Goal: Task Accomplishment & Management: Manage account settings

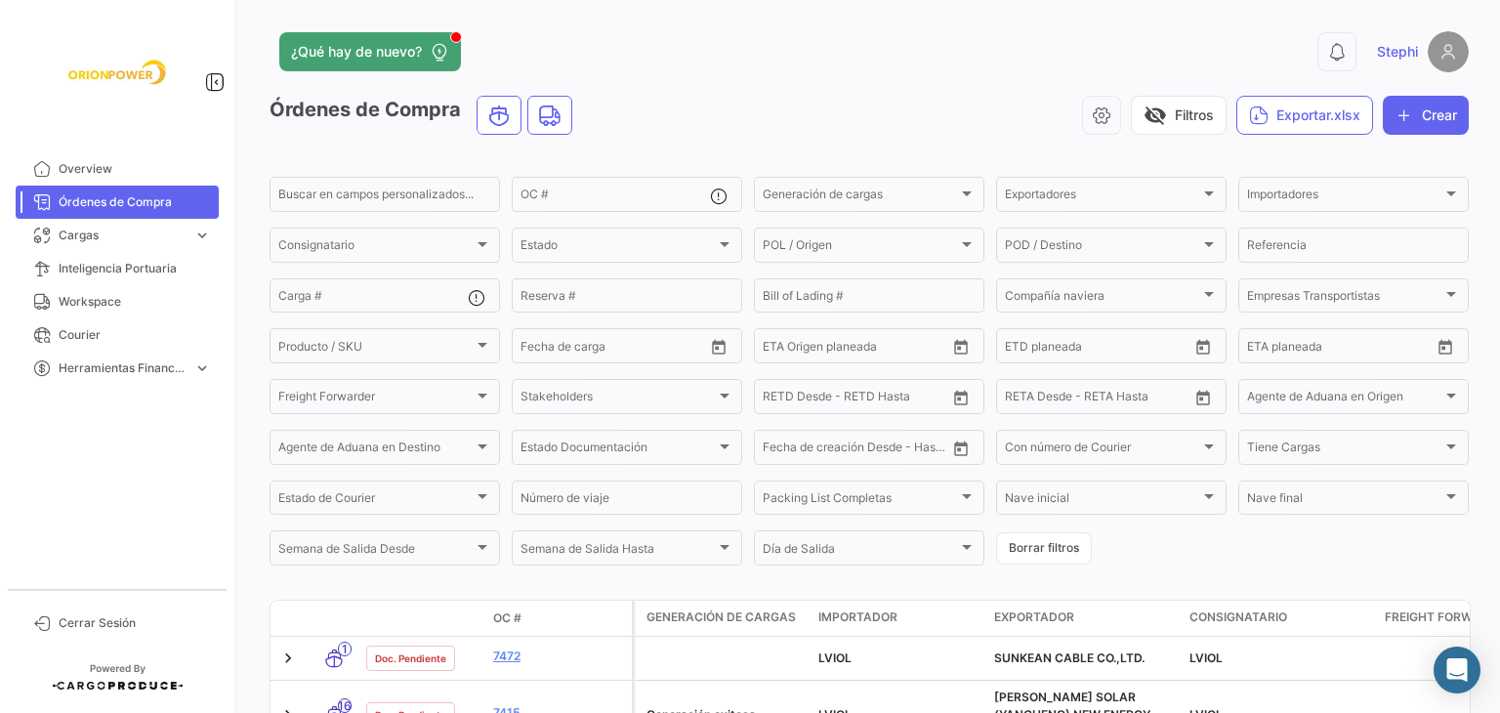
scroll to position [278, 0]
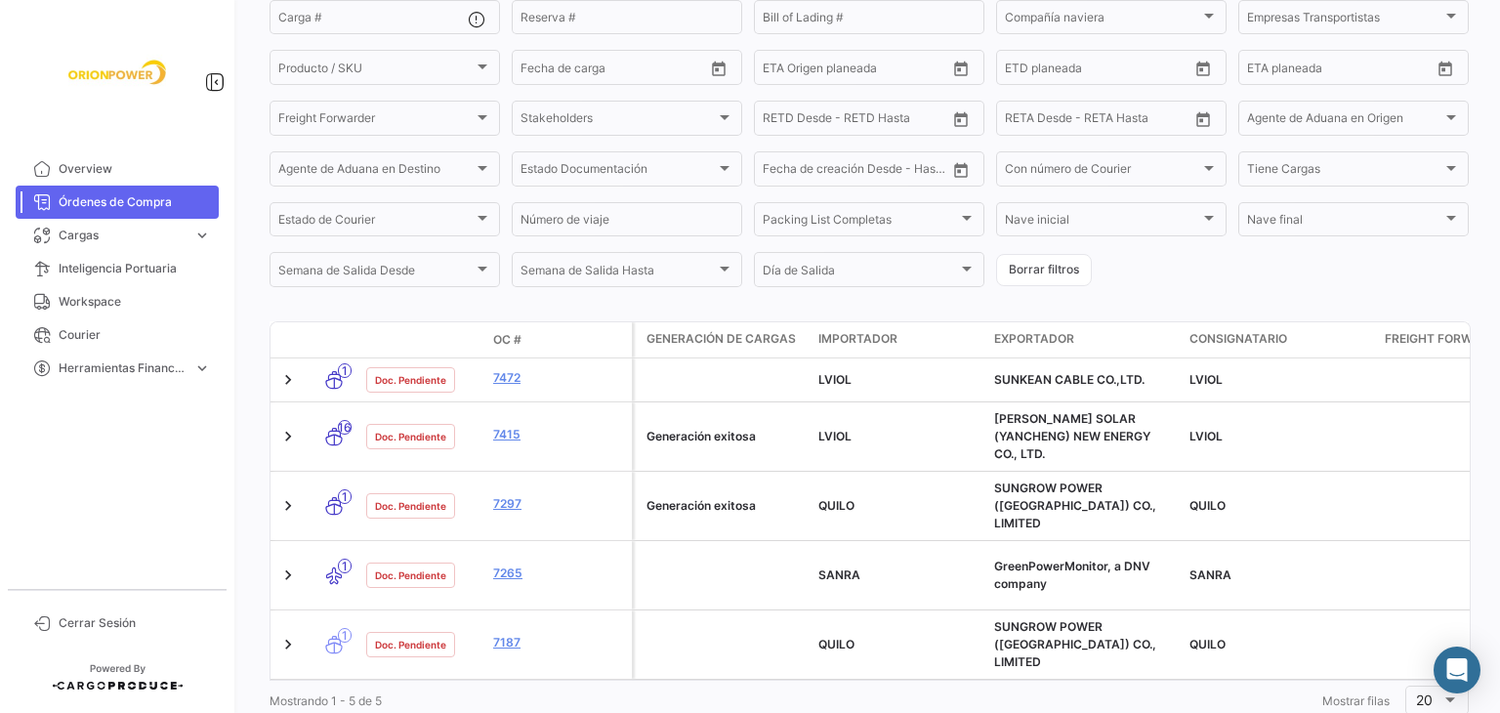
click at [637, 300] on div "Órdenes de Compra visibility_off Filtros Exportar.xlsx Crear Buscar en [PERSON_…" at bounding box center [869, 268] width 1199 height 902
click at [822, 681] on div "Mostrando 1 - 5 de 5 1 Mostrar [PERSON_NAME] 20" at bounding box center [869, 700] width 1199 height 39
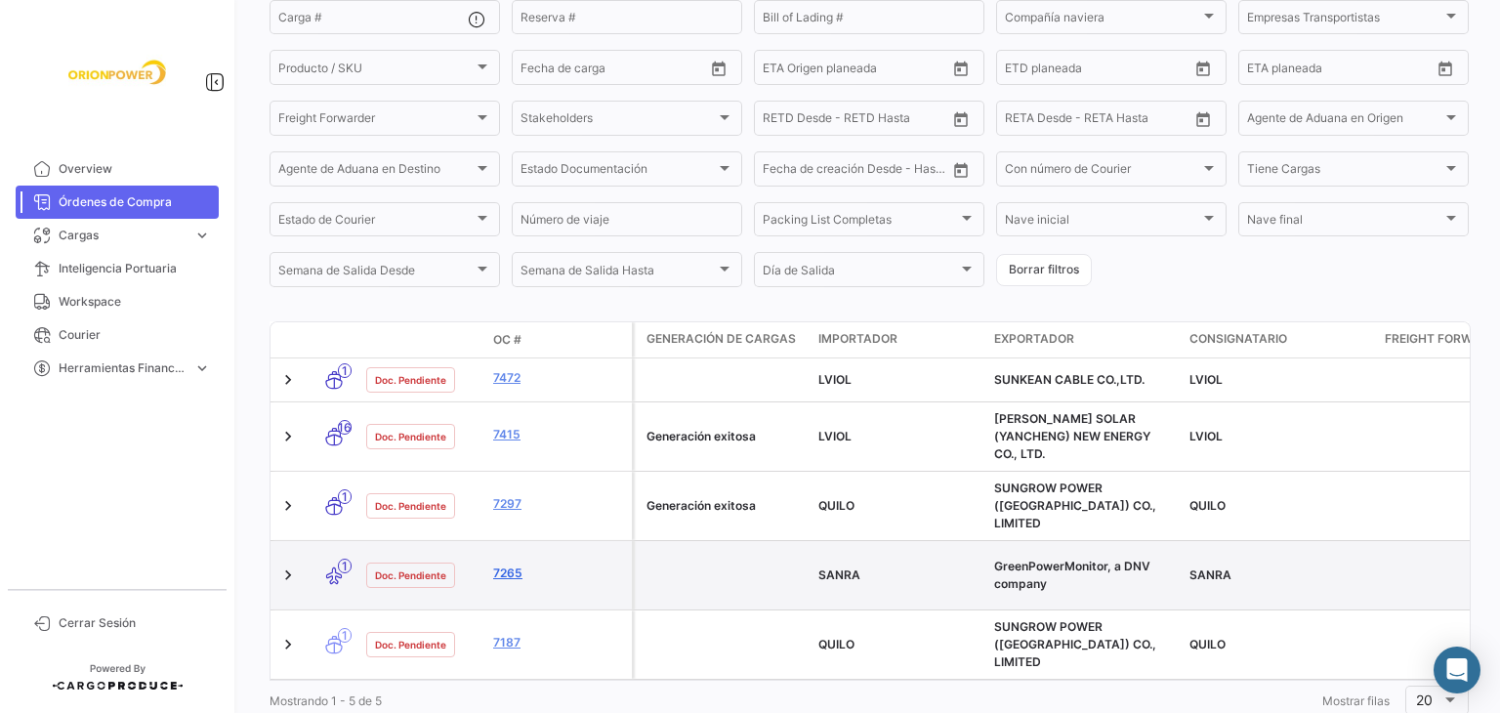
click at [508, 564] on link "7265" at bounding box center [558, 573] width 131 height 18
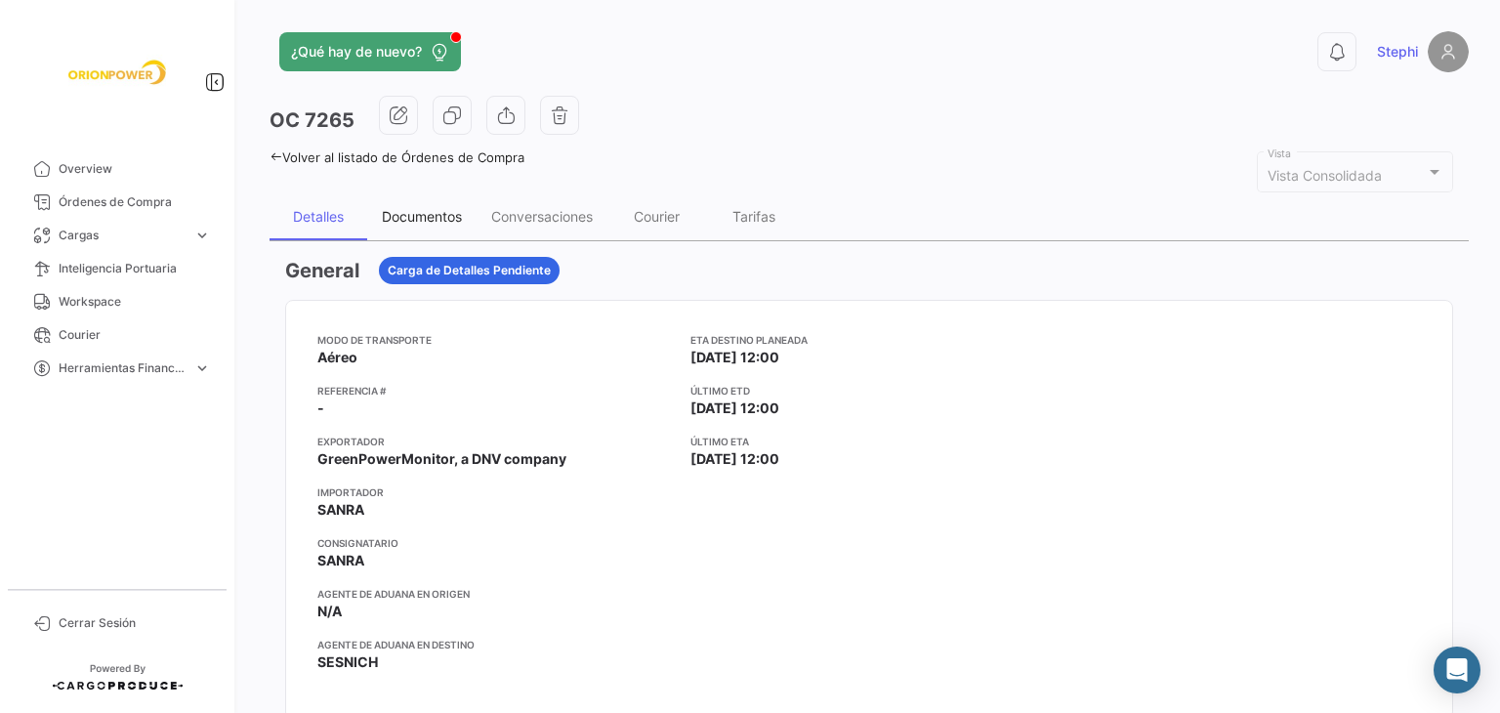
click at [430, 200] on div "Documentos" at bounding box center [421, 216] width 109 height 47
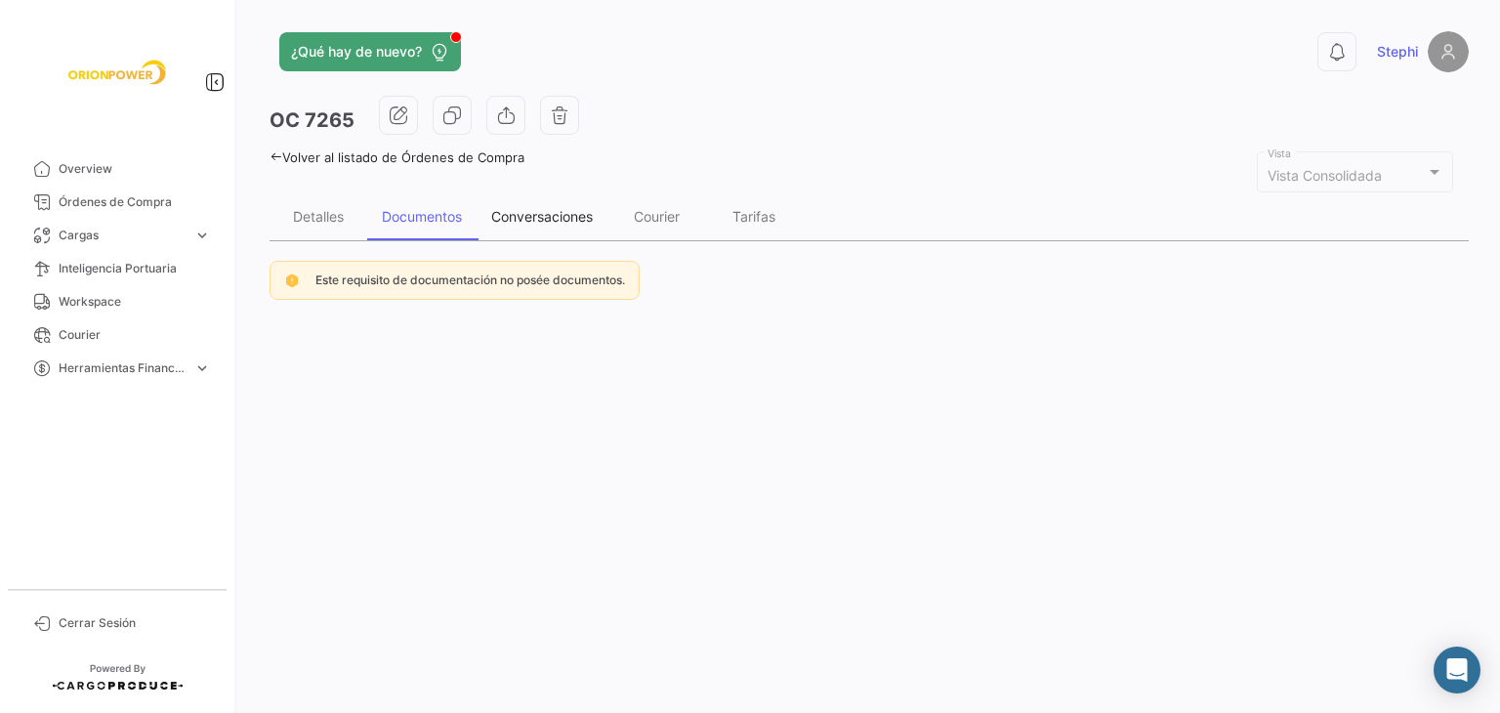
click at [568, 217] on div "Conversaciones" at bounding box center [542, 216] width 102 height 17
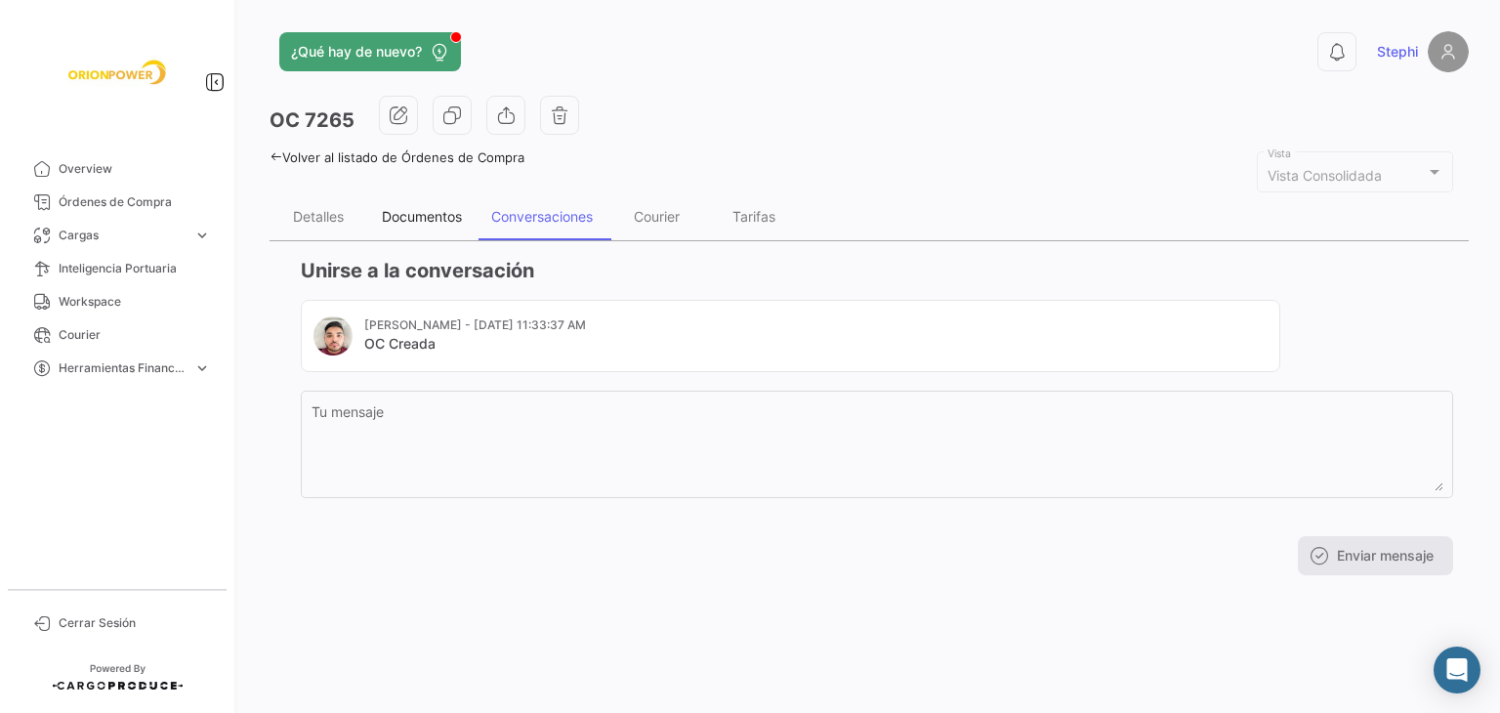
click at [418, 213] on div "Documentos" at bounding box center [422, 216] width 80 height 17
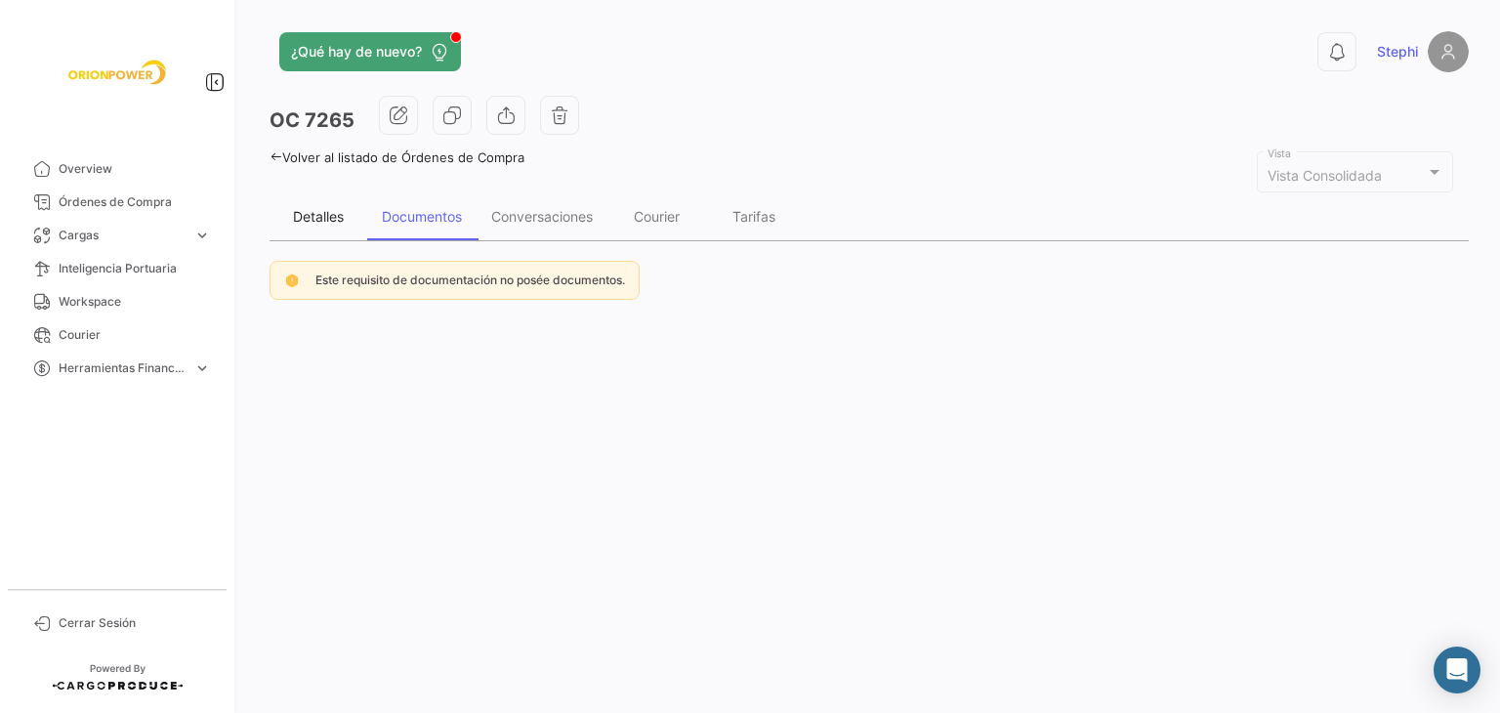
click at [322, 223] on div "Detalles" at bounding box center [318, 216] width 51 height 17
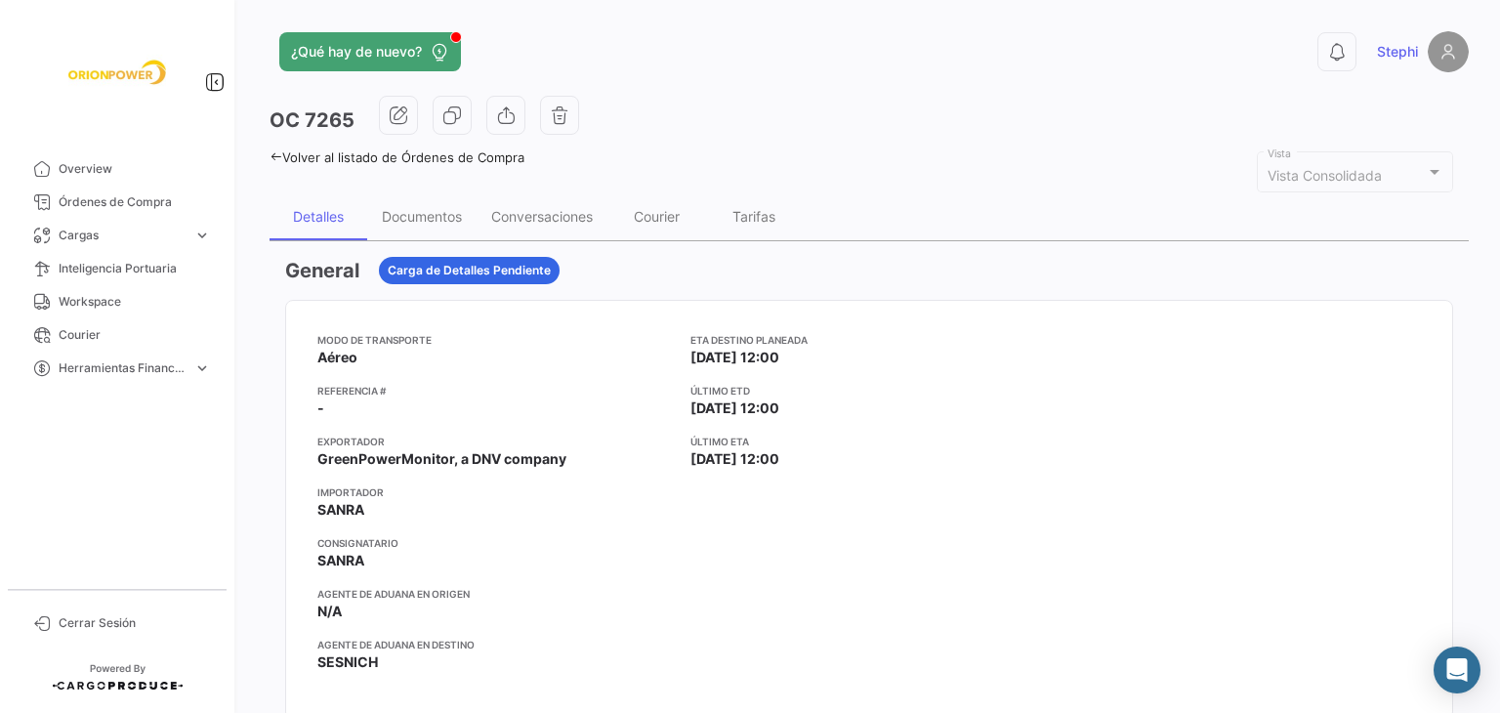
click at [274, 161] on icon at bounding box center [276, 156] width 13 height 13
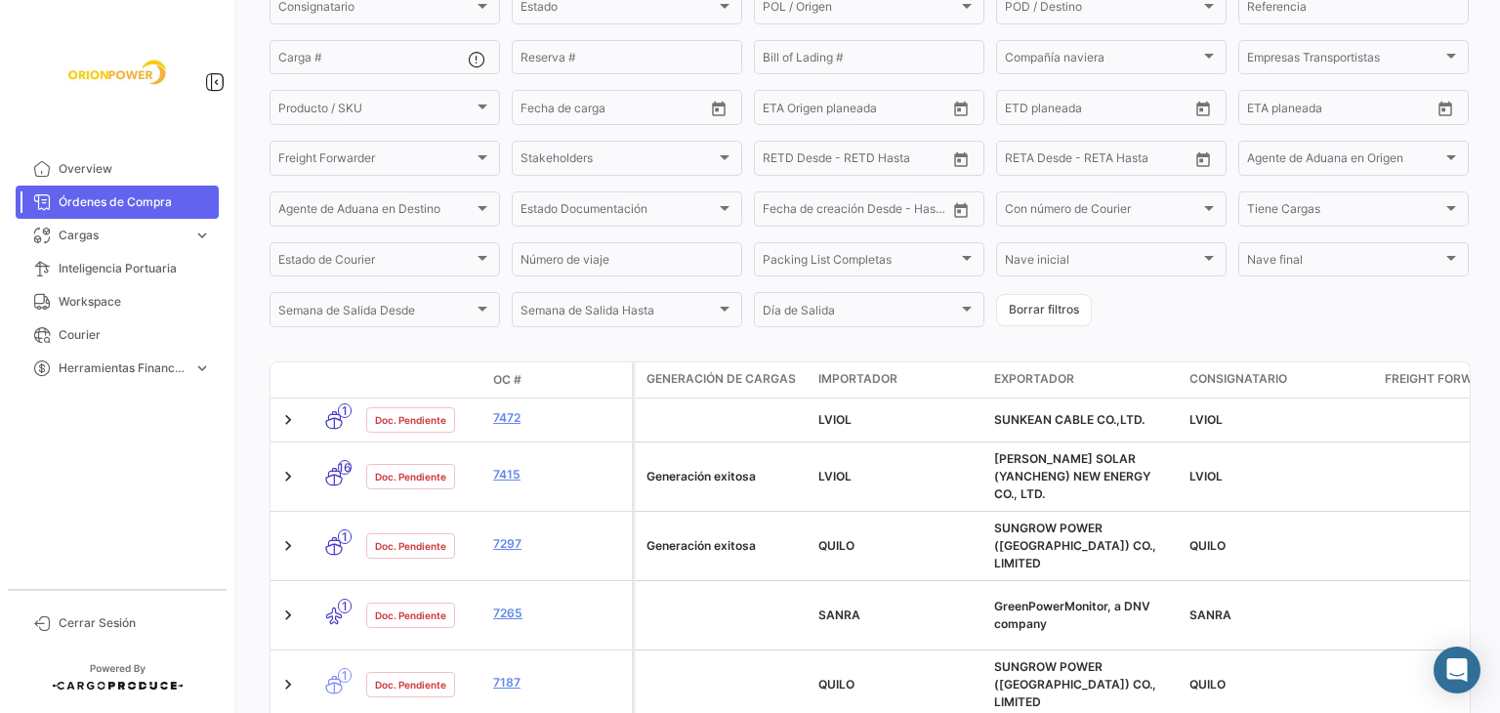
scroll to position [278, 0]
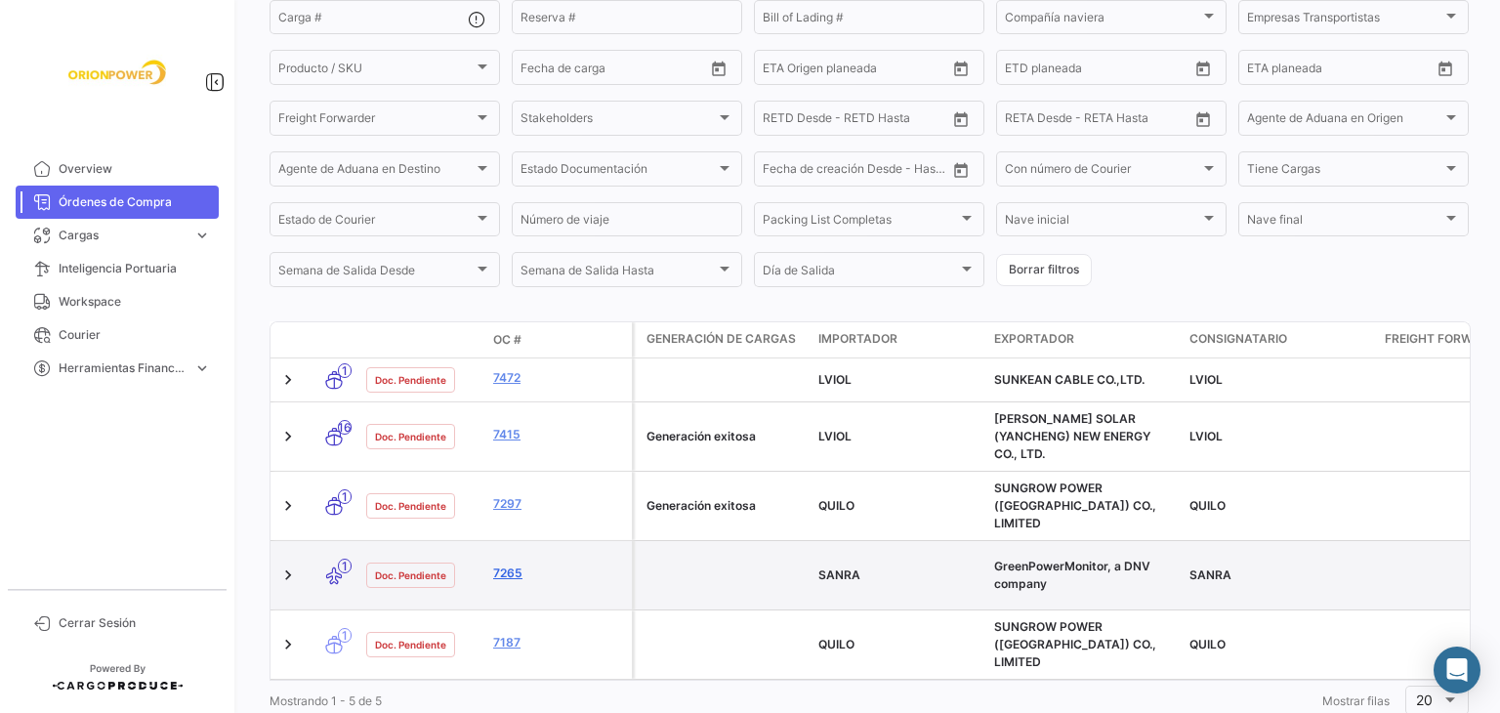
click at [514, 564] on link "7265" at bounding box center [558, 573] width 131 height 18
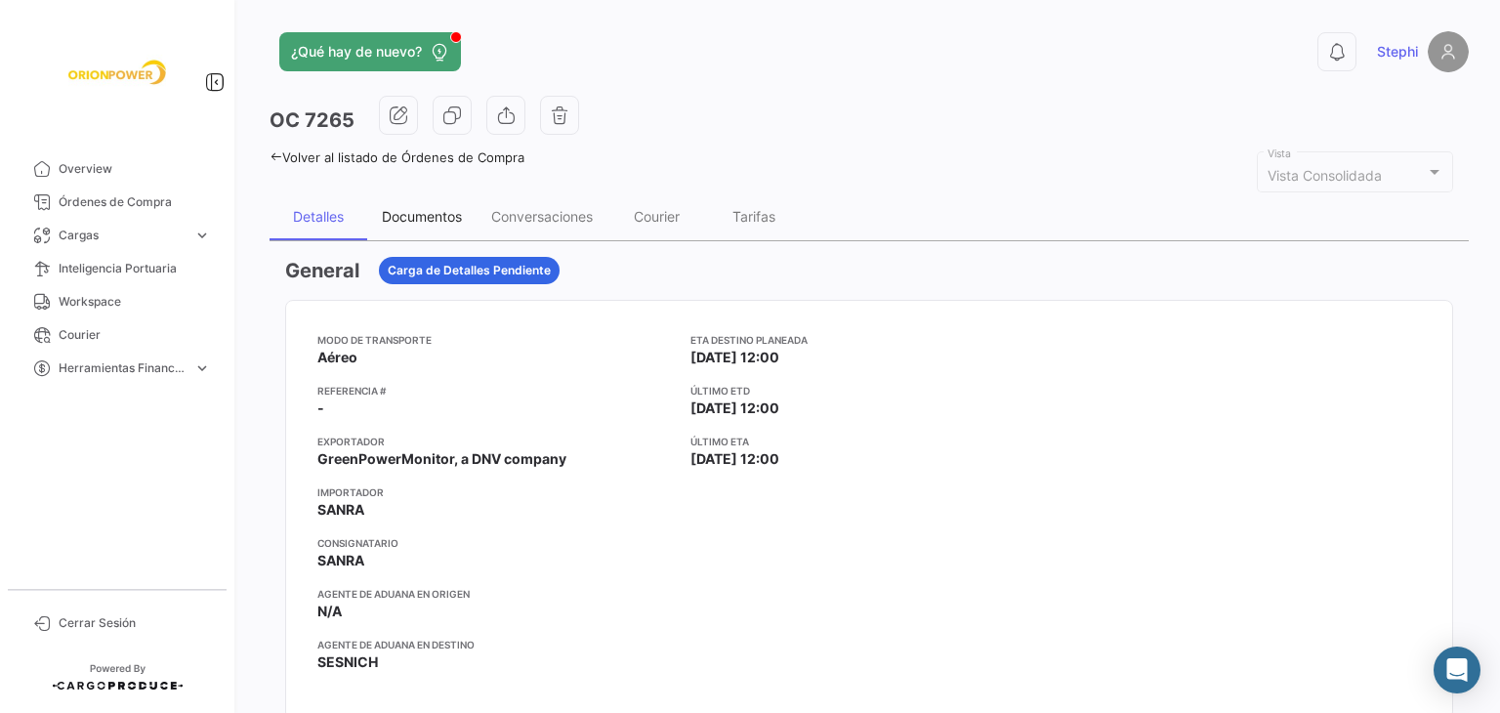
click at [434, 208] on div "Documentos" at bounding box center [422, 216] width 80 height 17
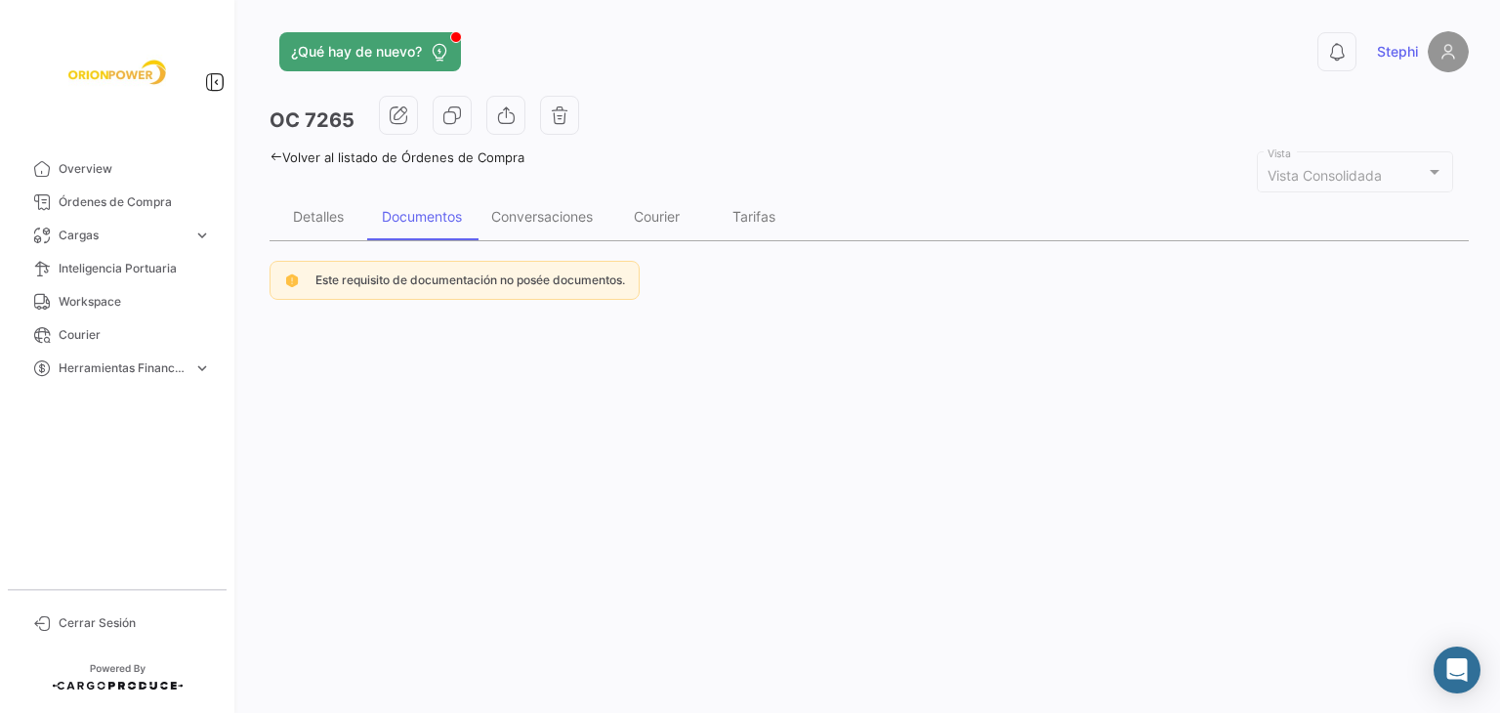
click at [279, 157] on icon at bounding box center [276, 156] width 13 height 13
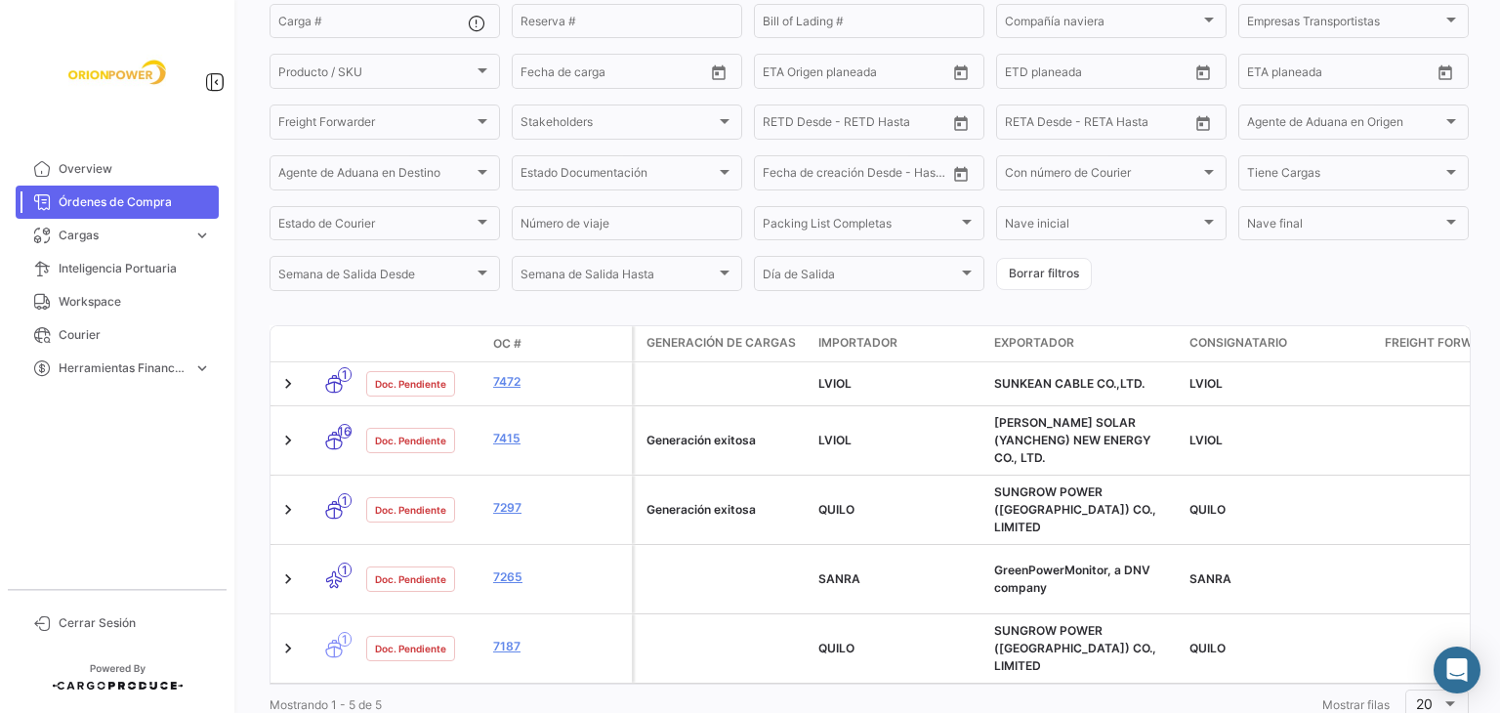
scroll to position [278, 0]
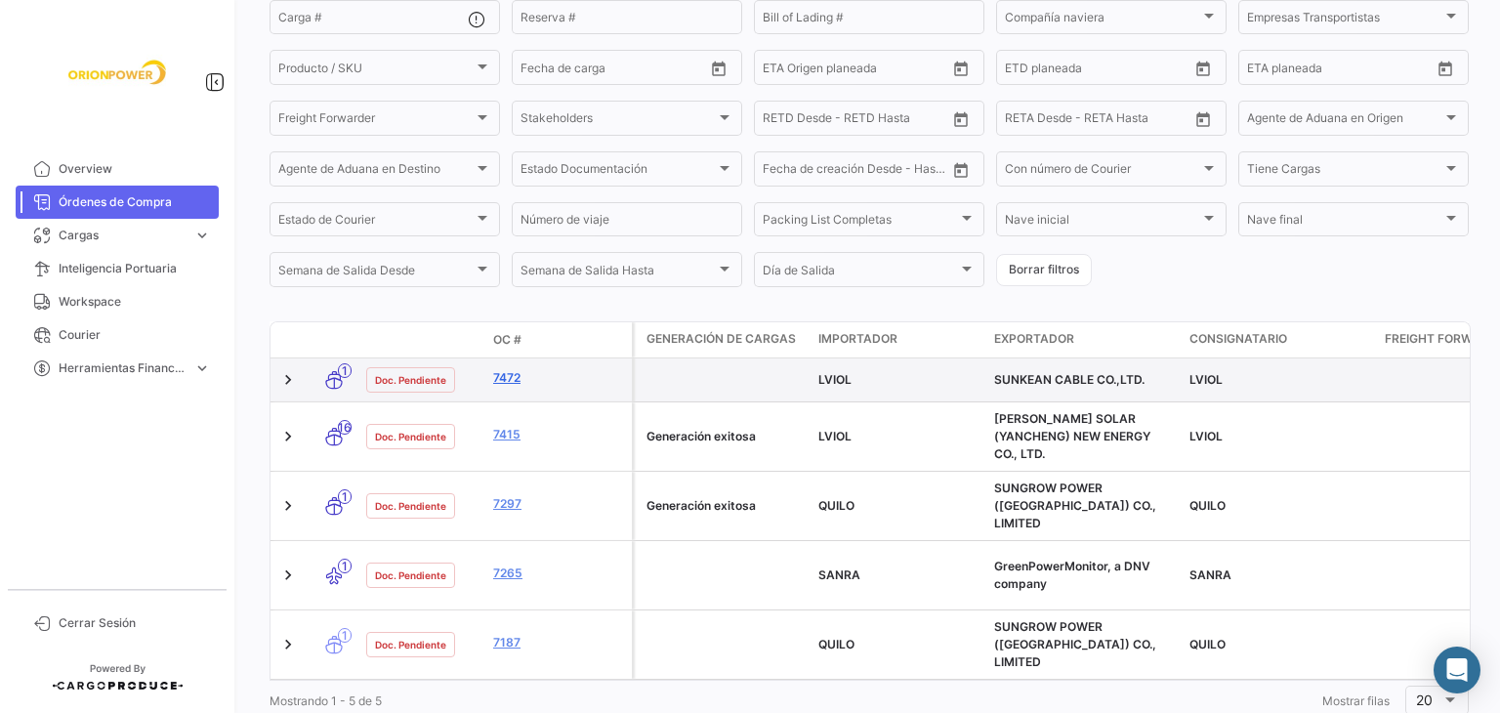
click at [511, 378] on link "7472" at bounding box center [558, 378] width 131 height 18
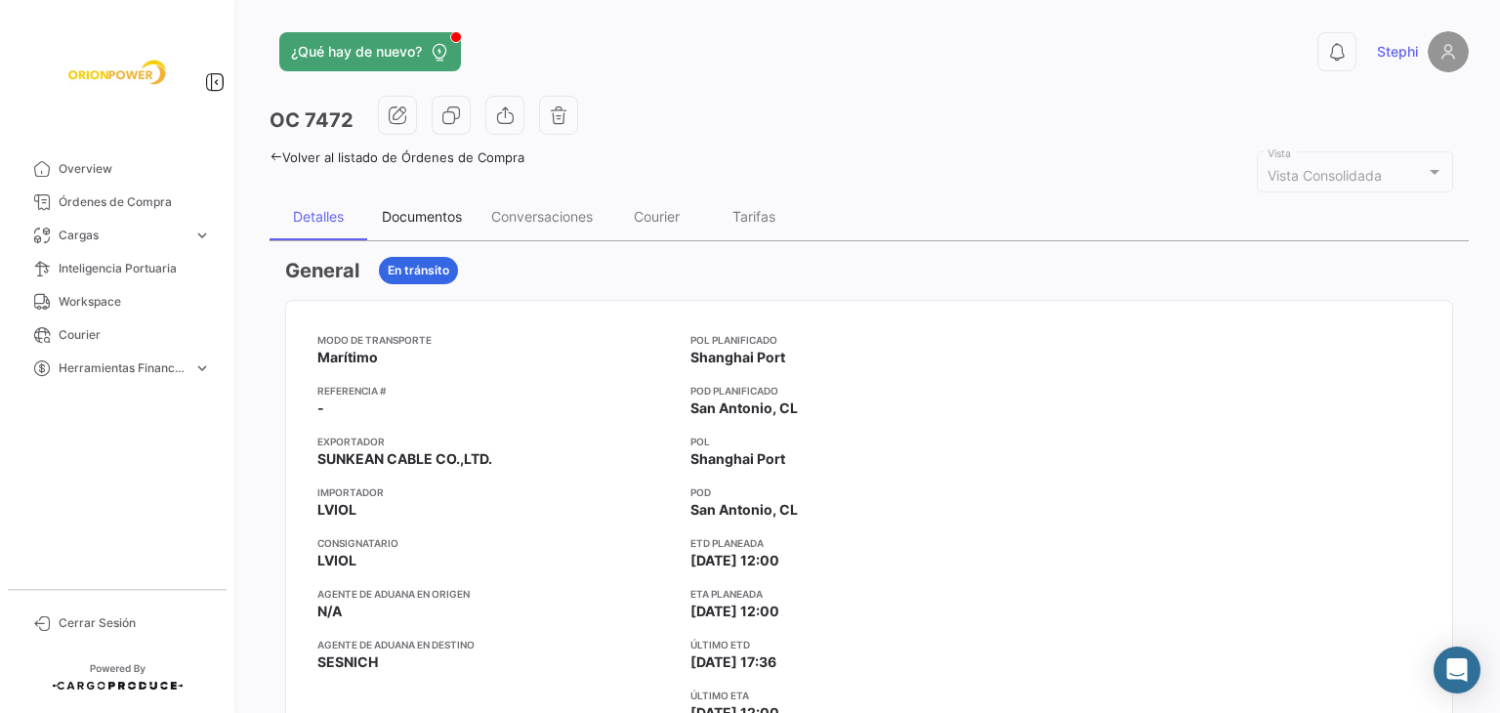
click at [402, 228] on div "Documentos" at bounding box center [421, 216] width 109 height 47
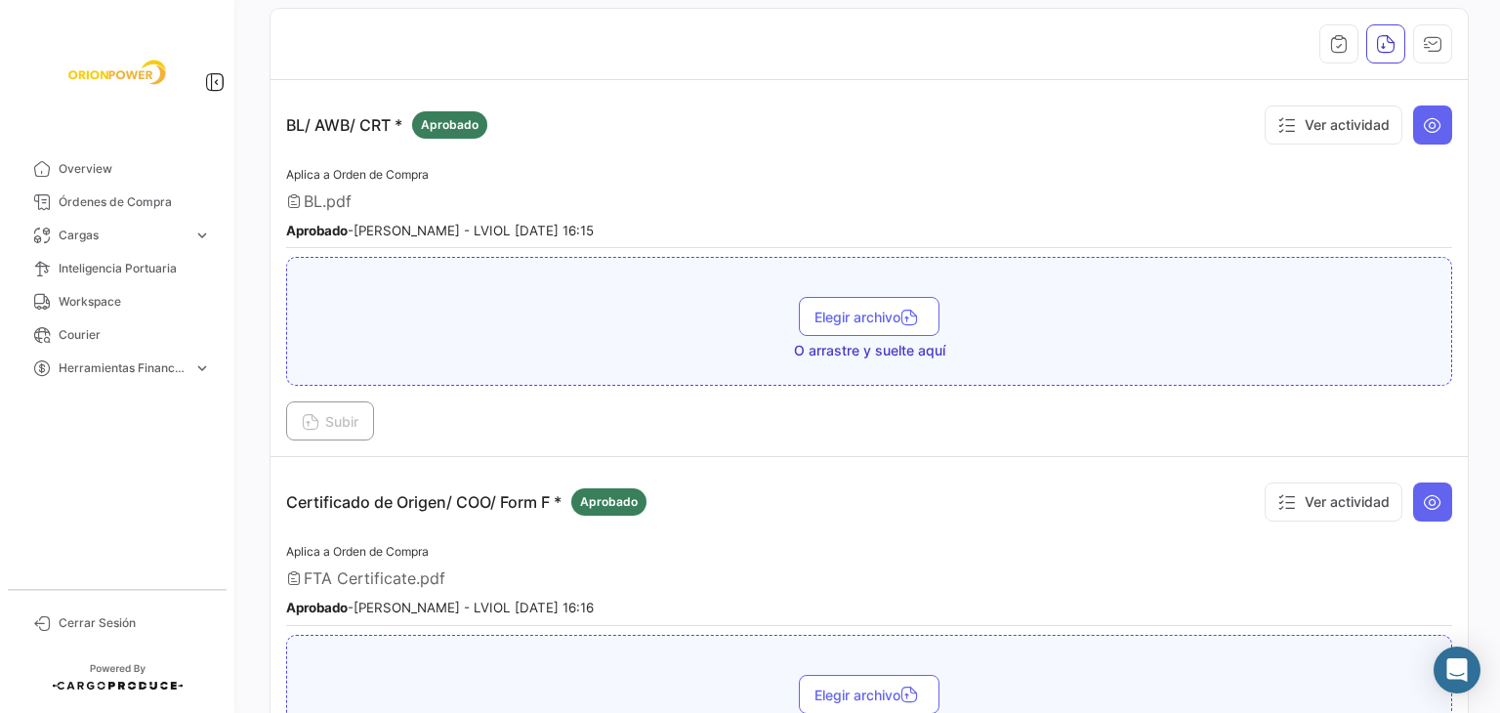
scroll to position [293, 0]
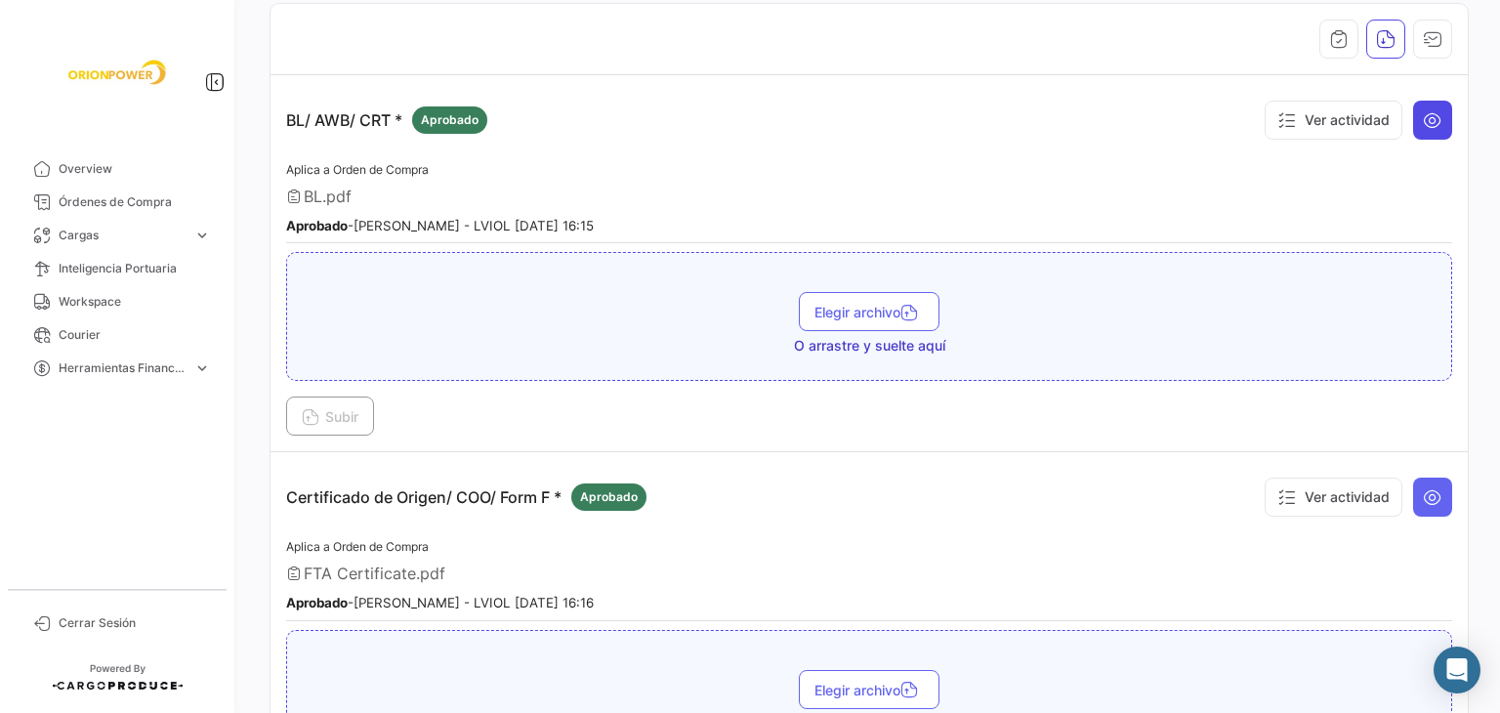
click at [1425, 110] on icon at bounding box center [1433, 120] width 20 height 20
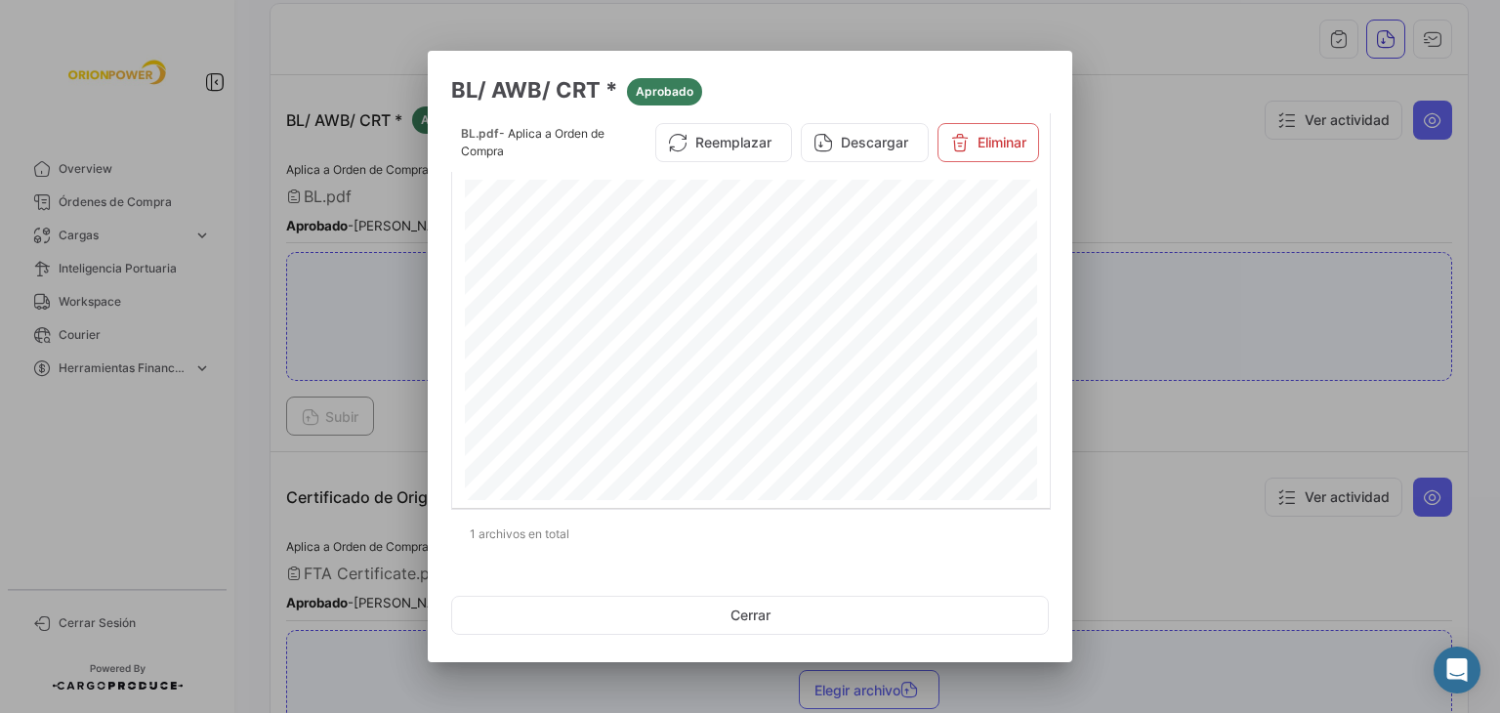
click at [1121, 173] on div at bounding box center [750, 356] width 1500 height 713
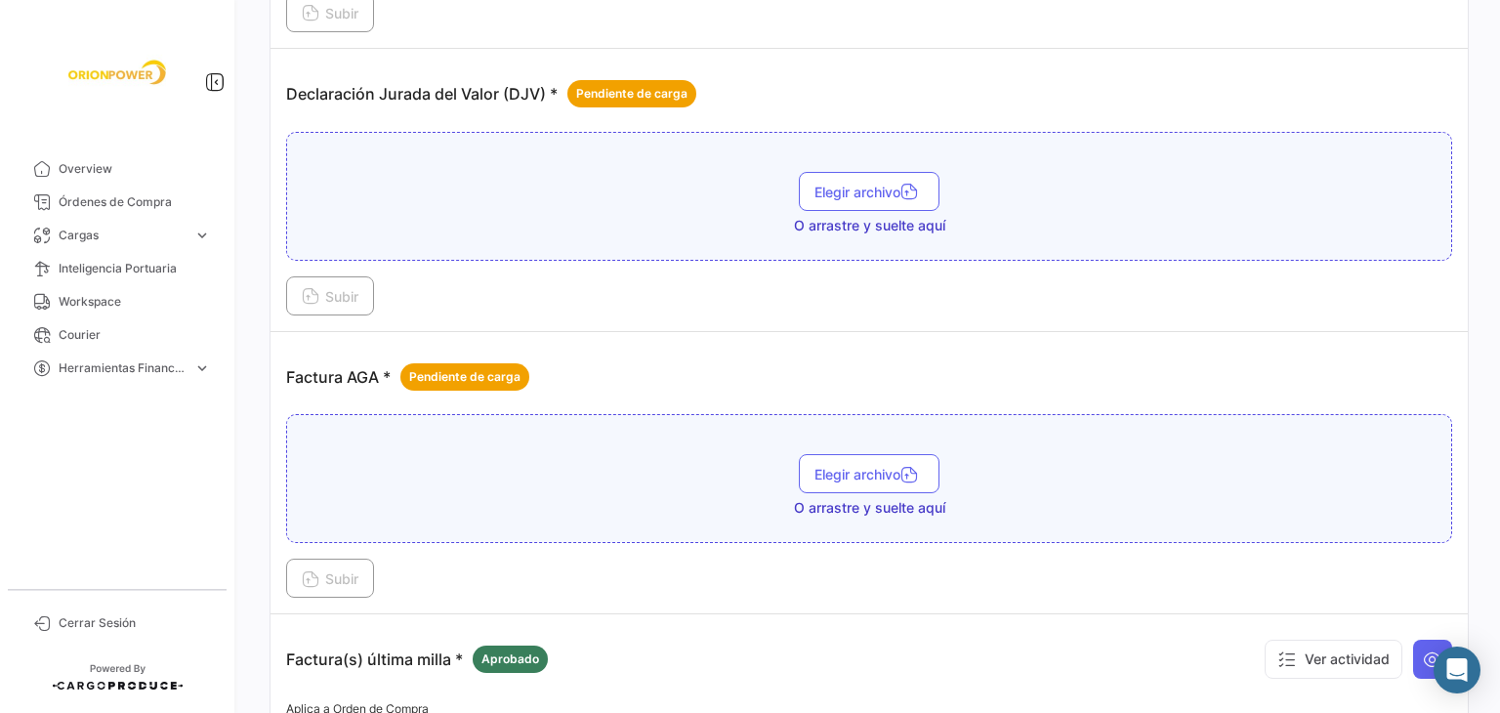
scroll to position [684, 0]
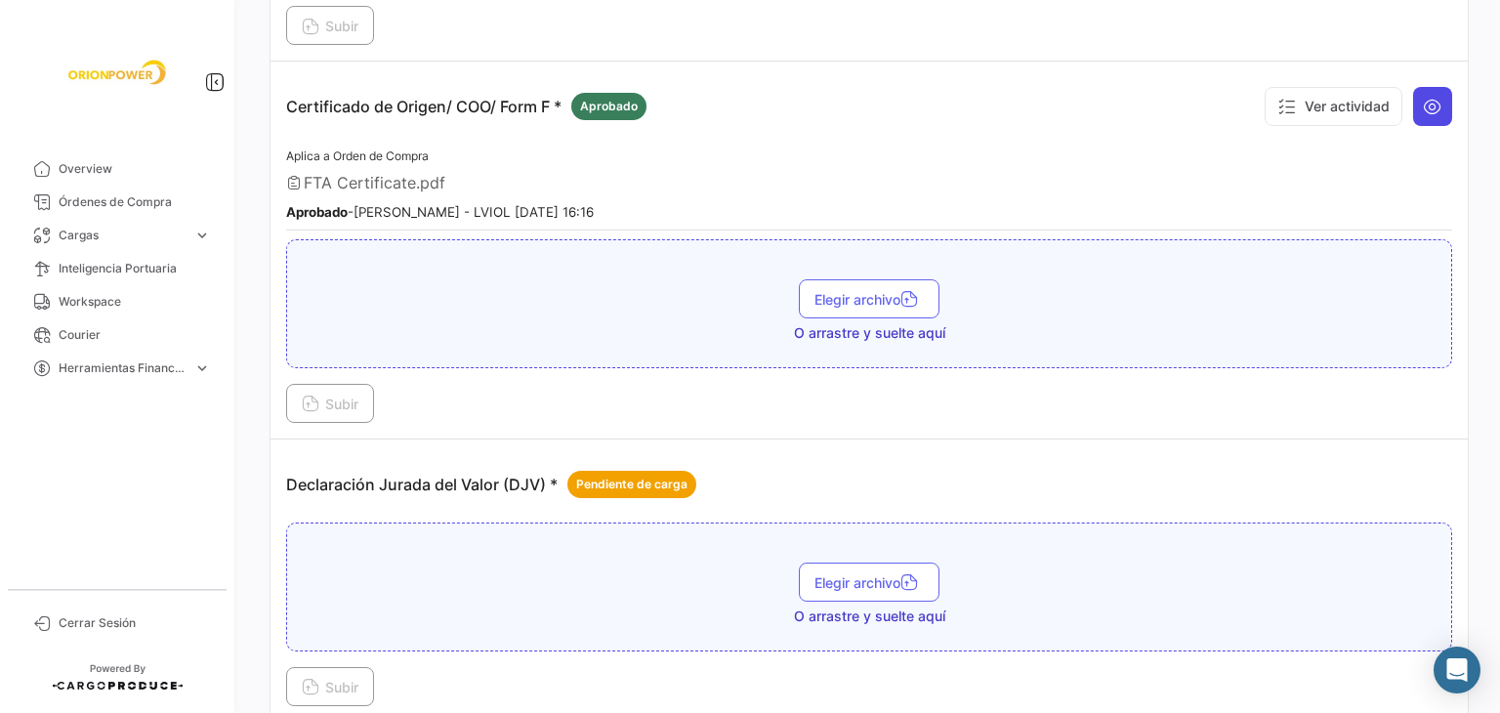
click at [1431, 97] on icon at bounding box center [1433, 107] width 20 height 20
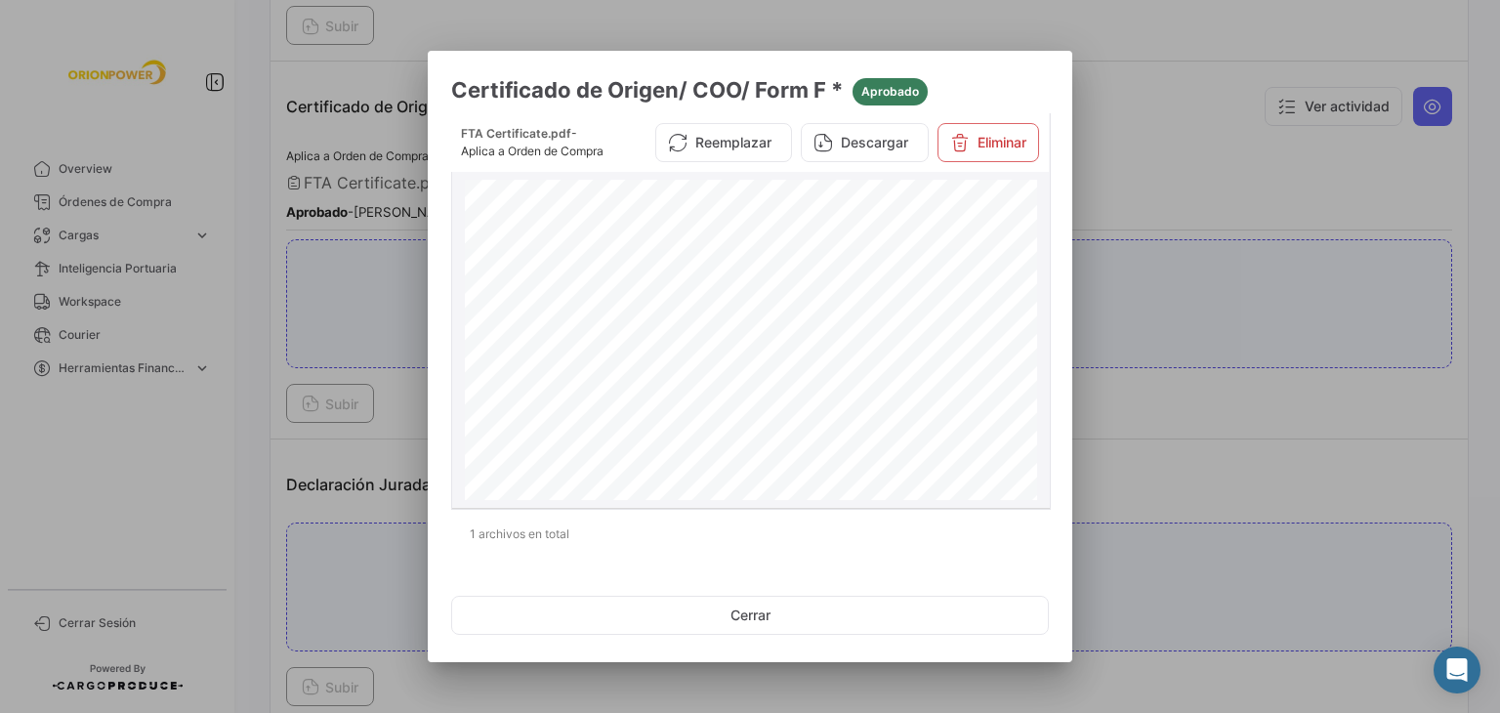
scroll to position [1269, 0]
click at [1186, 158] on div at bounding box center [750, 356] width 1500 height 713
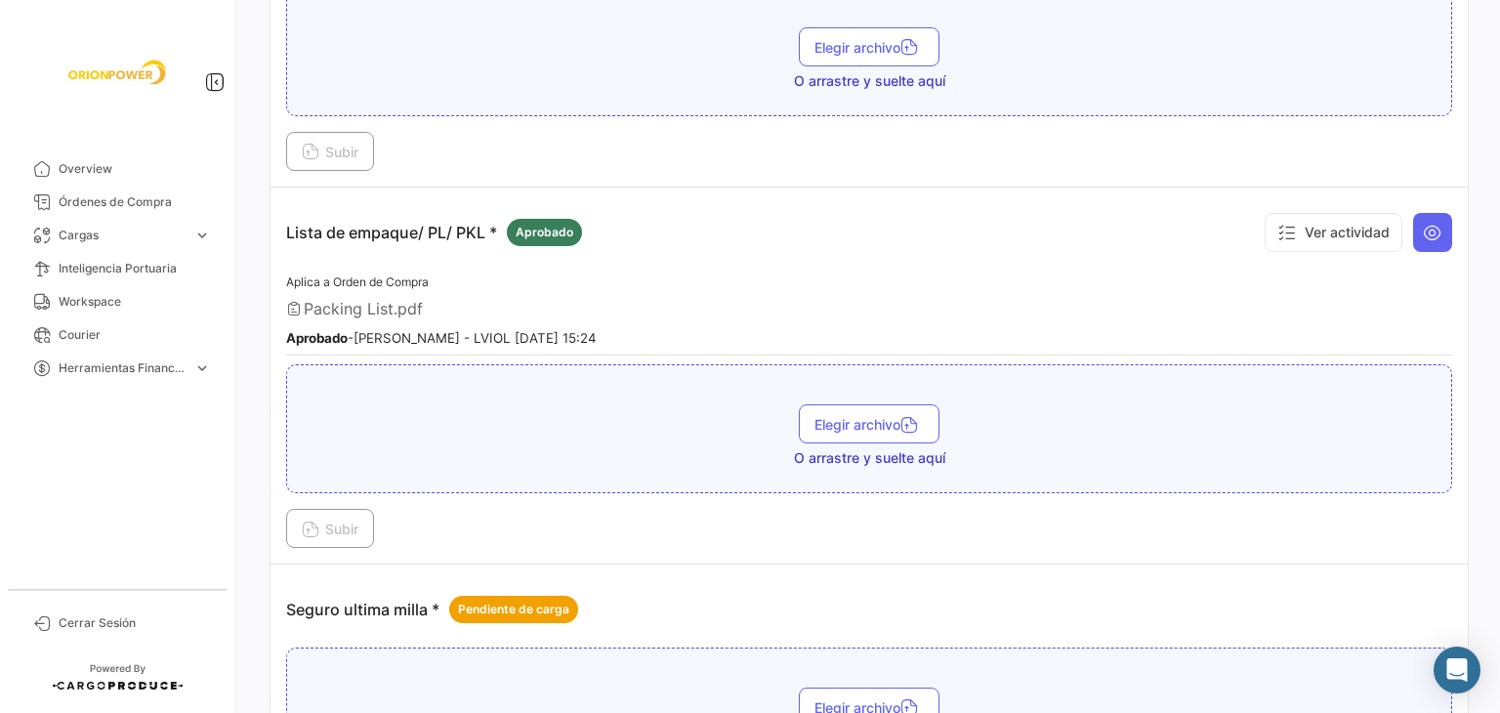
scroll to position [2734, 0]
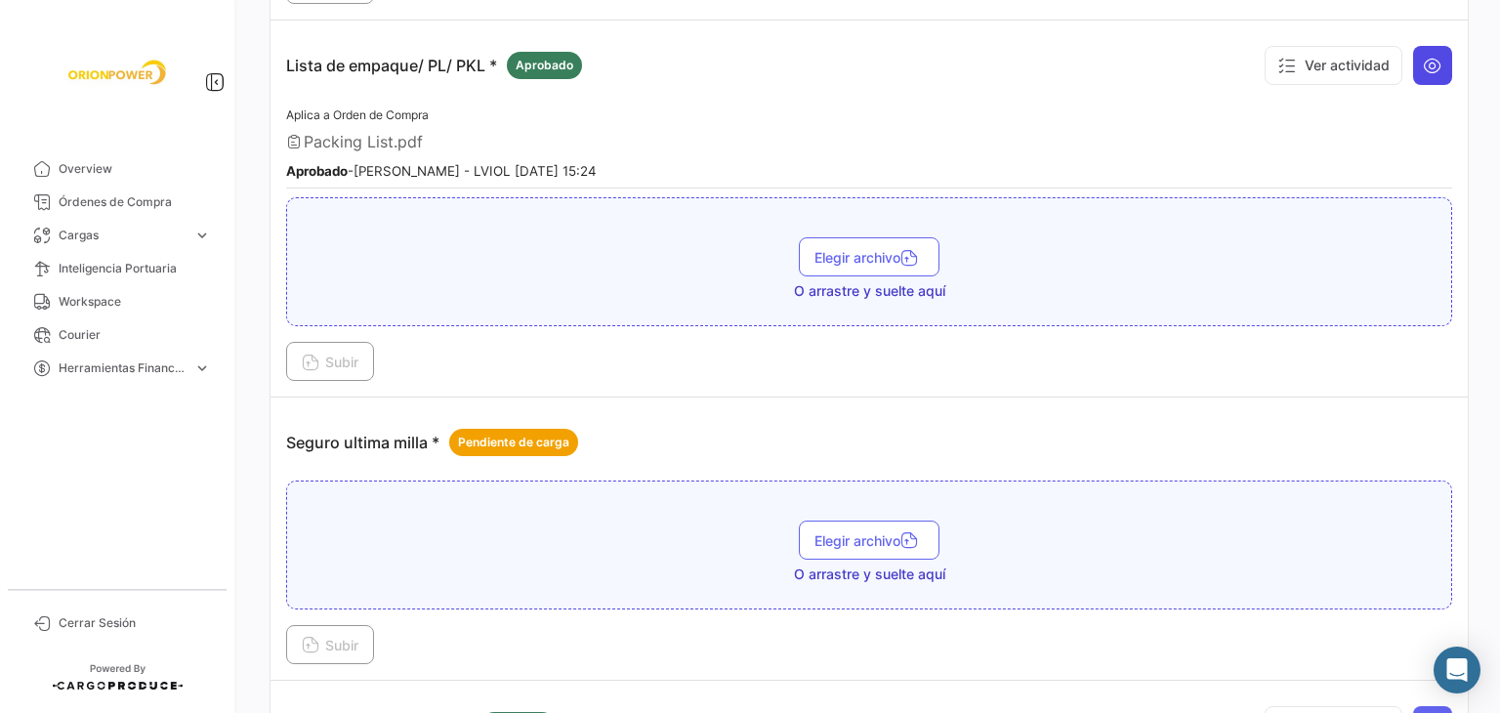
click at [1423, 56] on icon at bounding box center [1433, 66] width 20 height 20
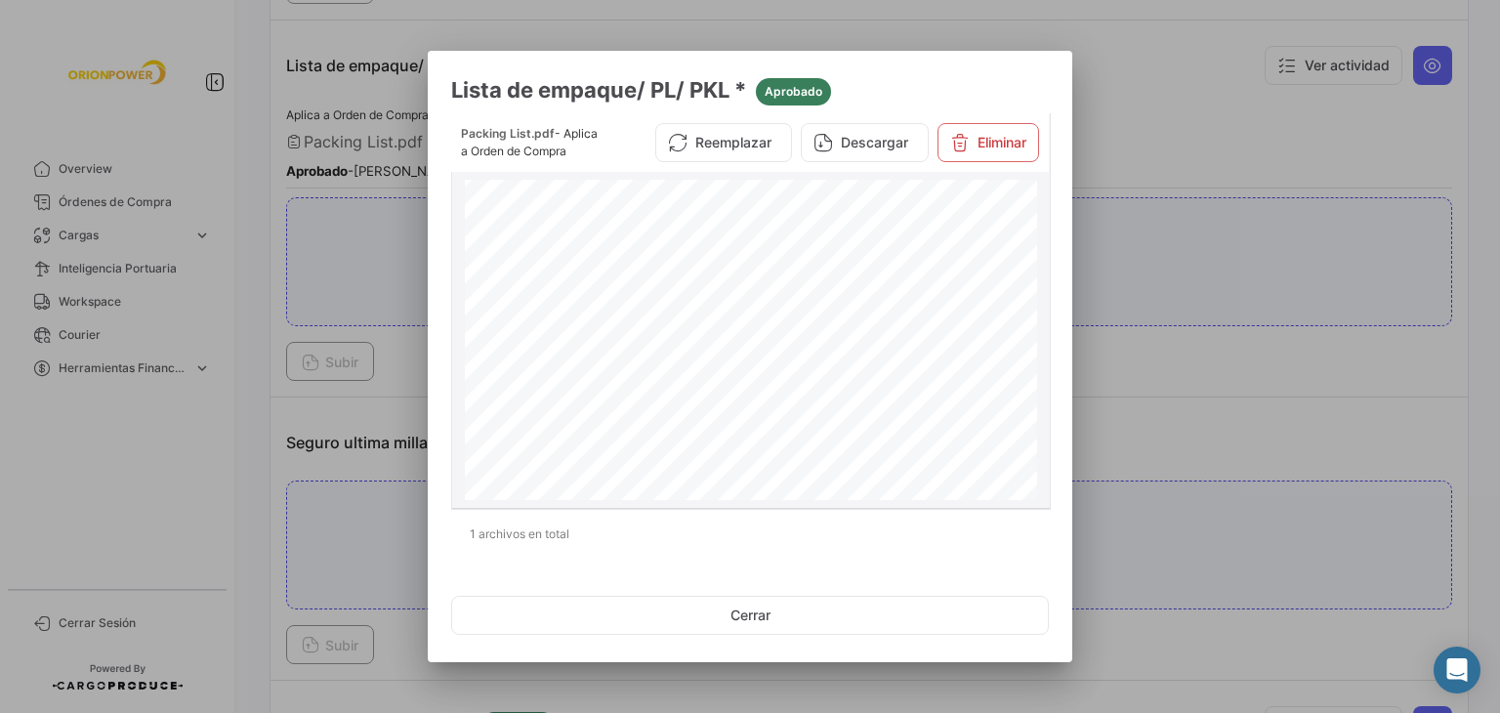
scroll to position [98, 0]
click at [1184, 86] on div at bounding box center [750, 356] width 1500 height 713
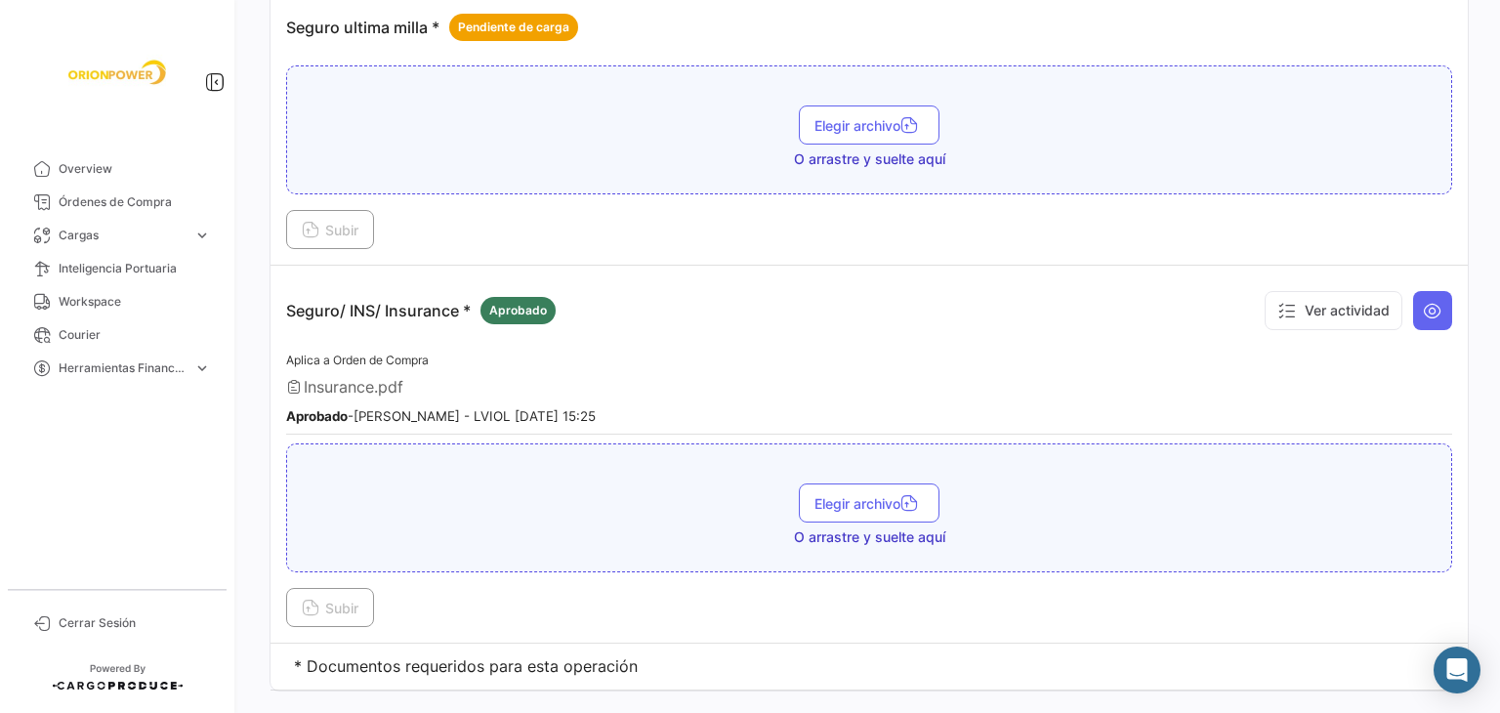
scroll to position [3163, 0]
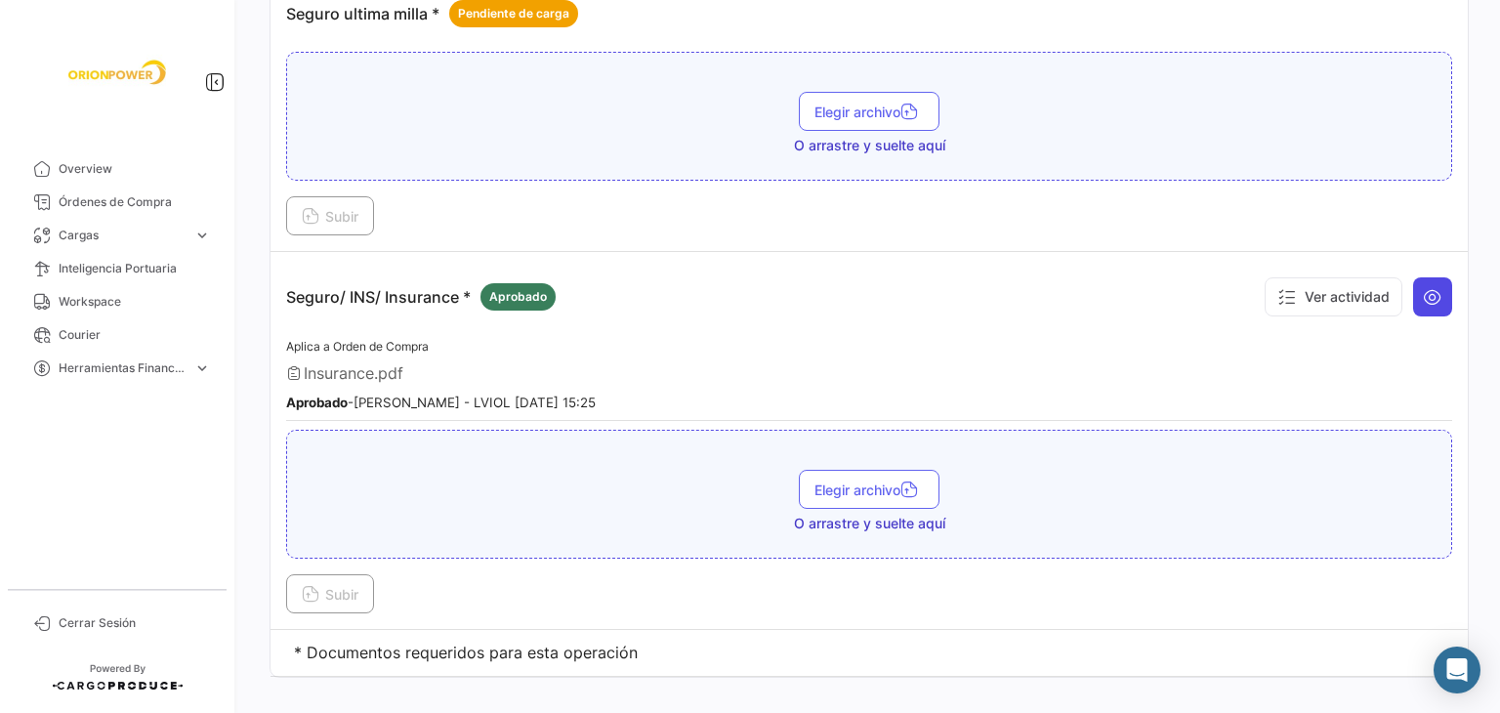
click at [1423, 287] on icon at bounding box center [1433, 297] width 20 height 20
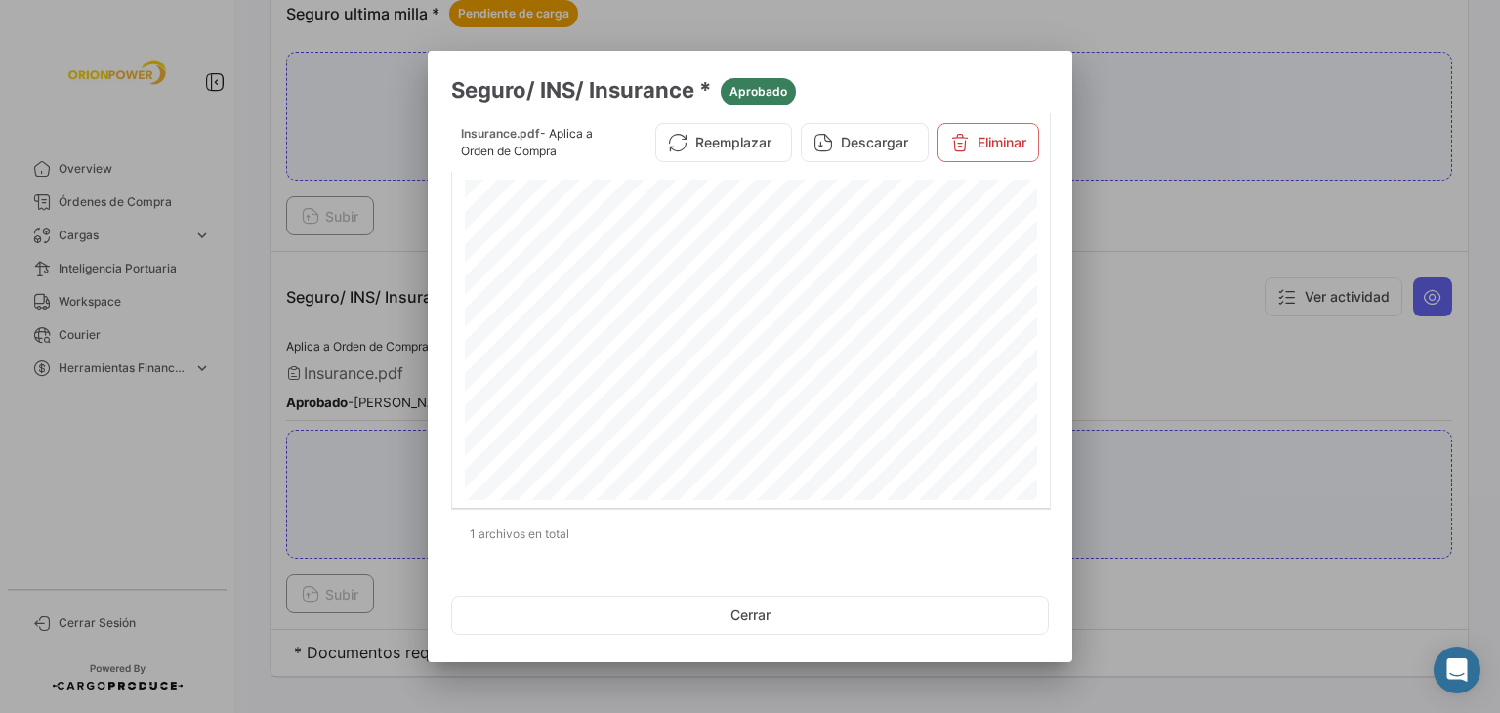
click at [1175, 191] on div at bounding box center [750, 356] width 1500 height 713
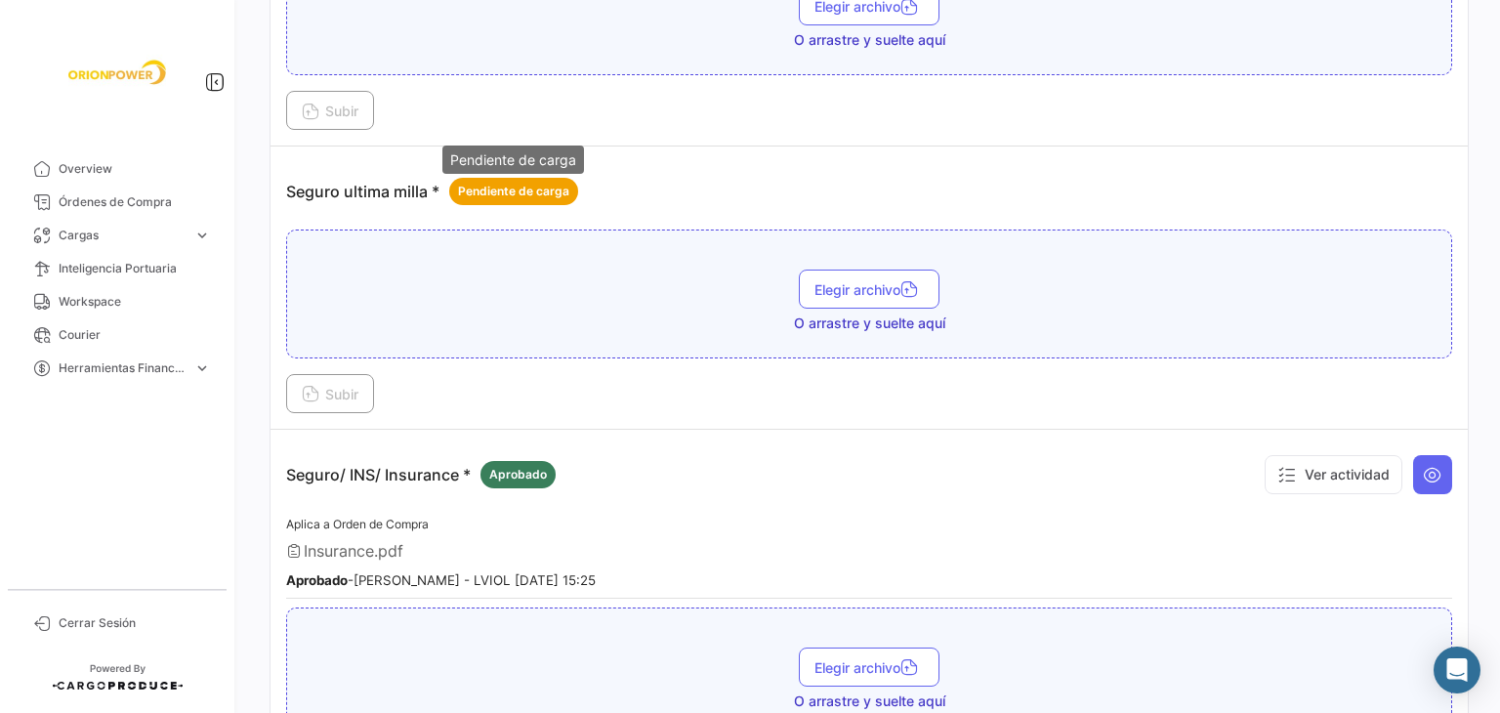
scroll to position [2967, 0]
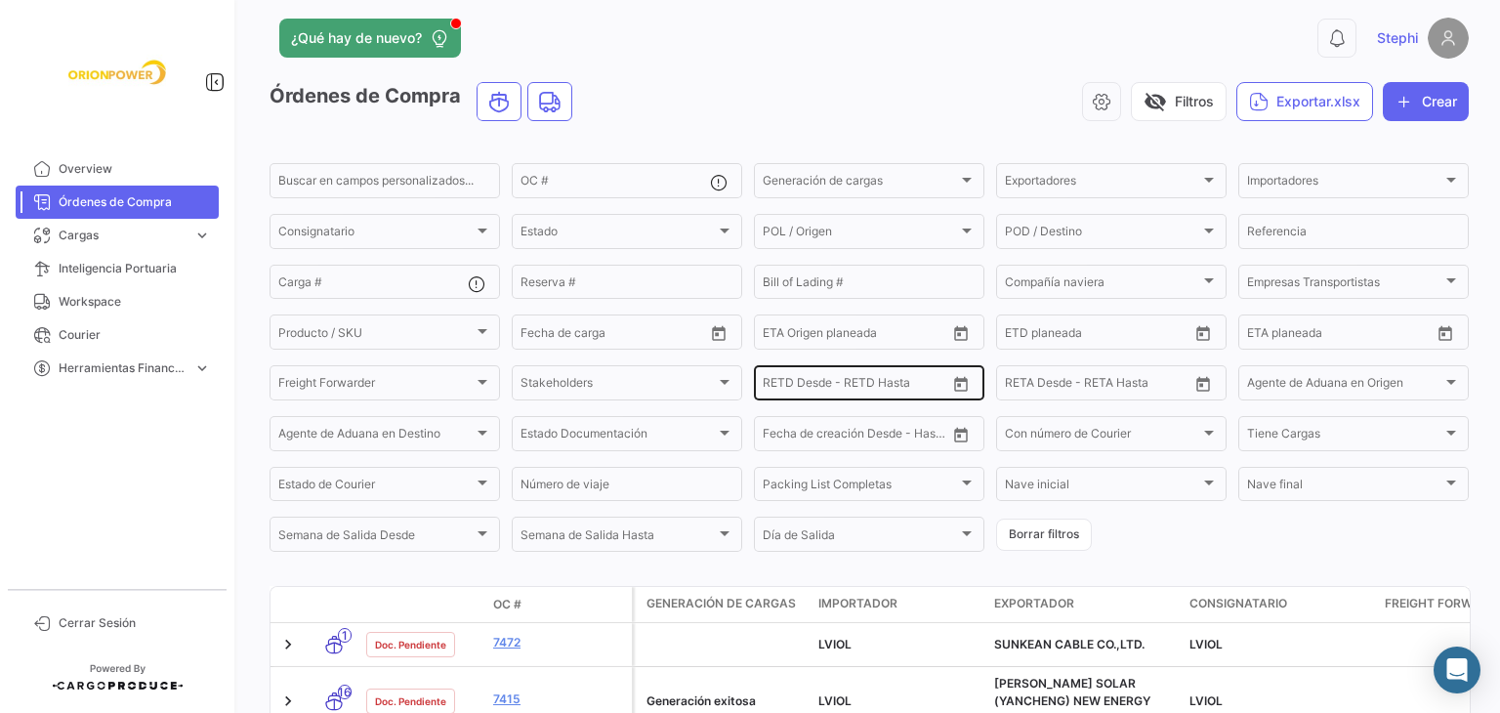
scroll to position [278, 0]
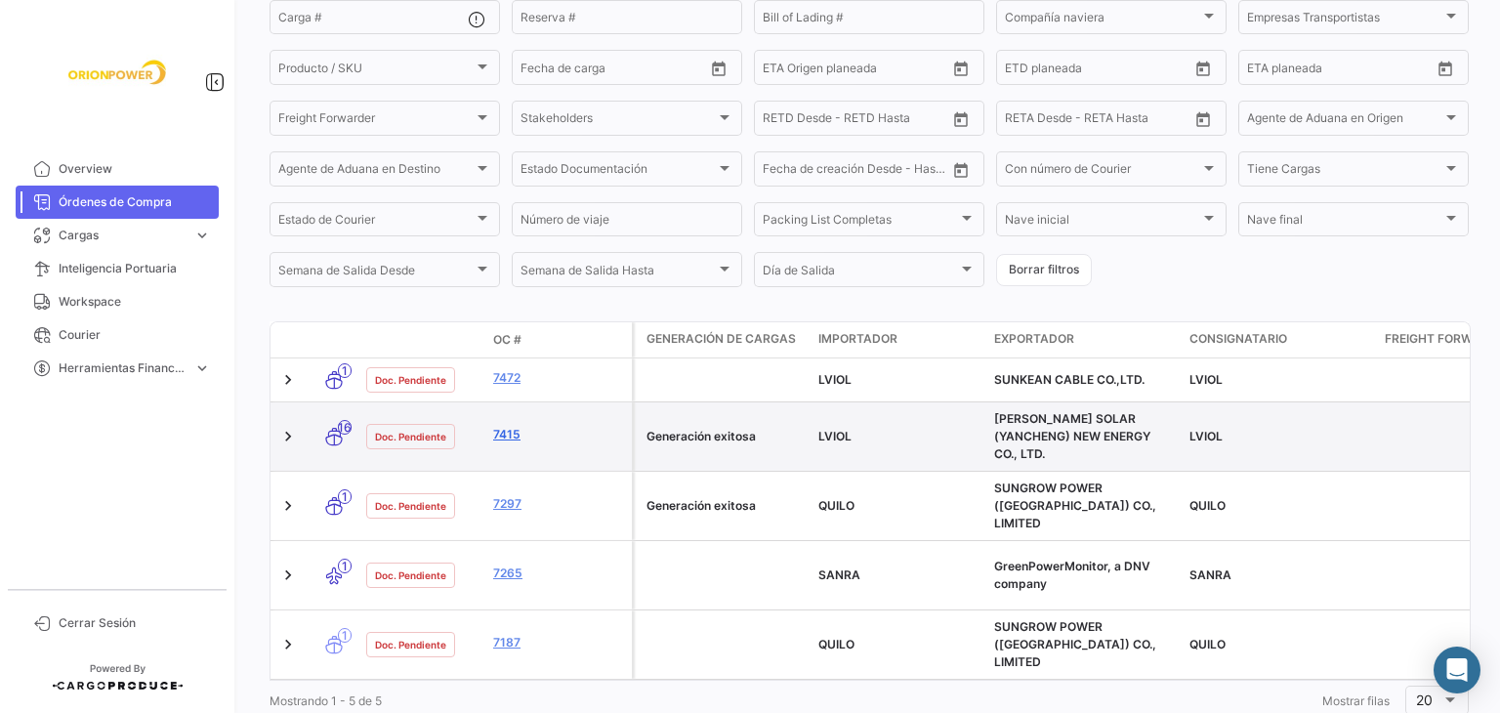
click at [505, 426] on link "7415" at bounding box center [558, 435] width 131 height 18
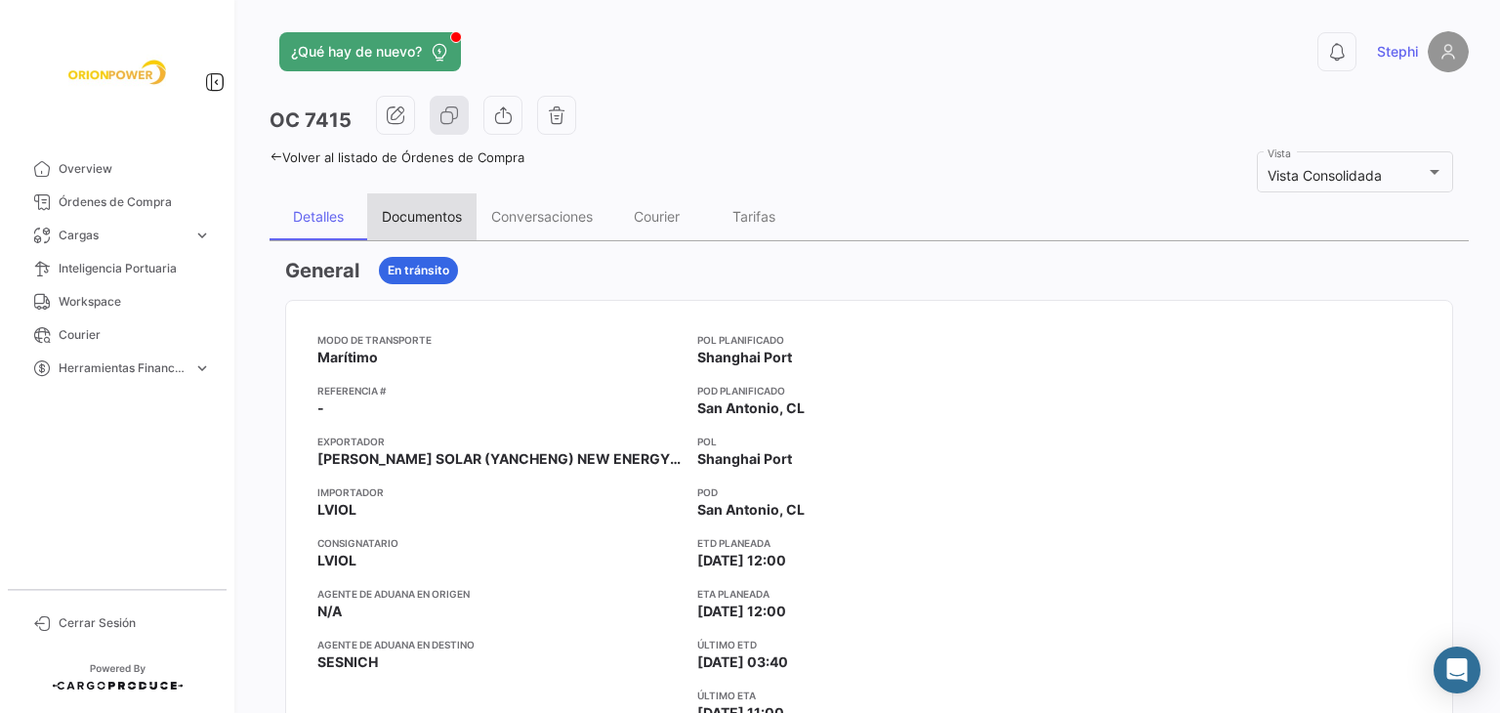
click at [424, 216] on div "Documentos" at bounding box center [422, 216] width 80 height 17
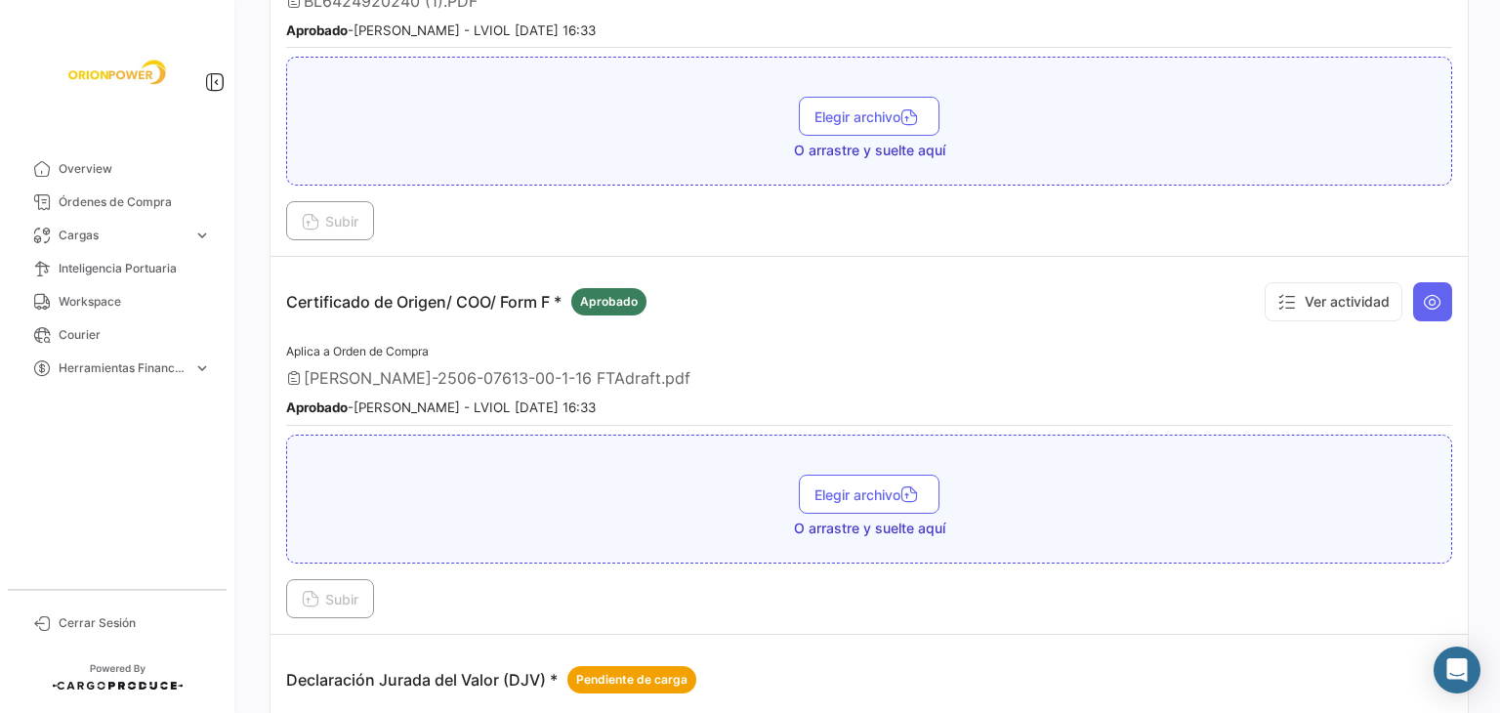
scroll to position [195, 0]
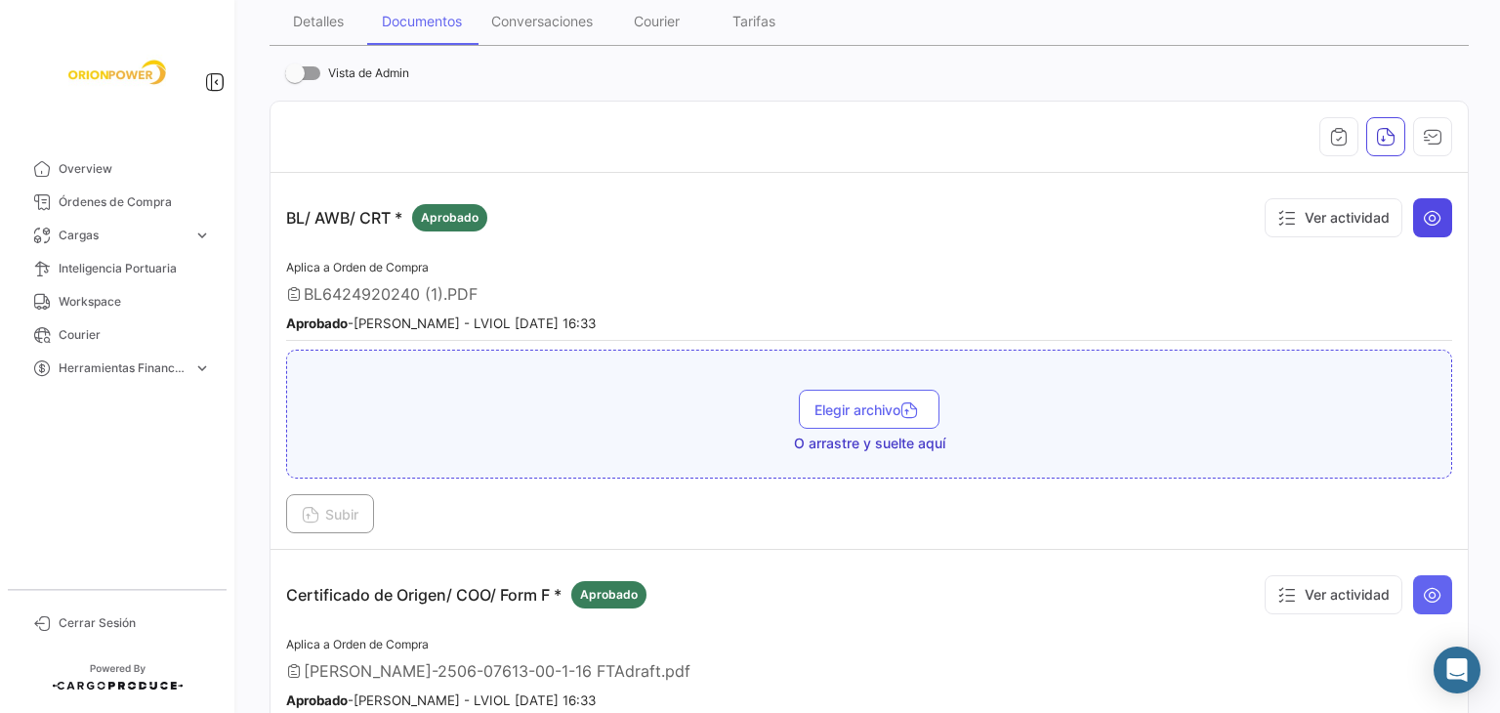
click at [1413, 211] on button at bounding box center [1432, 217] width 39 height 39
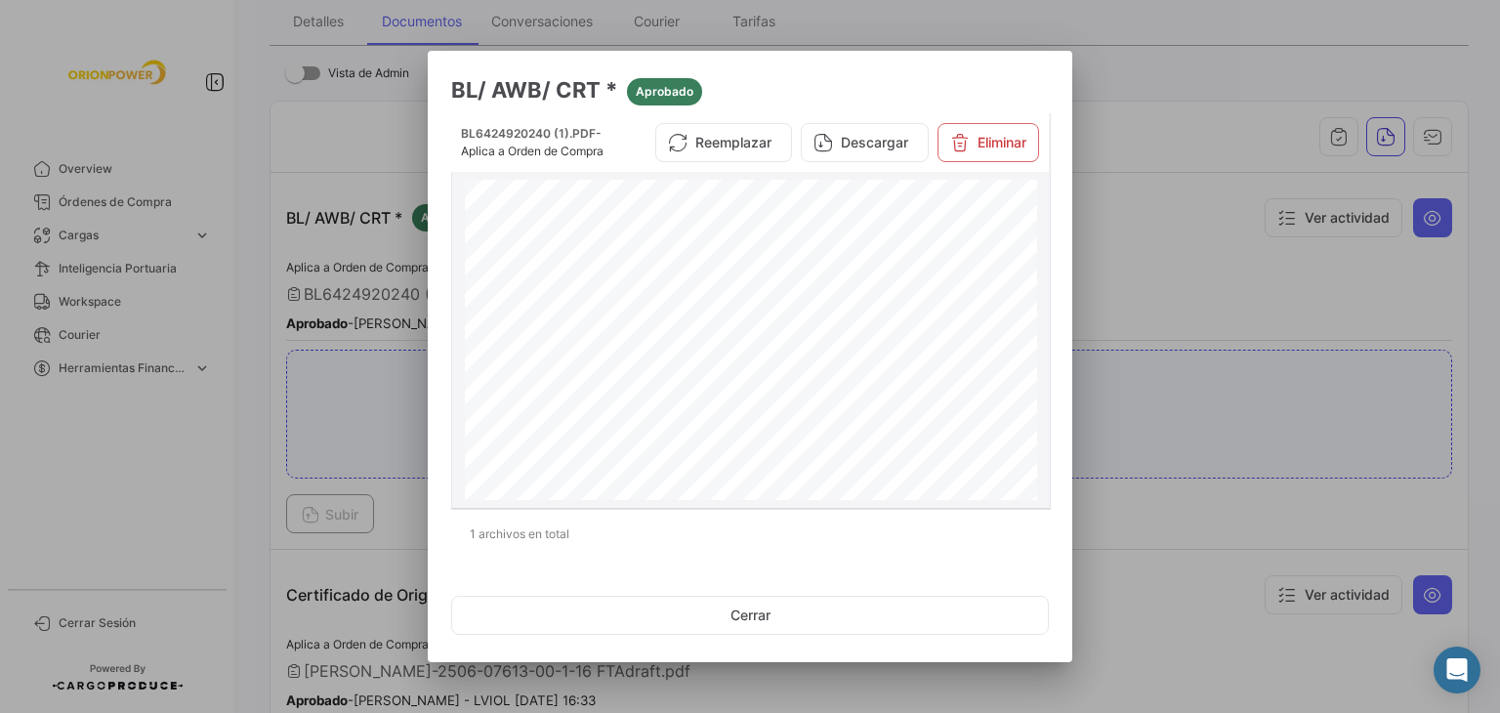
scroll to position [0, 0]
click at [1224, 199] on div at bounding box center [750, 356] width 1500 height 713
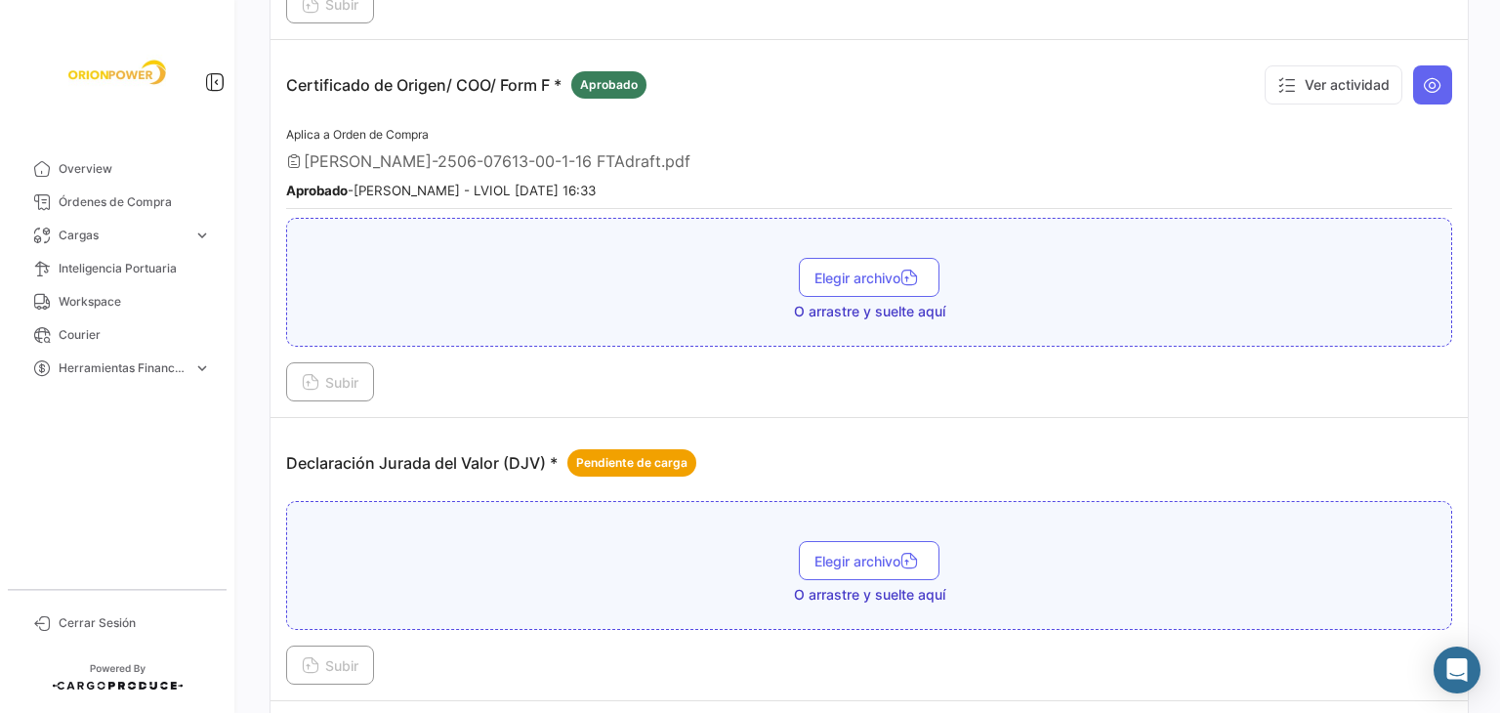
scroll to position [586, 0]
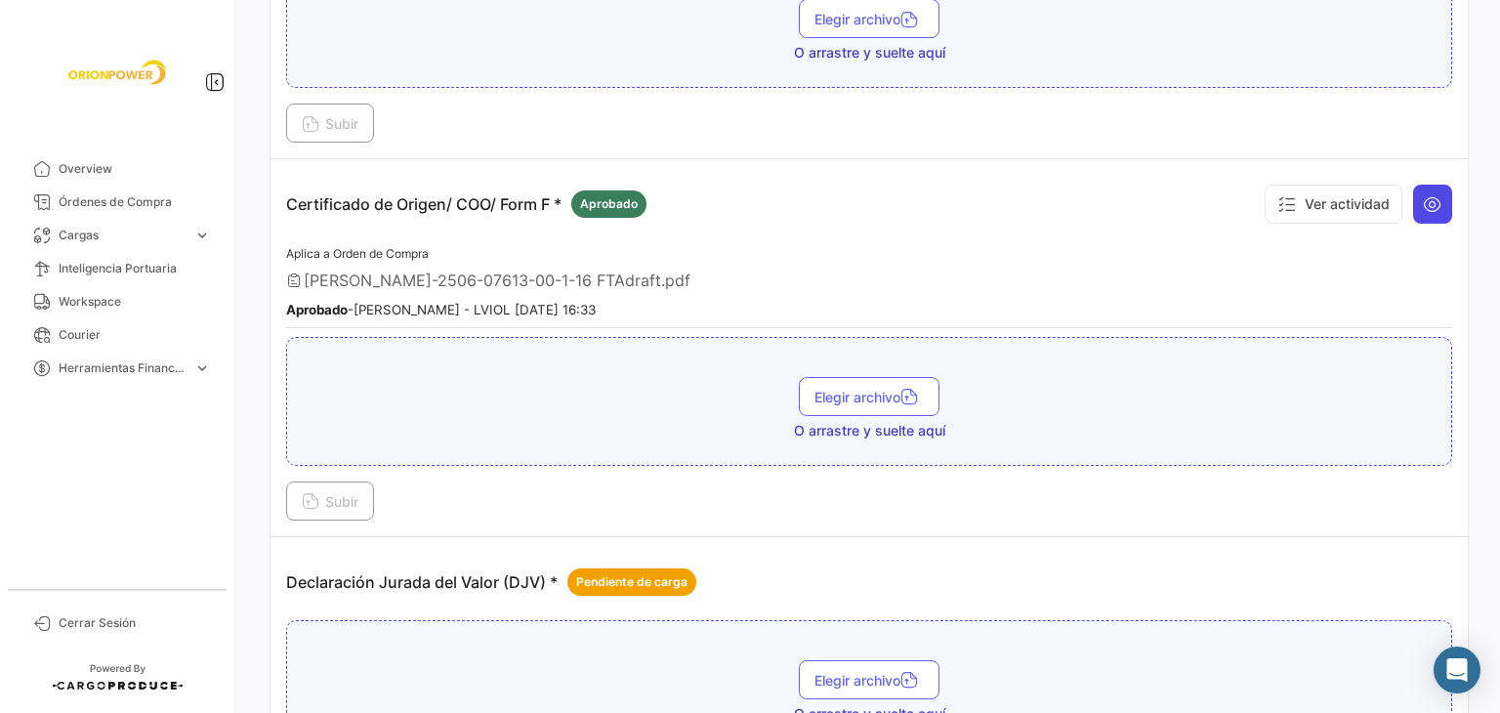
click at [1423, 195] on icon at bounding box center [1433, 204] width 20 height 20
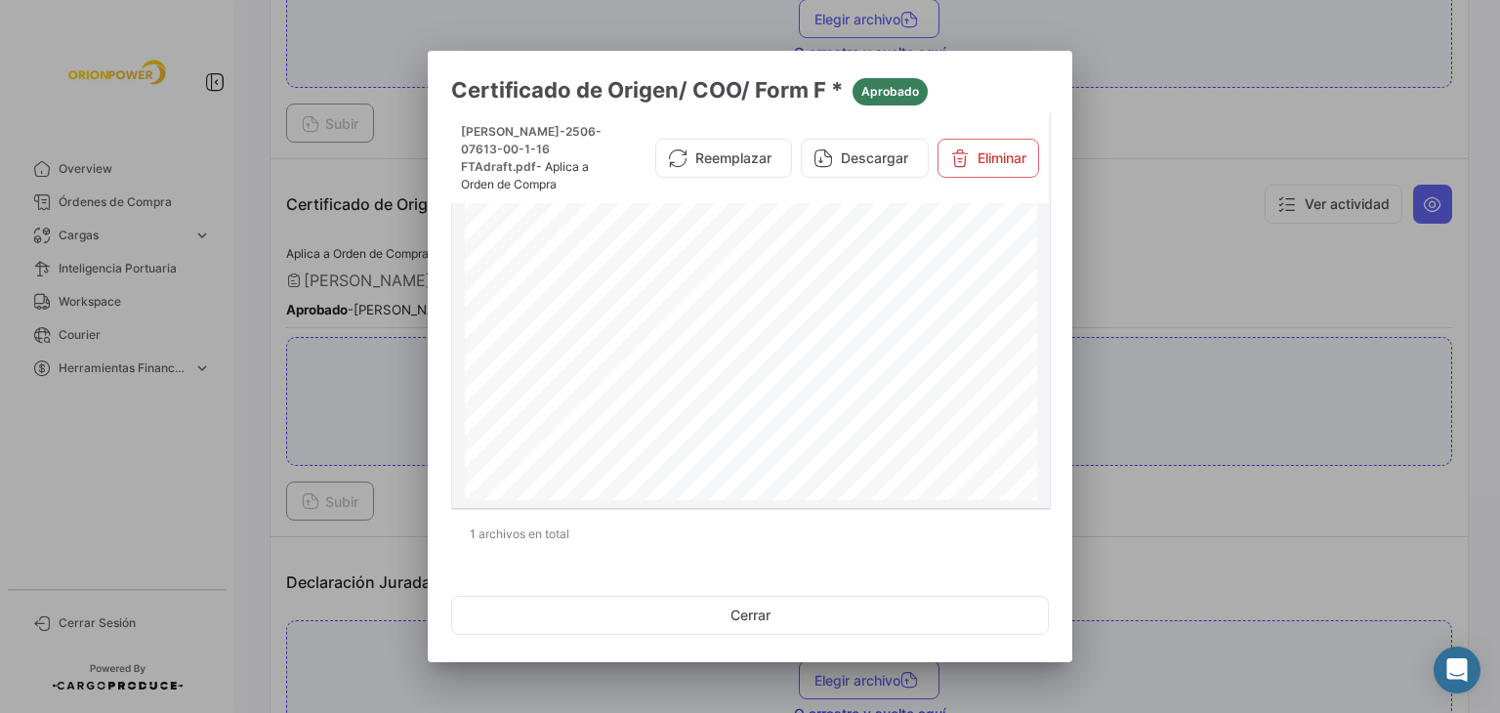
scroll to position [0, 0]
click at [1194, 209] on div at bounding box center [750, 356] width 1500 height 713
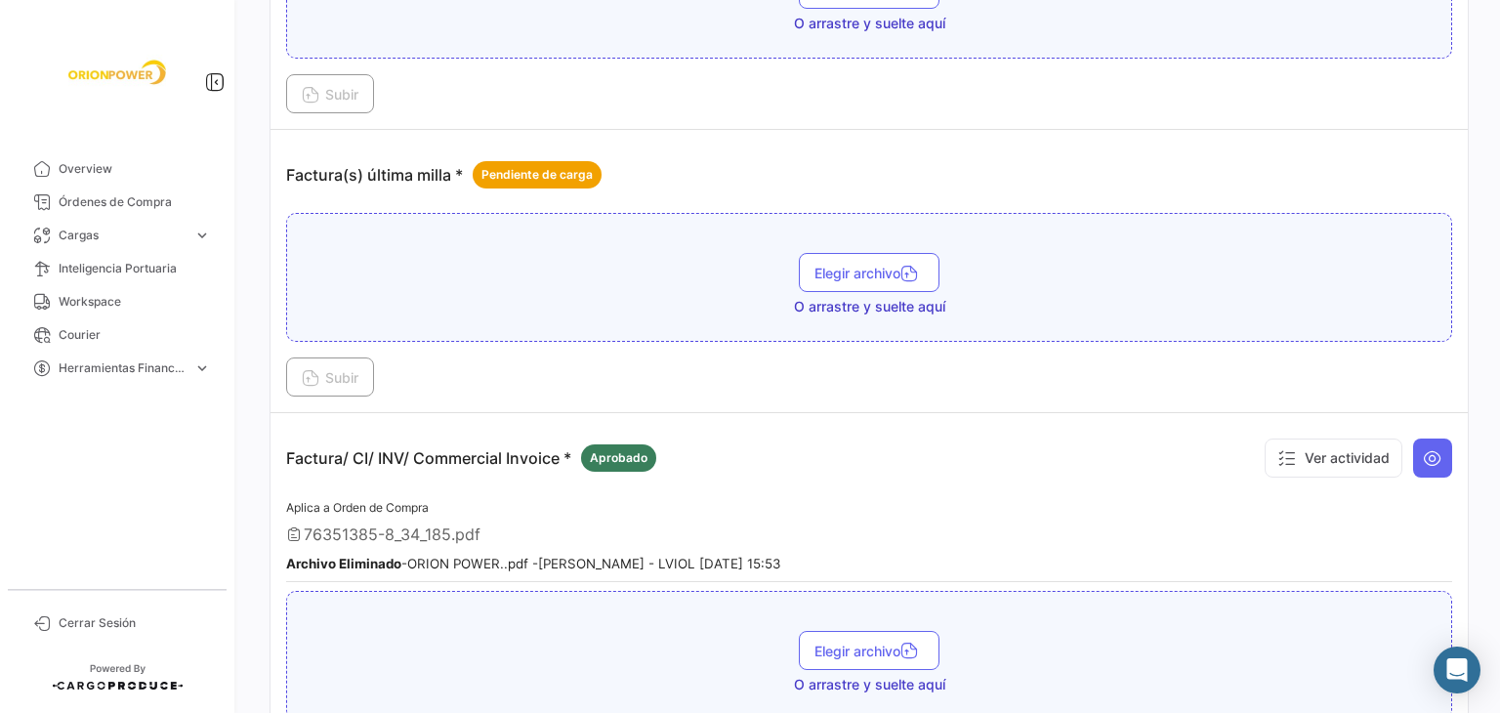
scroll to position [1758, 0]
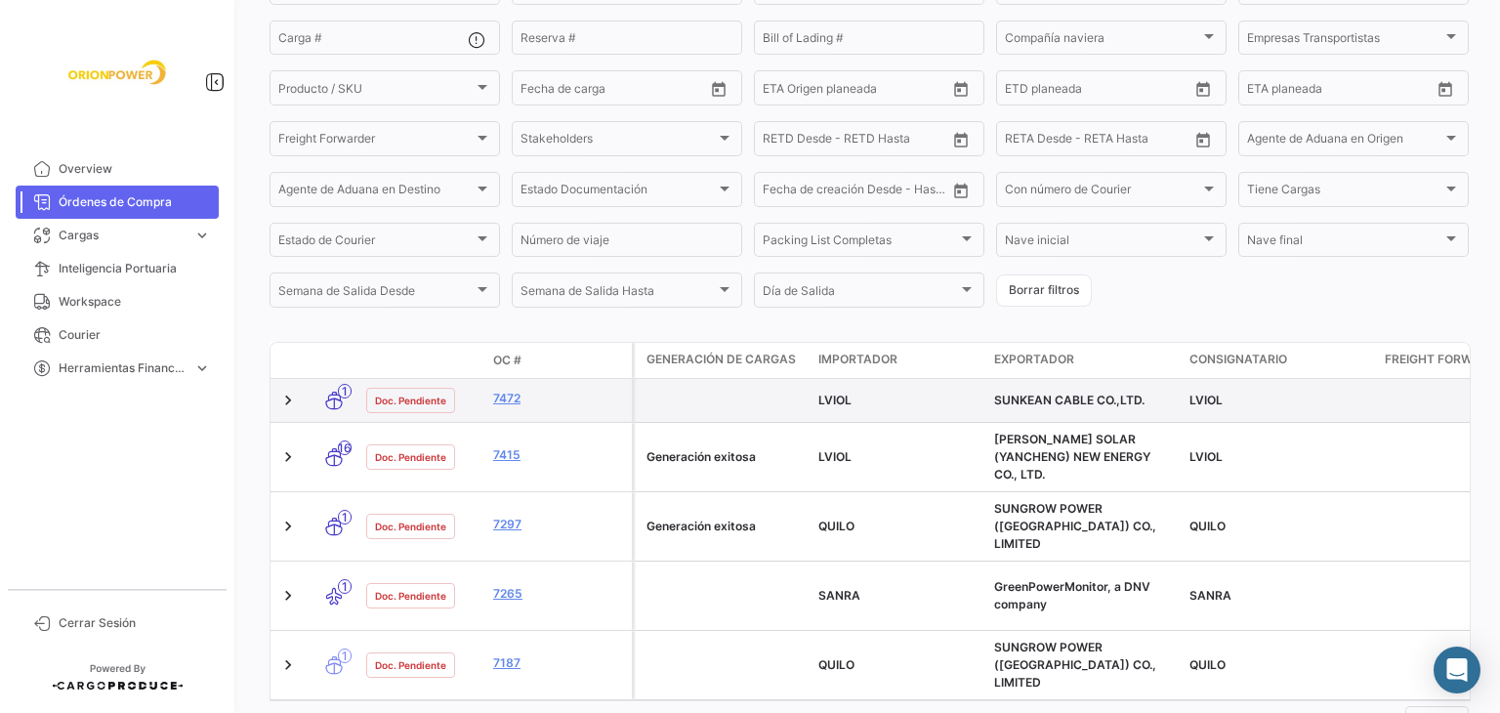
scroll to position [278, 0]
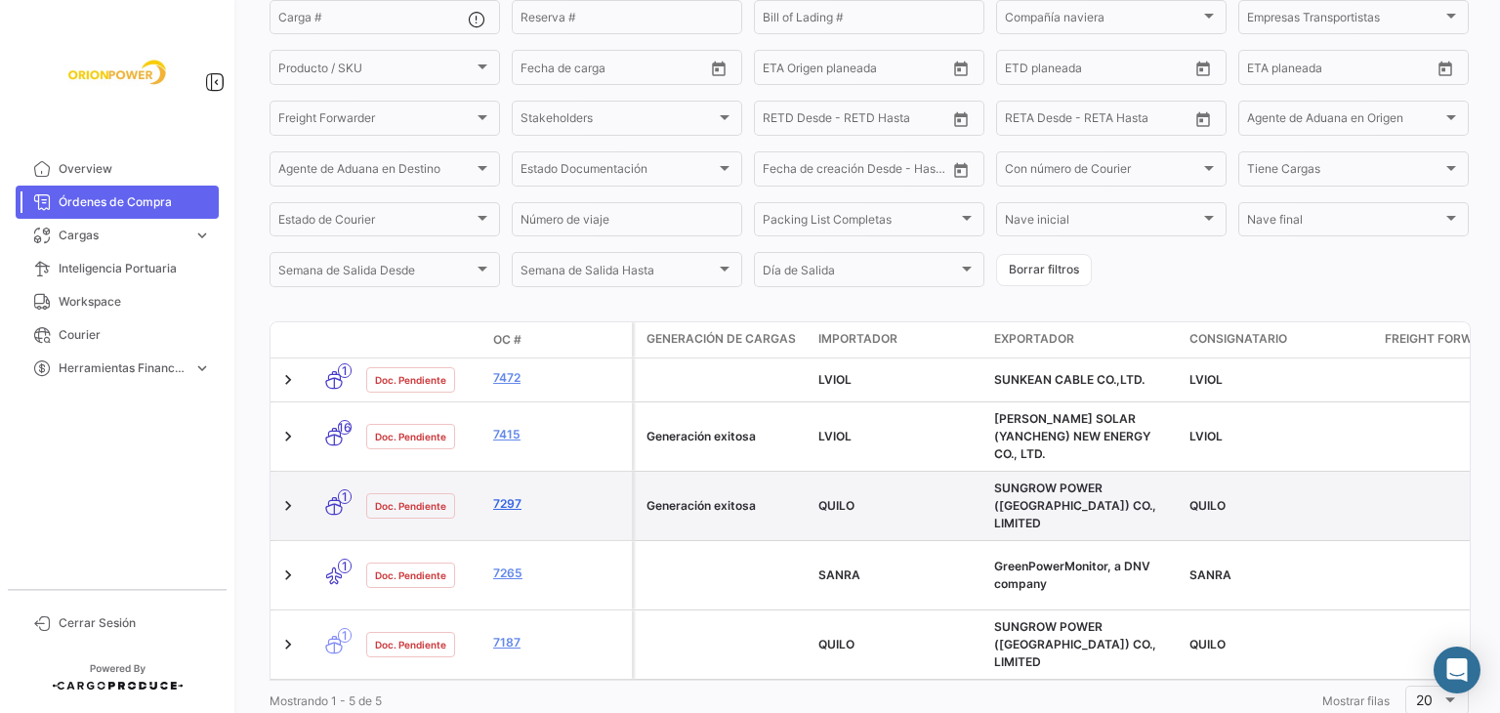
click at [501, 495] on link "7297" at bounding box center [558, 504] width 131 height 18
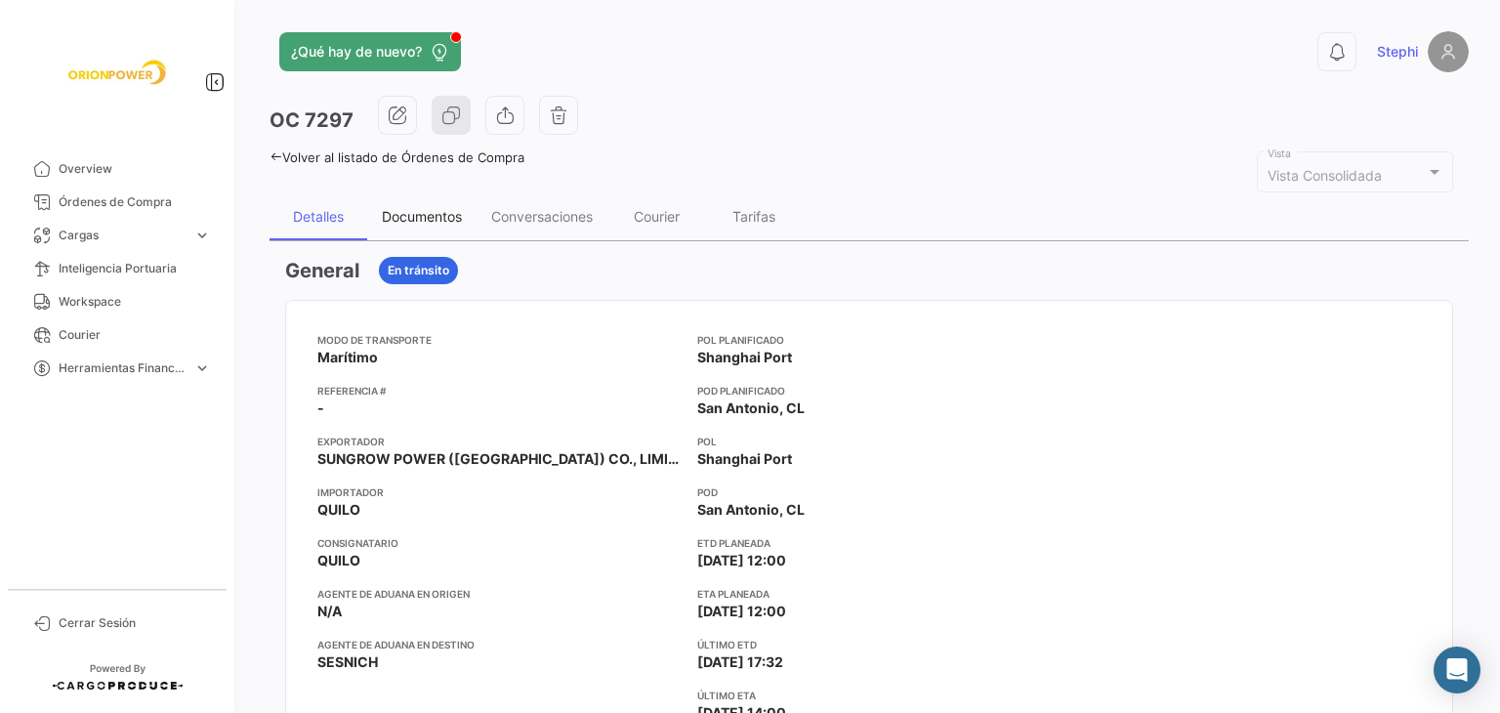
click at [440, 213] on div "Documentos" at bounding box center [422, 216] width 80 height 17
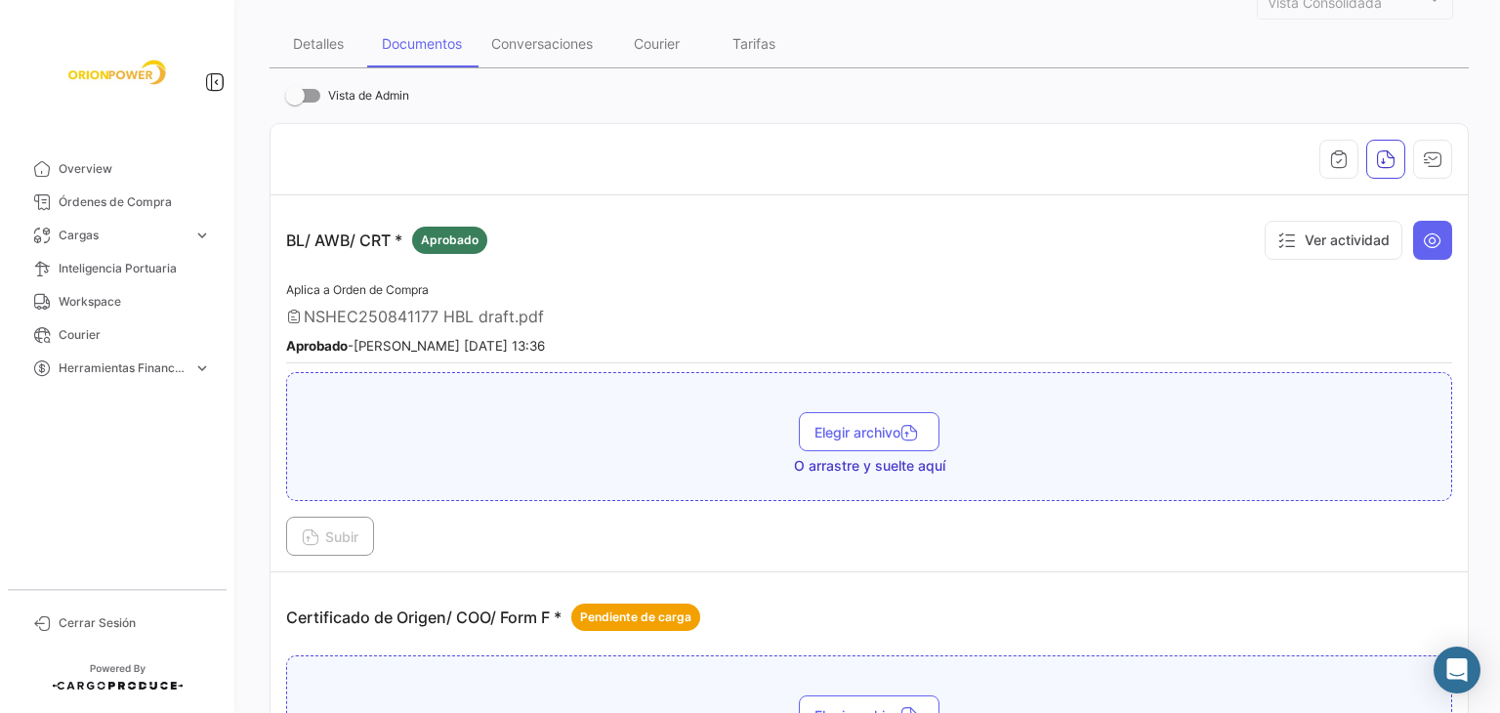
scroll to position [195, 0]
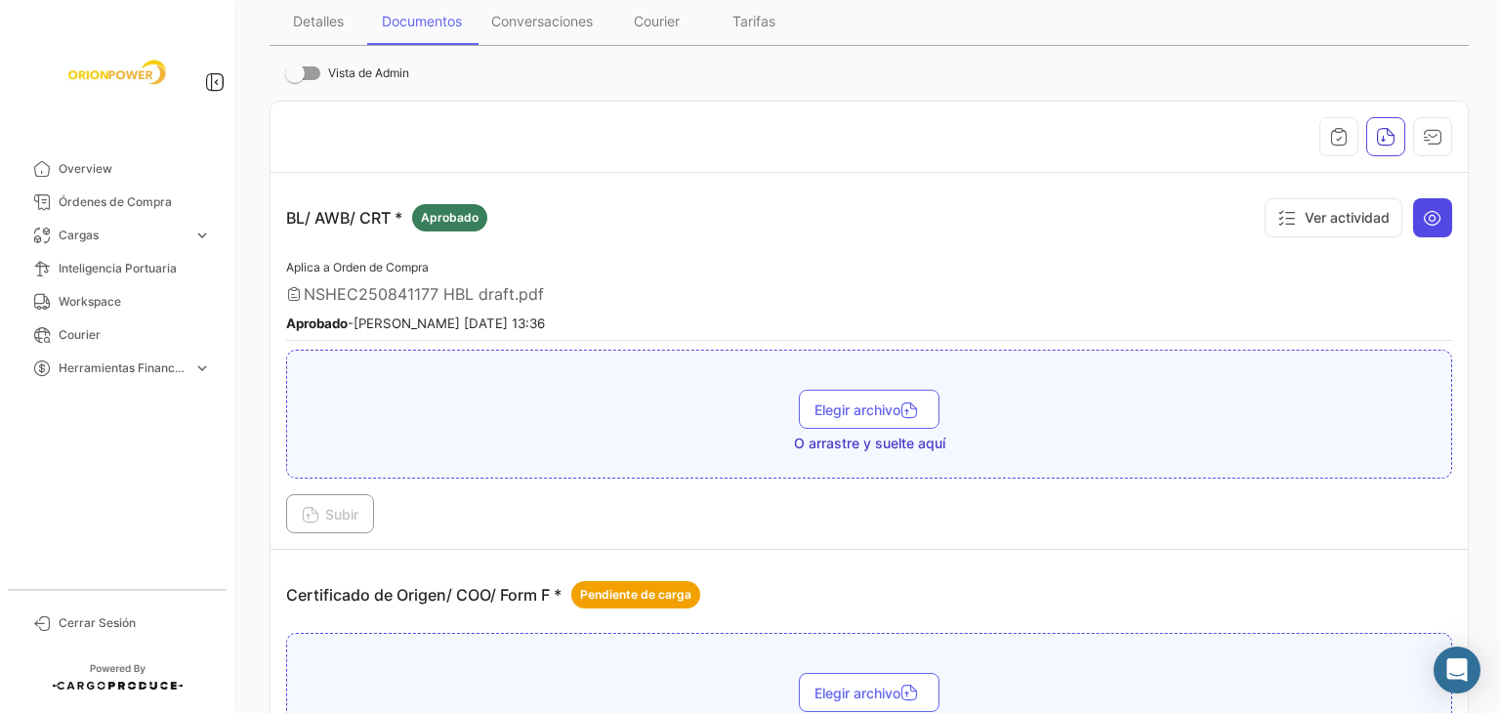
click at [1423, 220] on icon at bounding box center [1433, 218] width 20 height 20
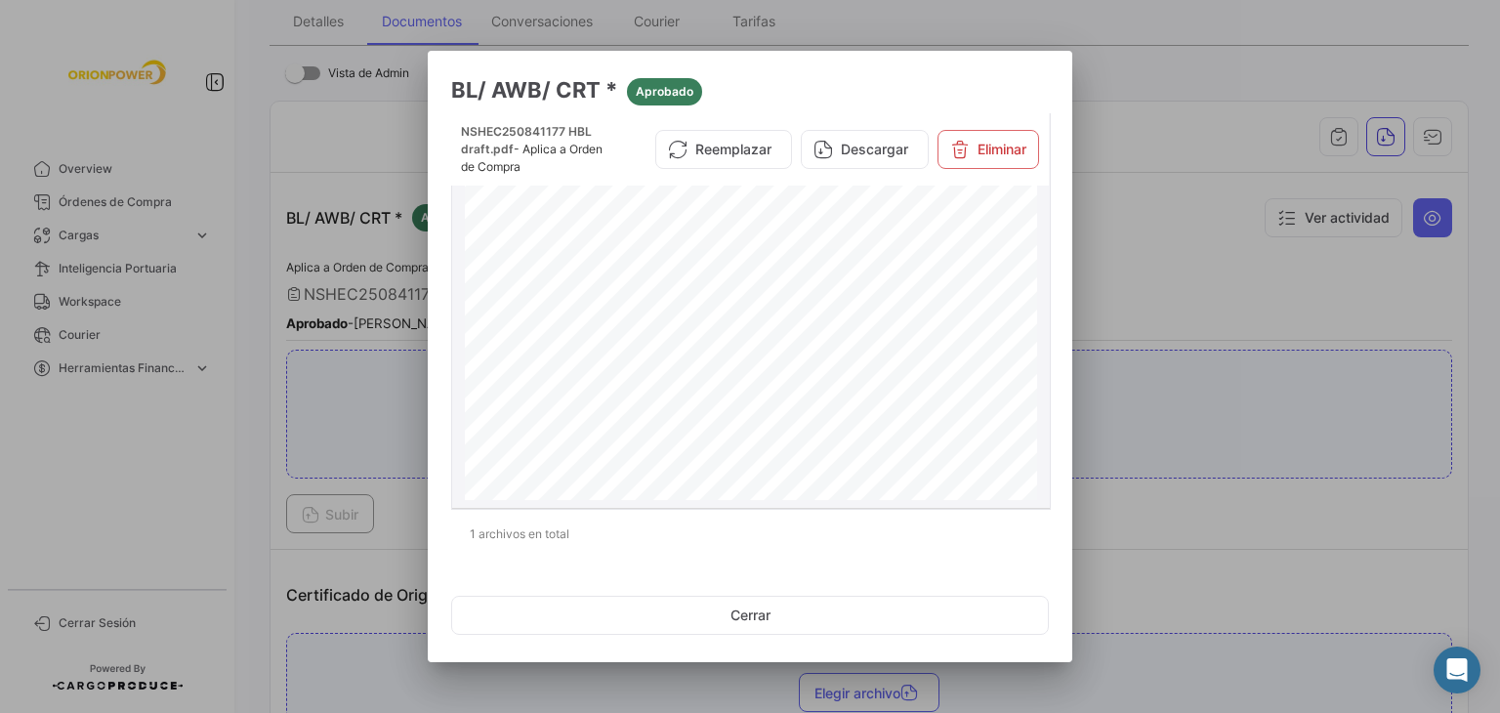
scroll to position [303, 0]
click at [1297, 244] on div at bounding box center [750, 356] width 1500 height 713
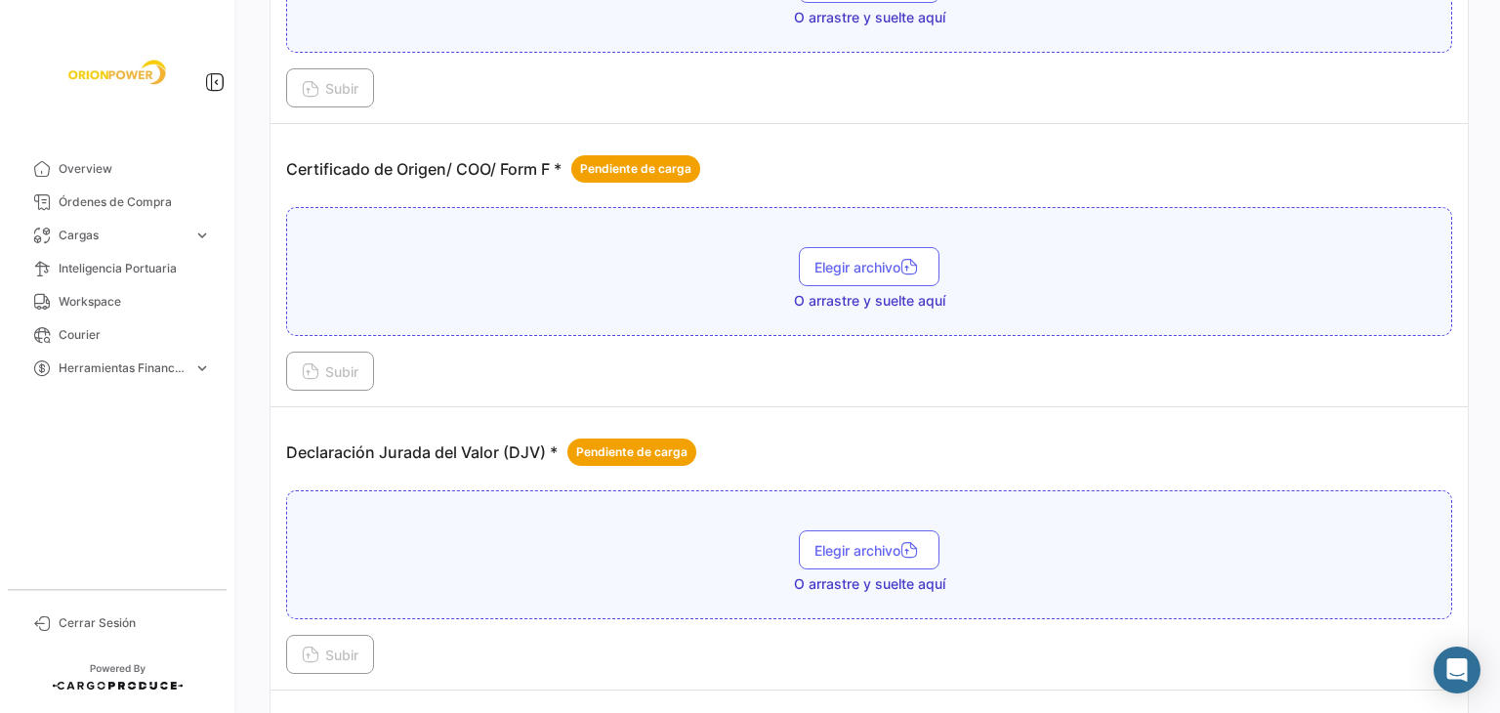
scroll to position [586, 0]
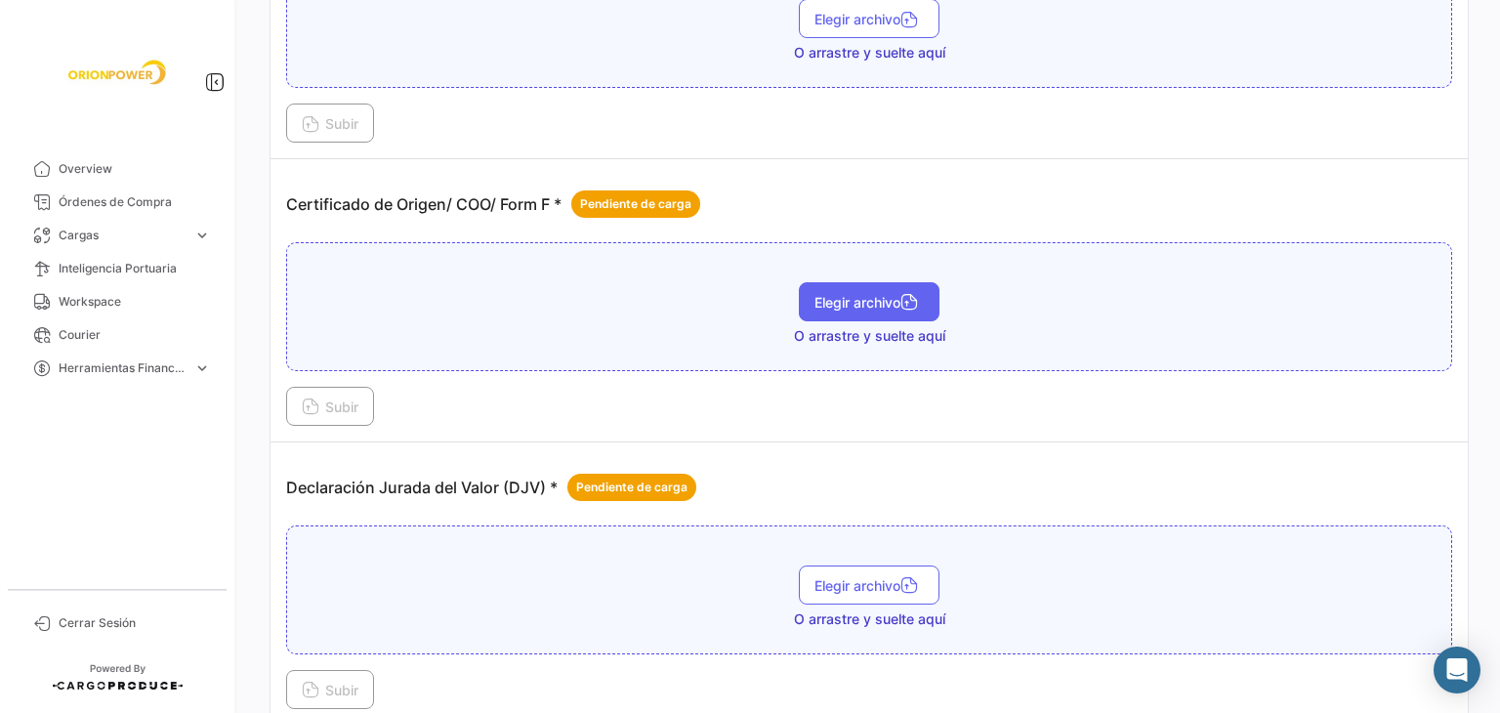
click at [859, 286] on button "Elegir archivo" at bounding box center [869, 301] width 141 height 39
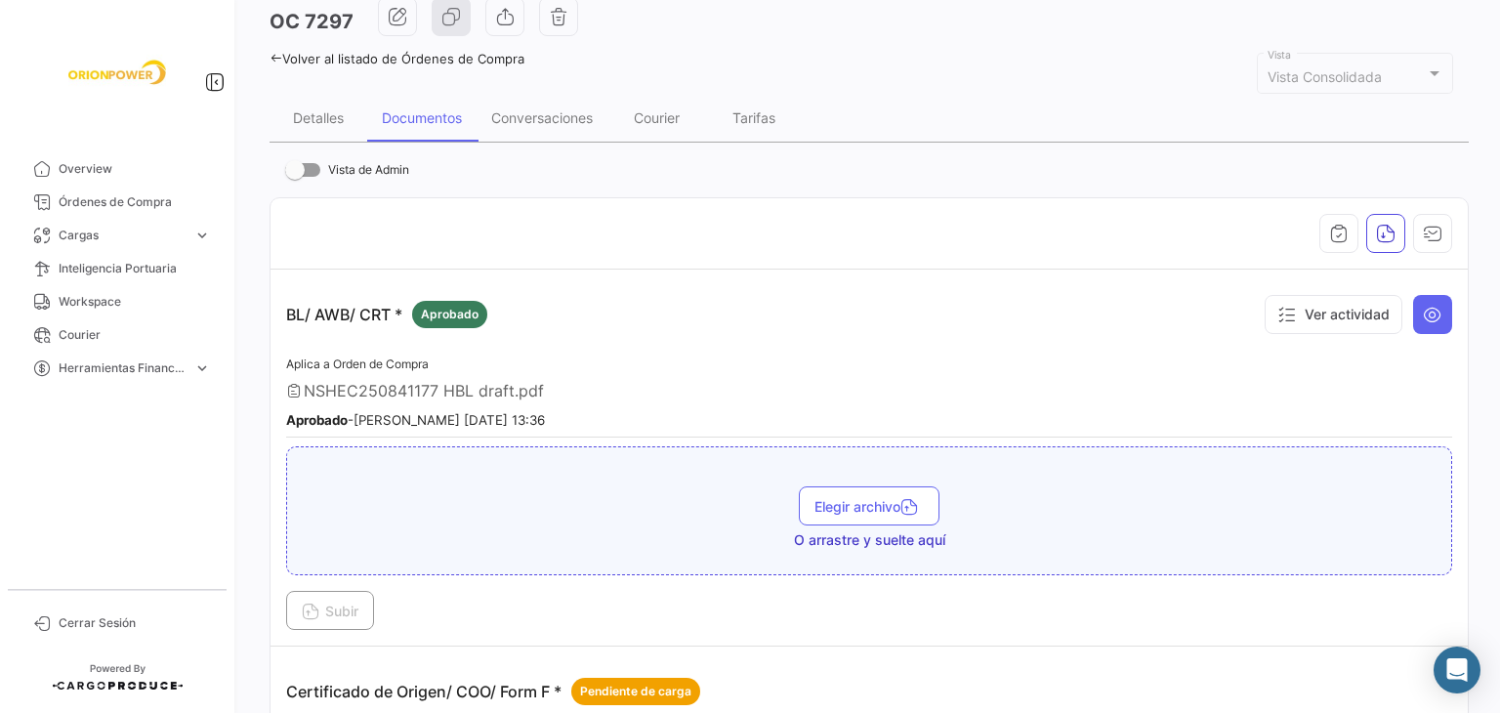
scroll to position [0, 0]
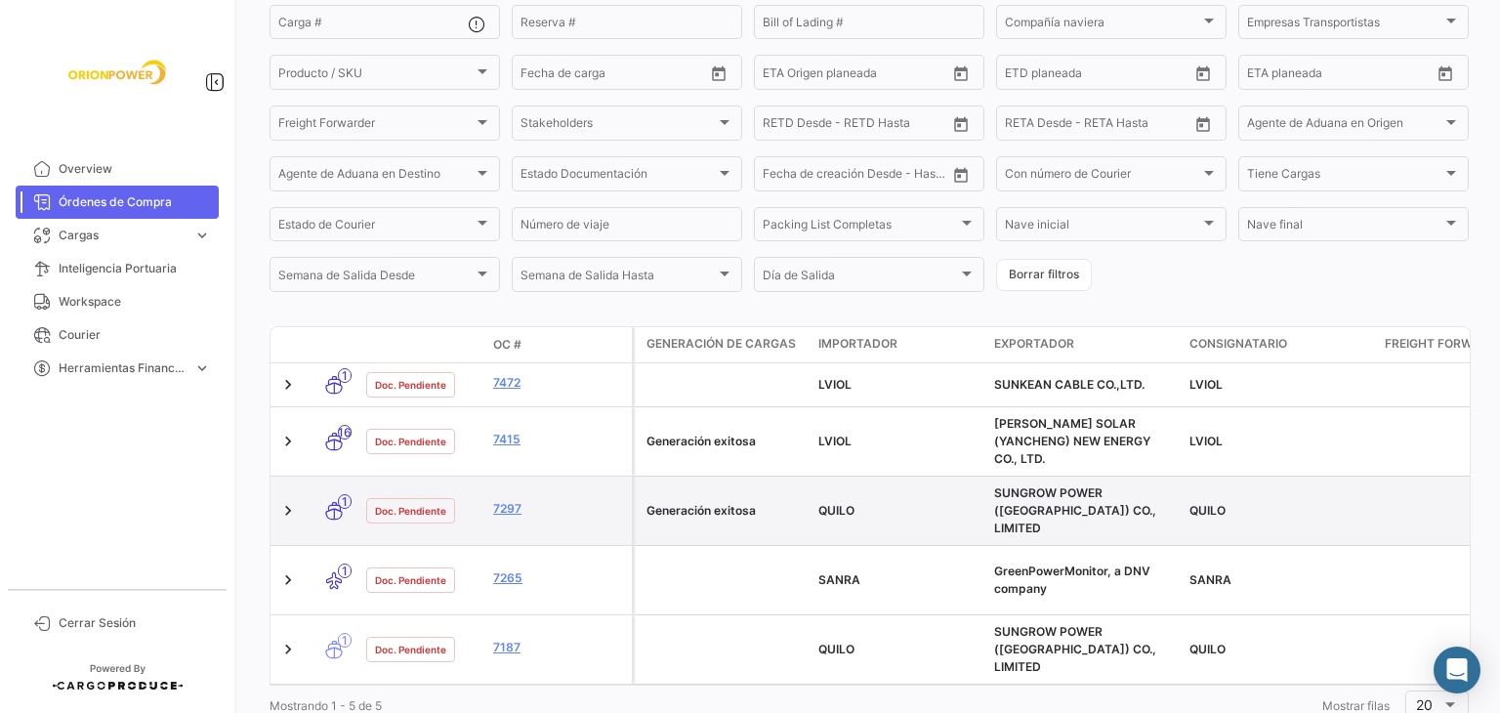
scroll to position [278, 0]
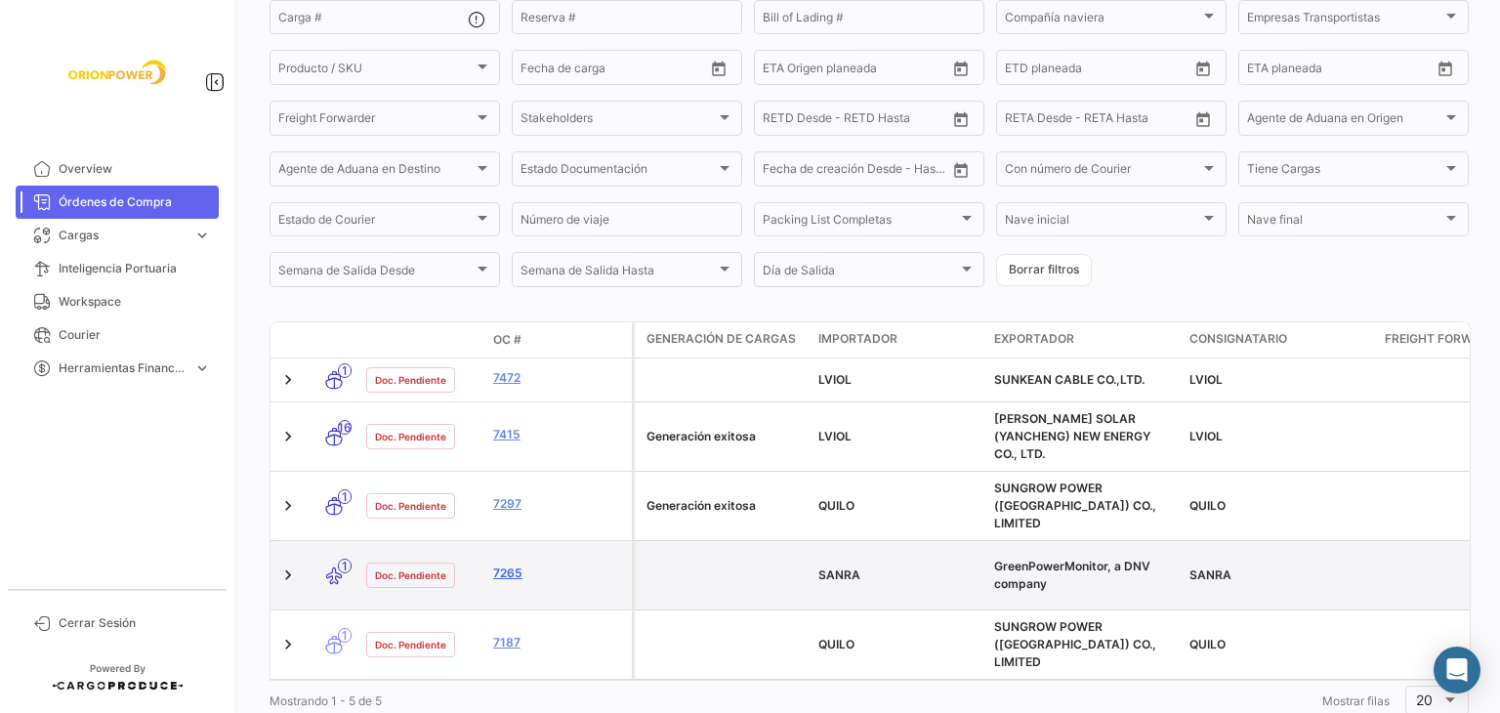
click at [519, 564] on link "7265" at bounding box center [558, 573] width 131 height 18
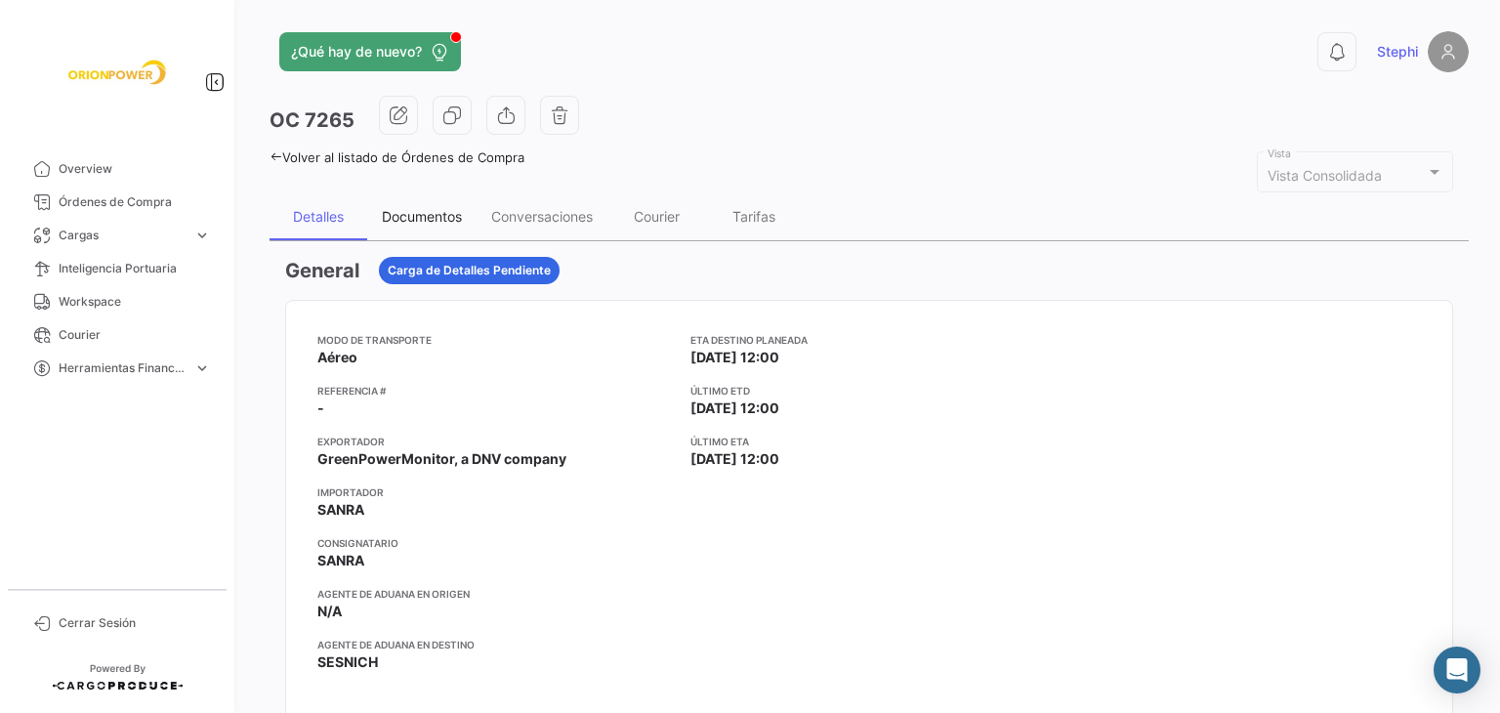
click at [407, 227] on div "Documentos" at bounding box center [421, 216] width 109 height 47
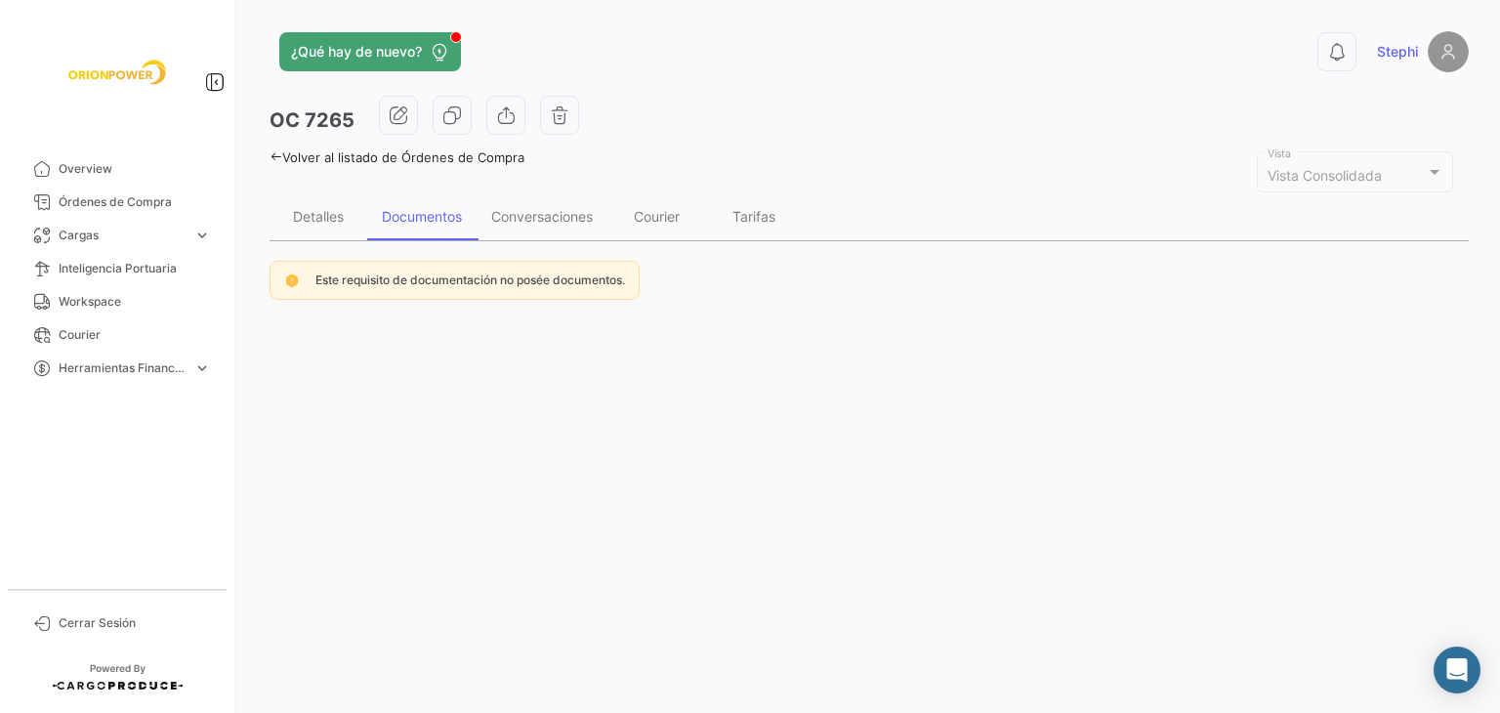
click at [375, 283] on span "Este requisito de documentación no posée documentos." at bounding box center [470, 279] width 310 height 15
click at [543, 276] on span "Este requisito de documentación no posée documentos." at bounding box center [470, 279] width 310 height 15
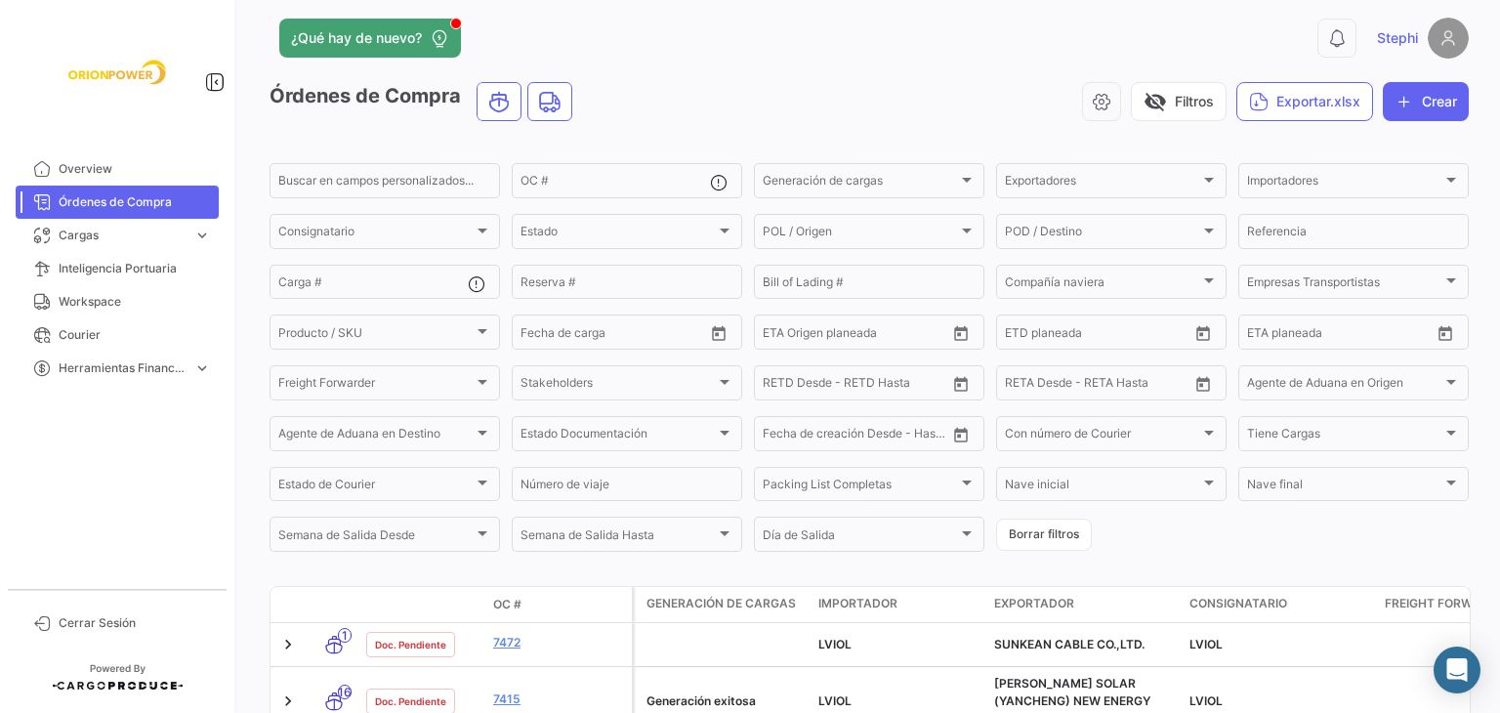
scroll to position [278, 0]
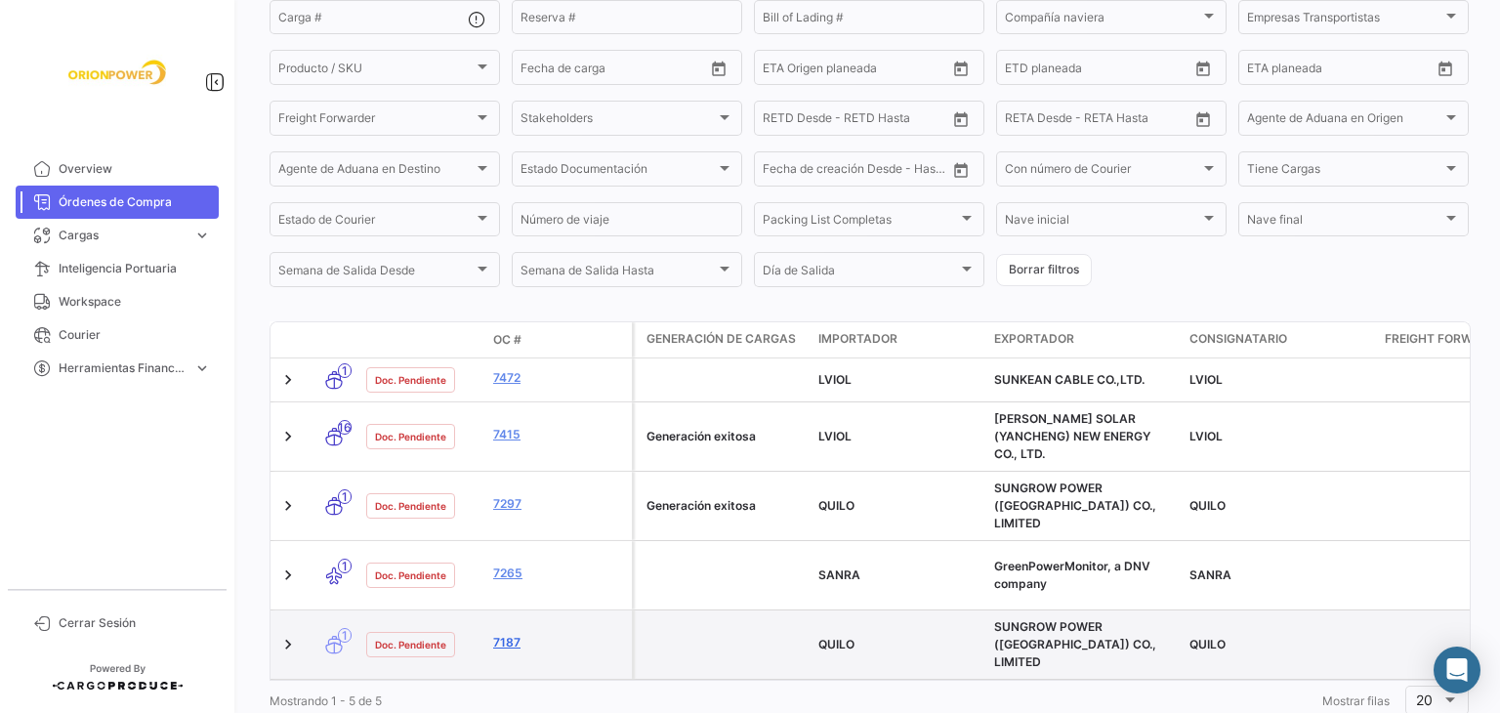
click at [502, 634] on link "7187" at bounding box center [558, 643] width 131 height 18
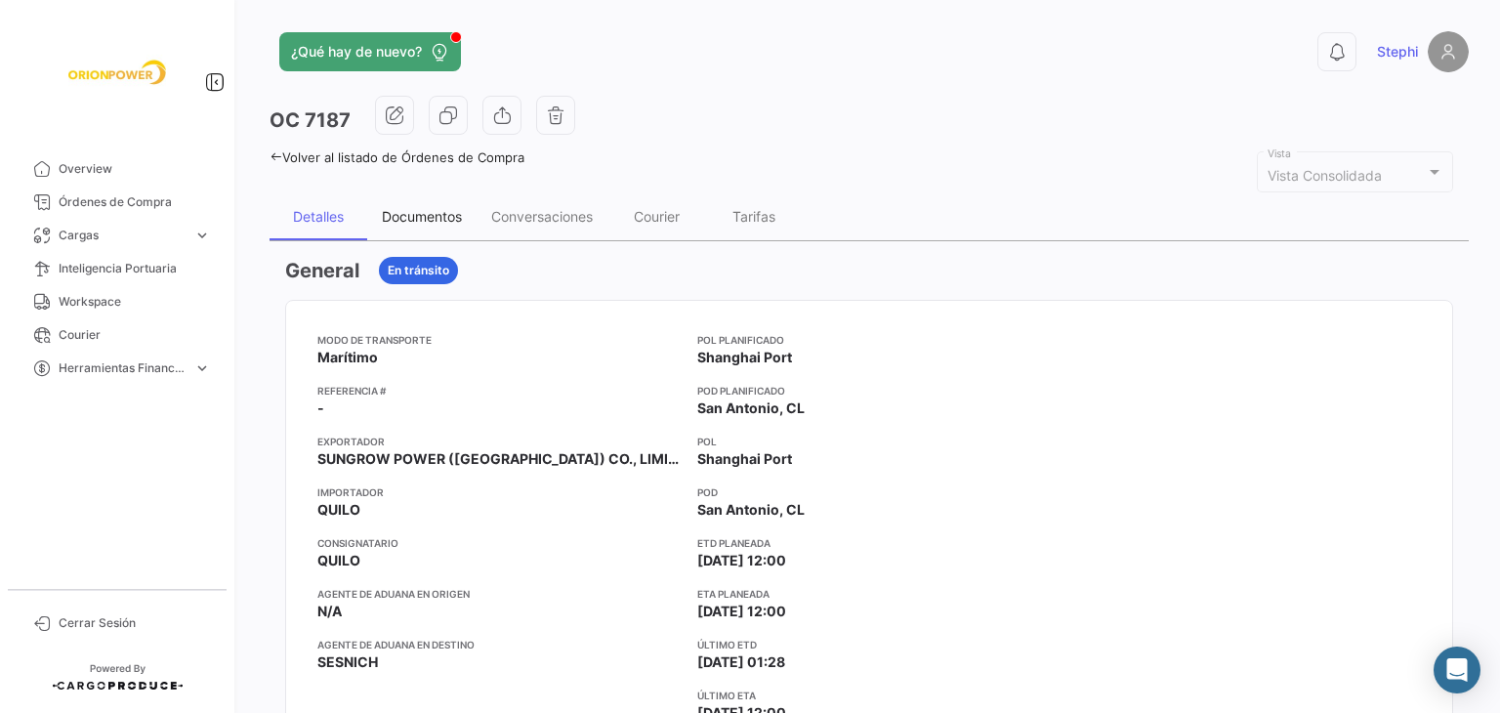
click at [415, 201] on div "Documentos" at bounding box center [421, 216] width 109 height 47
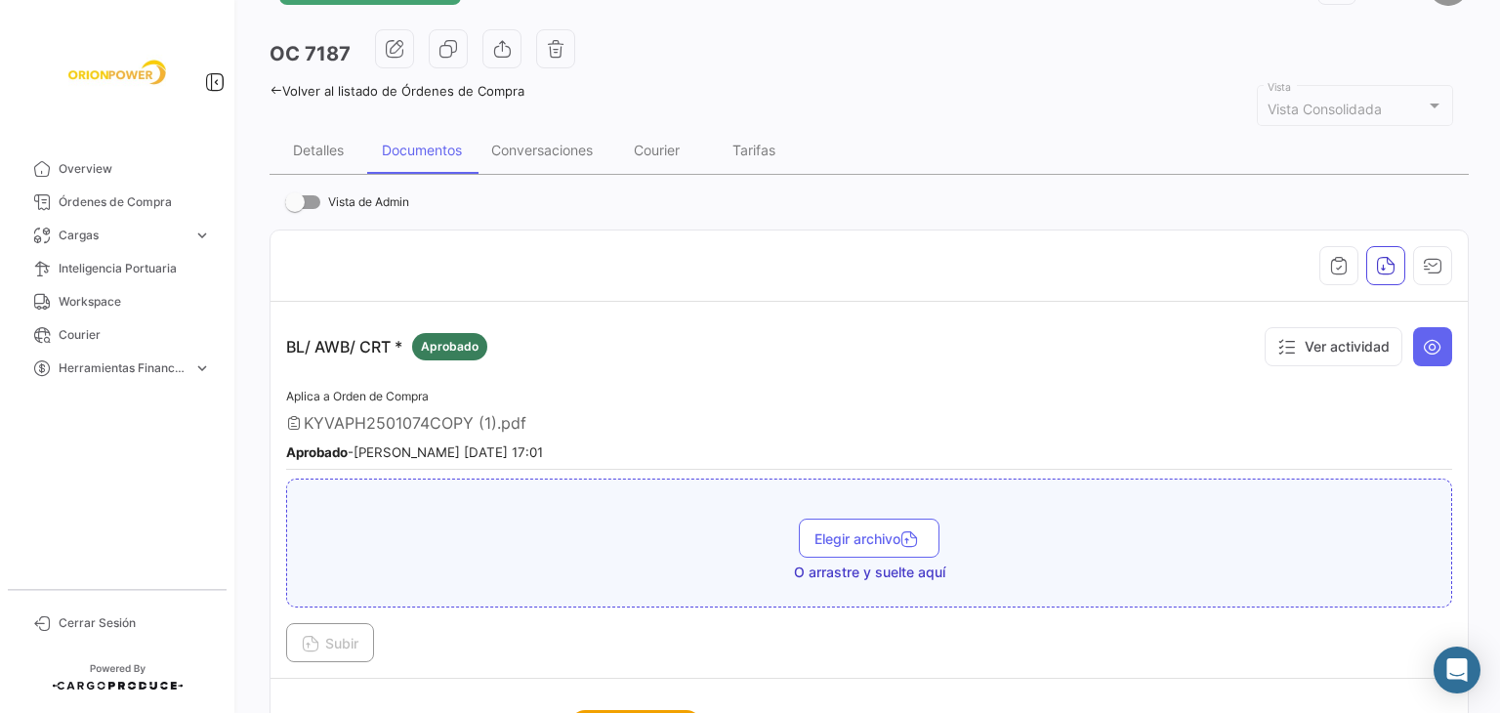
scroll to position [98, 0]
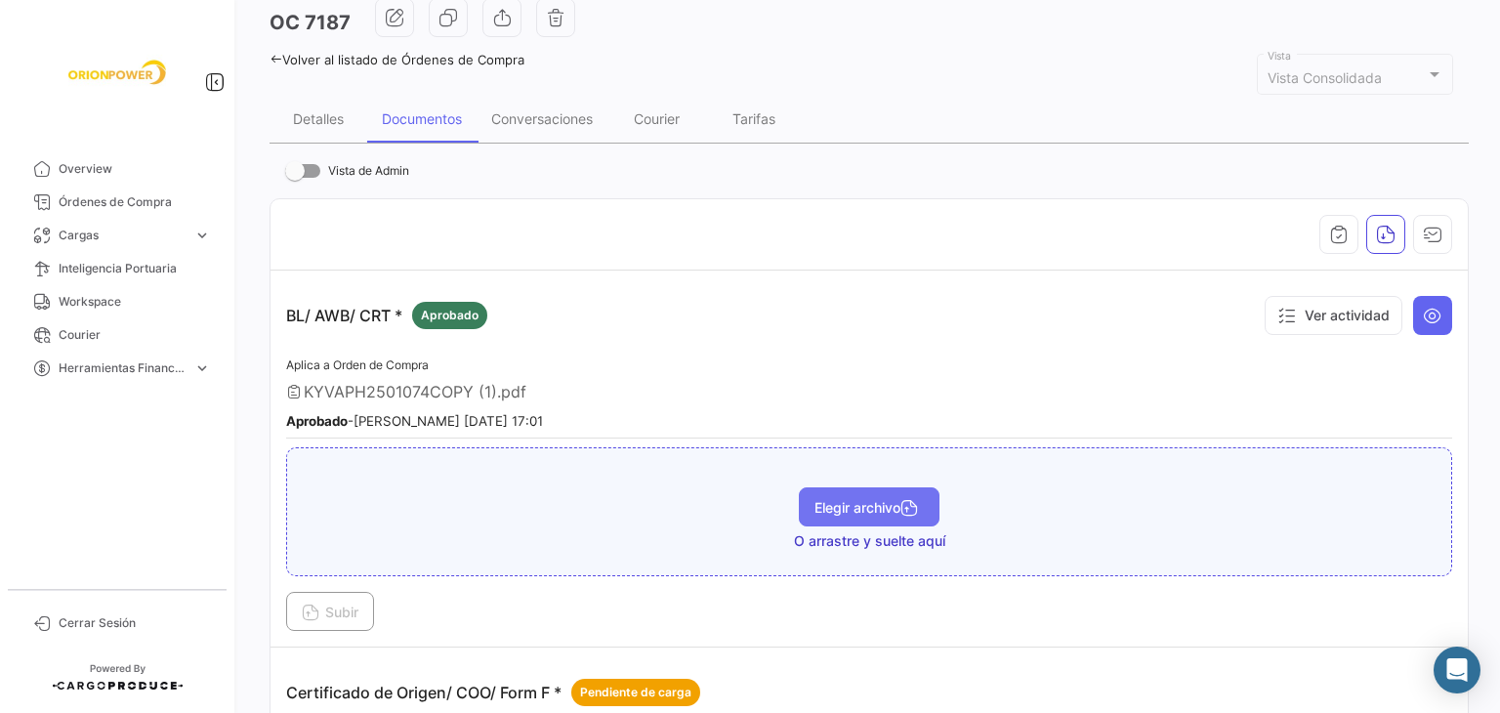
click at [888, 499] on span "Elegir archivo" at bounding box center [868, 507] width 109 height 17
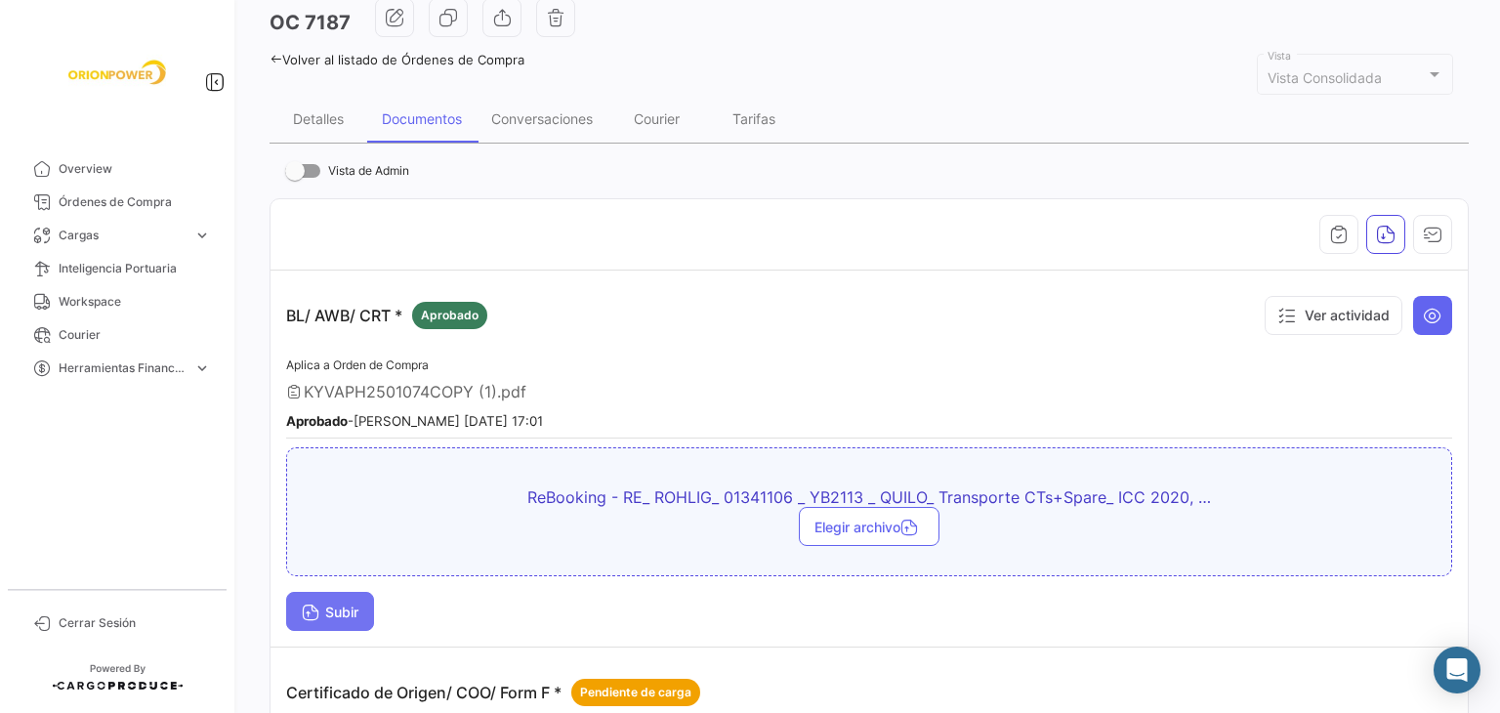
click at [348, 603] on span "Subir" at bounding box center [330, 611] width 57 height 17
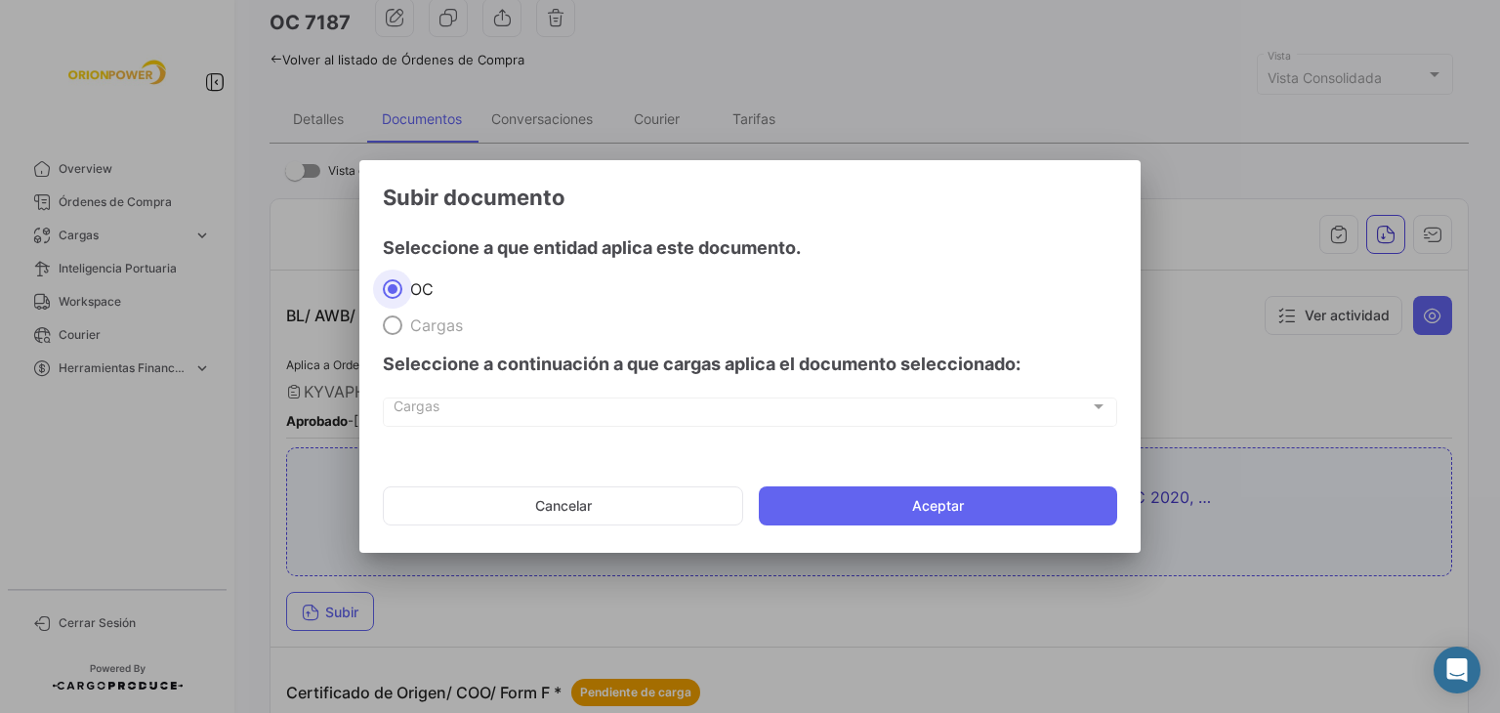
click at [828, 481] on mat-dialog-actions "Cancelar Aceptar" at bounding box center [750, 506] width 734 height 66
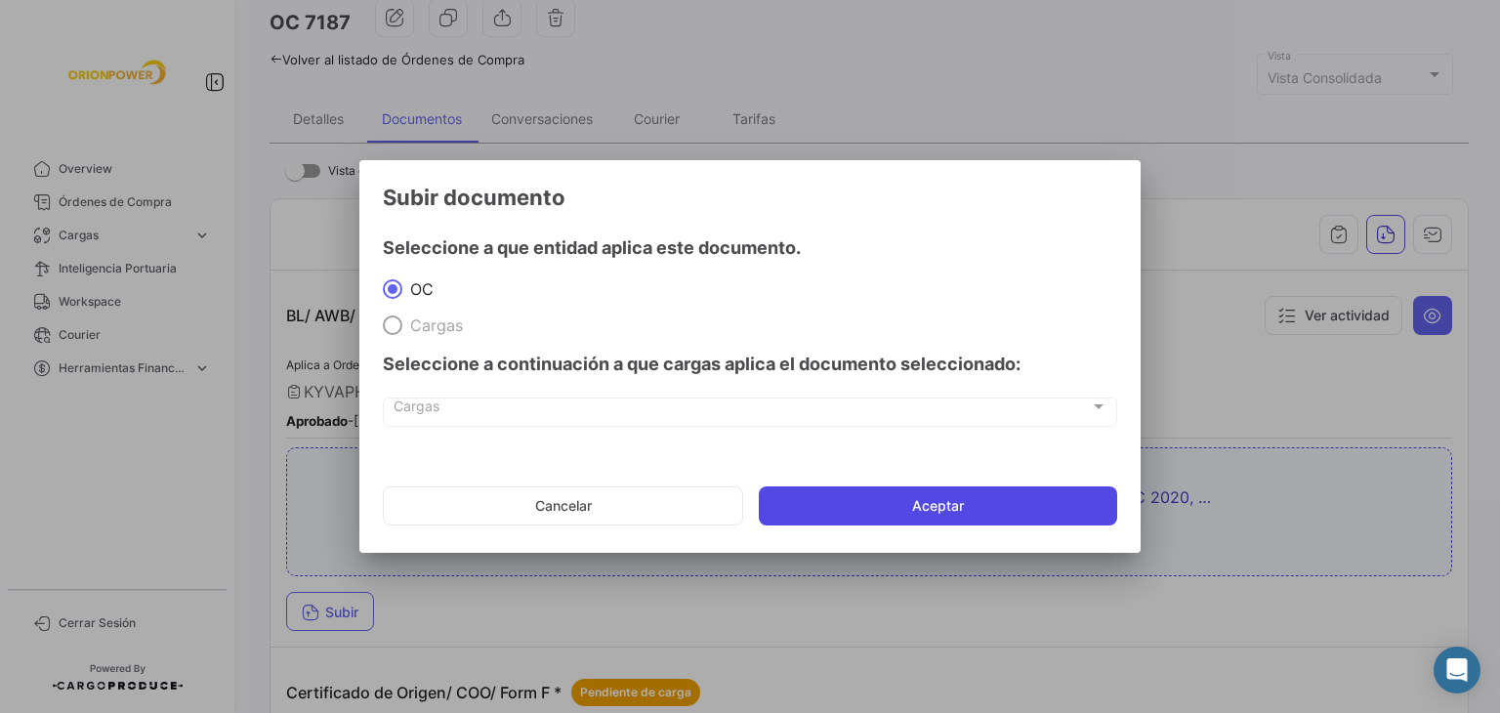
click at [822, 501] on button "Aceptar" at bounding box center [938, 505] width 358 height 39
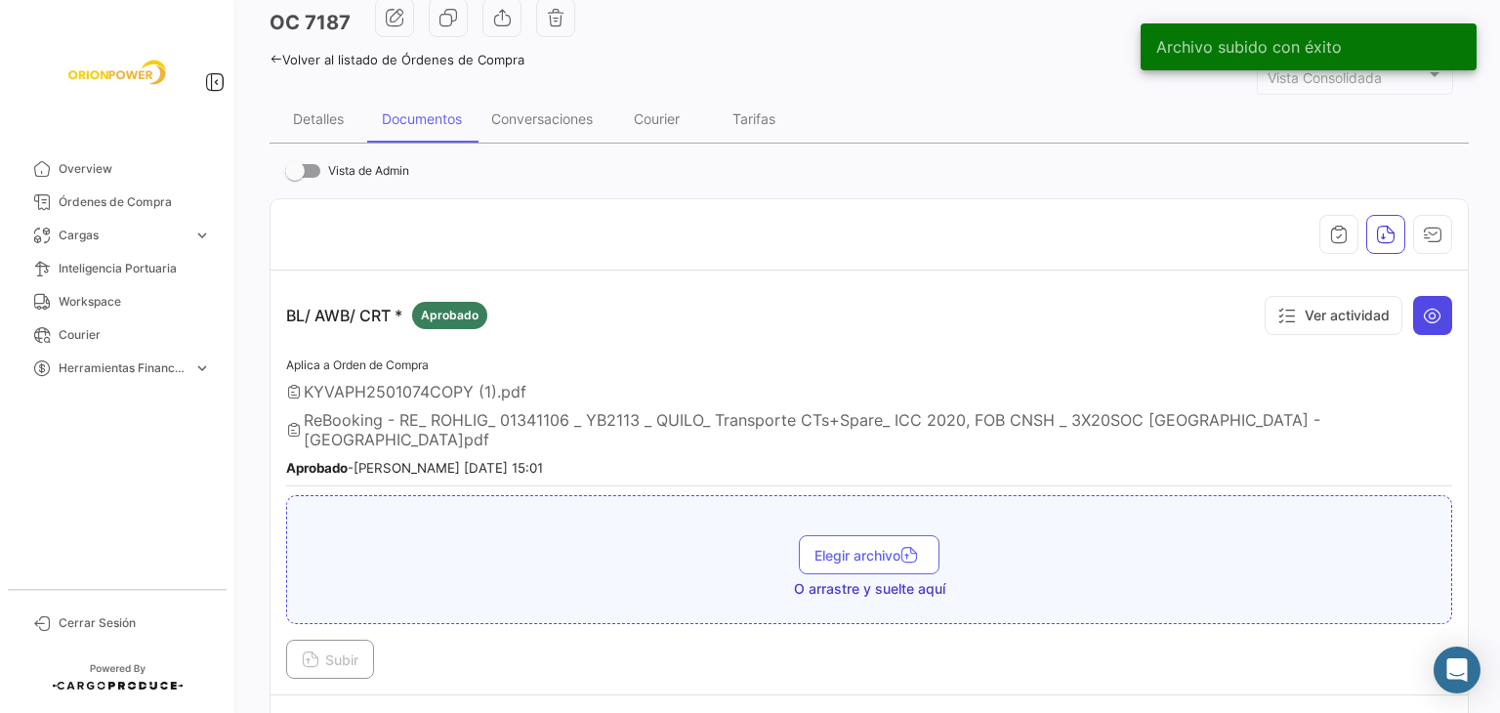
click at [1423, 306] on icon at bounding box center [1433, 316] width 20 height 20
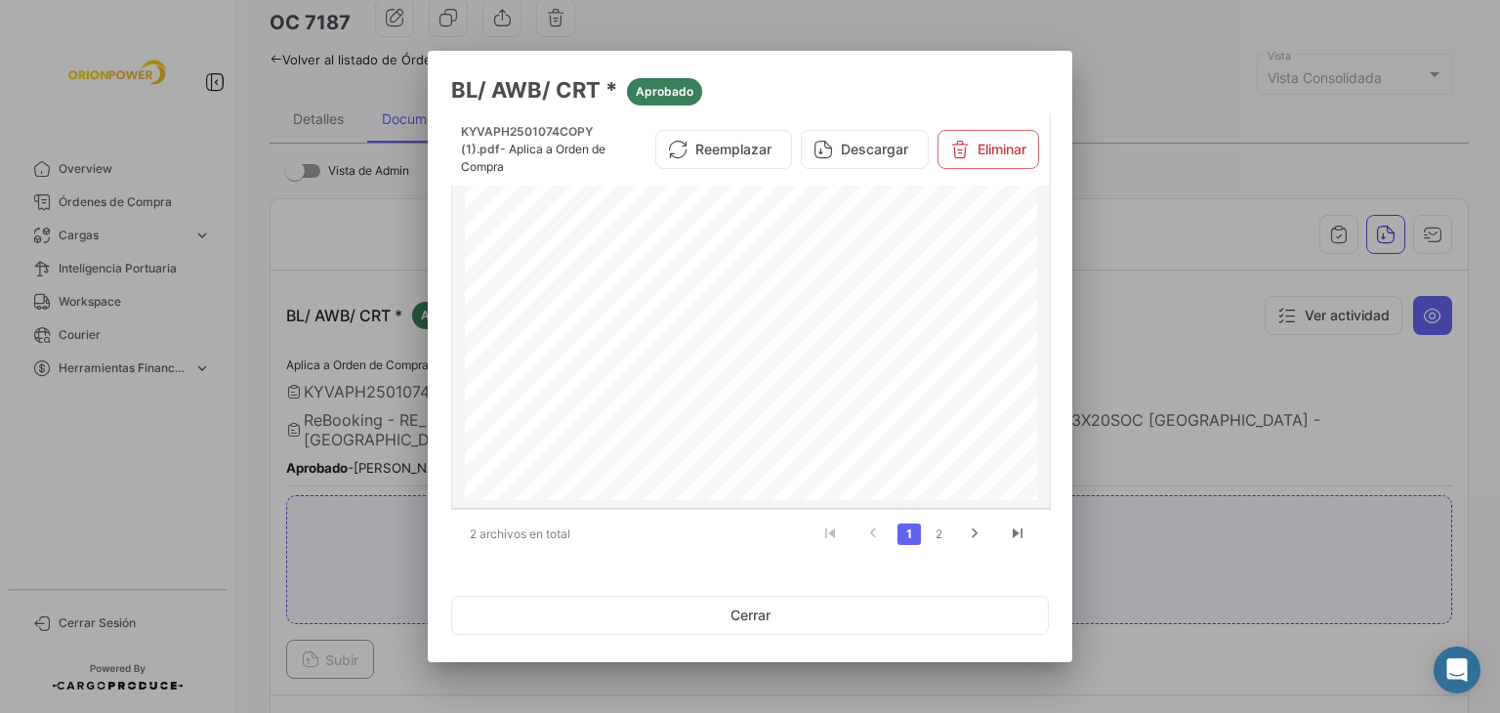
scroll to position [497, 0]
click at [746, 614] on button "Cerrar" at bounding box center [750, 615] width 598 height 39
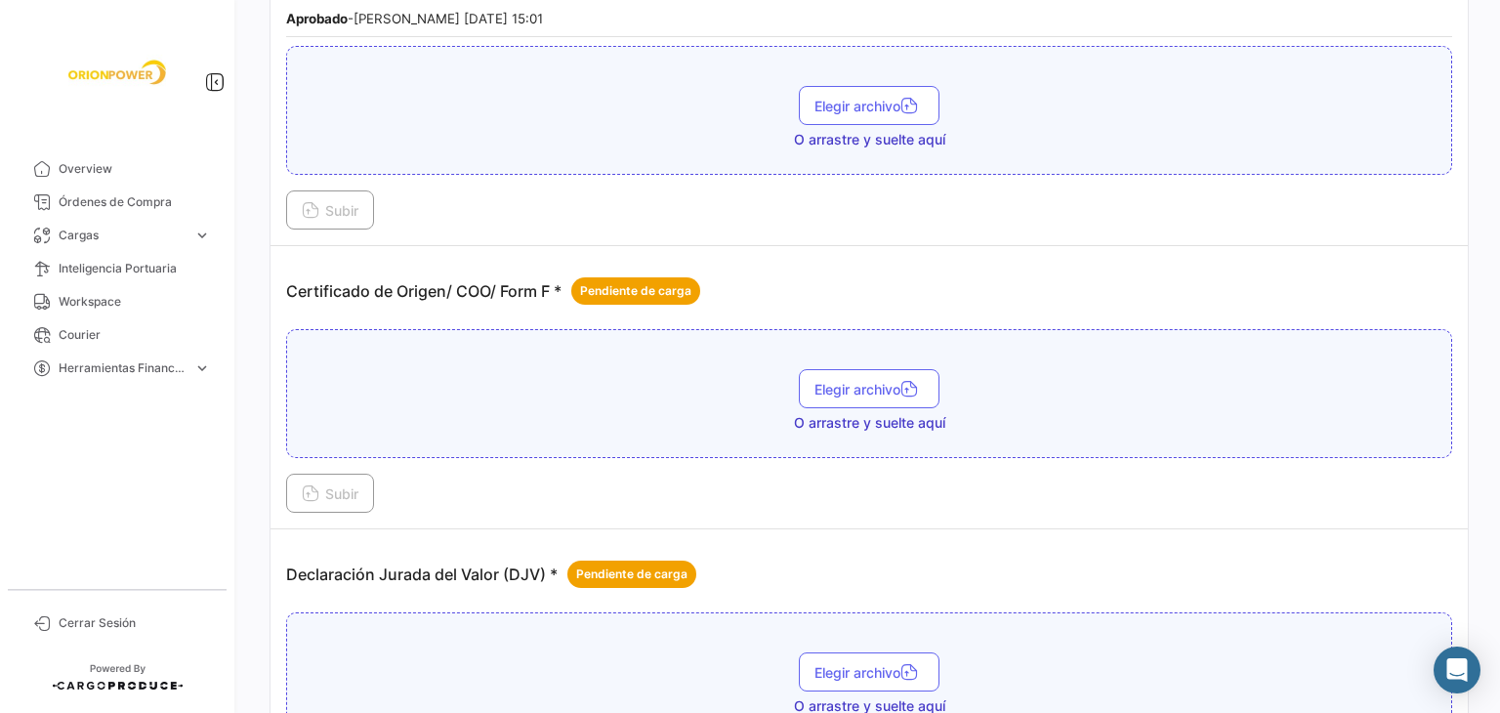
scroll to position [586, 0]
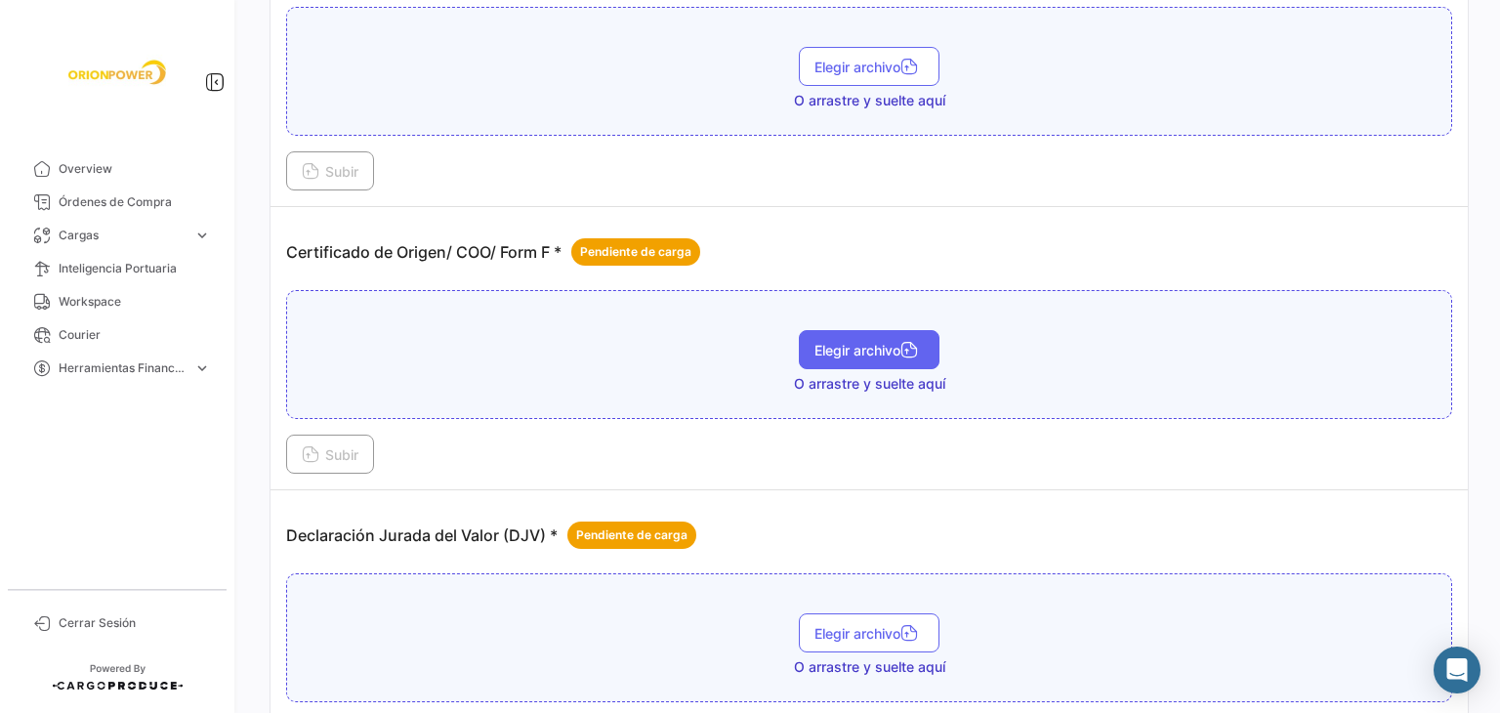
click at [832, 342] on span "Elegir archivo" at bounding box center [868, 350] width 109 height 17
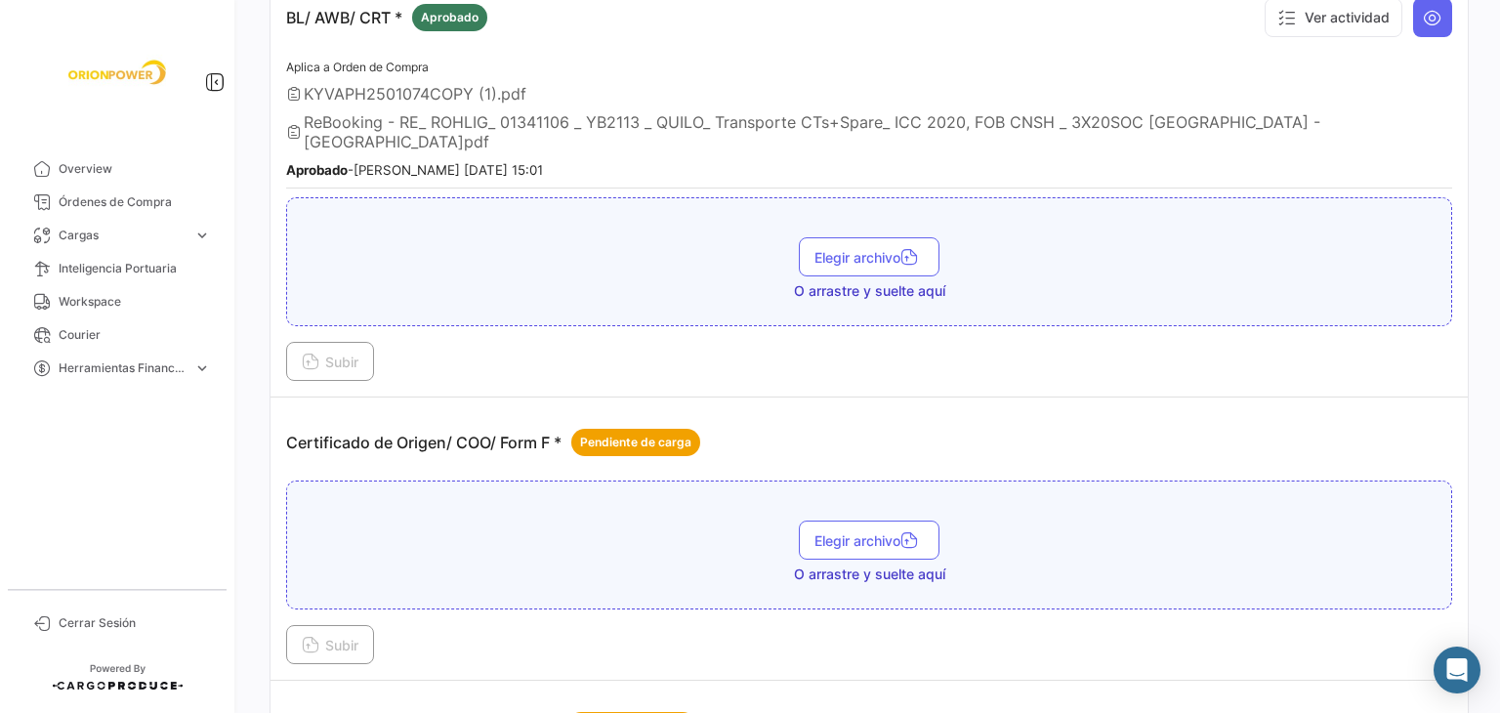
scroll to position [391, 0]
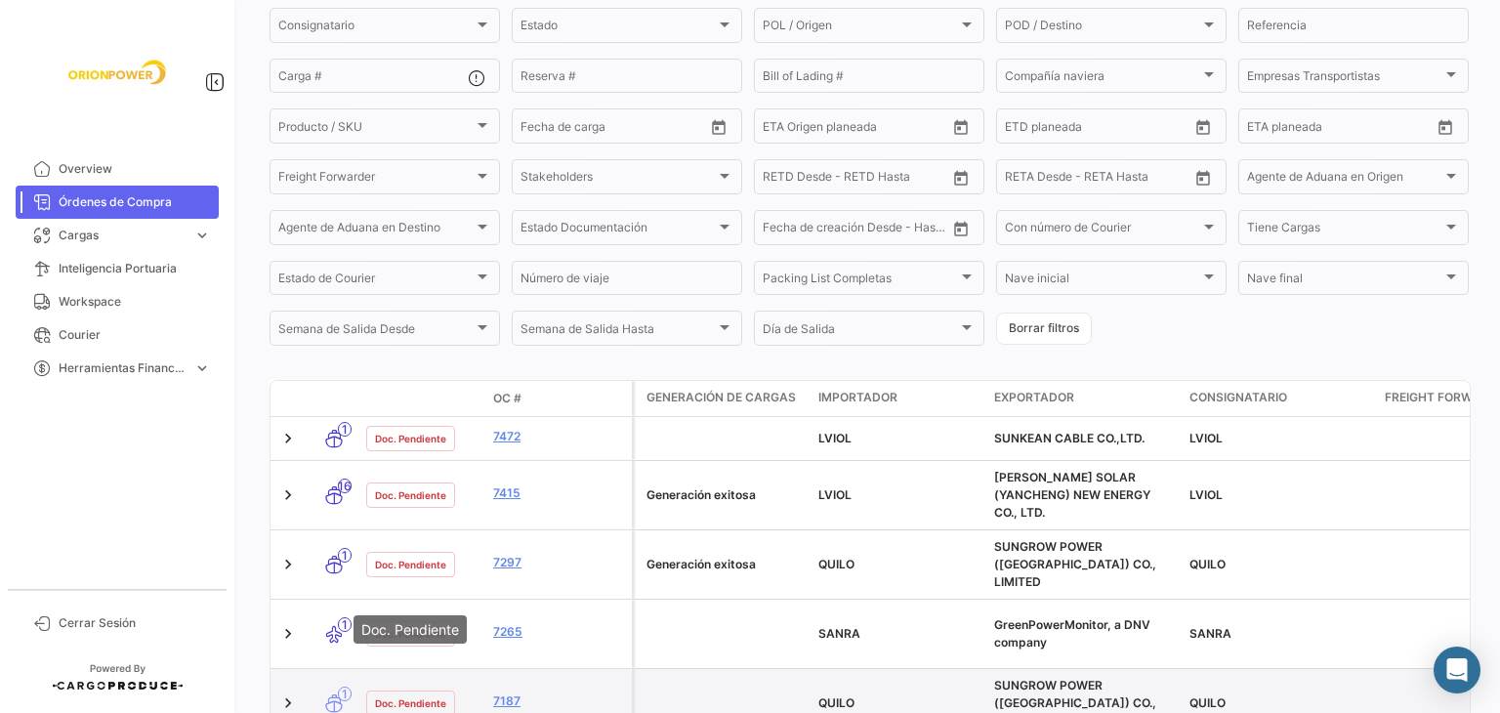
scroll to position [278, 0]
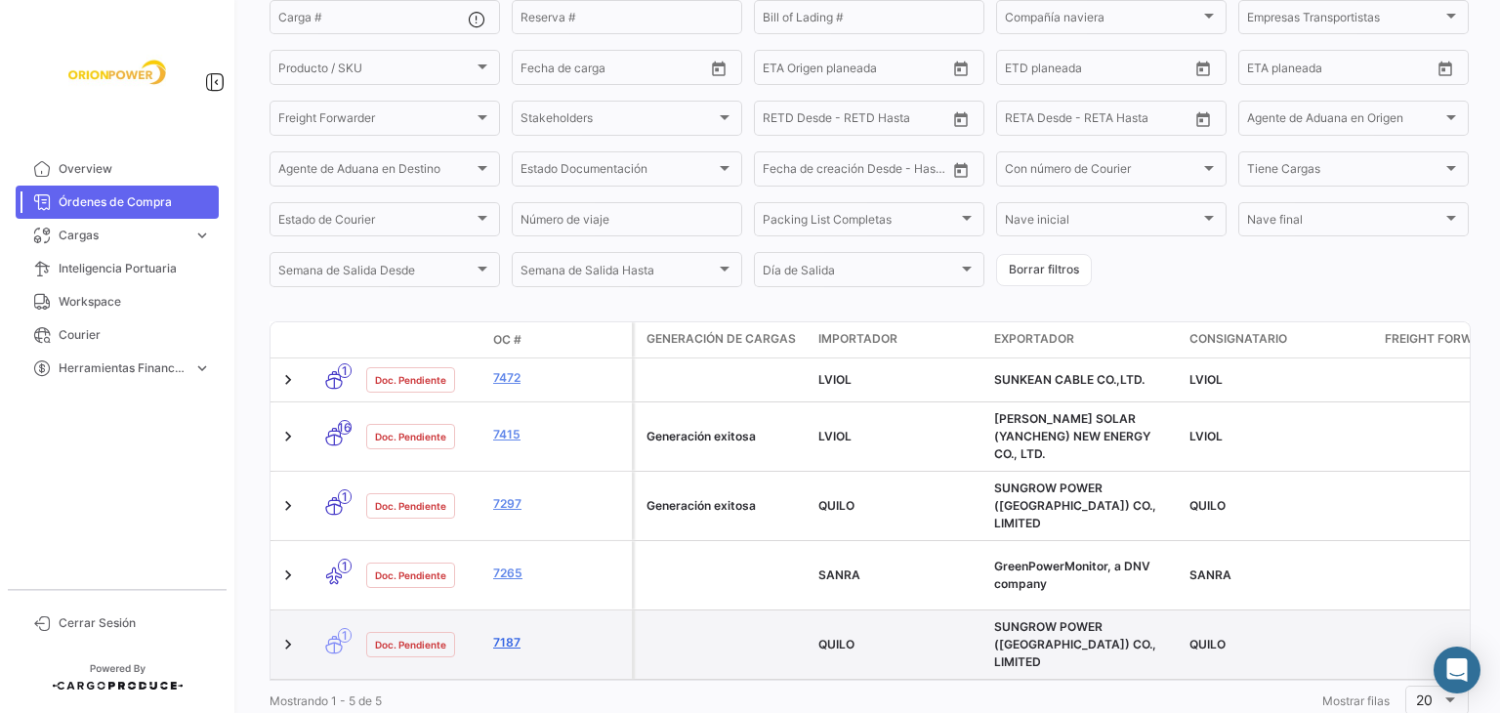
click at [498, 634] on link "7187" at bounding box center [558, 643] width 131 height 18
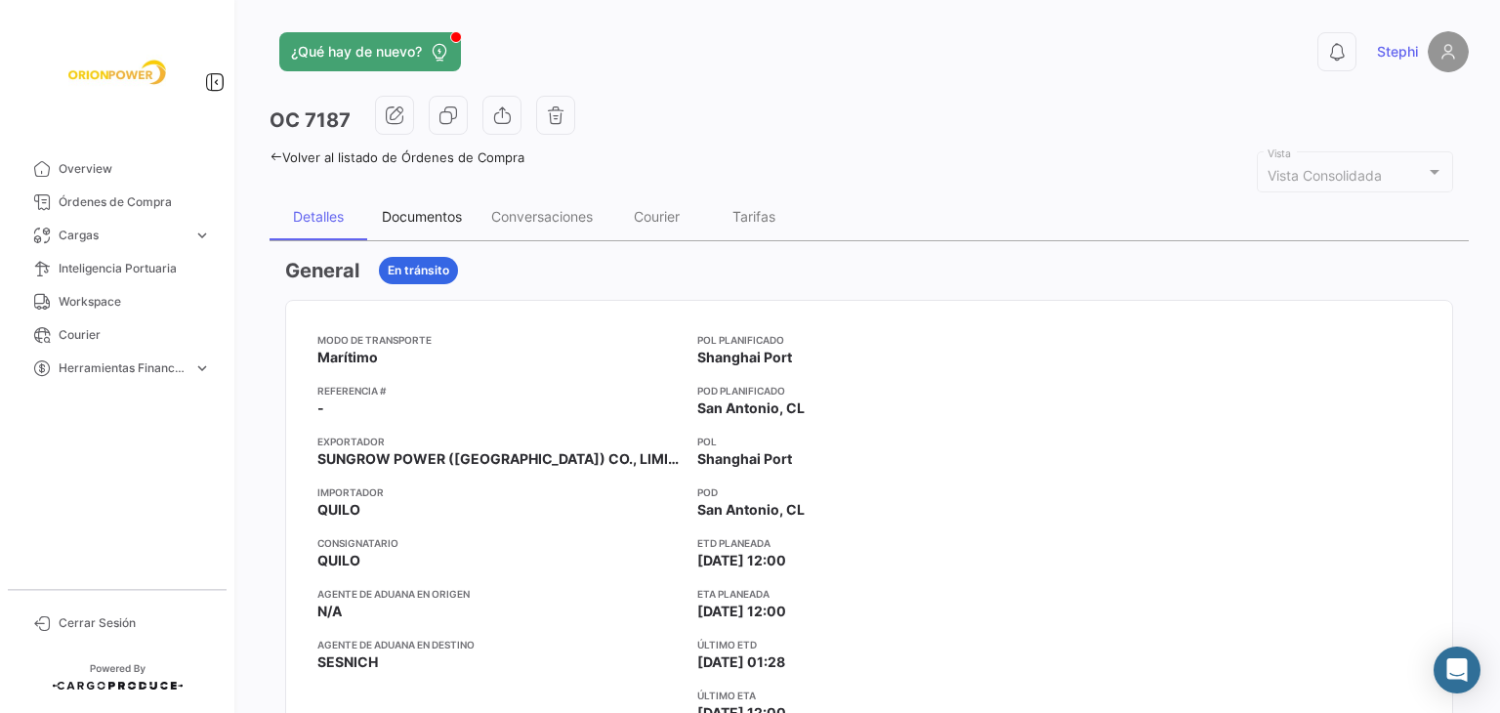
click at [409, 210] on div "Documentos" at bounding box center [422, 216] width 80 height 17
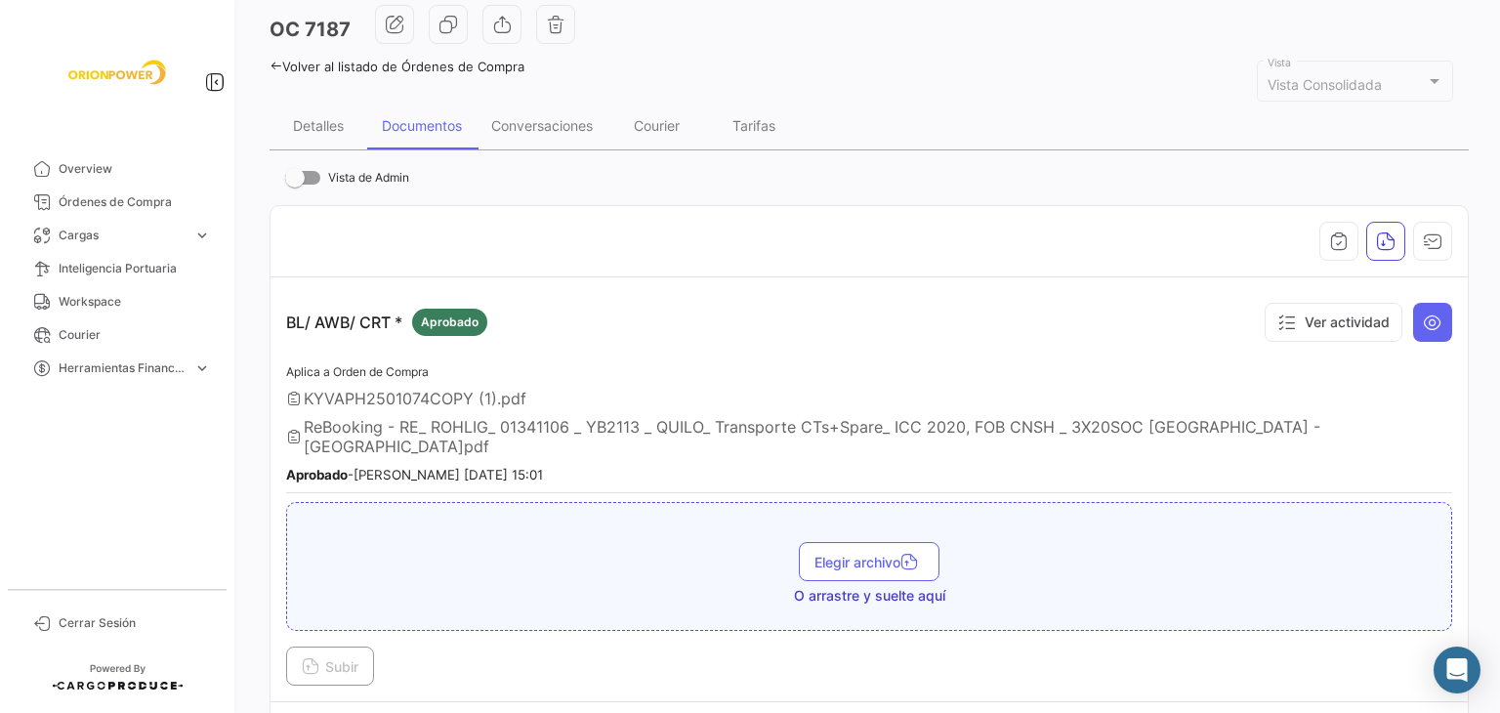
scroll to position [195, 0]
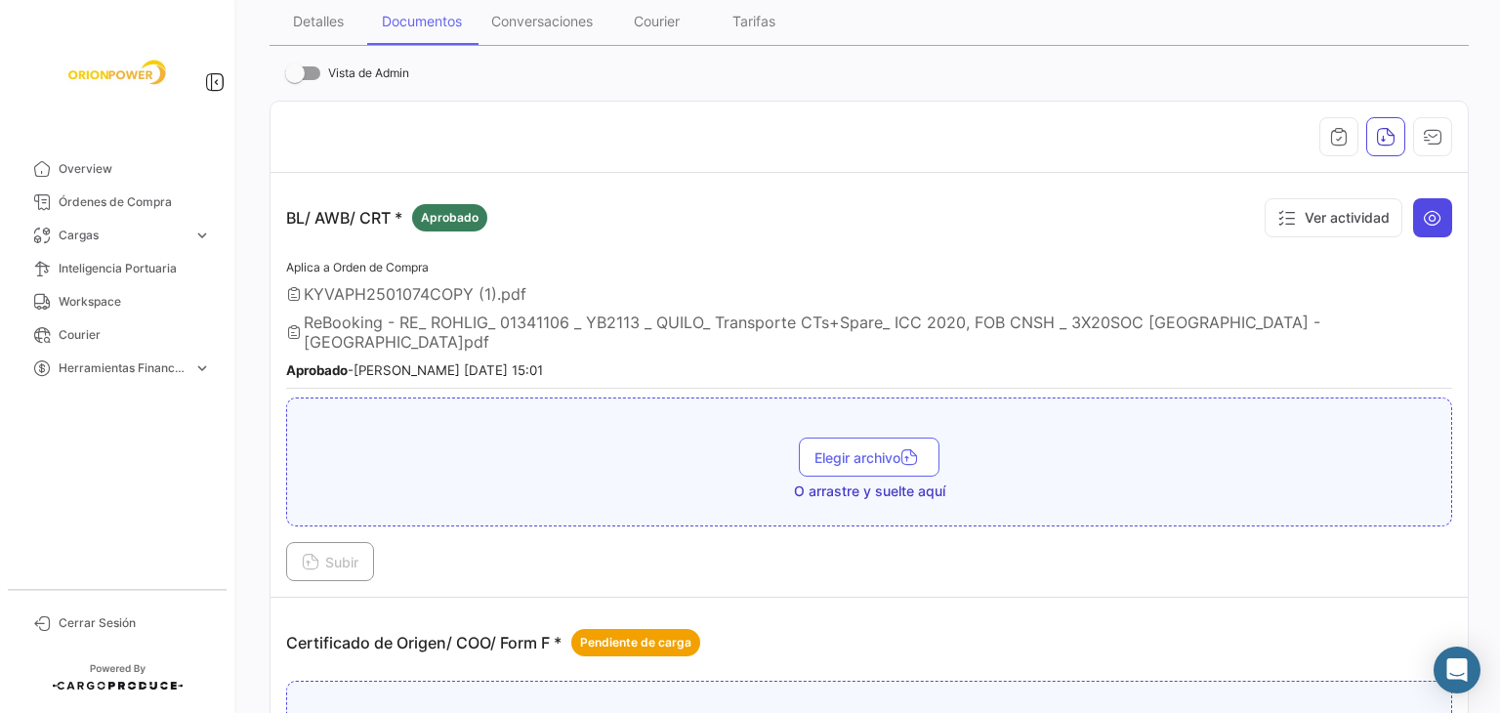
click at [1438, 214] on button at bounding box center [1432, 217] width 39 height 39
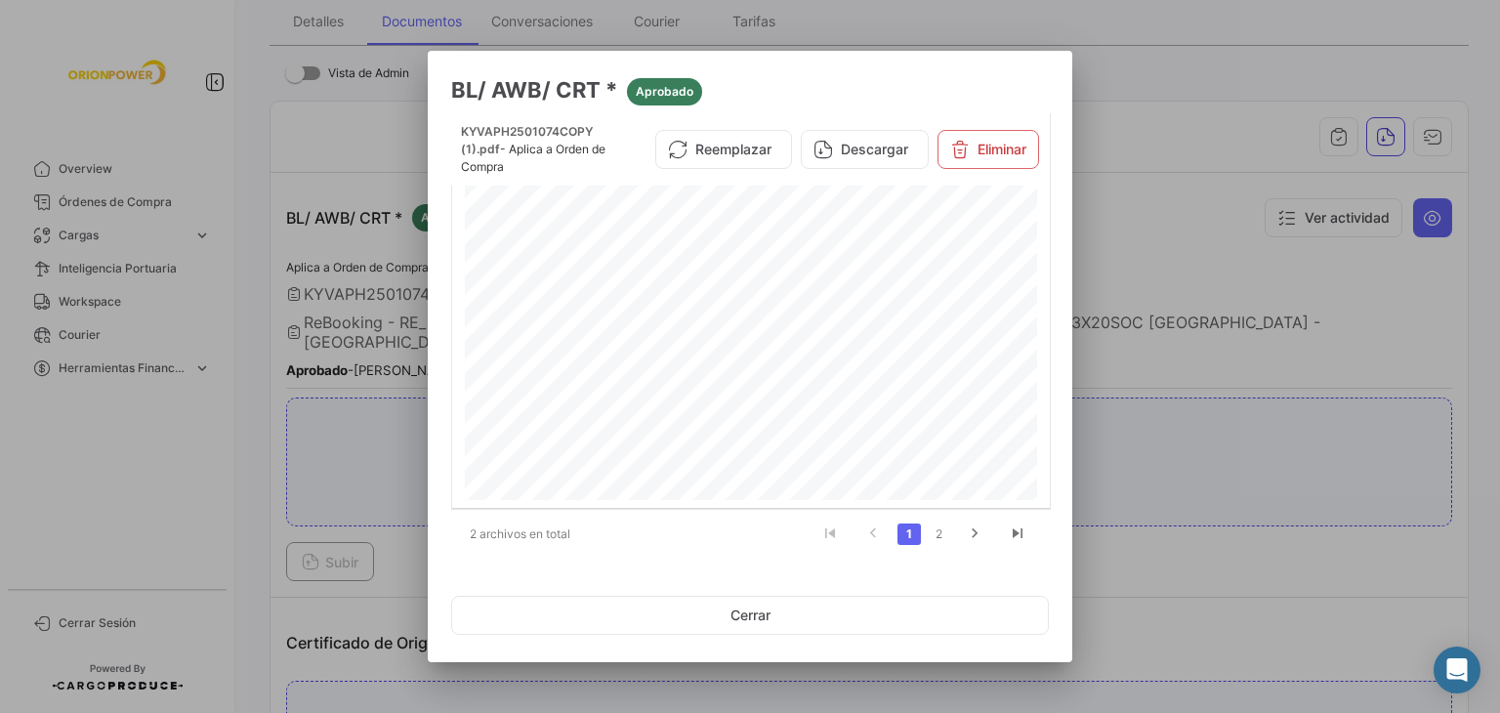
drag, startPoint x: 761, startPoint y: 617, endPoint x: 753, endPoint y: 608, distance: 11.8
click at [759, 616] on button "Cerrar" at bounding box center [750, 615] width 598 height 39
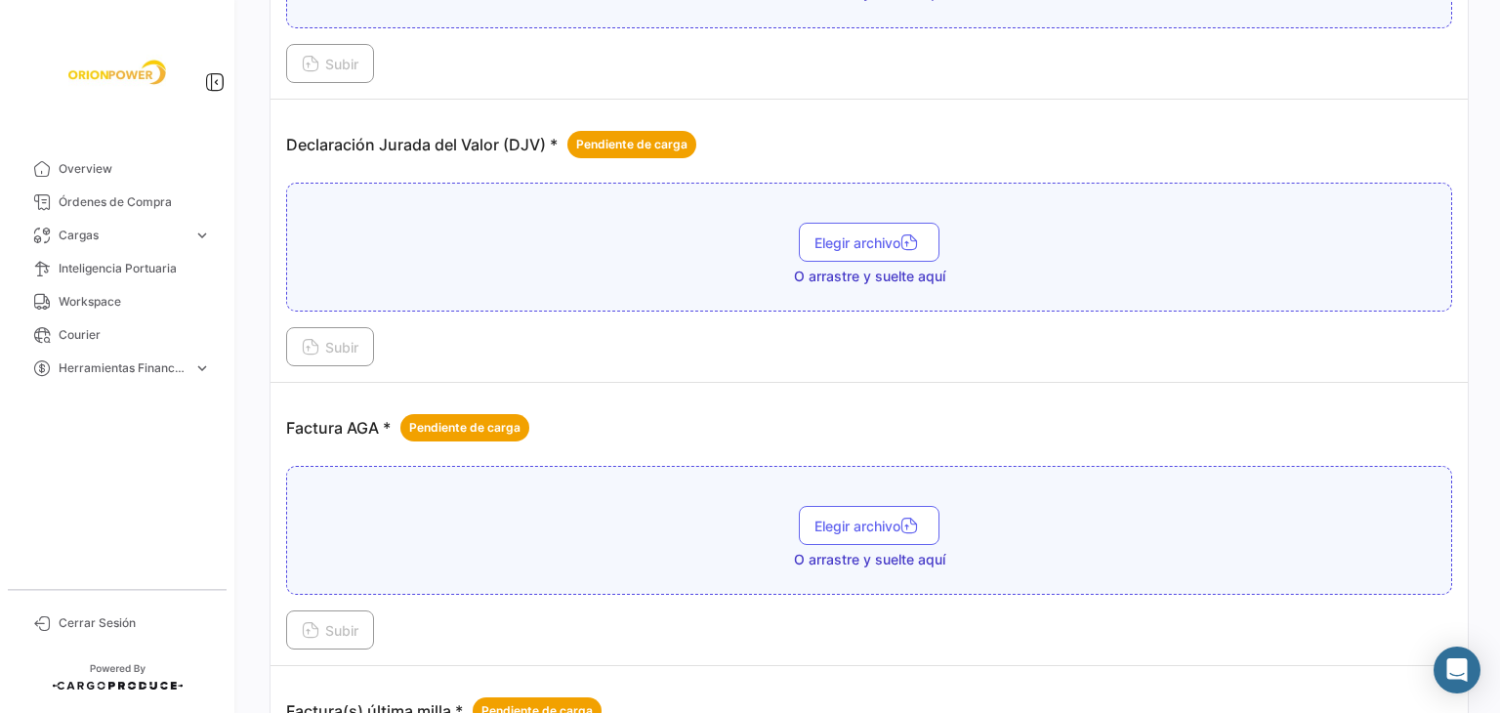
scroll to position [684, 0]
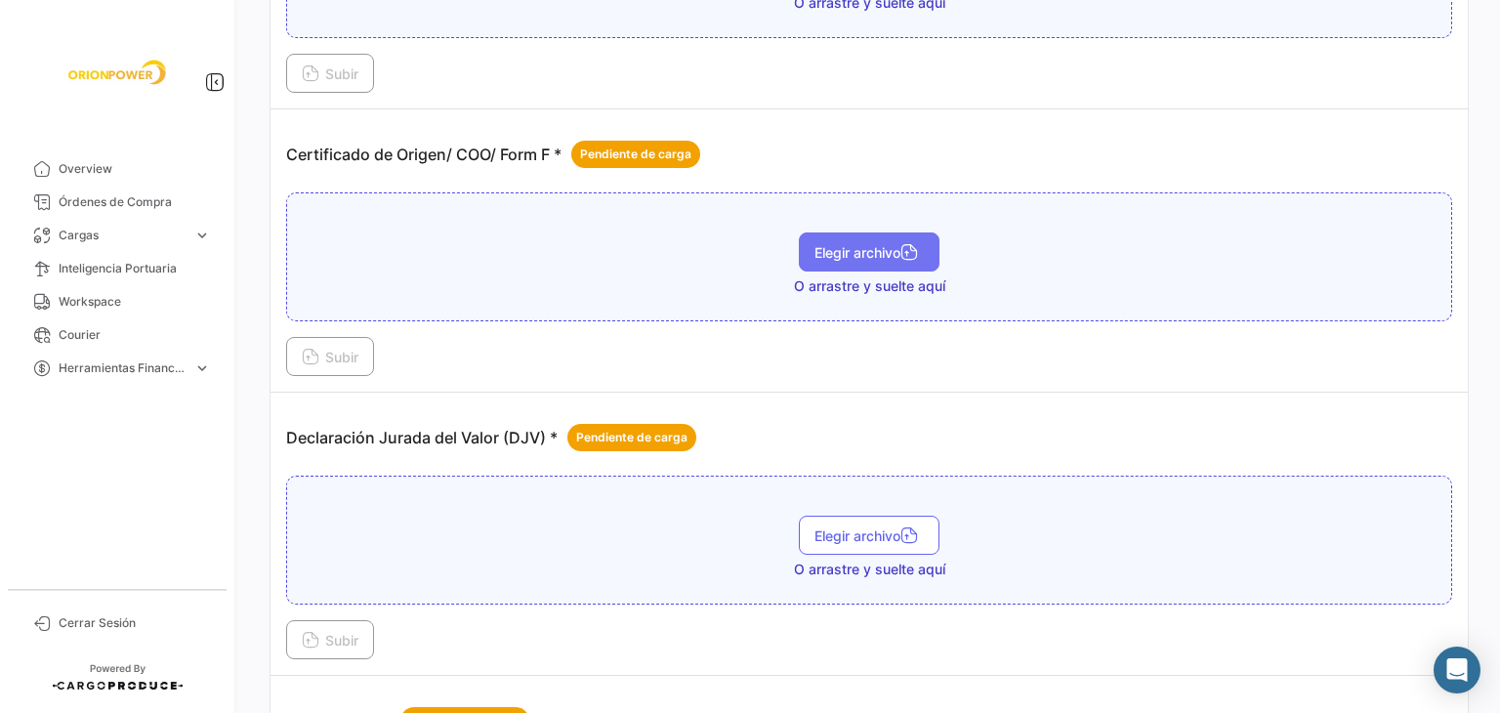
click at [804, 232] on button "Elegir archivo" at bounding box center [869, 251] width 141 height 39
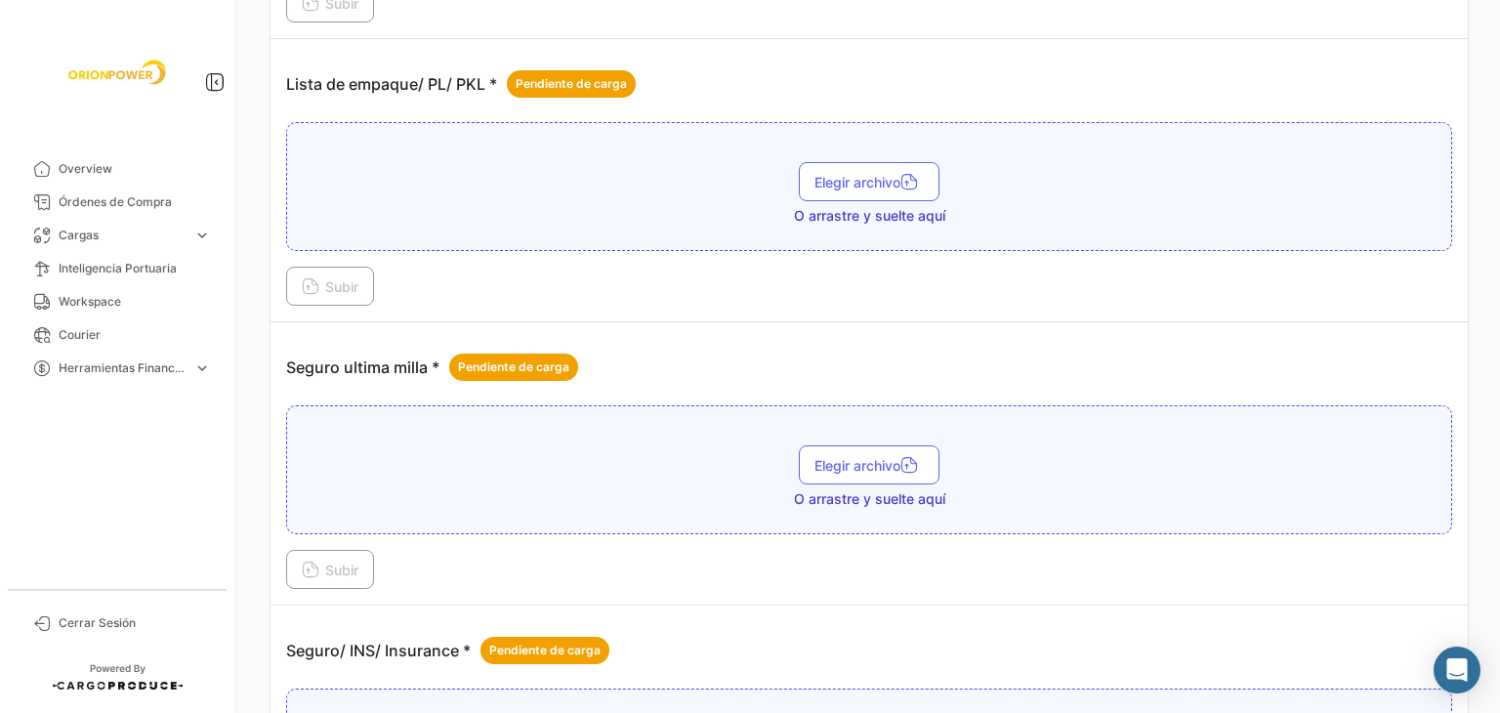
scroll to position [2636, 0]
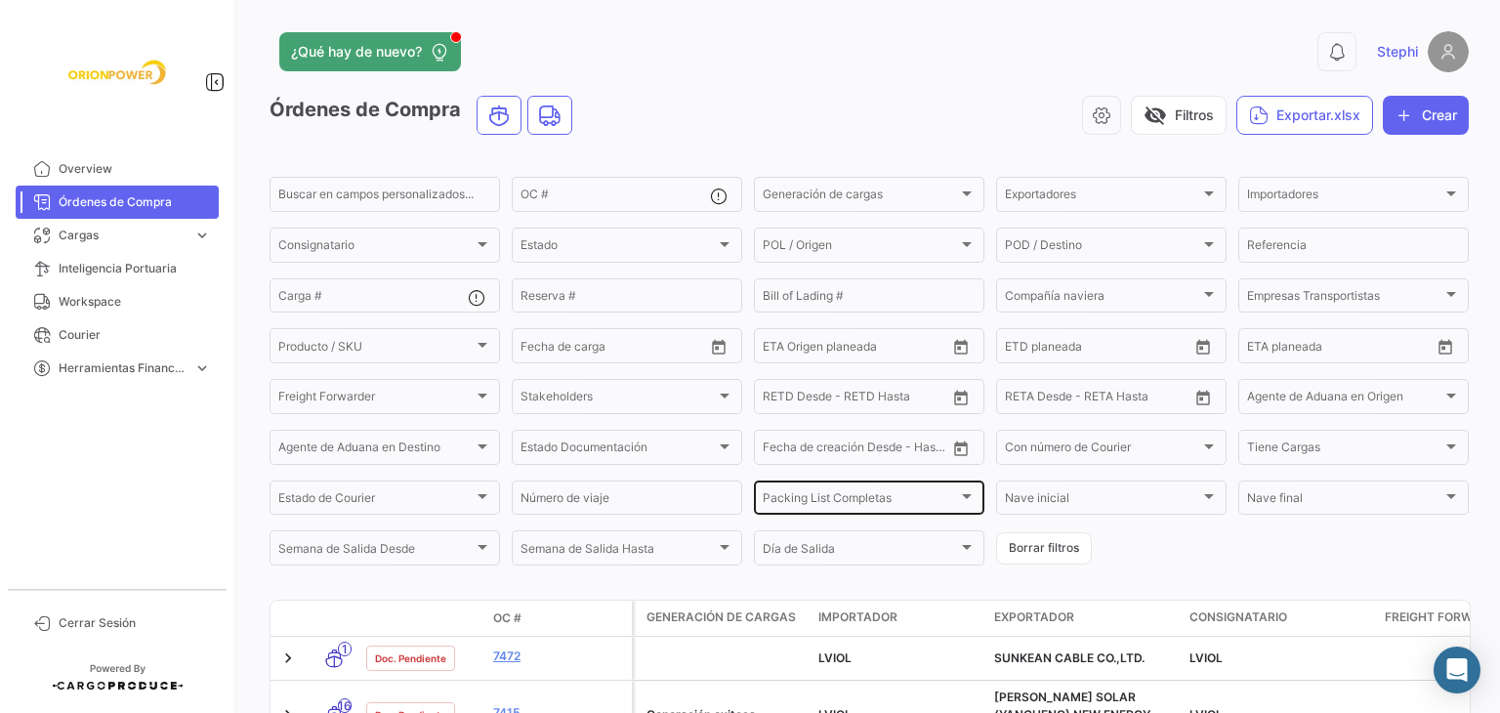
scroll to position [278, 0]
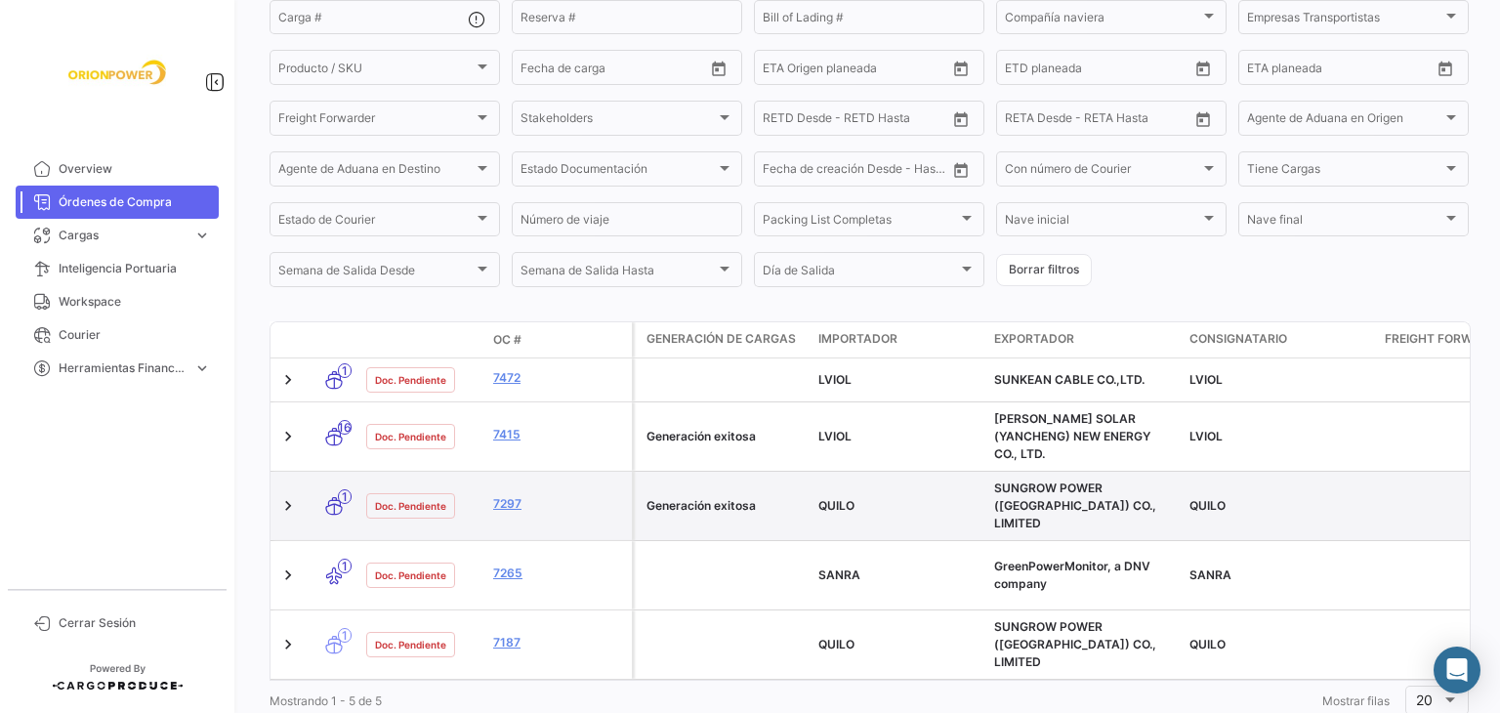
click at [507, 472] on datatable-body-cell "7297" at bounding box center [558, 506] width 146 height 68
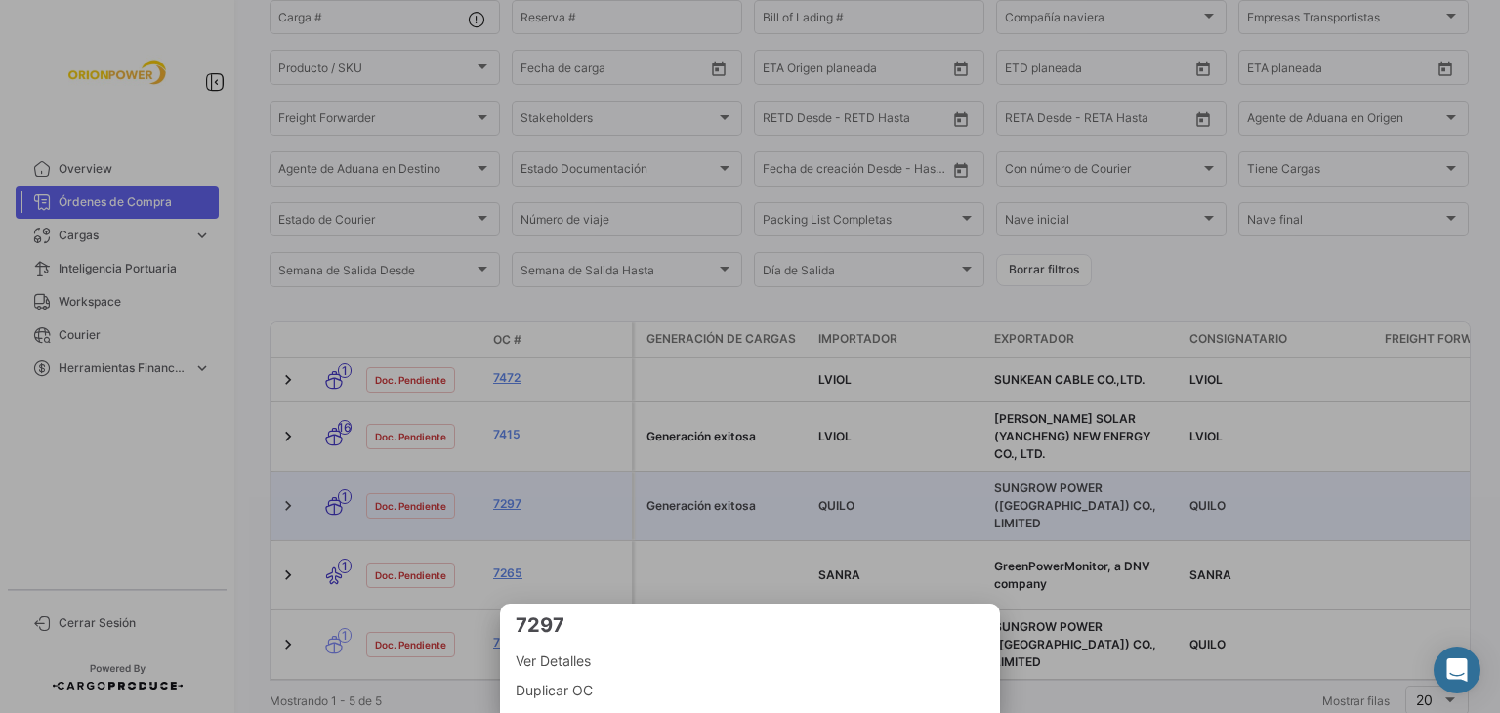
click at [509, 479] on div at bounding box center [750, 356] width 1500 height 713
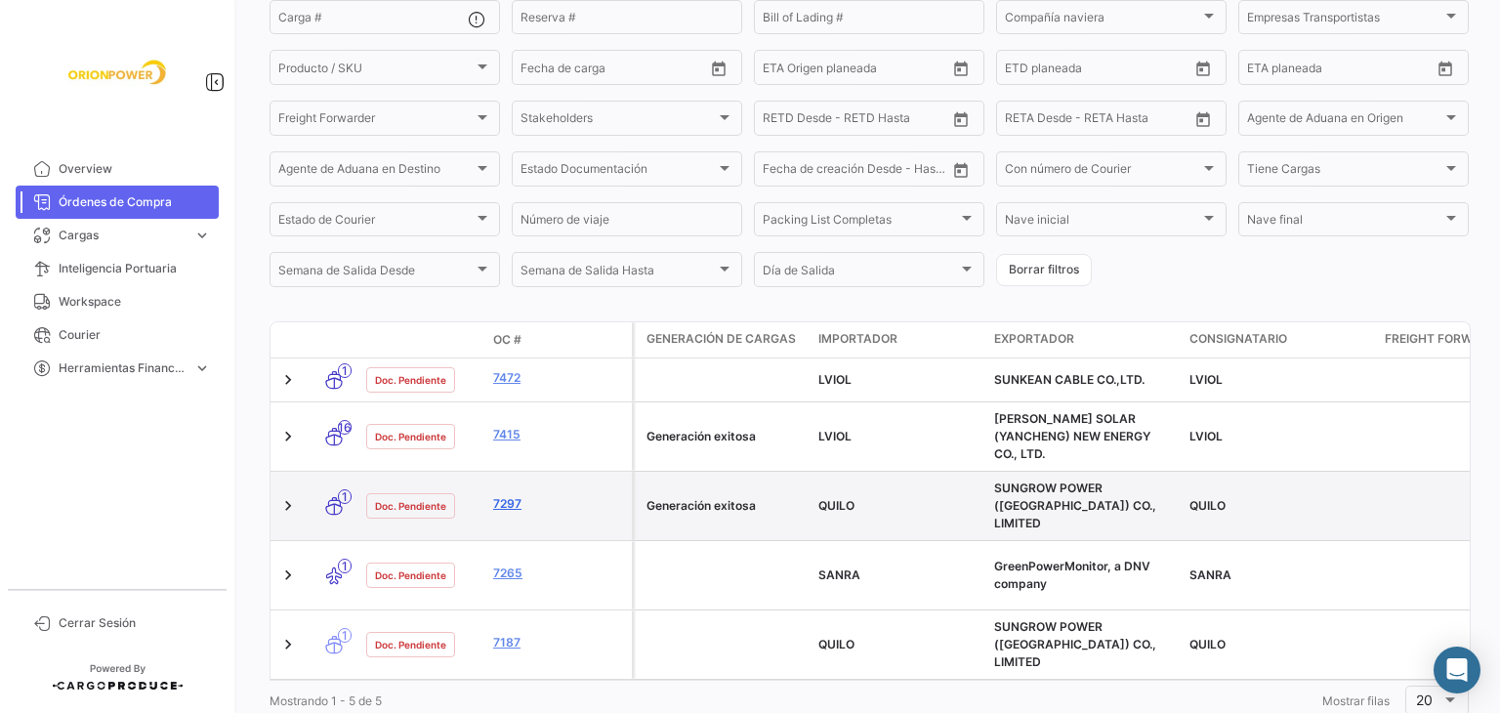
click at [514, 495] on link "7297" at bounding box center [558, 504] width 131 height 18
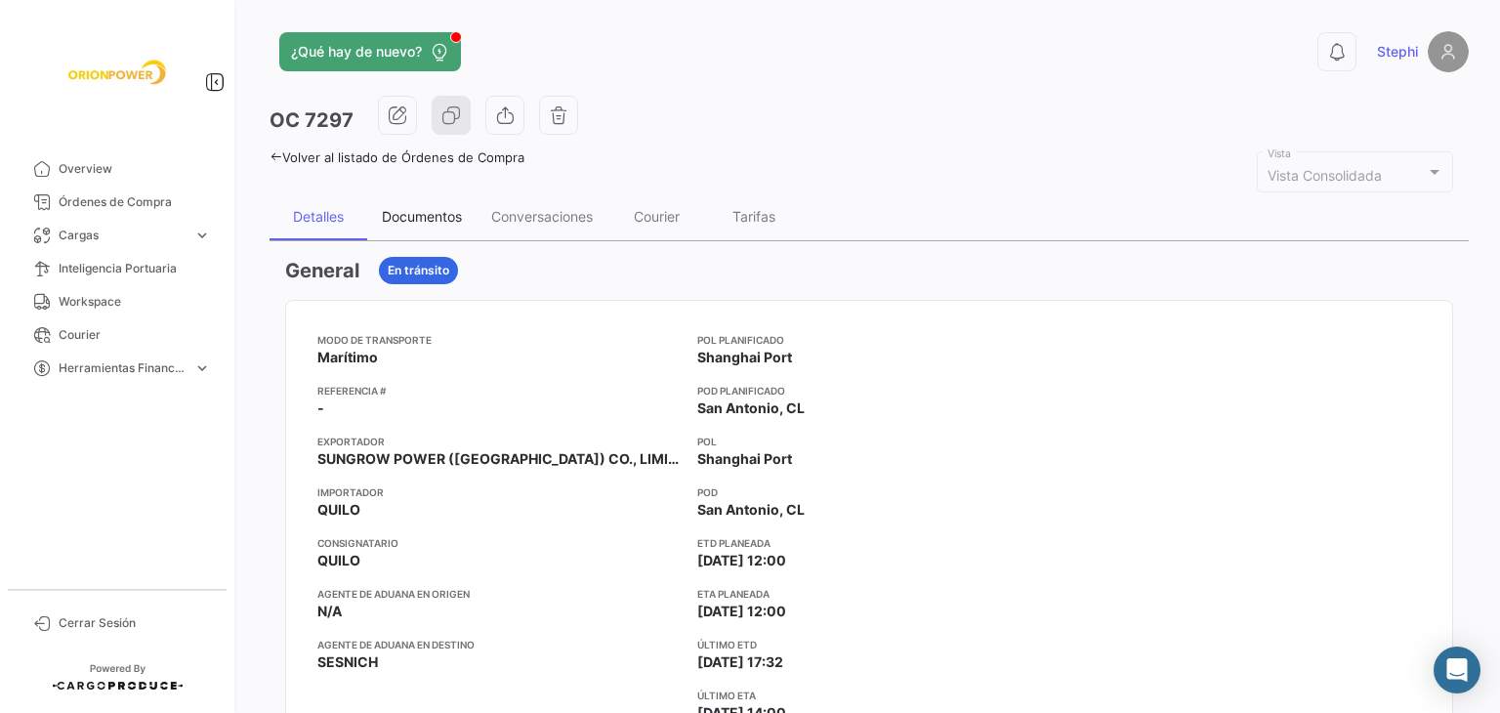
click at [419, 220] on div "Documentos" at bounding box center [422, 216] width 80 height 17
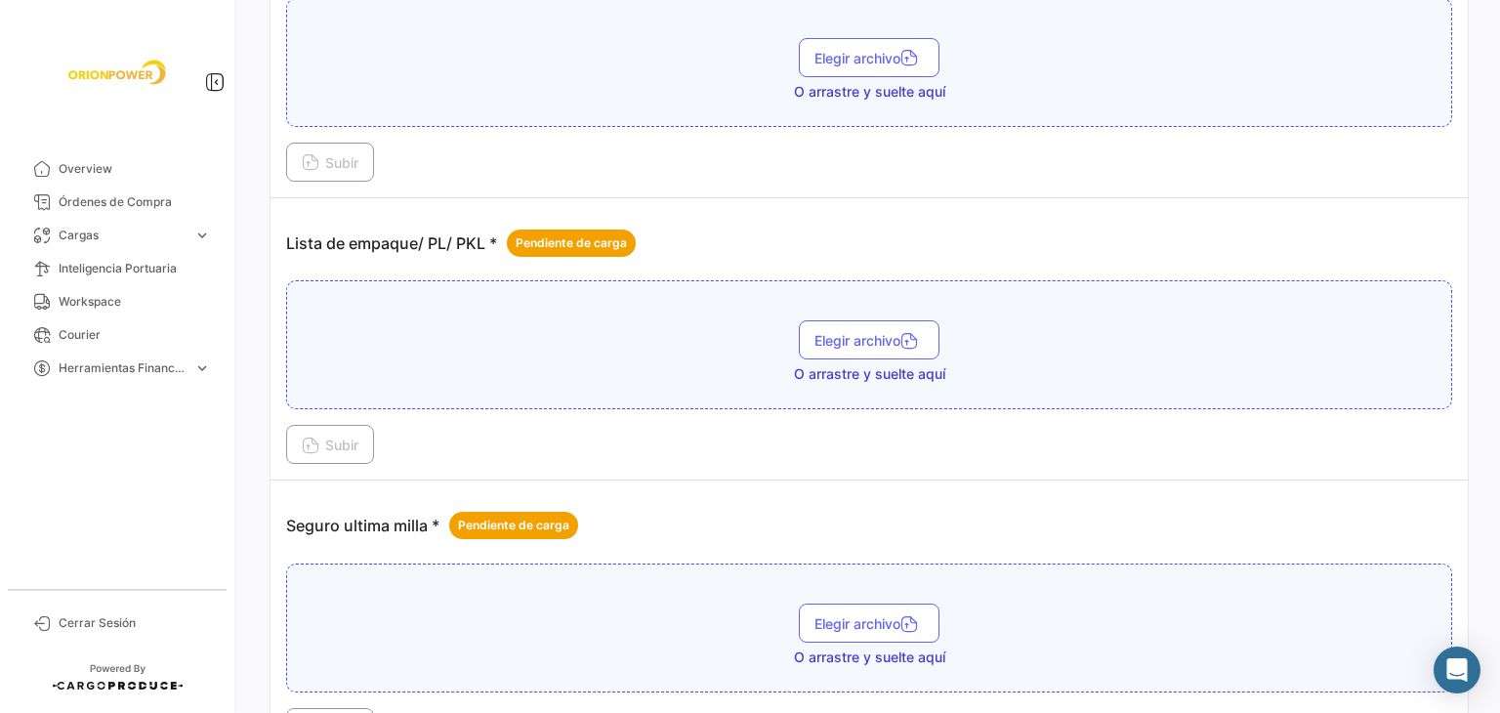
scroll to position [2675, 0]
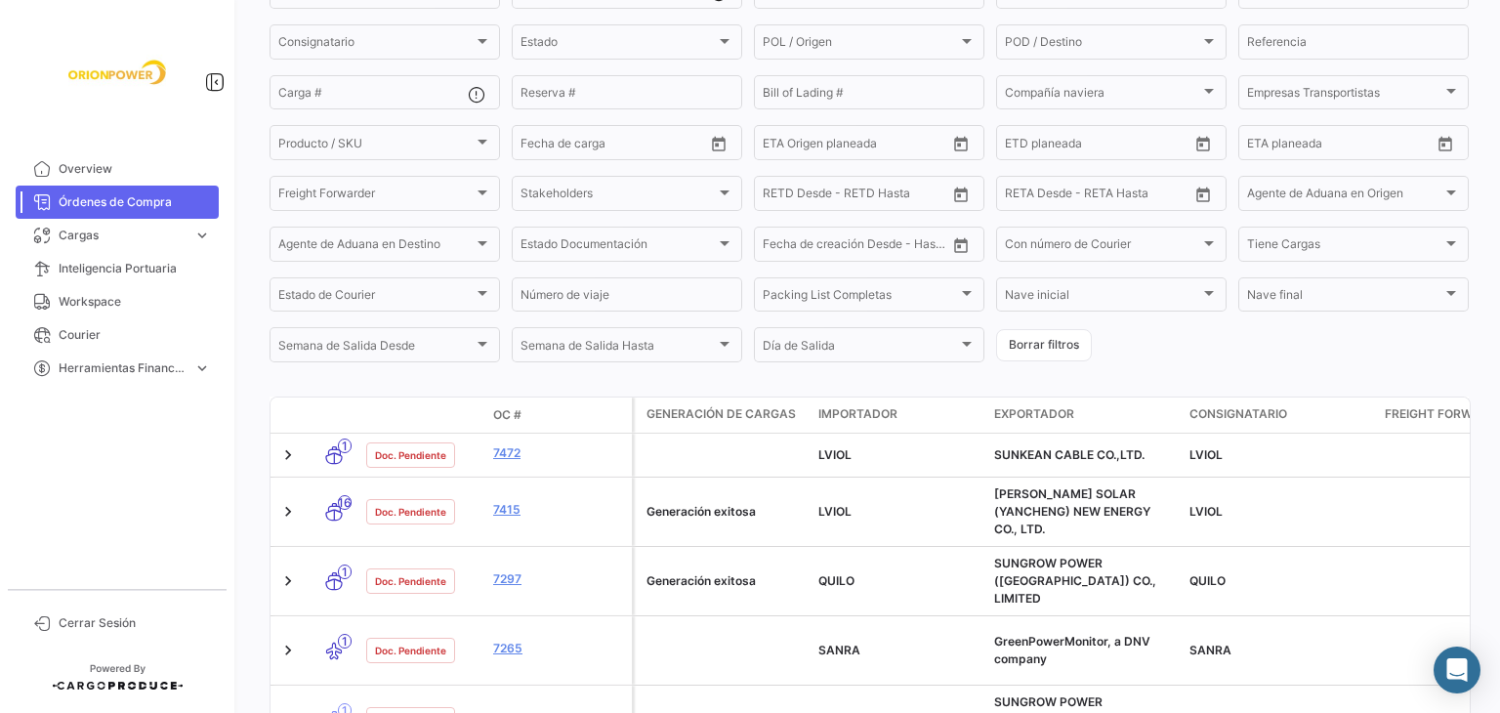
scroll to position [278, 0]
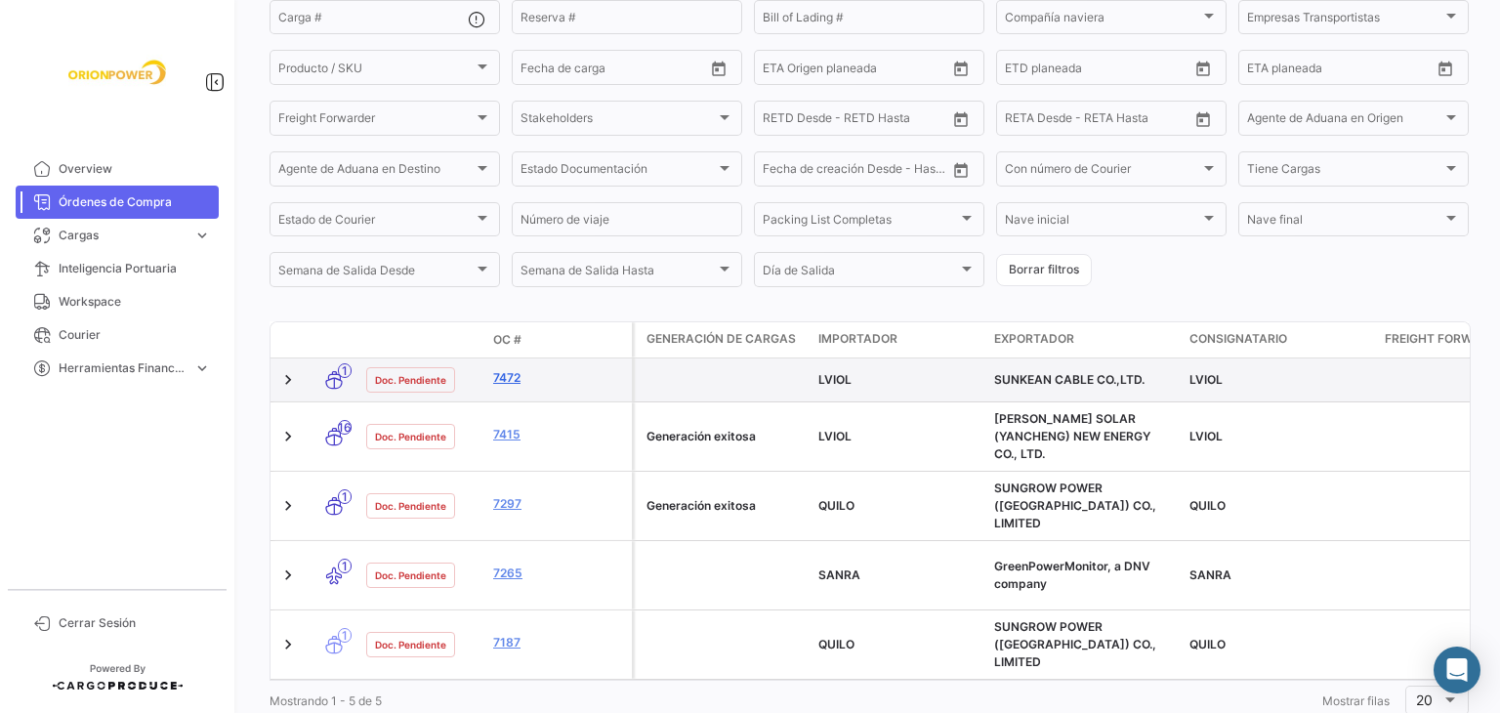
click at [511, 380] on link "7472" at bounding box center [558, 378] width 131 height 18
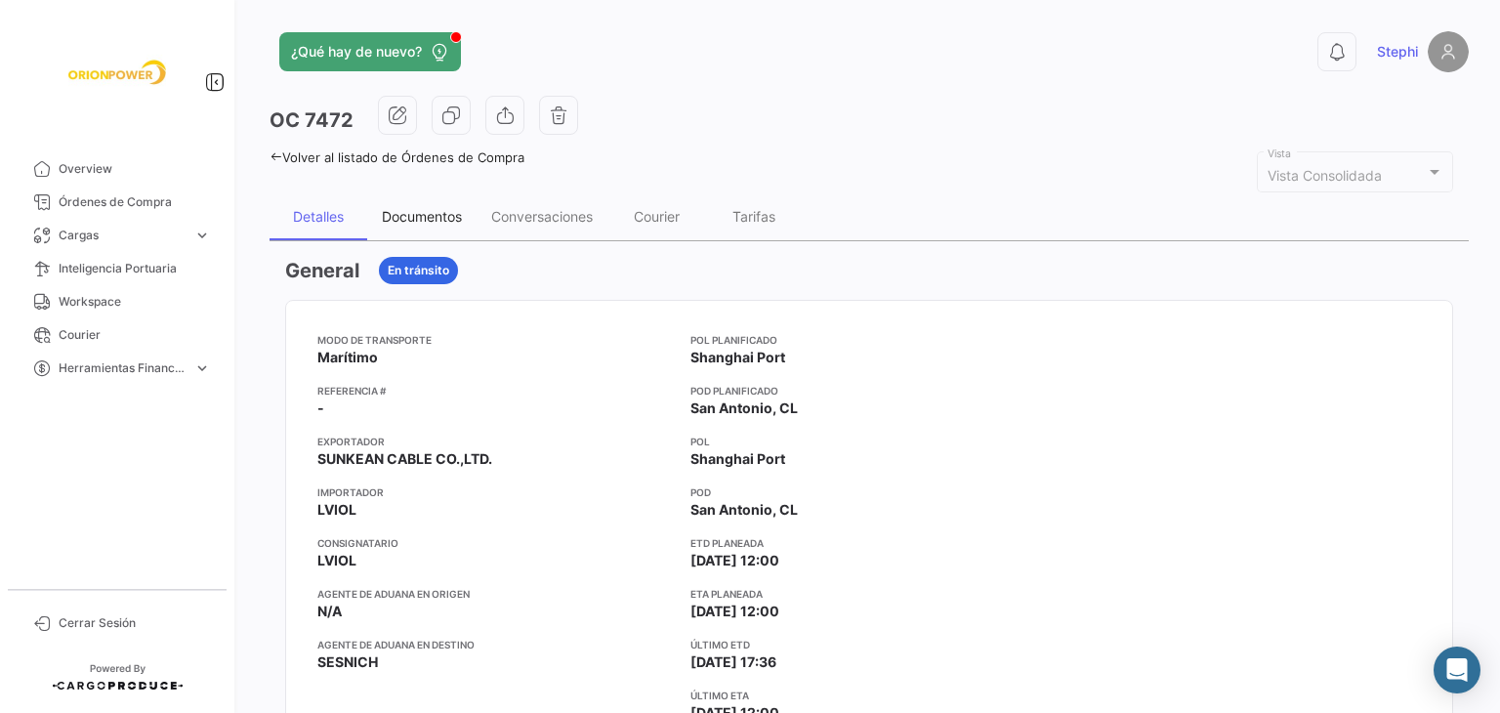
click at [410, 203] on div "Documentos" at bounding box center [421, 216] width 109 height 47
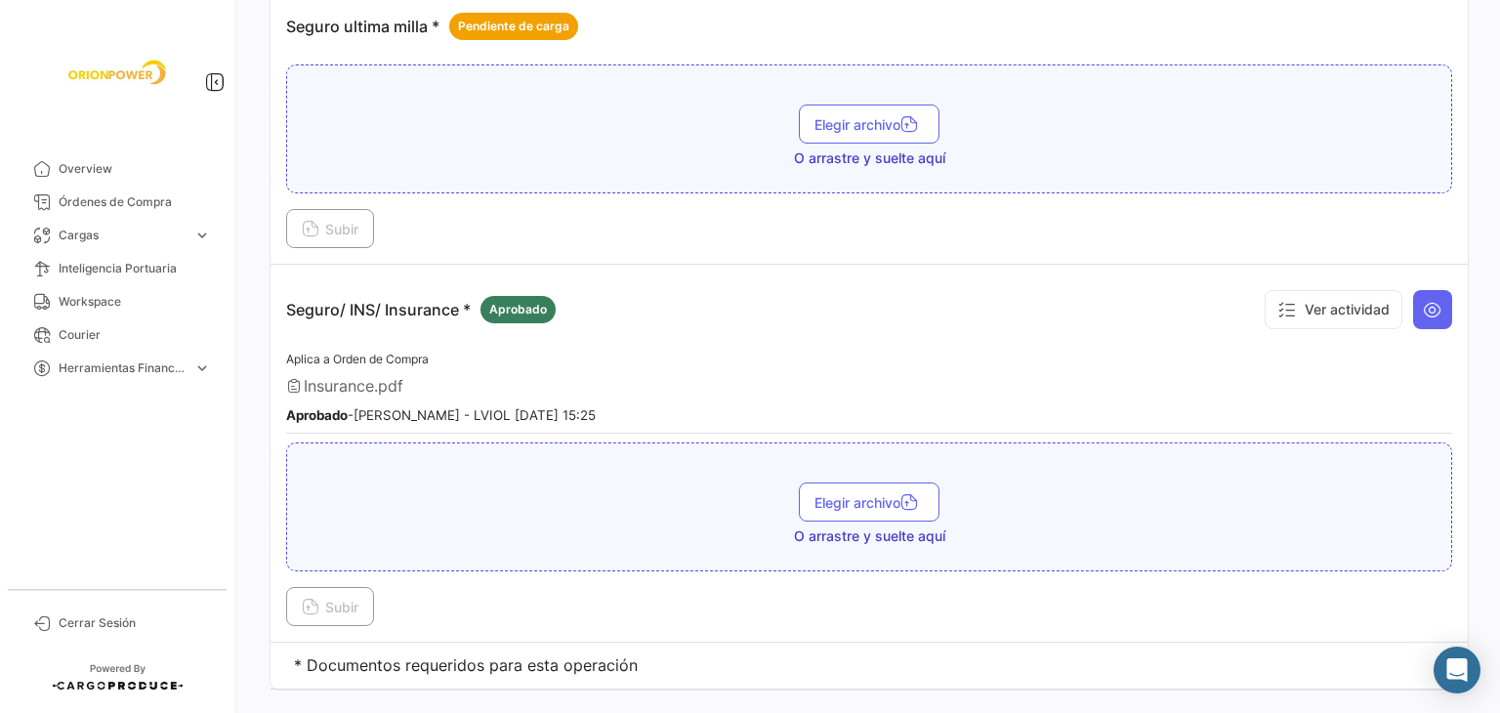
scroll to position [3163, 0]
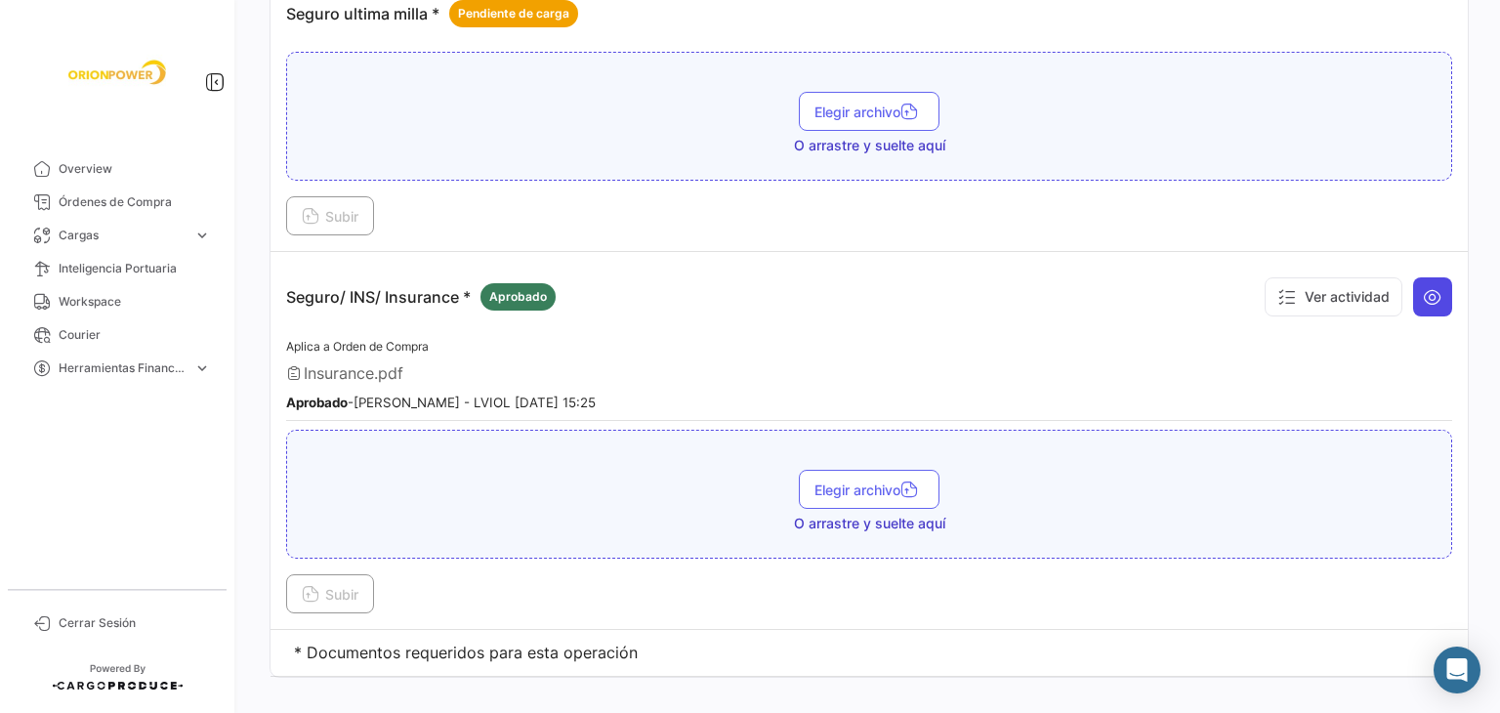
click at [1427, 287] on icon at bounding box center [1433, 297] width 20 height 20
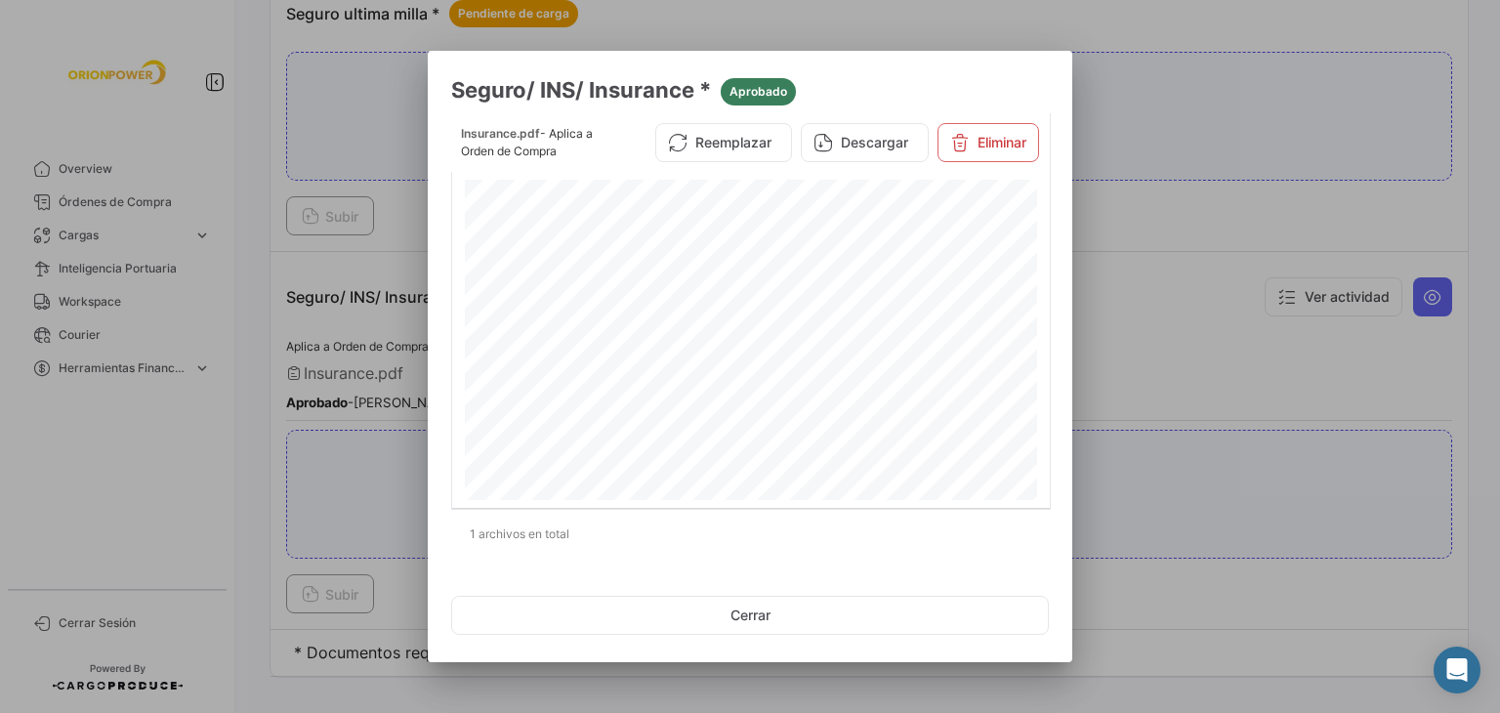
click at [1108, 173] on div at bounding box center [750, 356] width 1500 height 713
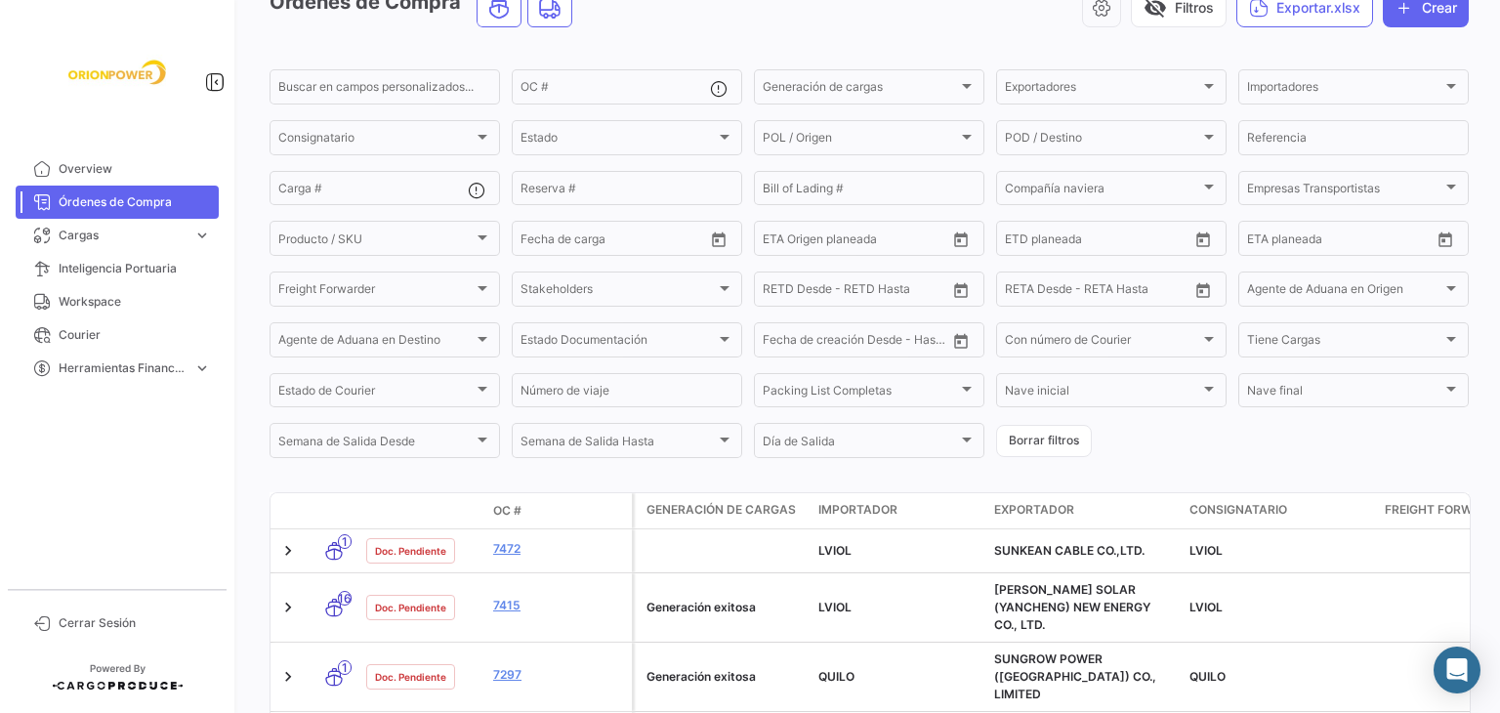
scroll to position [278, 0]
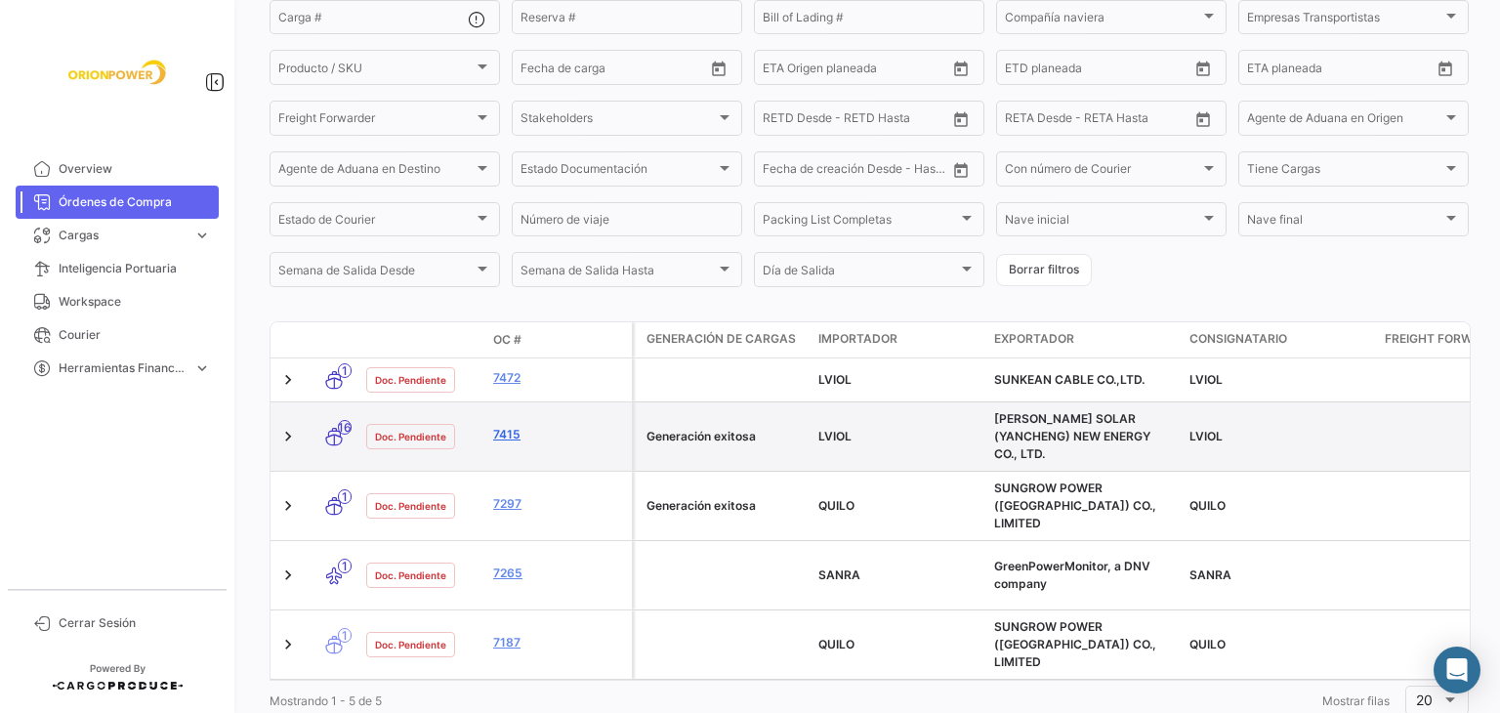
click at [503, 428] on link "7415" at bounding box center [558, 435] width 131 height 18
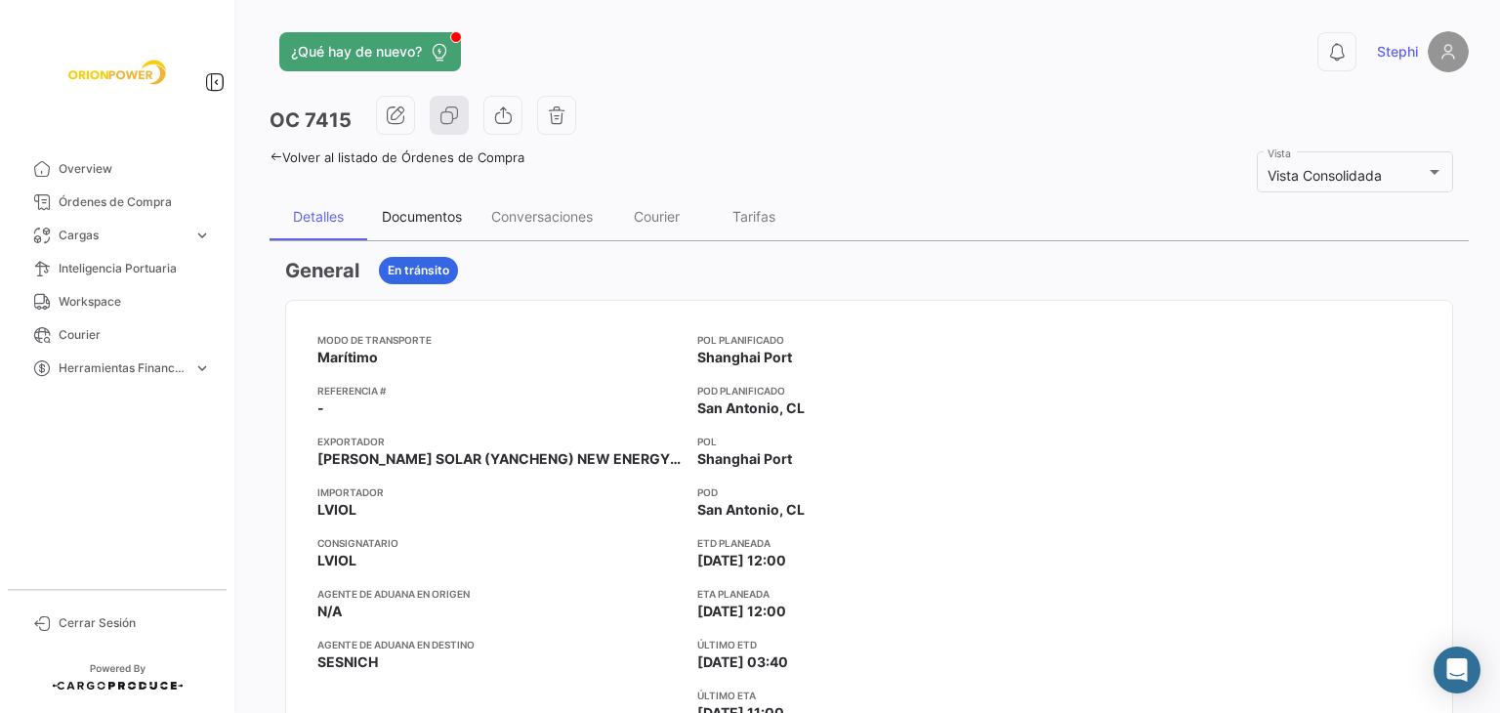
click at [442, 221] on div "Documentos" at bounding box center [422, 216] width 80 height 17
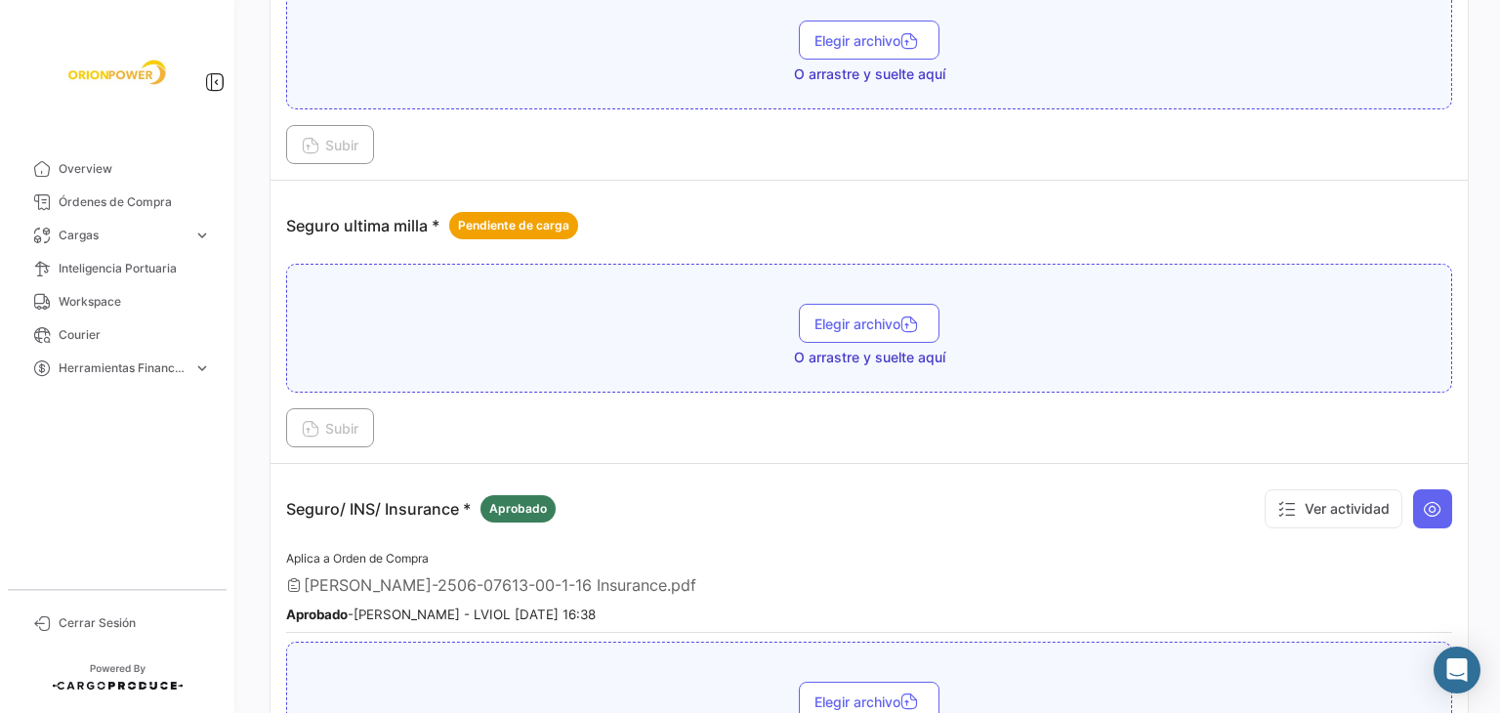
scroll to position [2952, 0]
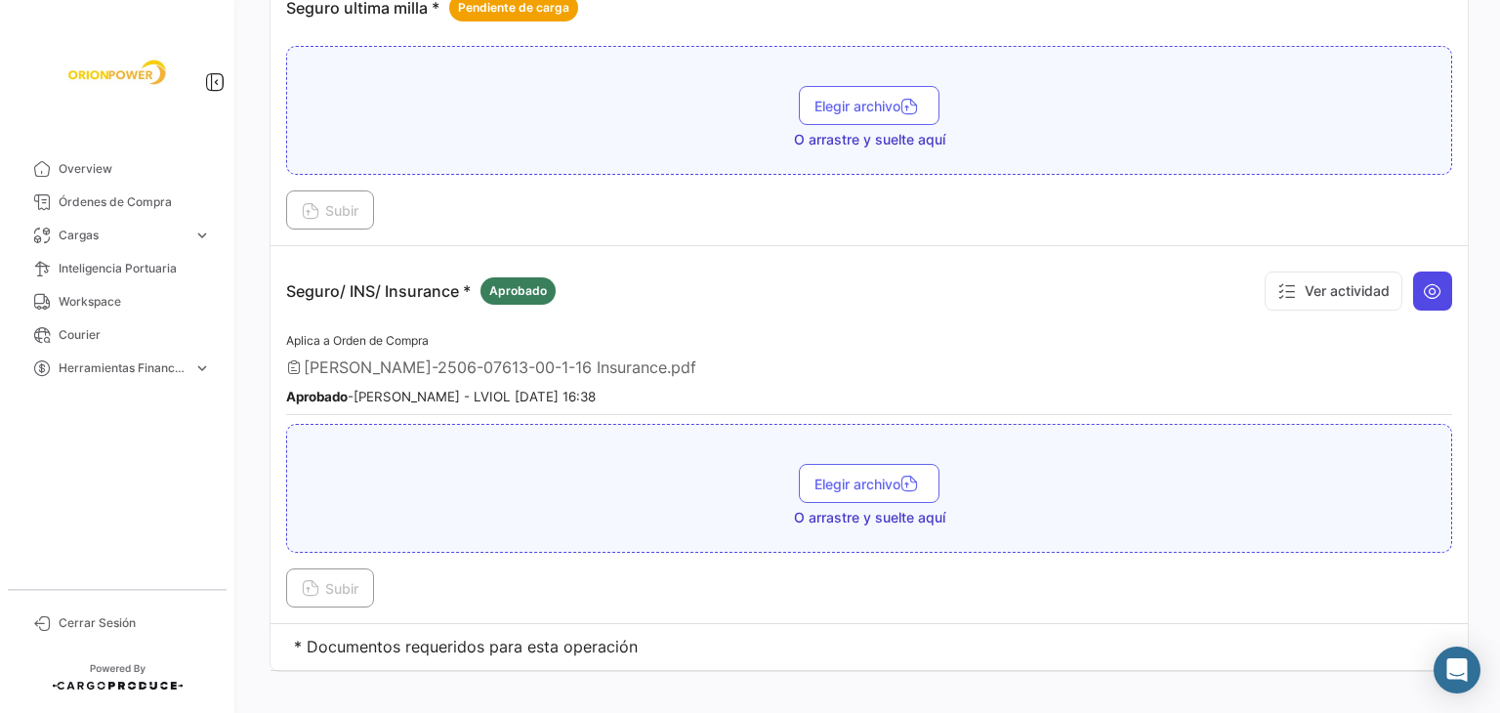
click at [1423, 281] on icon at bounding box center [1433, 291] width 20 height 20
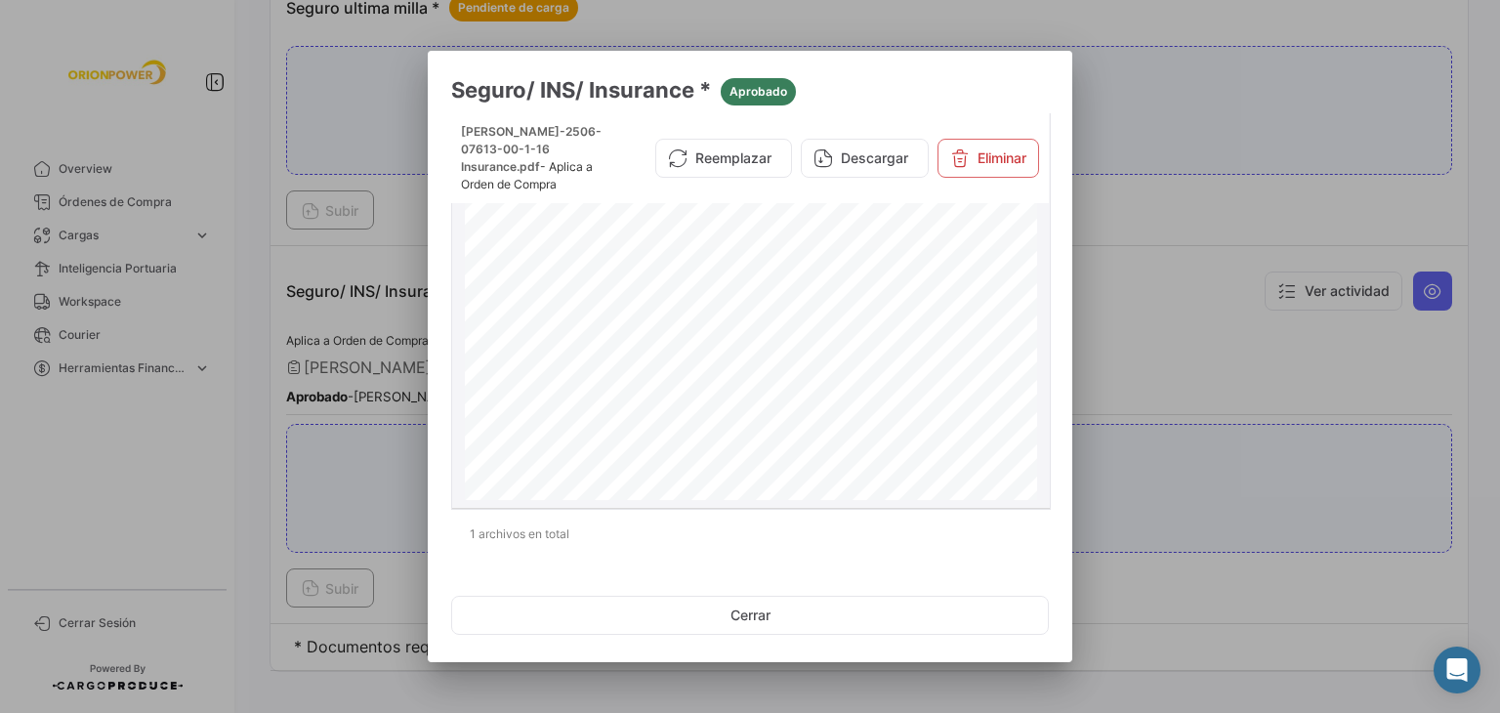
scroll to position [0, 0]
click at [1160, 214] on div at bounding box center [750, 356] width 1500 height 713
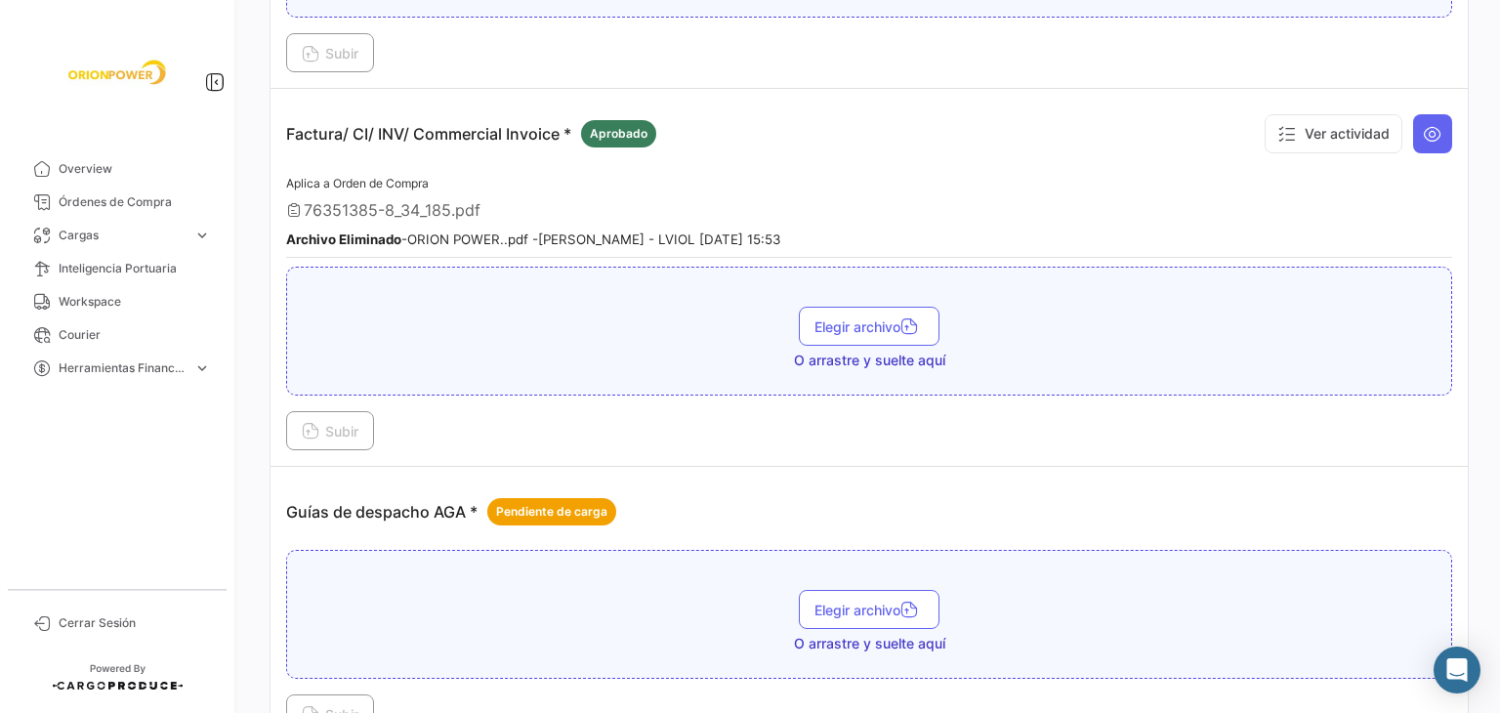
scroll to position [1878, 0]
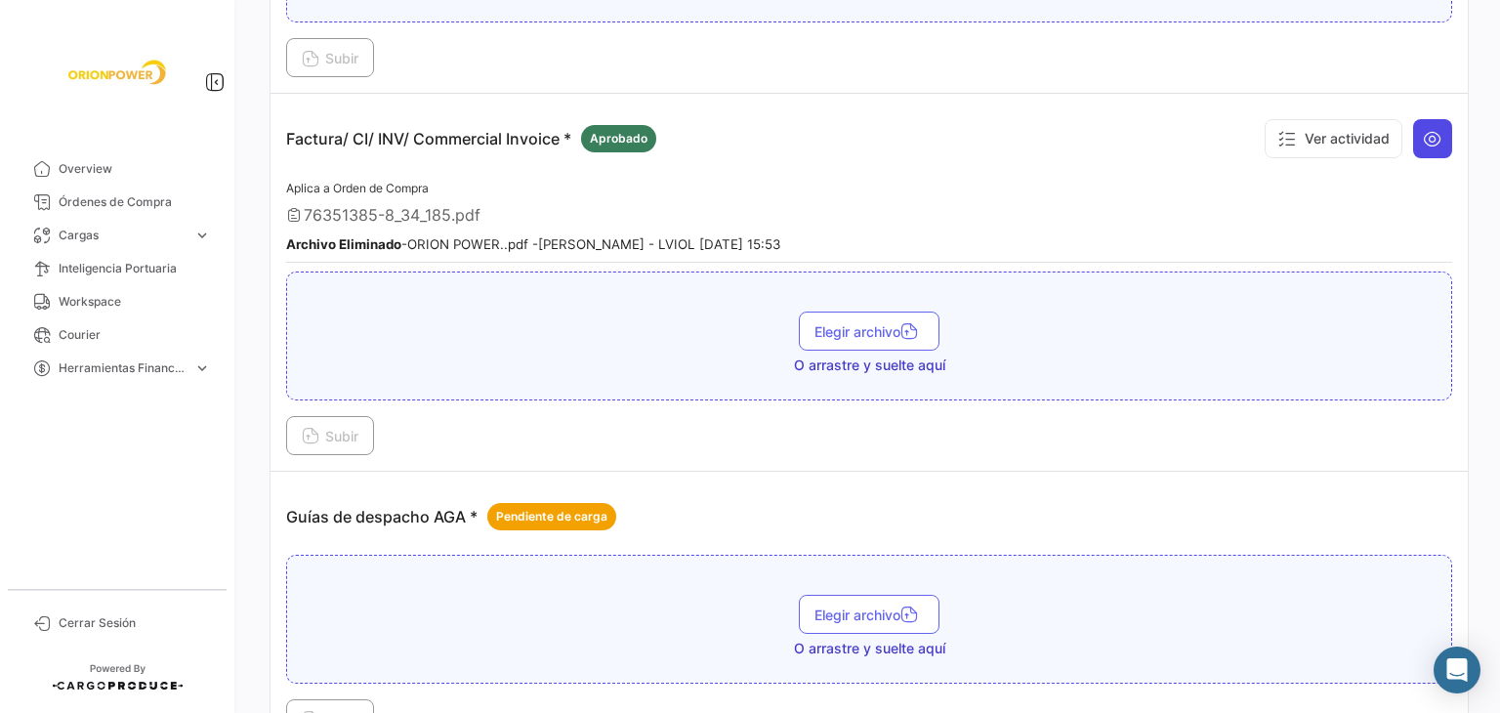
click at [1424, 129] on icon at bounding box center [1433, 139] width 20 height 20
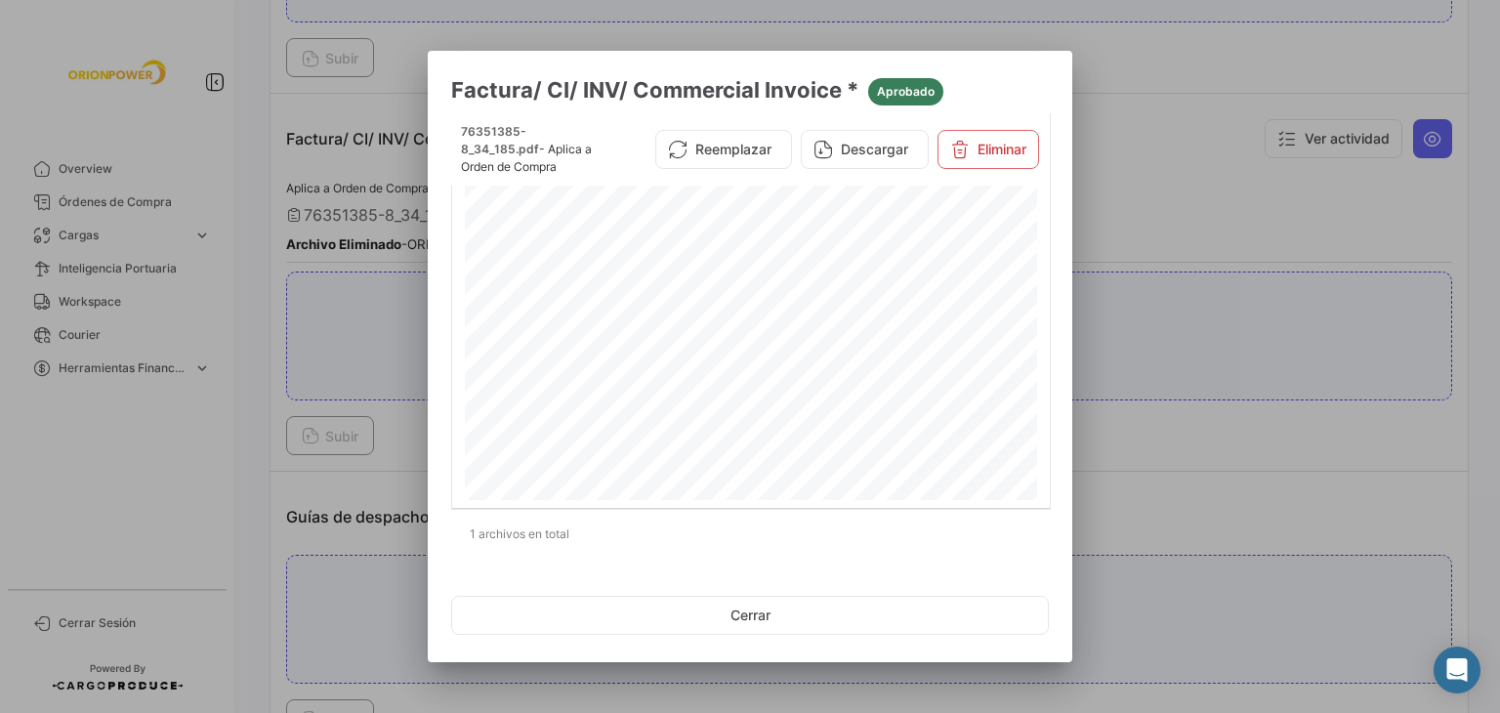
click at [1210, 99] on div at bounding box center [750, 356] width 1500 height 713
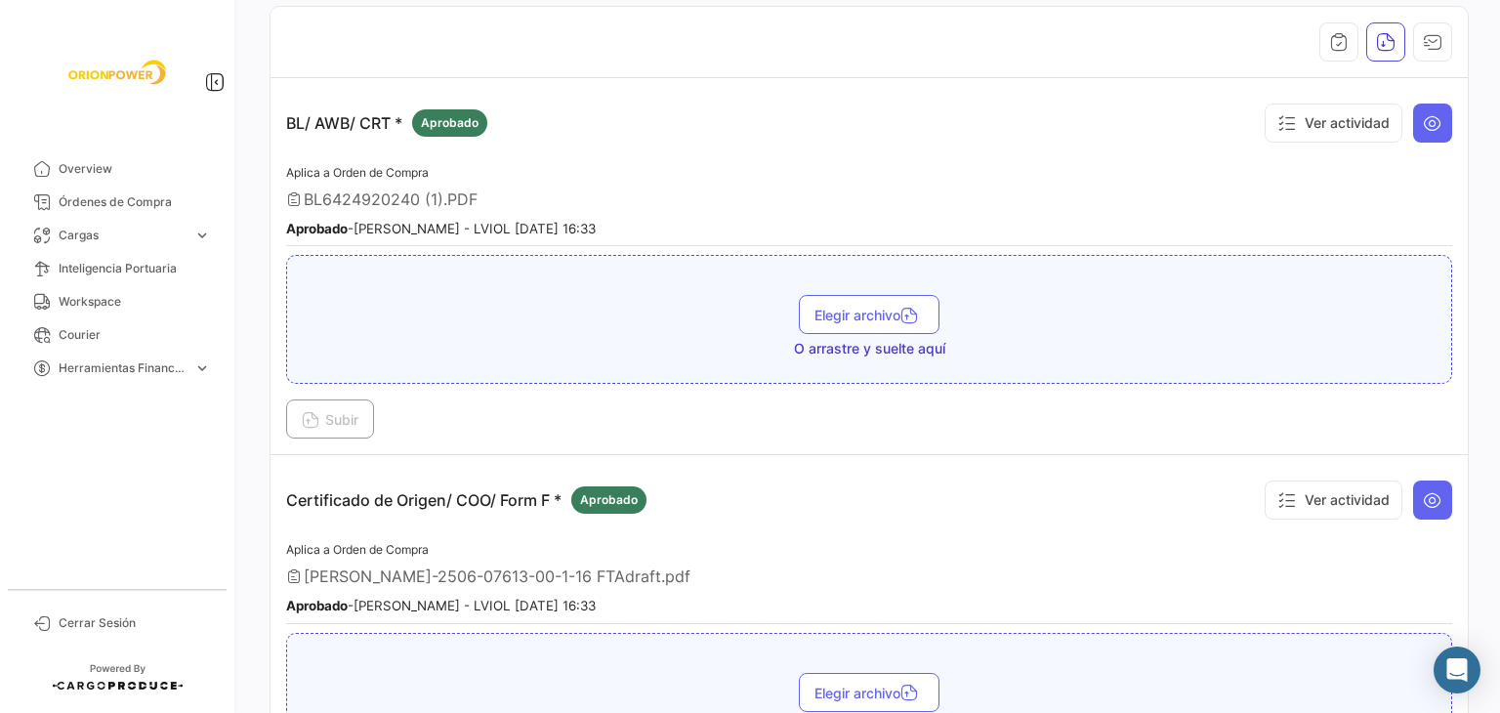
scroll to position [22, 0]
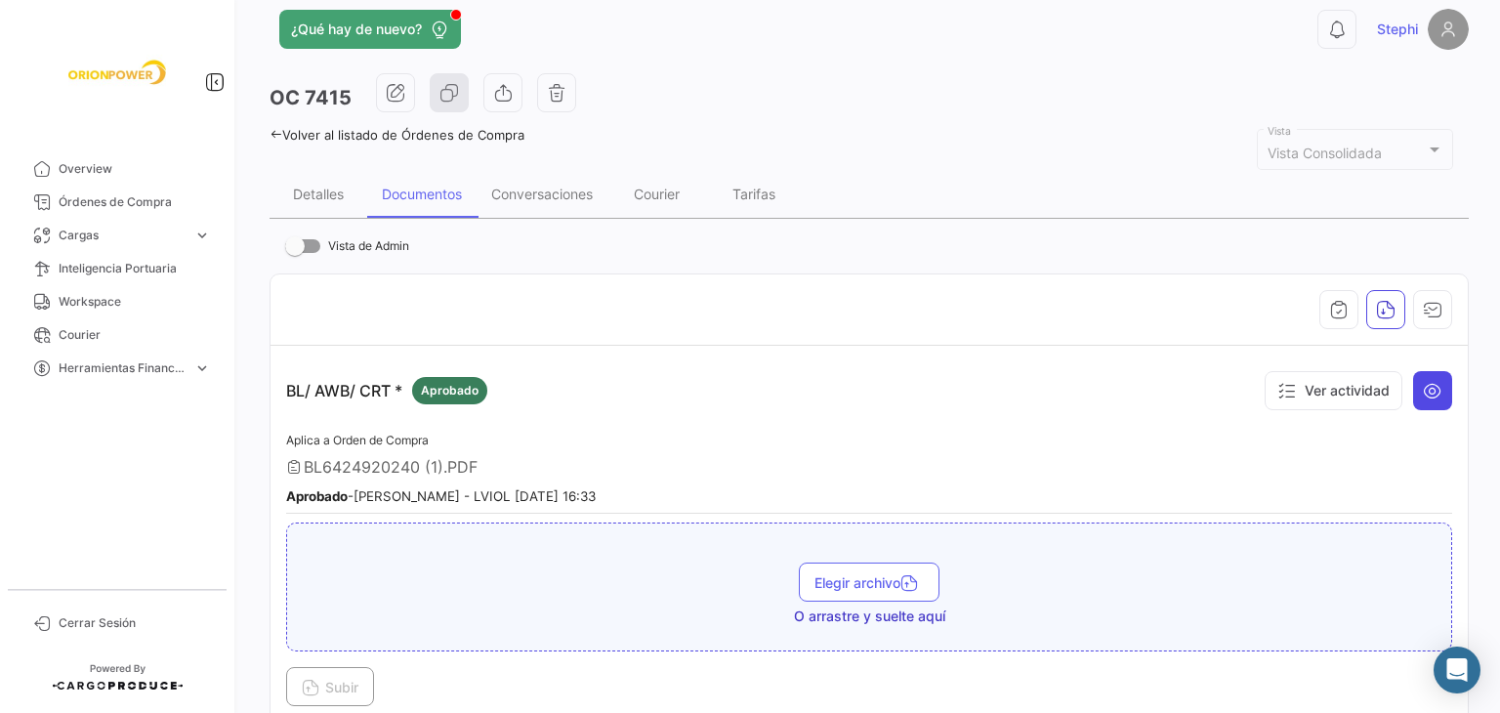
click at [1436, 377] on button at bounding box center [1432, 390] width 39 height 39
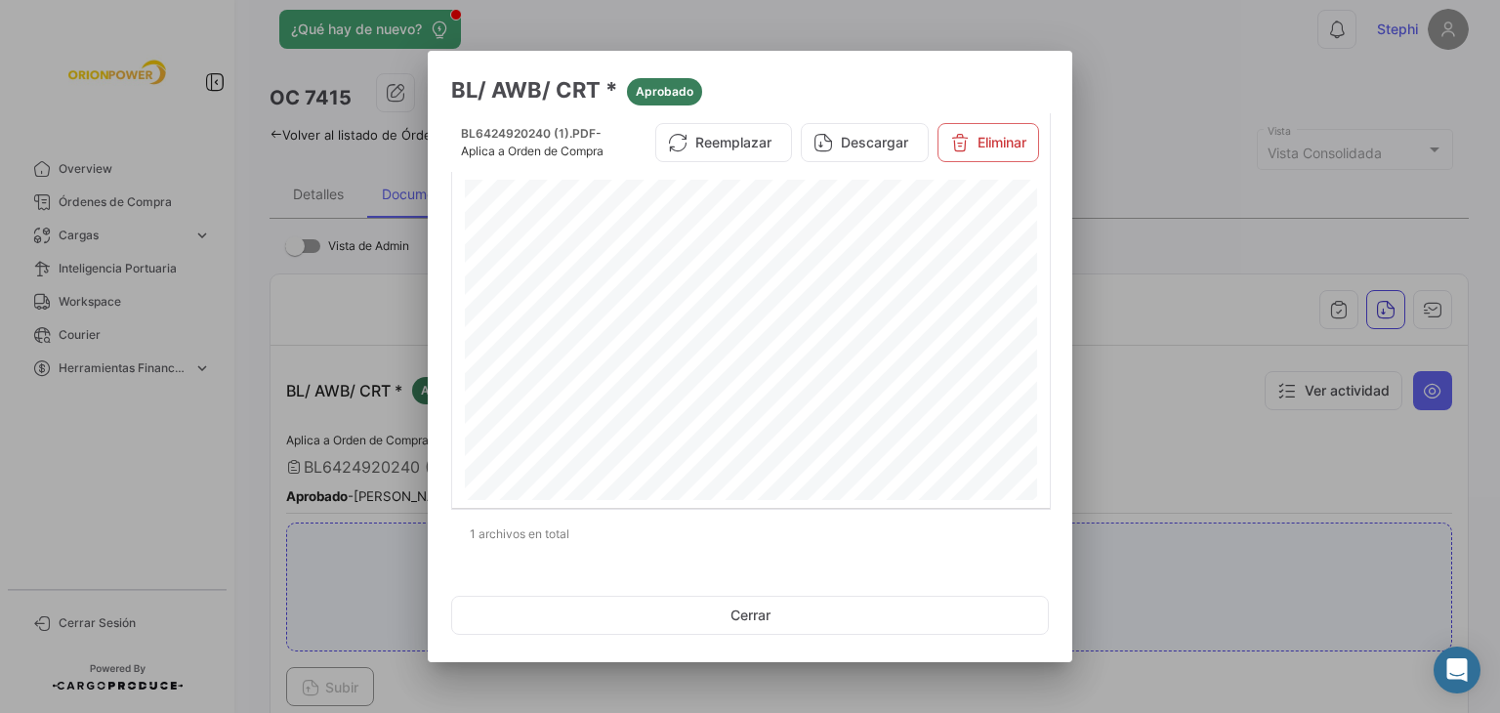
click at [1098, 59] on div at bounding box center [750, 356] width 1500 height 713
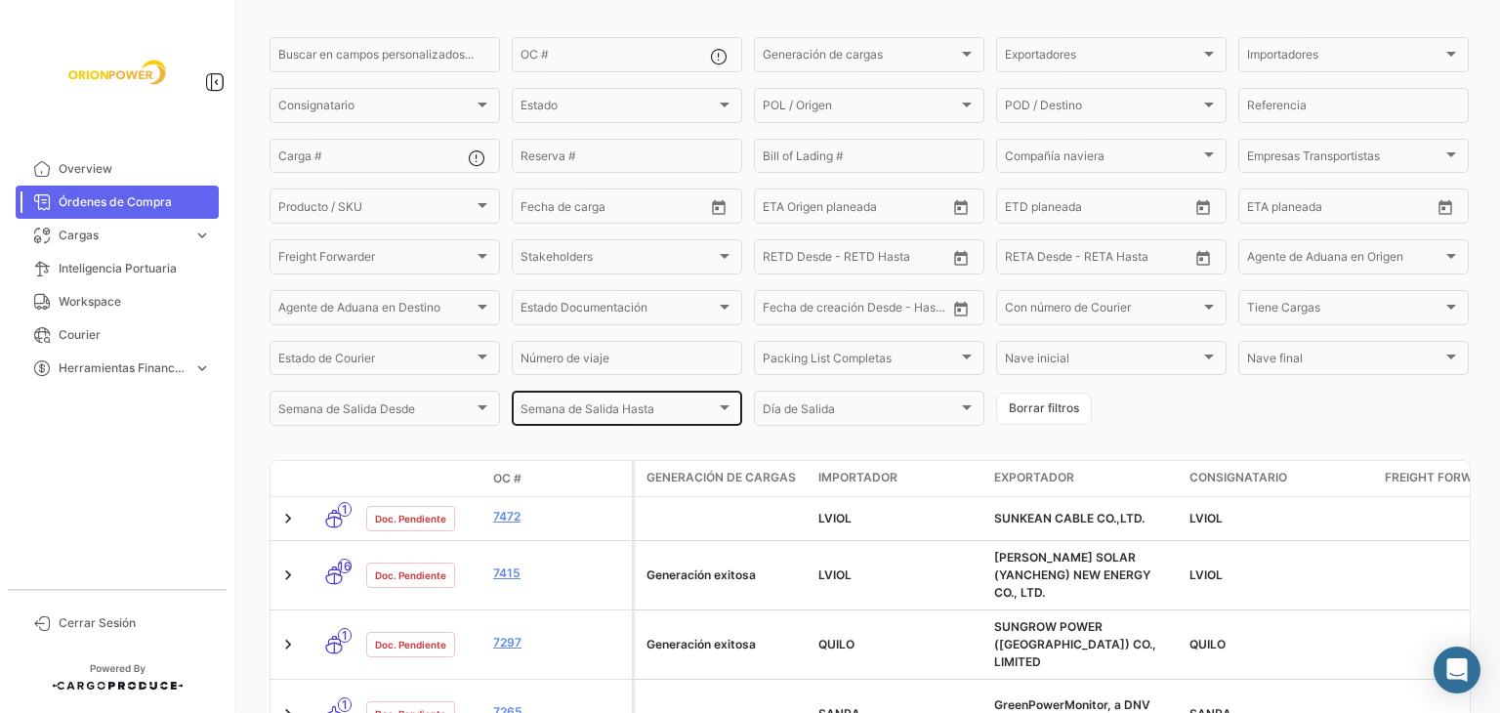
scroll to position [278, 0]
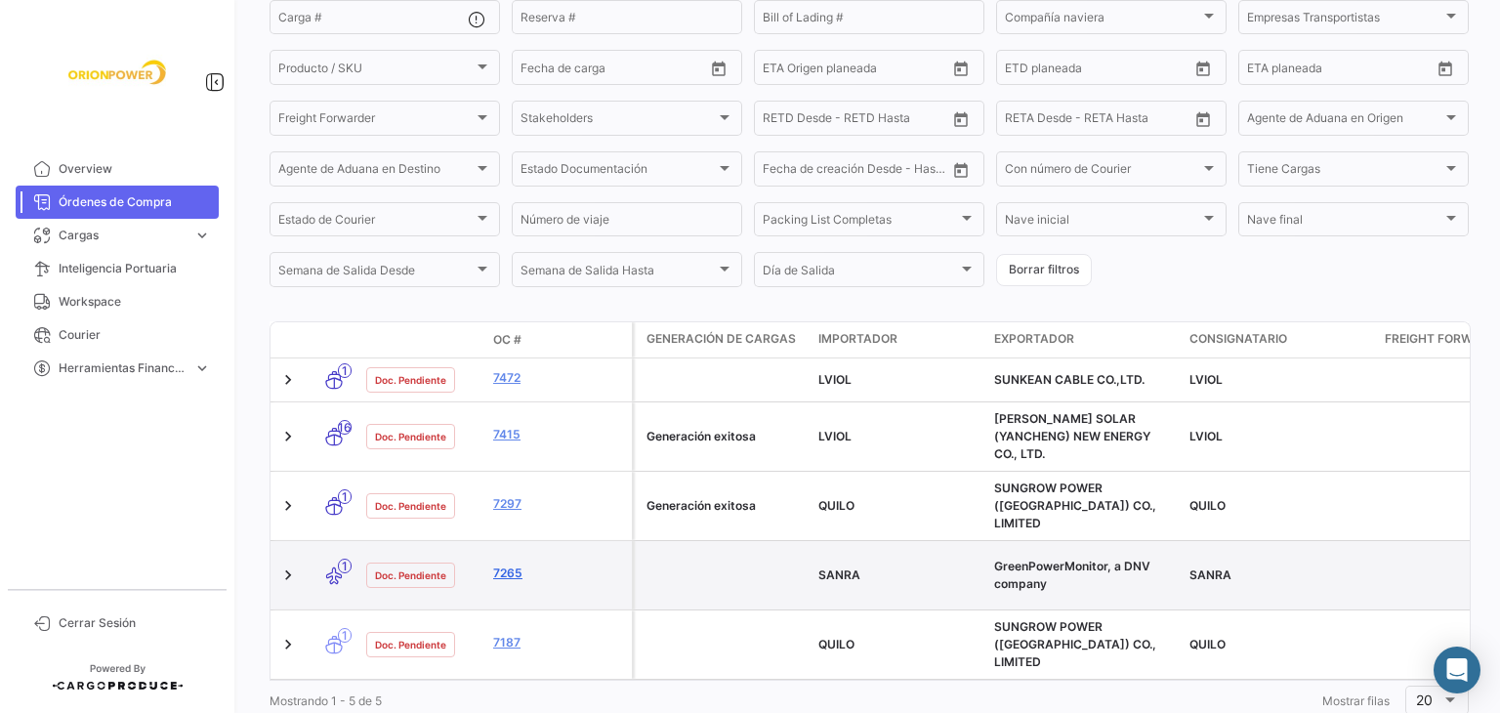
click at [511, 564] on link "7265" at bounding box center [558, 573] width 131 height 18
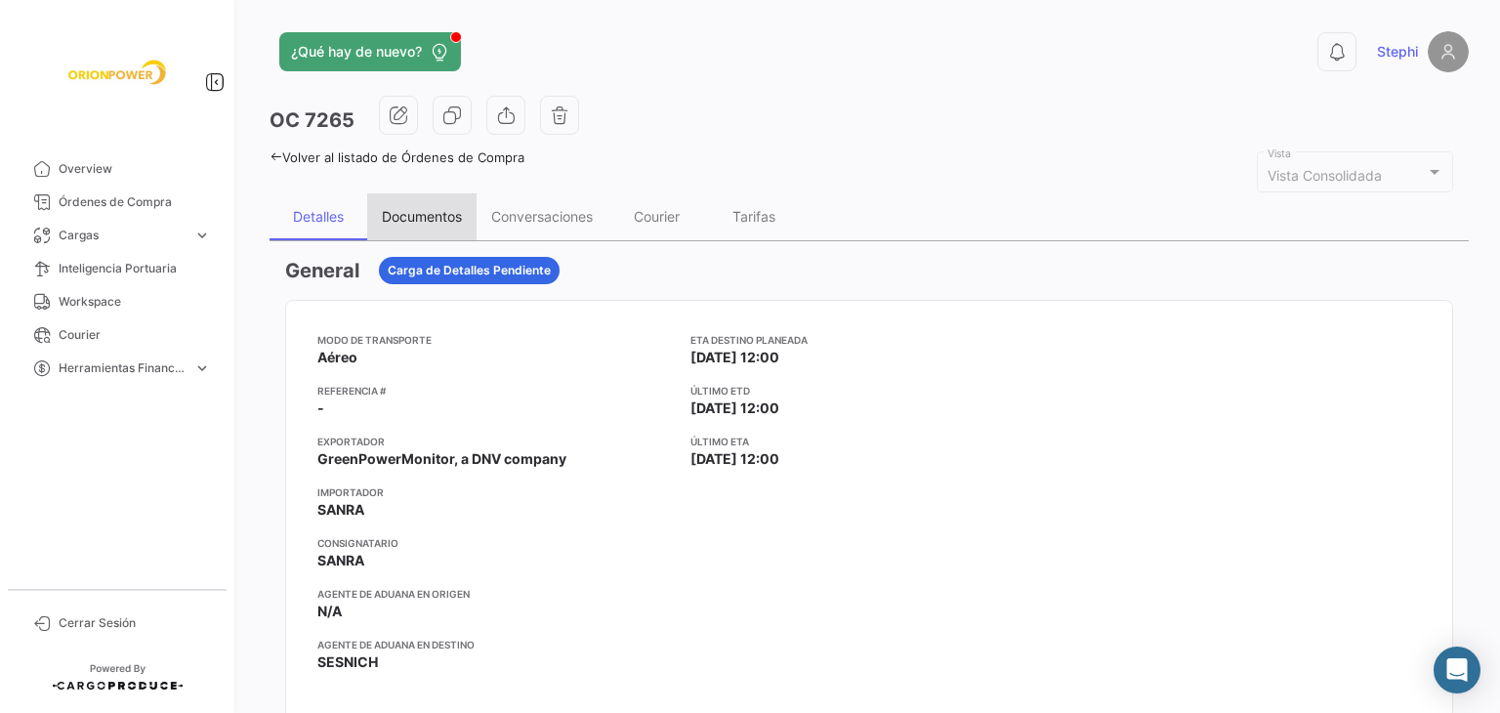
click at [426, 212] on div "Documentos" at bounding box center [422, 216] width 80 height 17
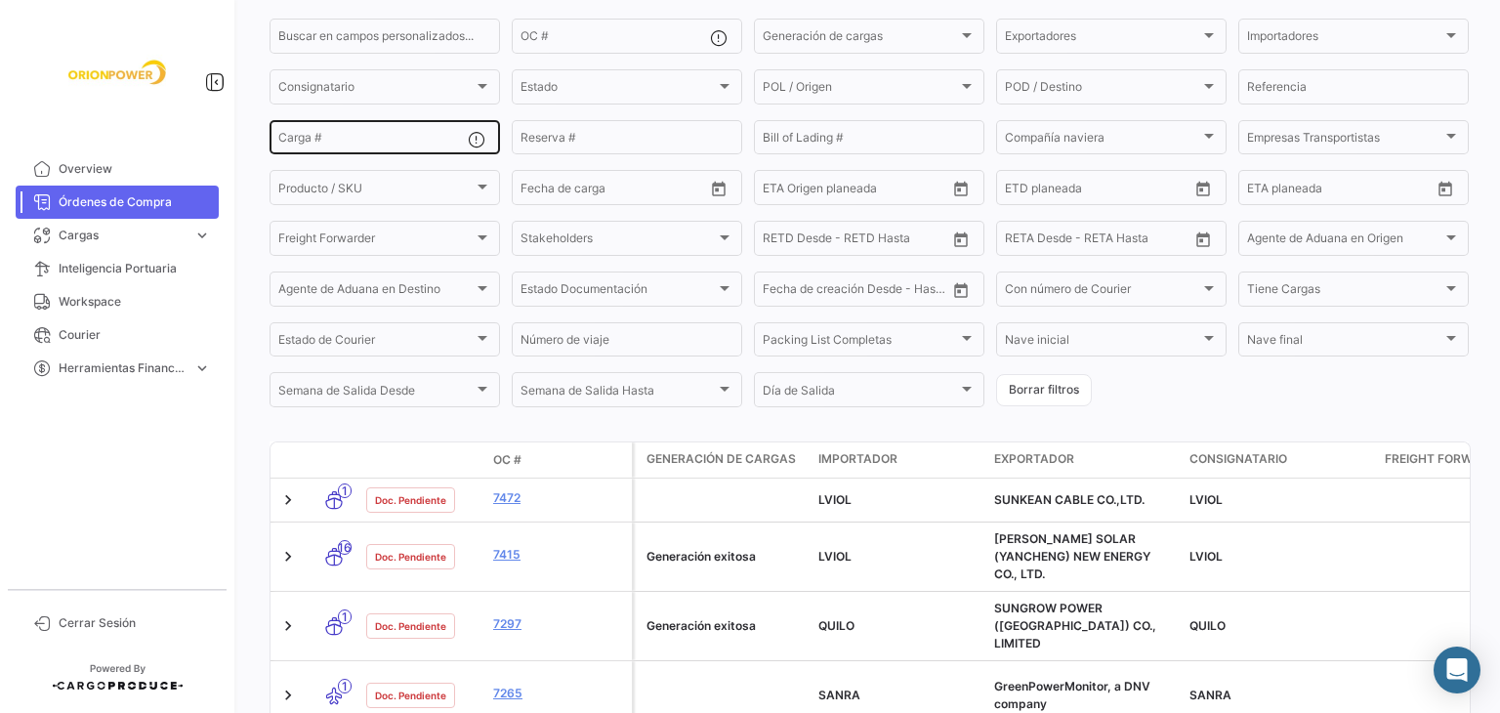
scroll to position [278, 0]
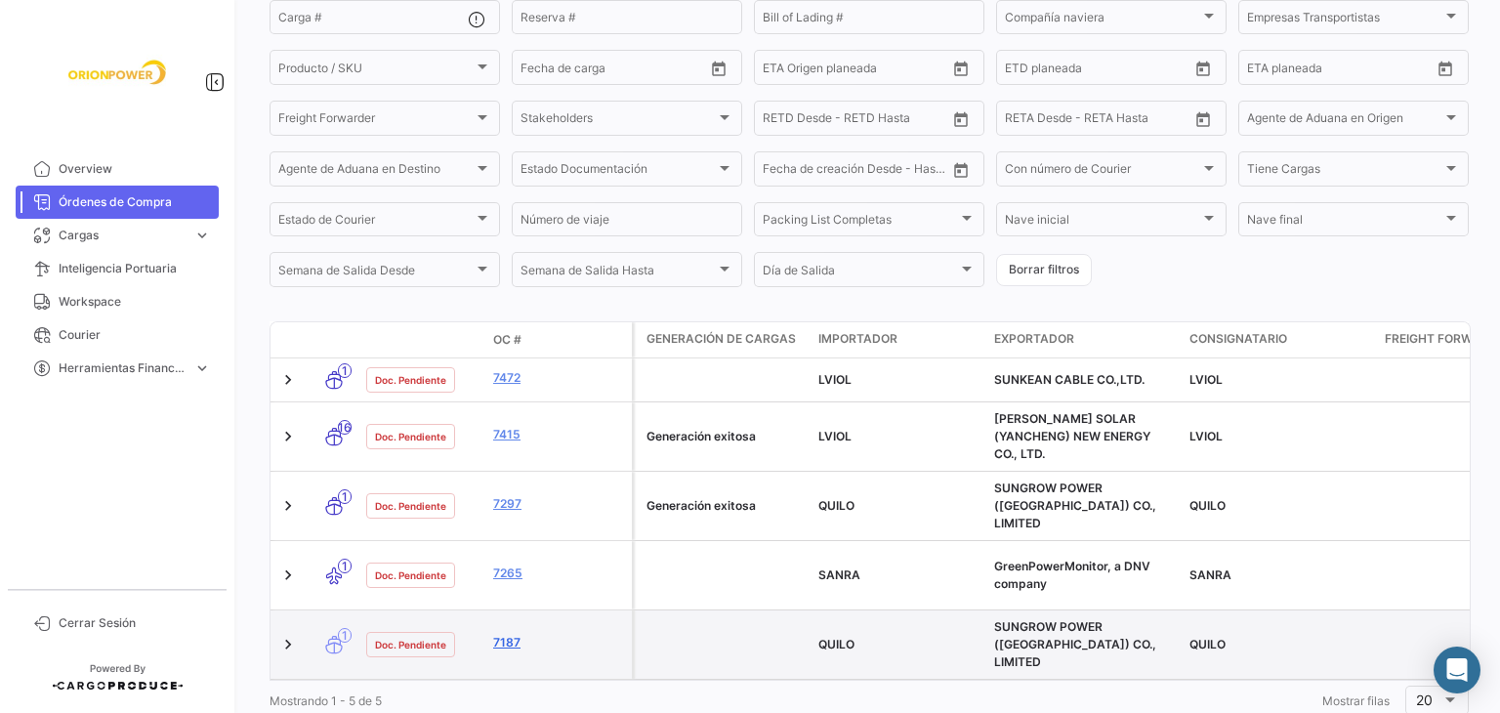
click at [514, 634] on link "7187" at bounding box center [558, 643] width 131 height 18
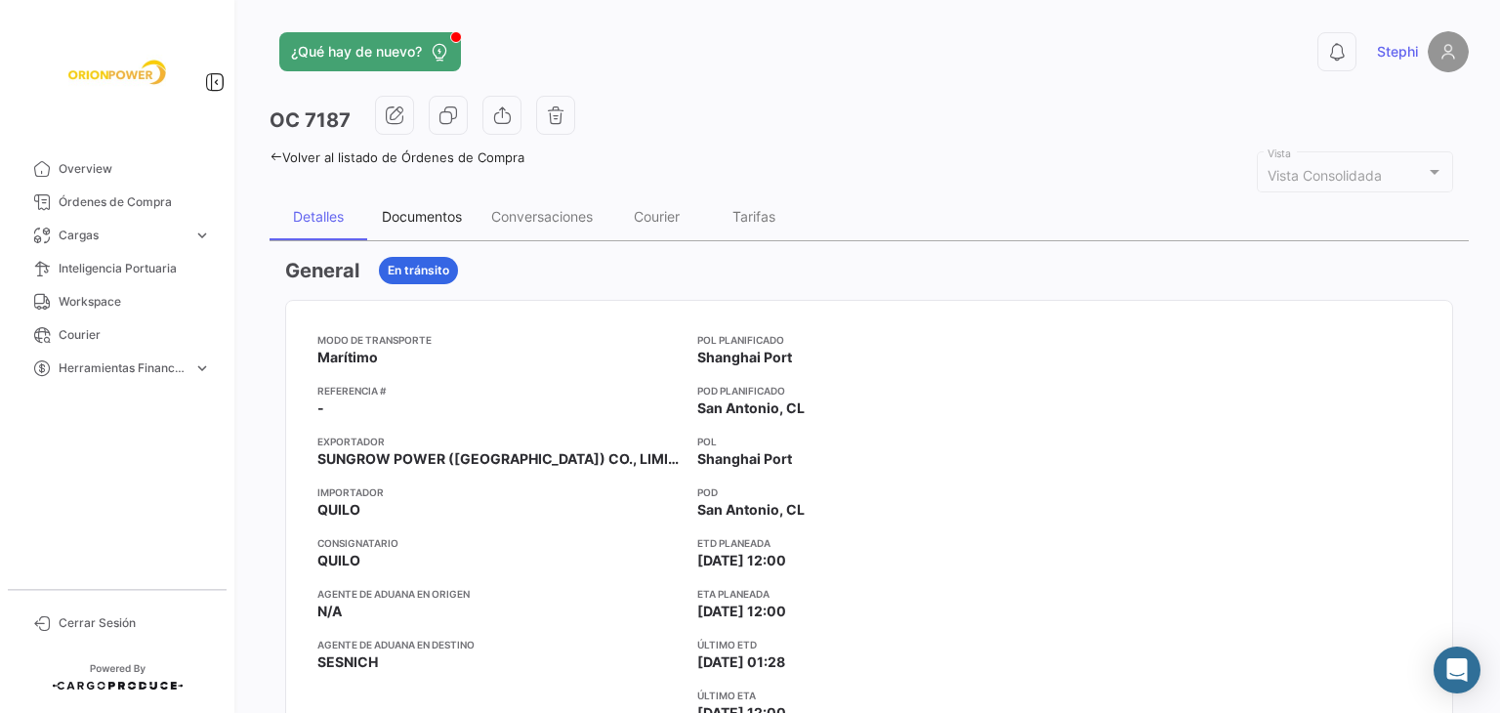
click at [430, 212] on div "Documentos" at bounding box center [422, 216] width 80 height 17
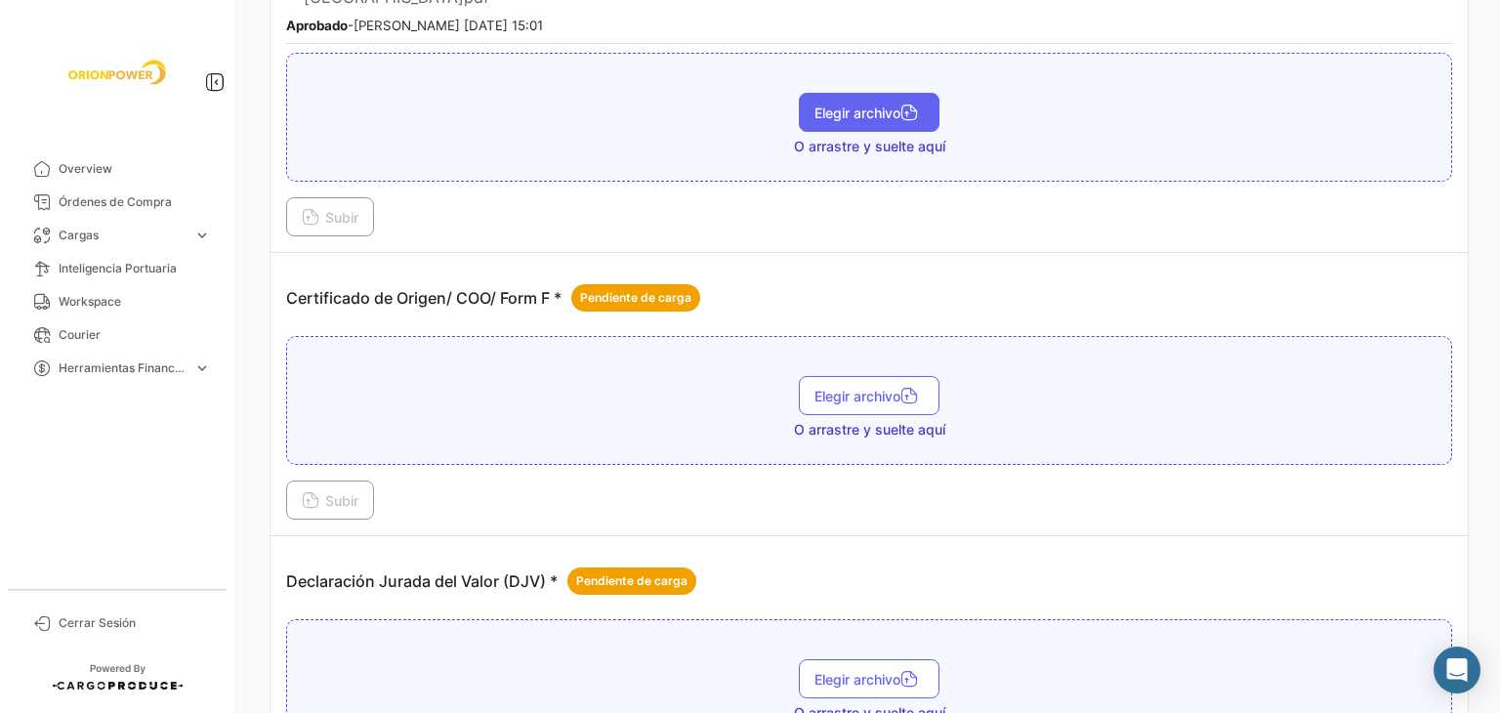
scroll to position [293, 0]
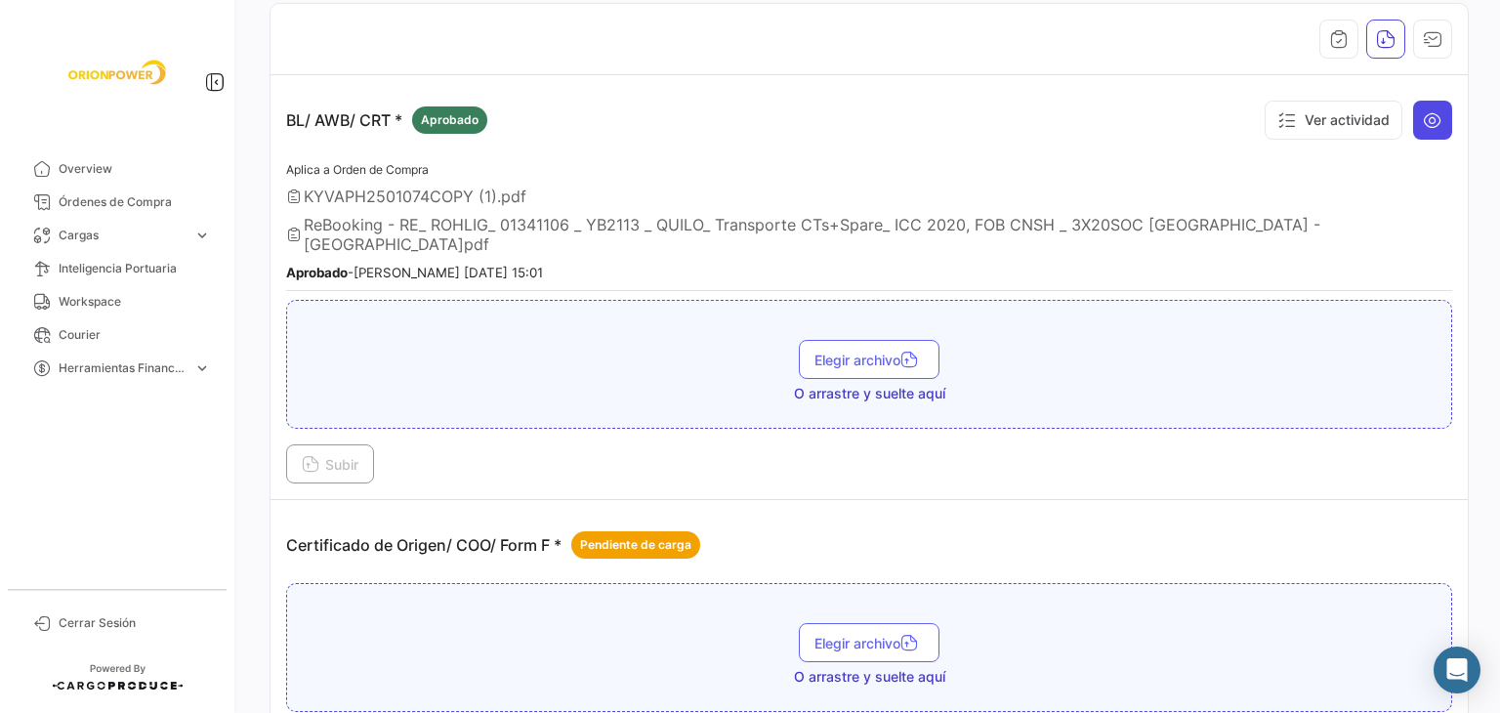
click at [1431, 110] on icon at bounding box center [1433, 120] width 20 height 20
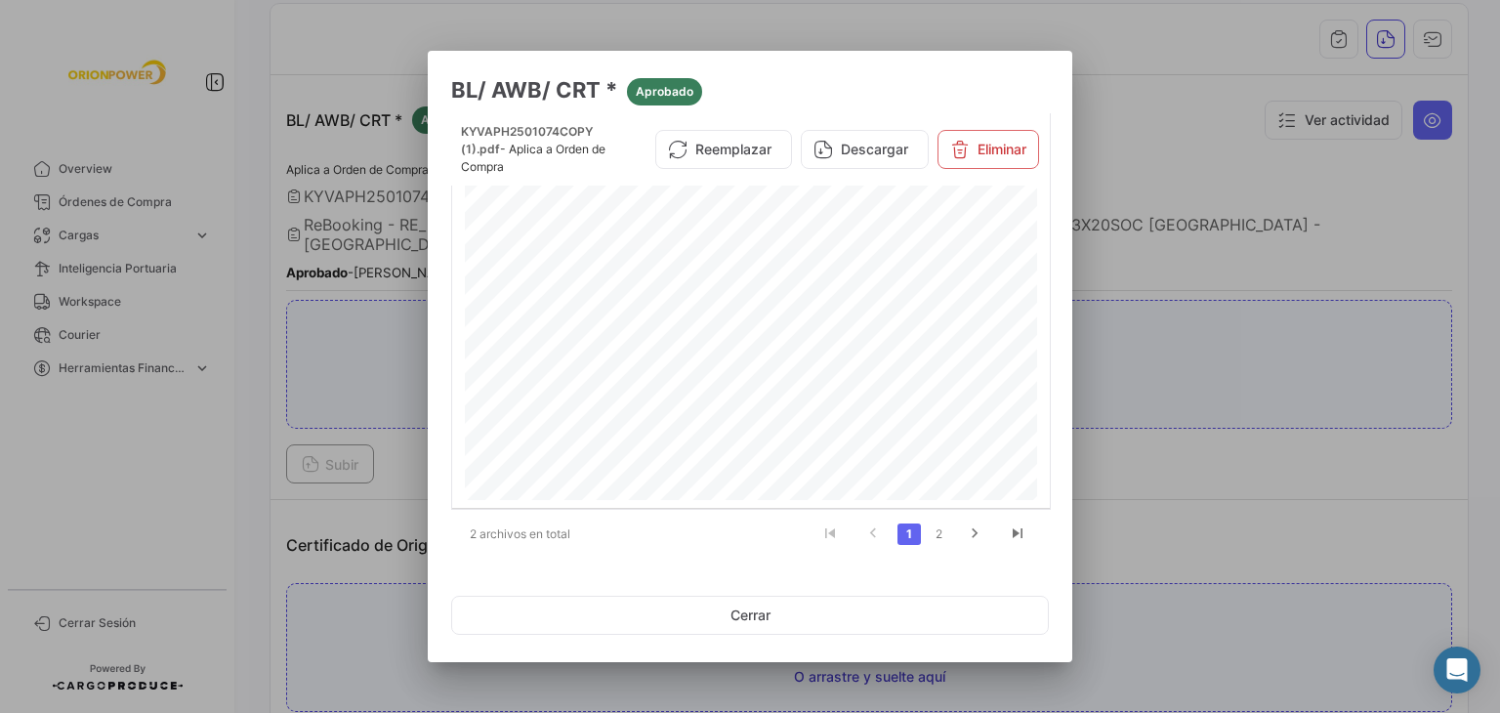
click at [1127, 208] on div at bounding box center [750, 356] width 1500 height 713
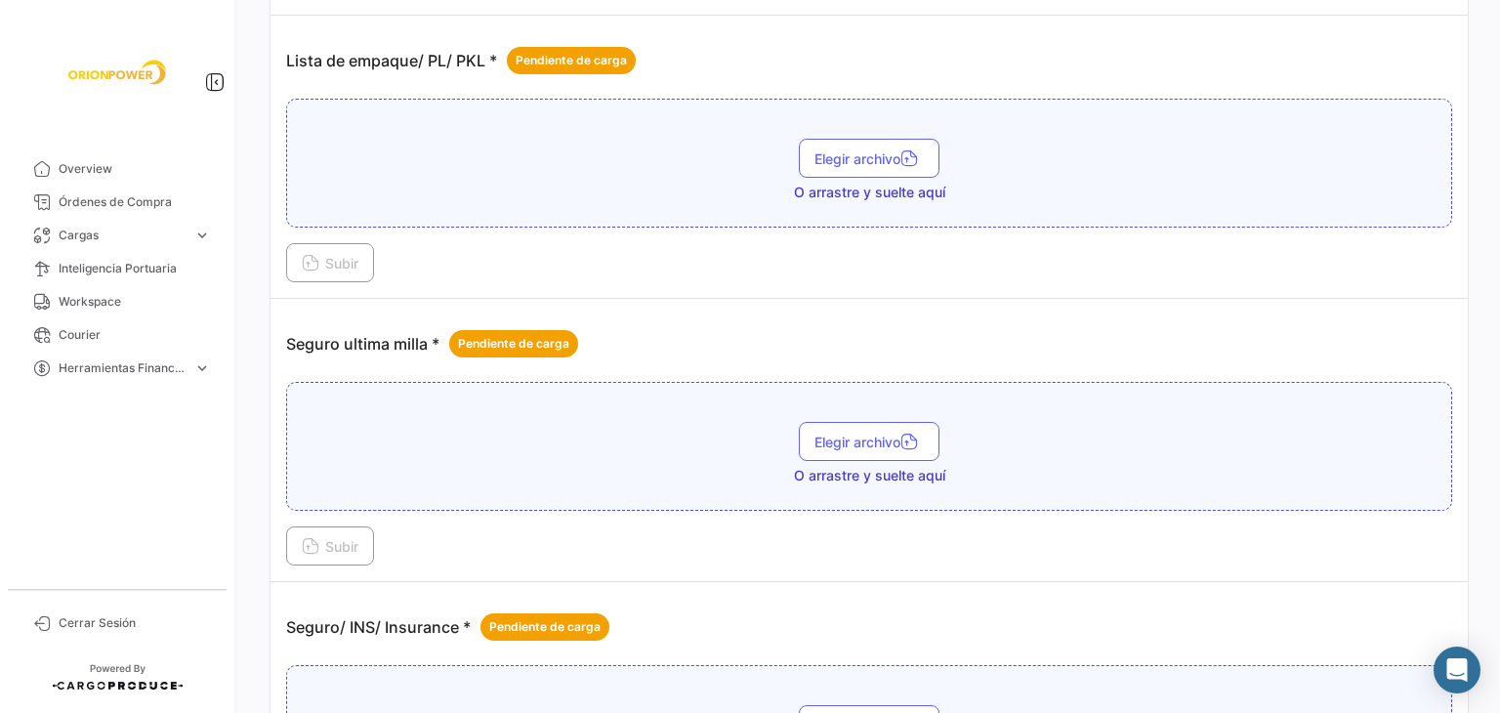
scroll to position [2796, 0]
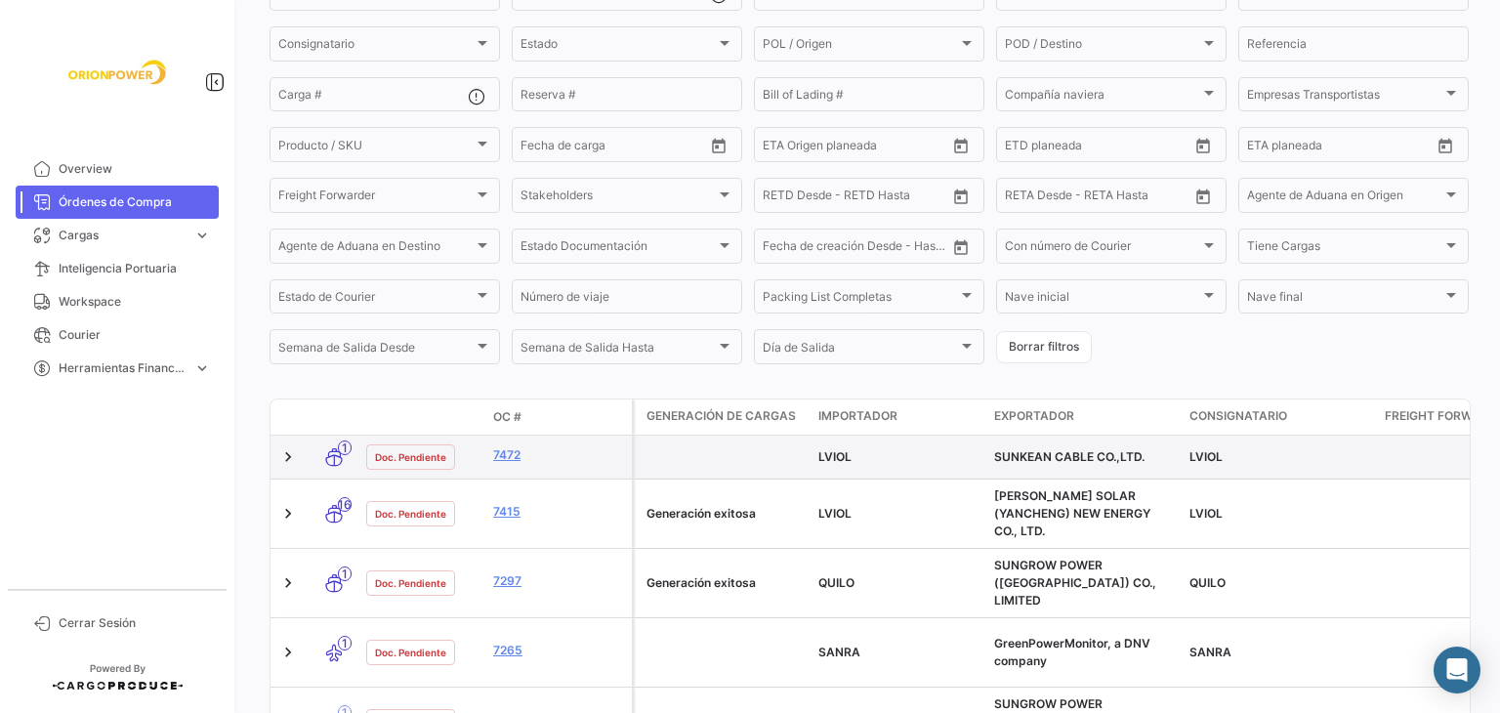
scroll to position [278, 0]
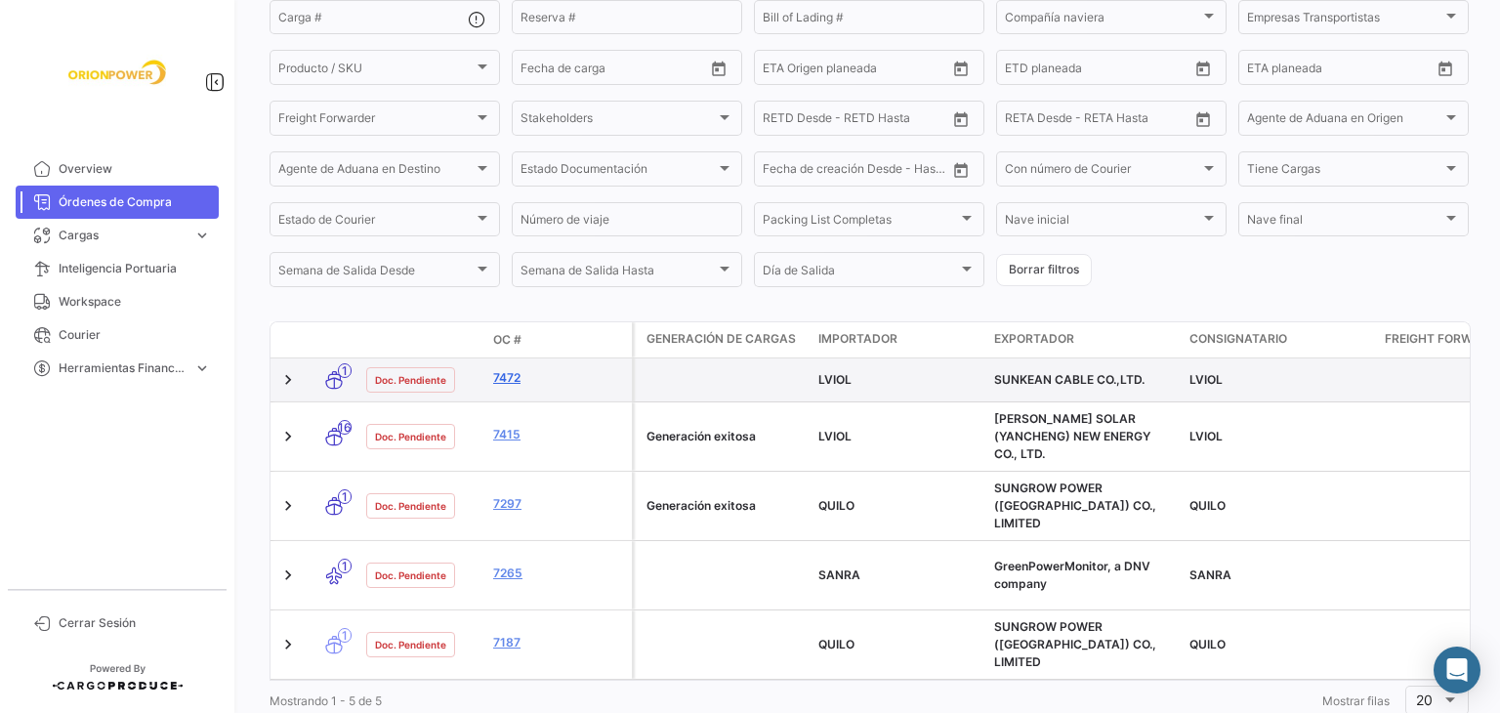
click at [516, 380] on link "7472" at bounding box center [558, 378] width 131 height 18
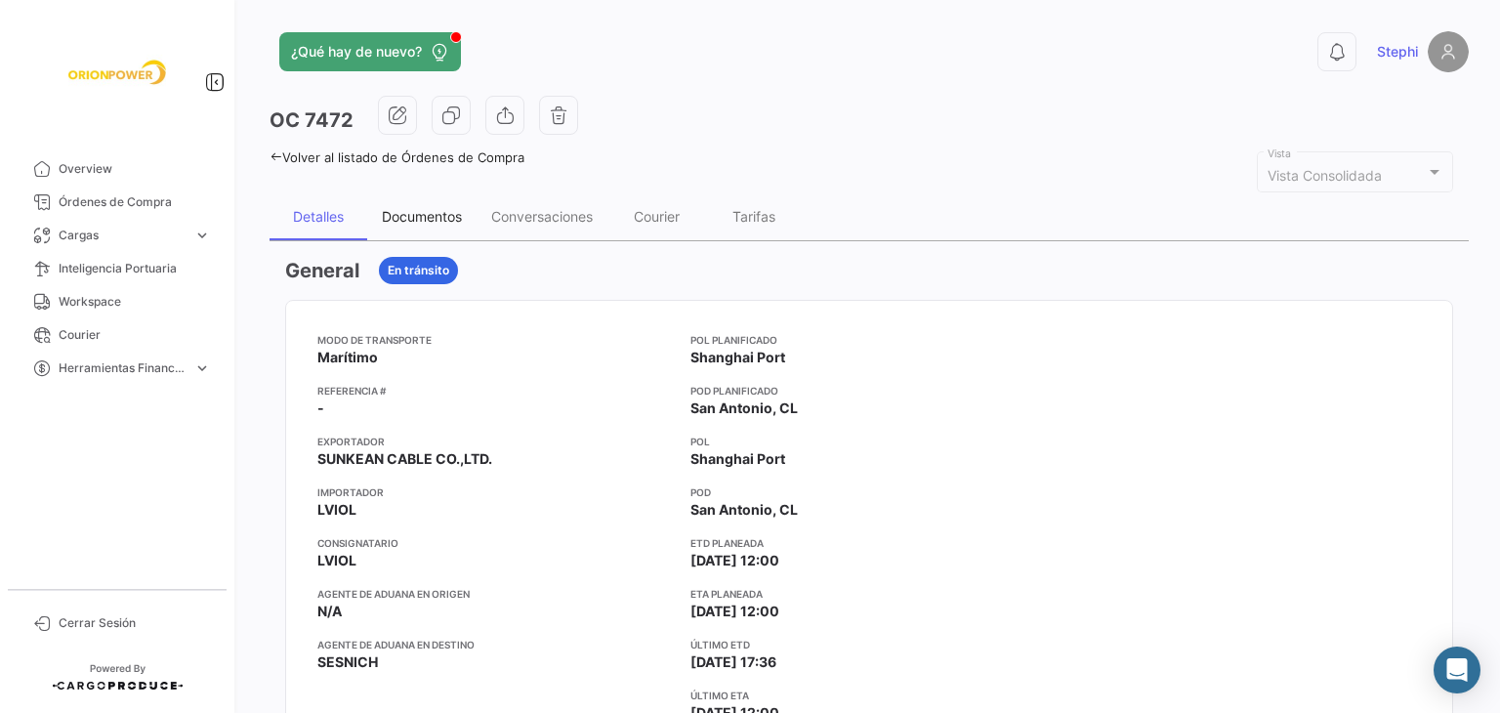
click at [426, 219] on div "Documentos" at bounding box center [422, 216] width 80 height 17
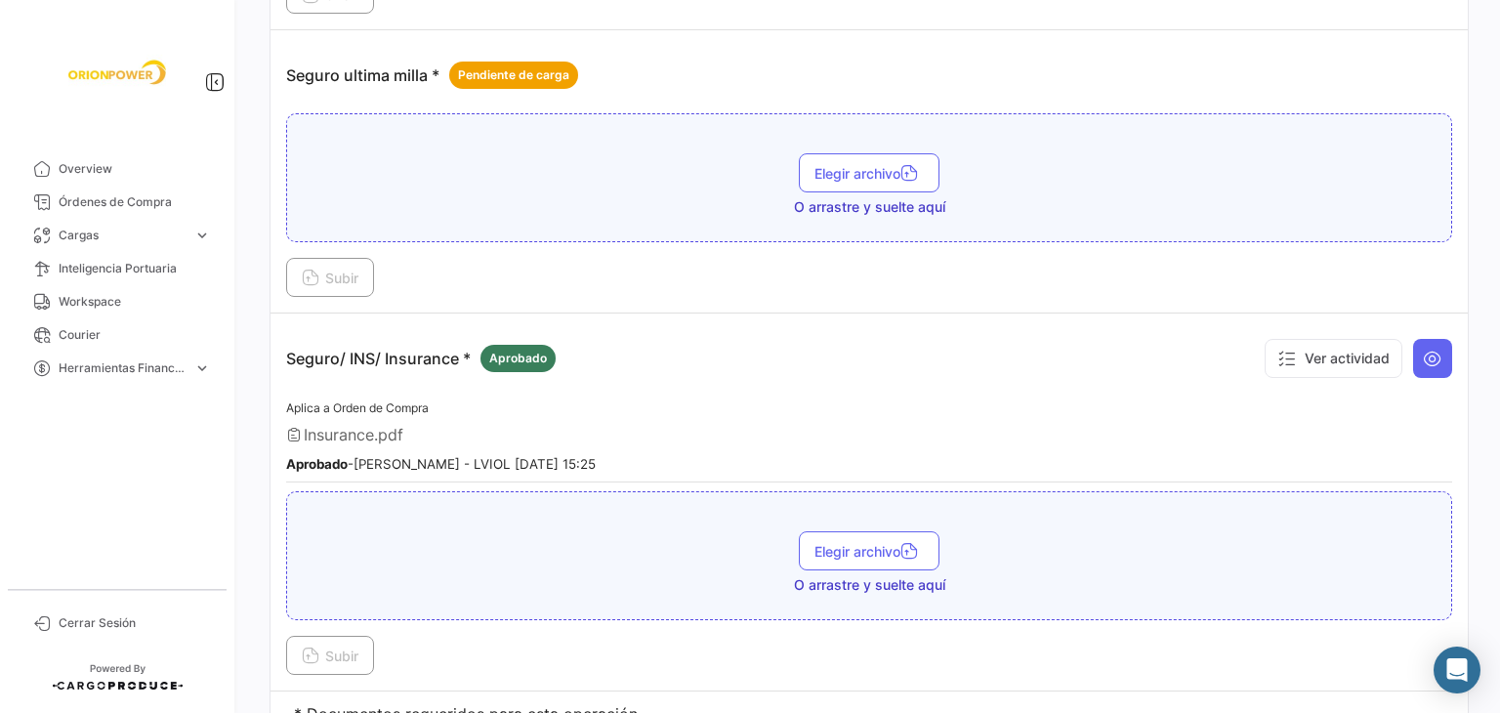
scroll to position [3163, 0]
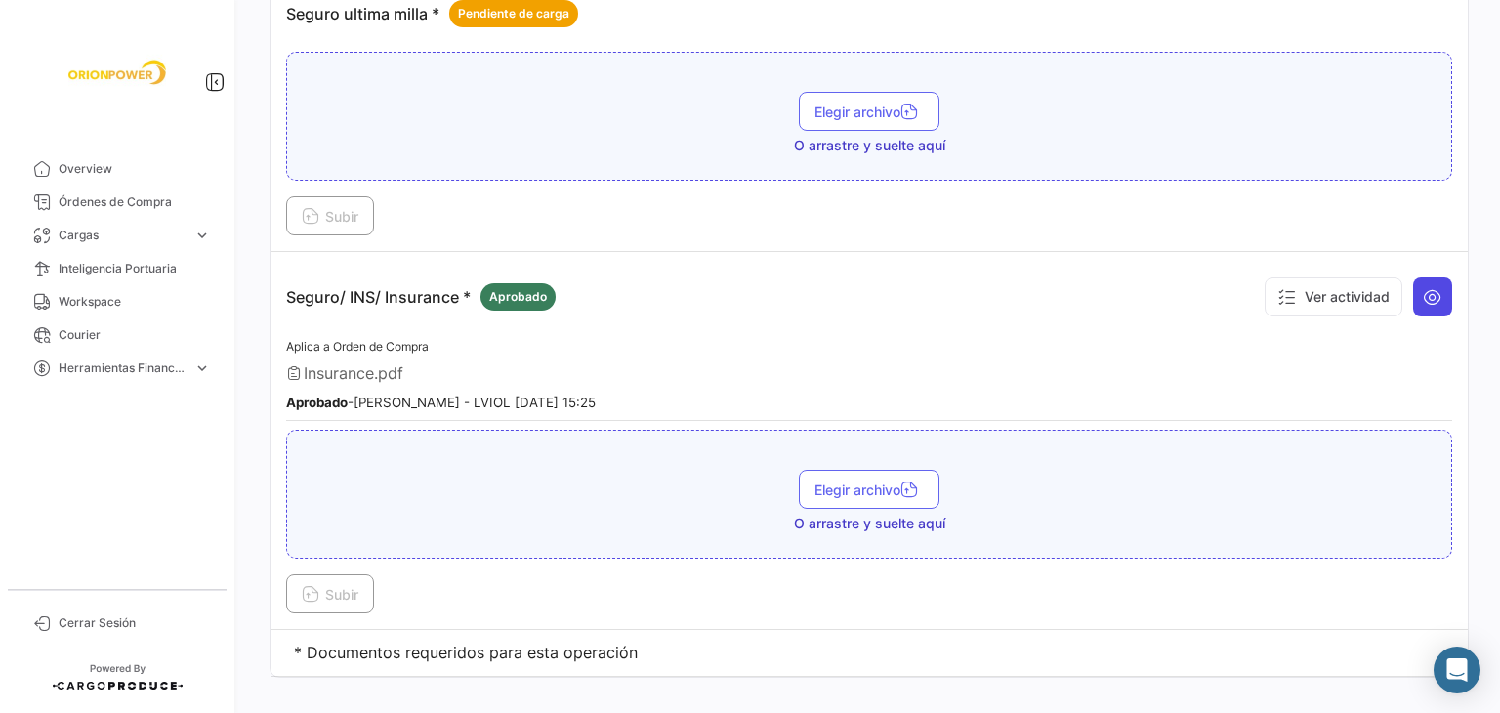
click at [1423, 287] on icon at bounding box center [1433, 297] width 20 height 20
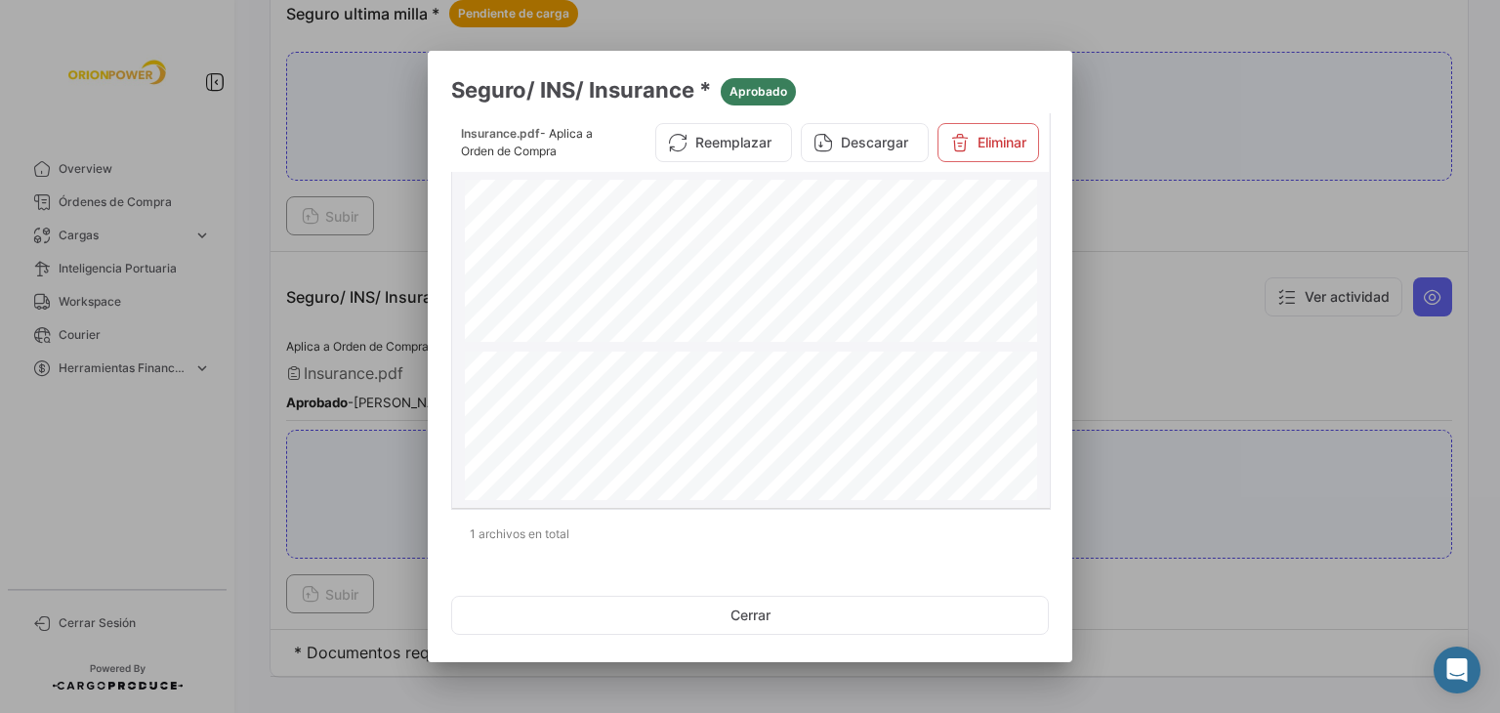
scroll to position [1855, 0]
click at [1161, 187] on div at bounding box center [750, 356] width 1500 height 713
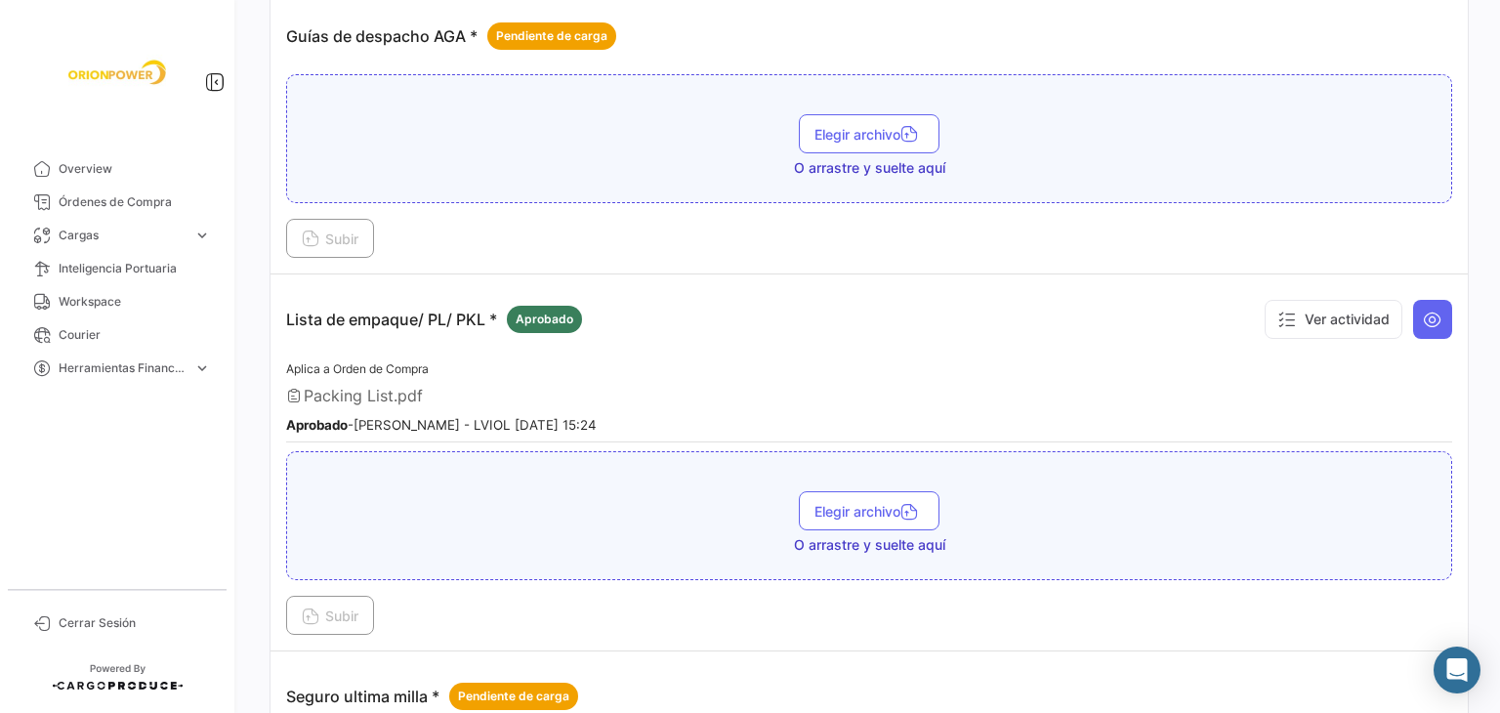
scroll to position [2479, 0]
click at [1437, 301] on button at bounding box center [1432, 320] width 39 height 39
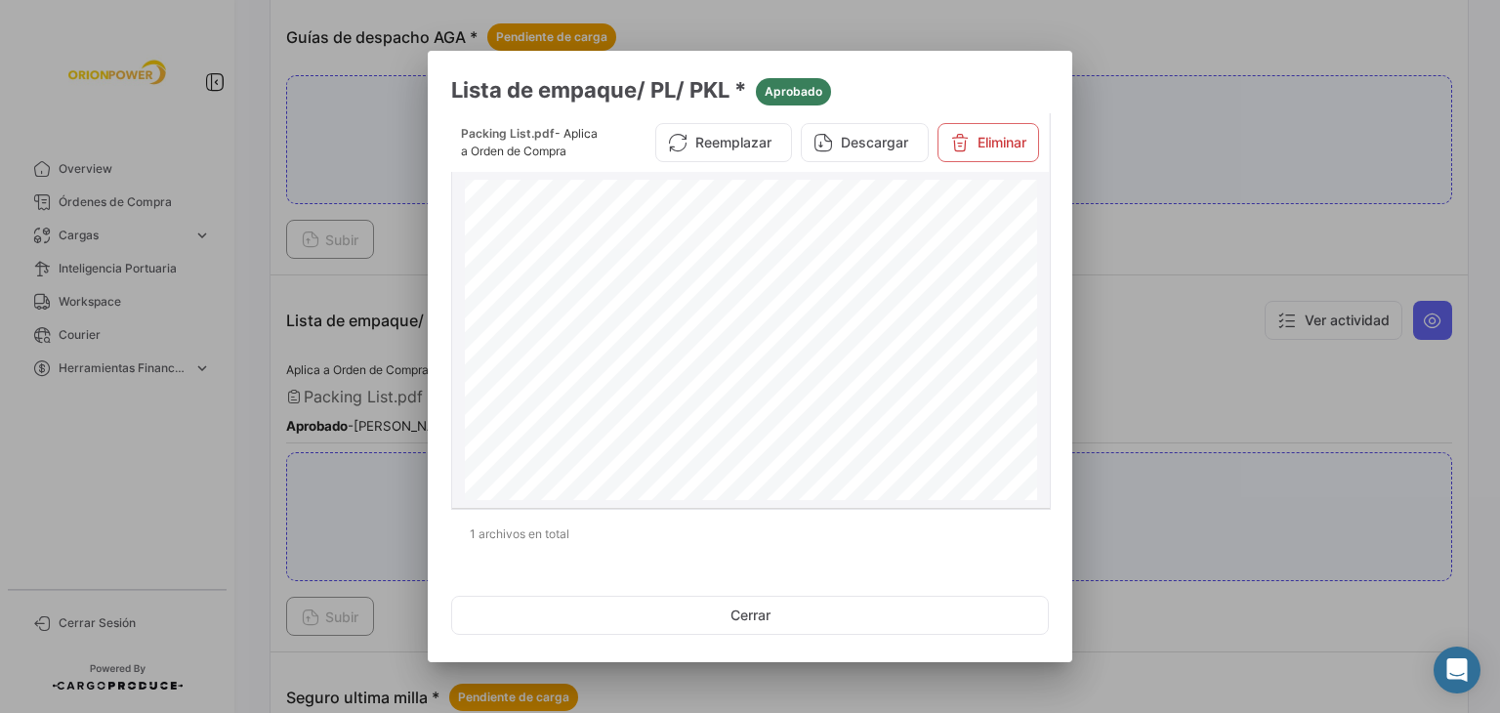
scroll to position [0, 0]
click at [1176, 221] on div at bounding box center [750, 356] width 1500 height 713
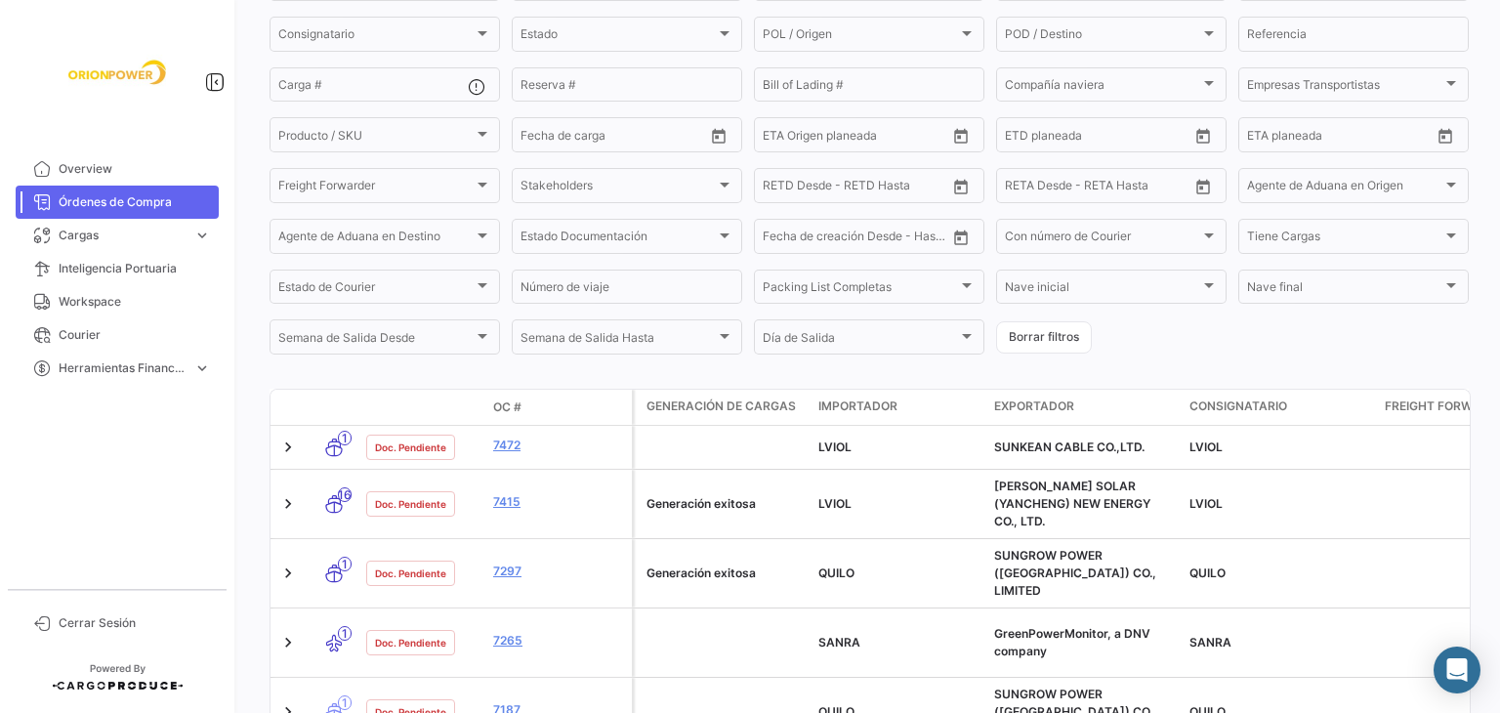
scroll to position [278, 0]
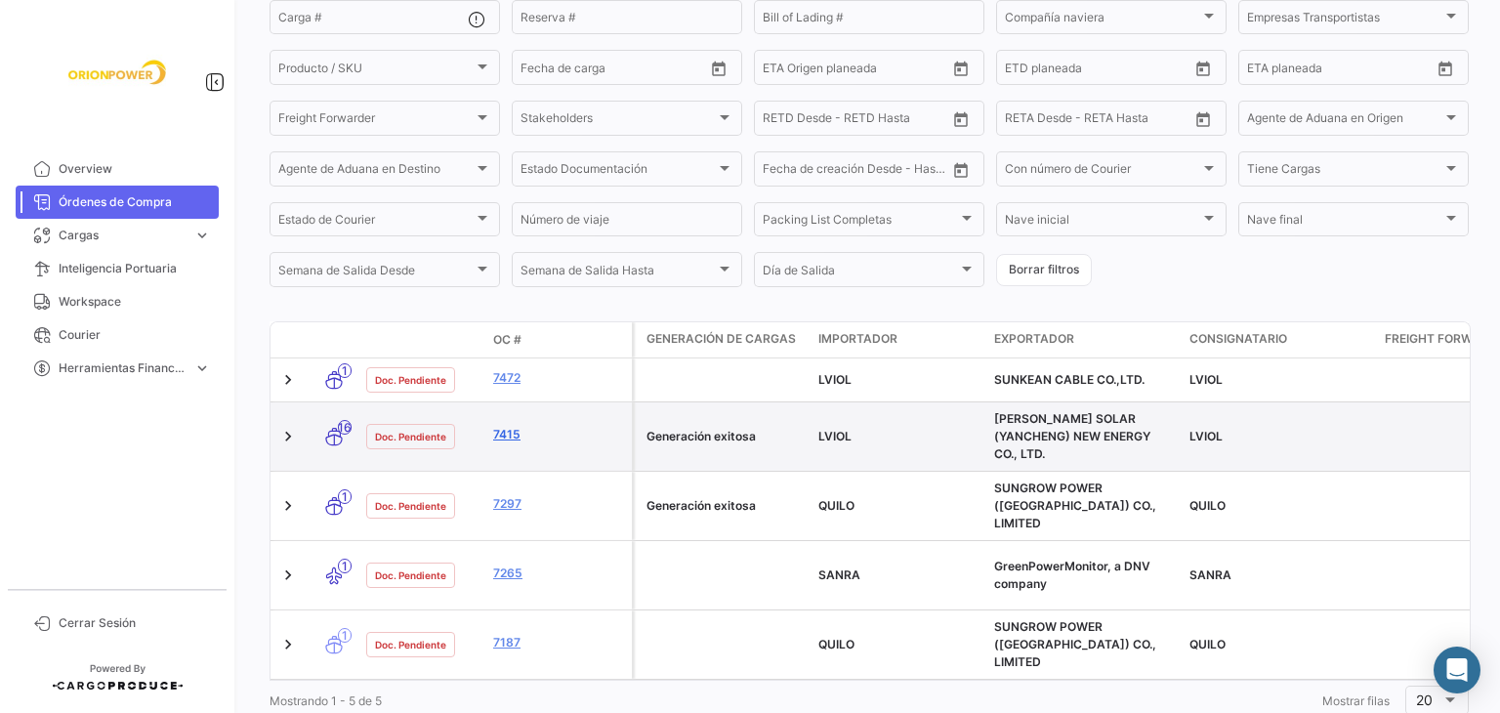
click at [506, 426] on link "7415" at bounding box center [558, 435] width 131 height 18
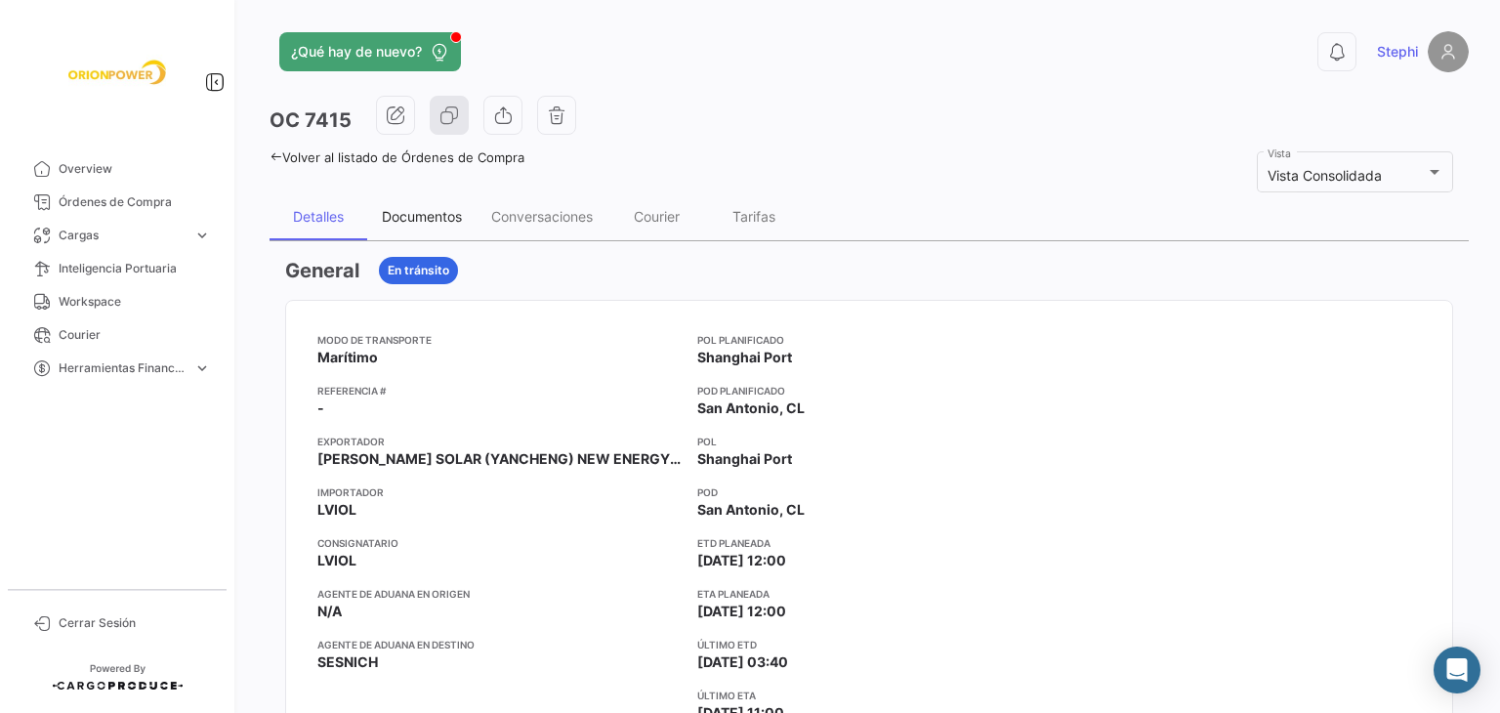
click at [404, 209] on div "Documentos" at bounding box center [422, 216] width 80 height 17
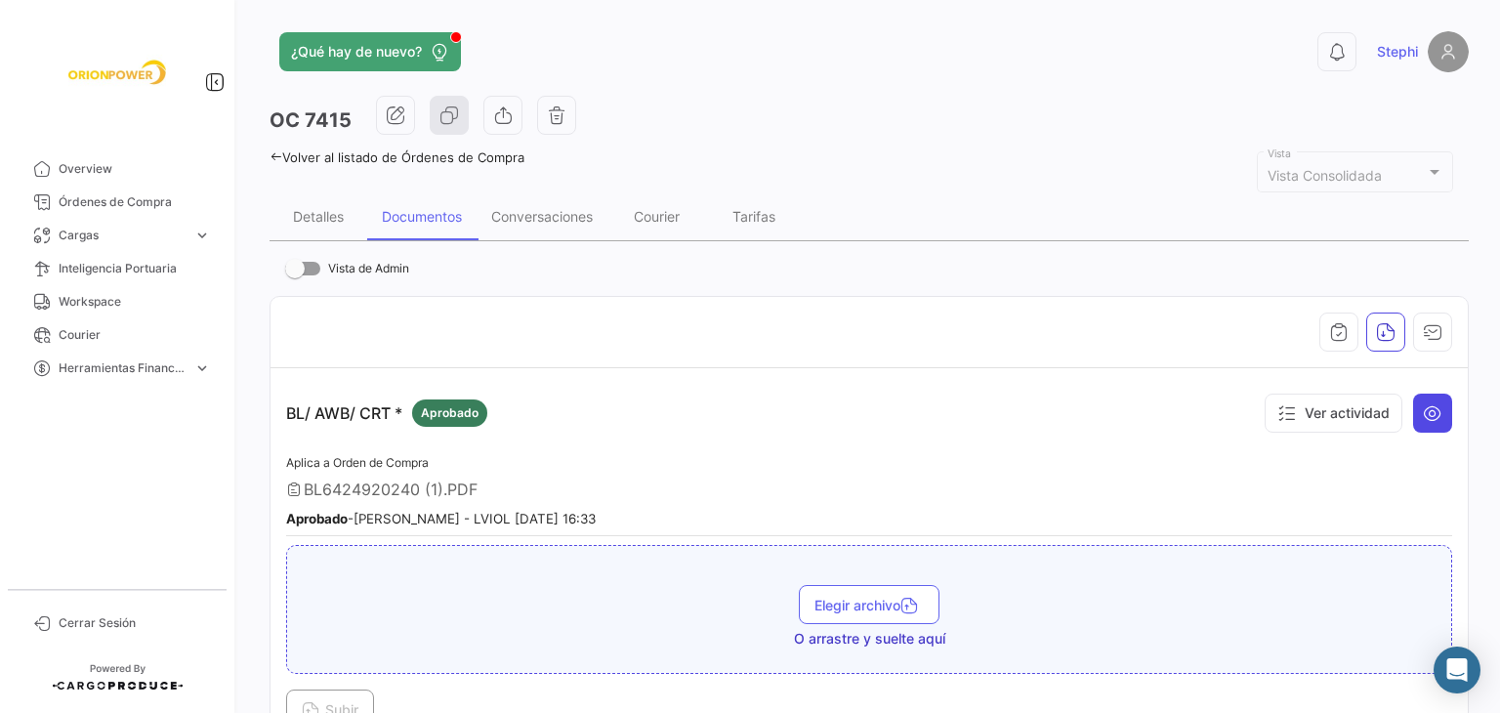
click at [1430, 411] on icon at bounding box center [1433, 413] width 20 height 20
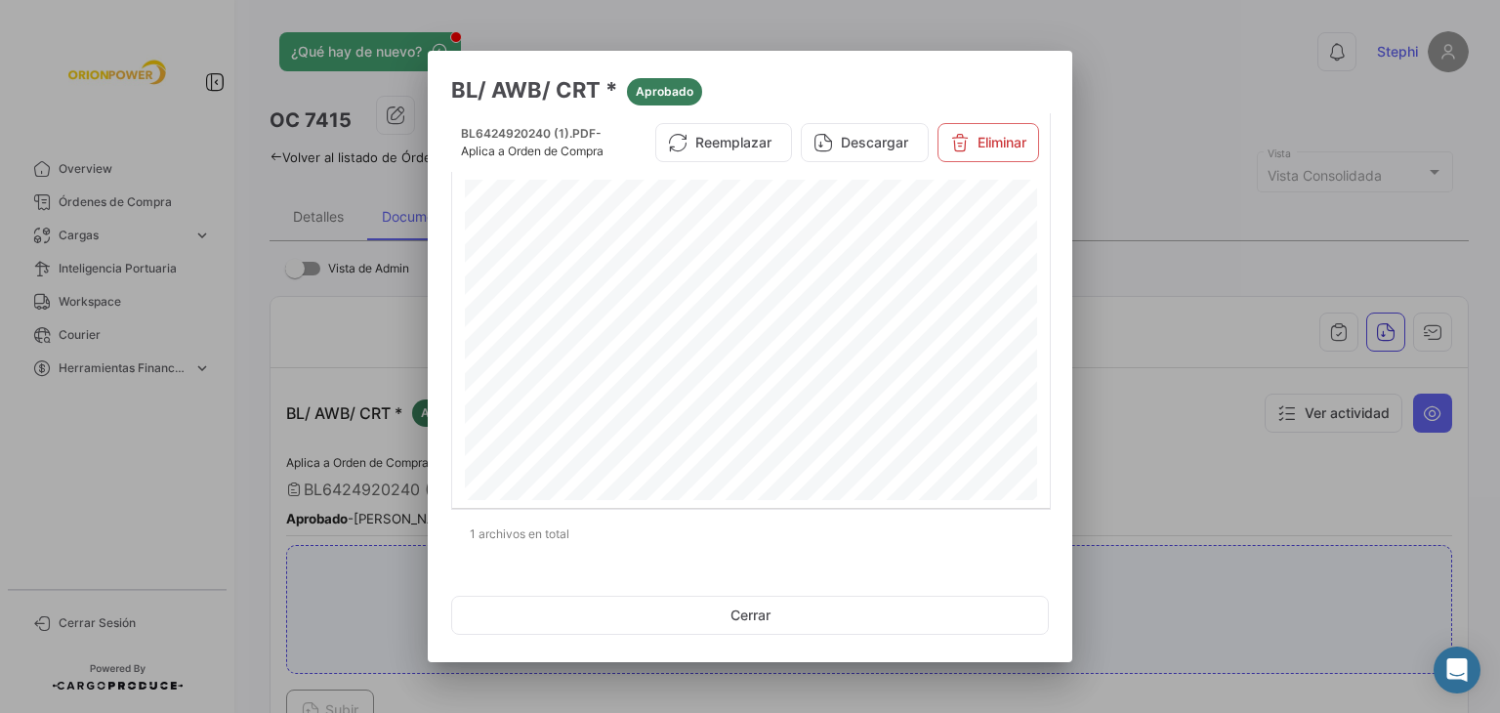
click at [1182, 332] on div at bounding box center [750, 356] width 1500 height 713
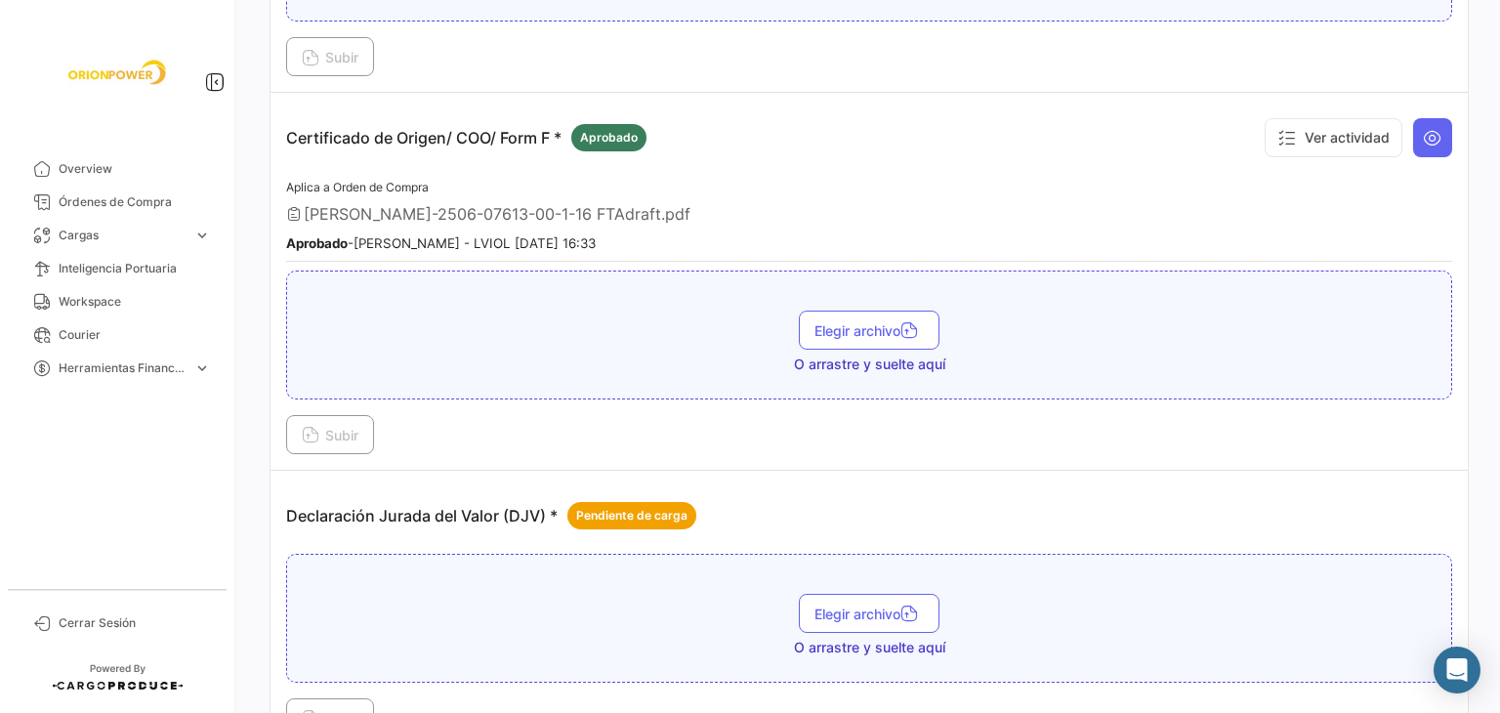
scroll to position [684, 0]
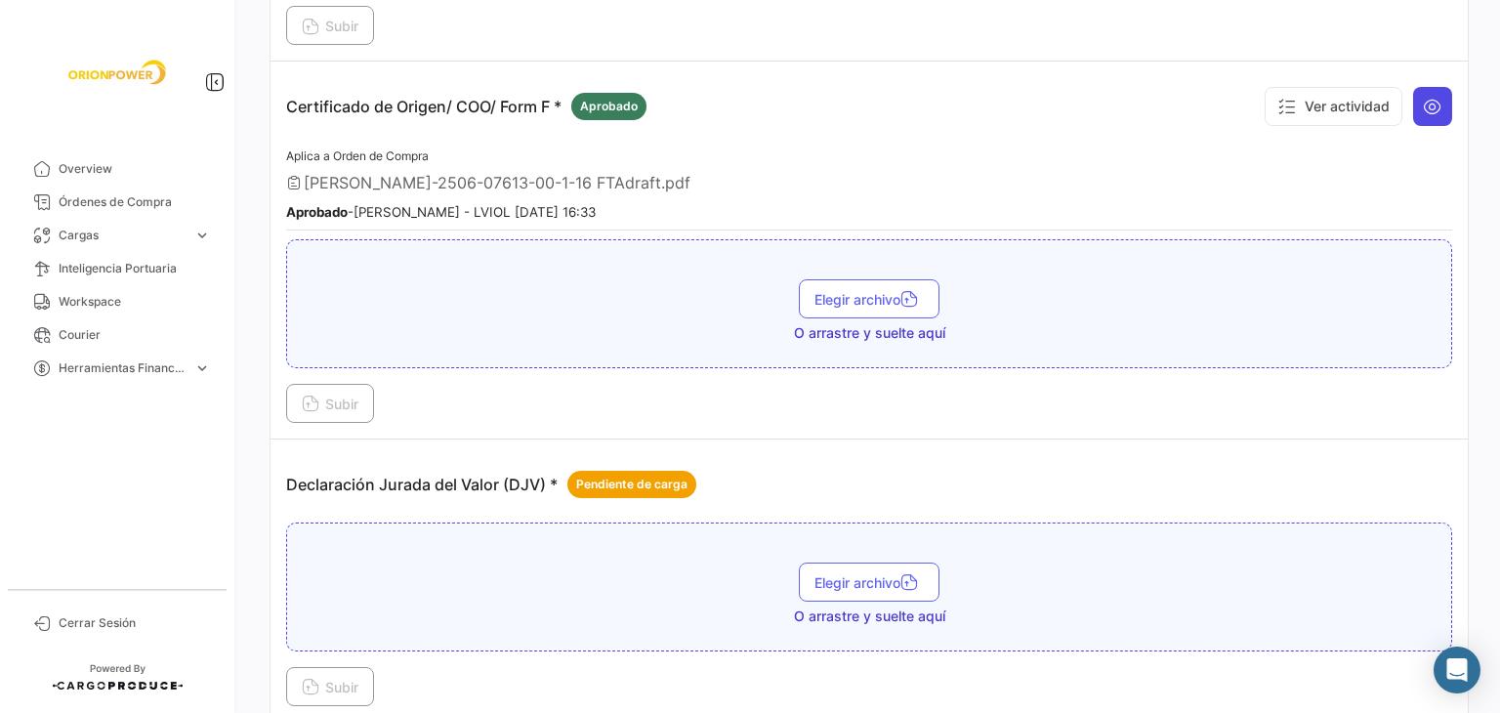
click at [1423, 99] on icon at bounding box center [1433, 107] width 20 height 20
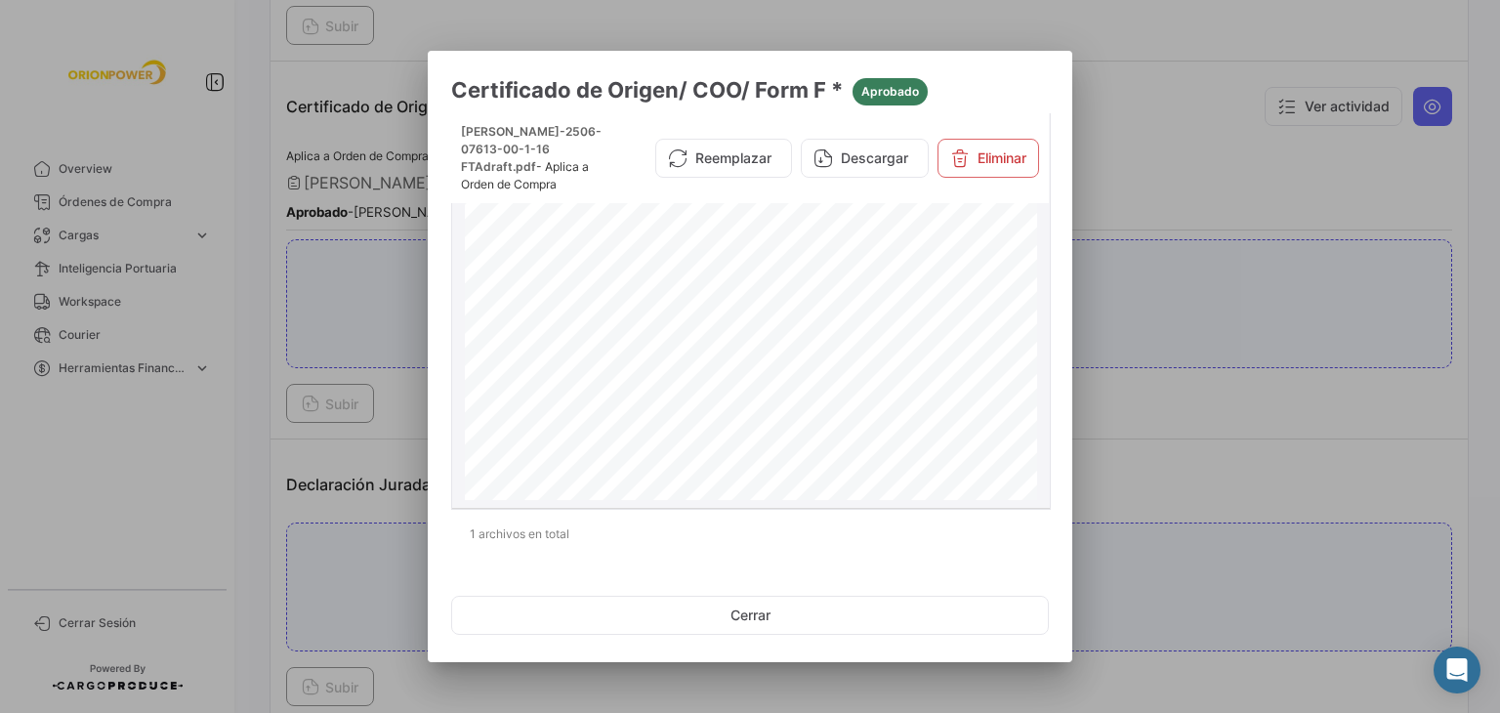
scroll to position [498, 0]
click at [1155, 119] on div at bounding box center [750, 356] width 1500 height 713
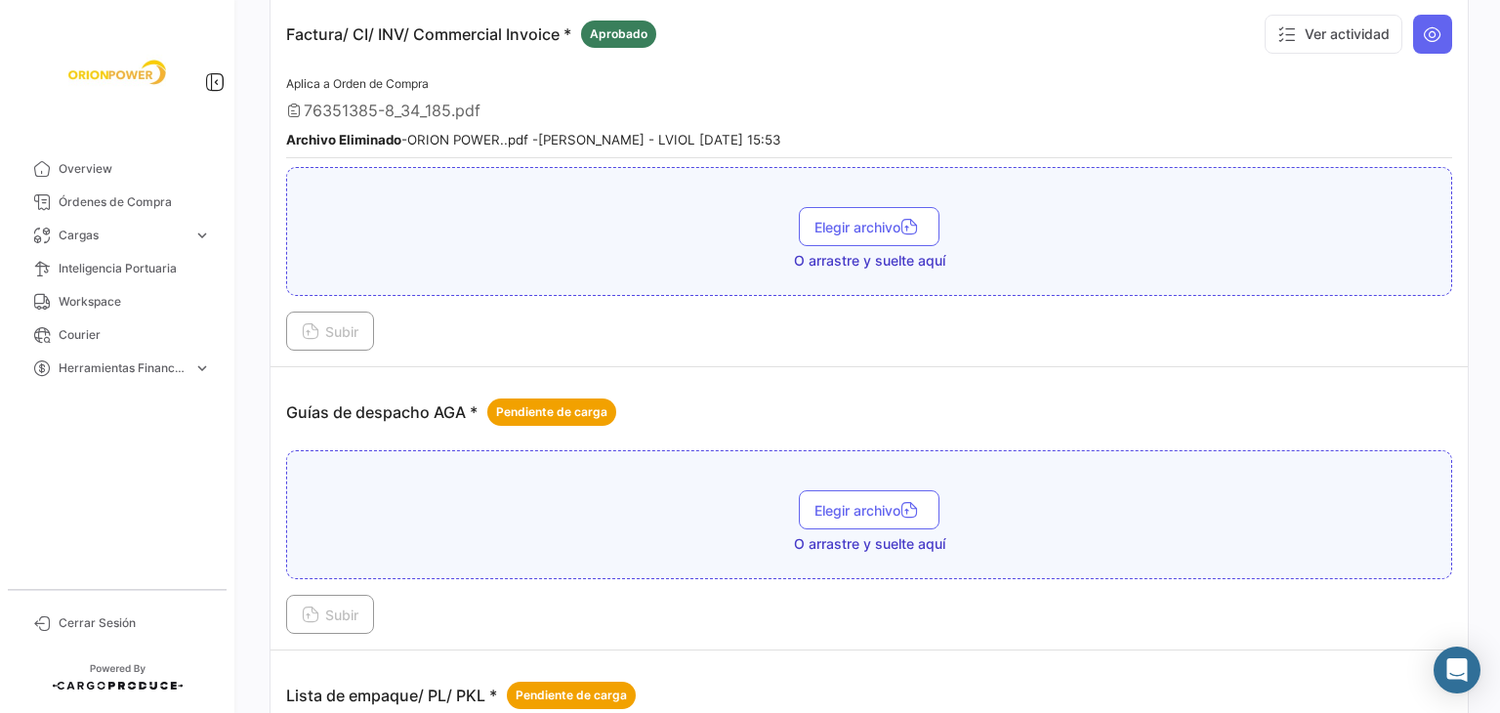
scroll to position [1953, 0]
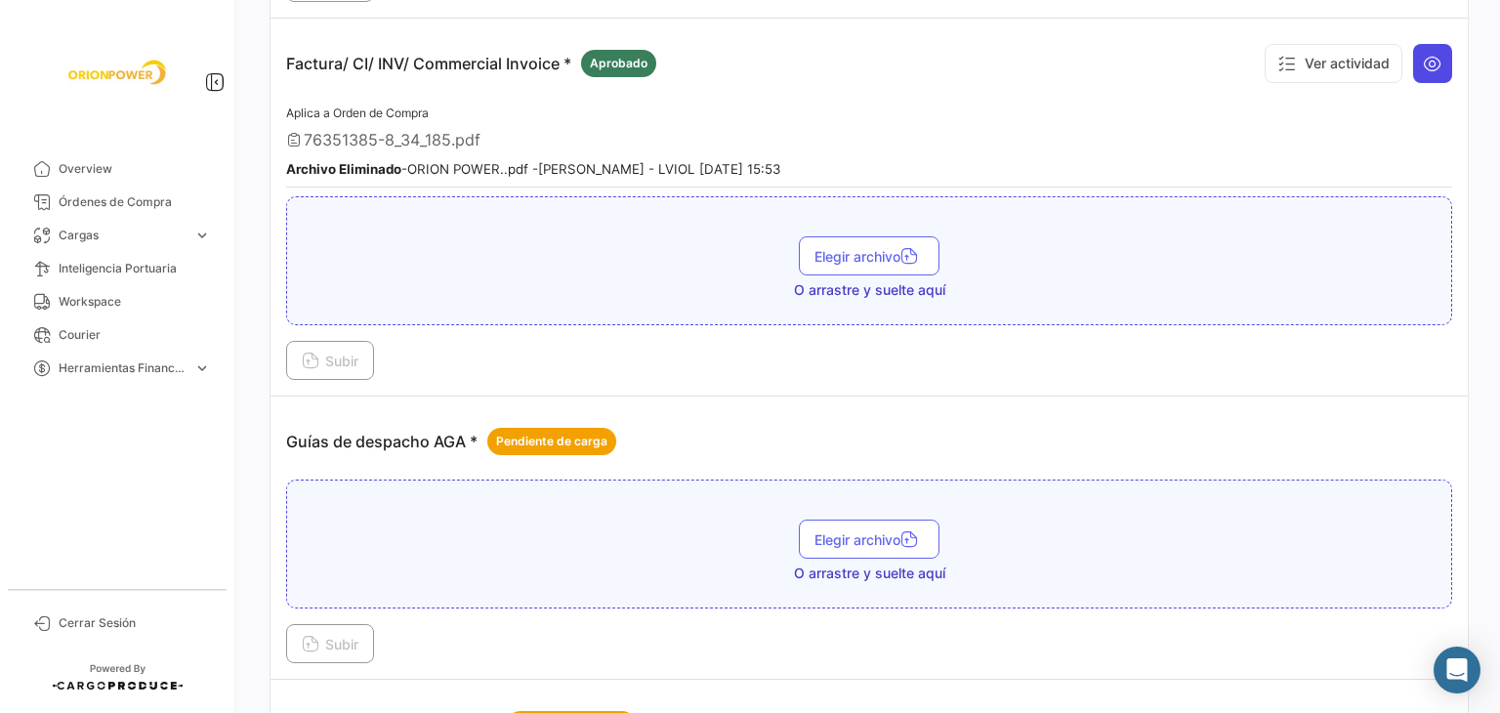
click at [1423, 54] on icon at bounding box center [1433, 64] width 20 height 20
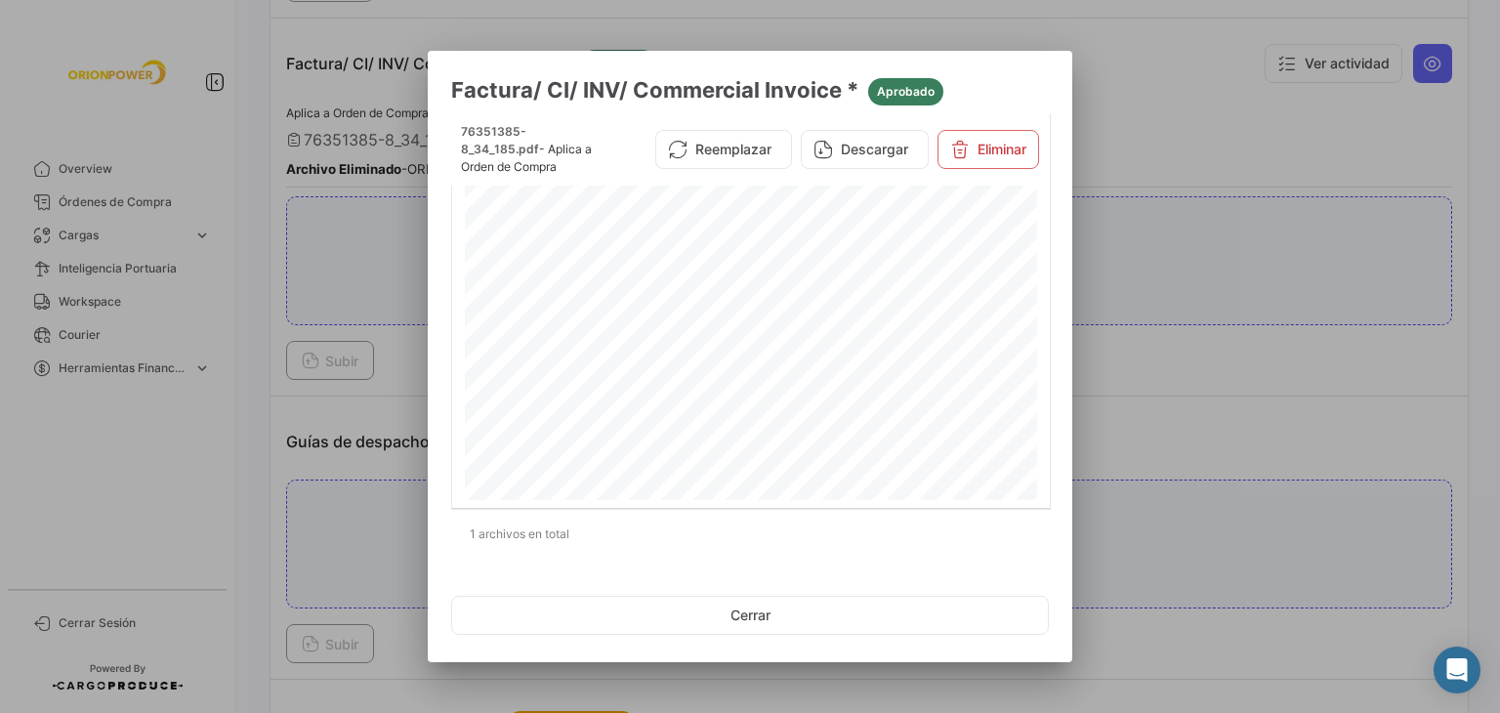
click at [1130, 90] on div at bounding box center [750, 356] width 1500 height 713
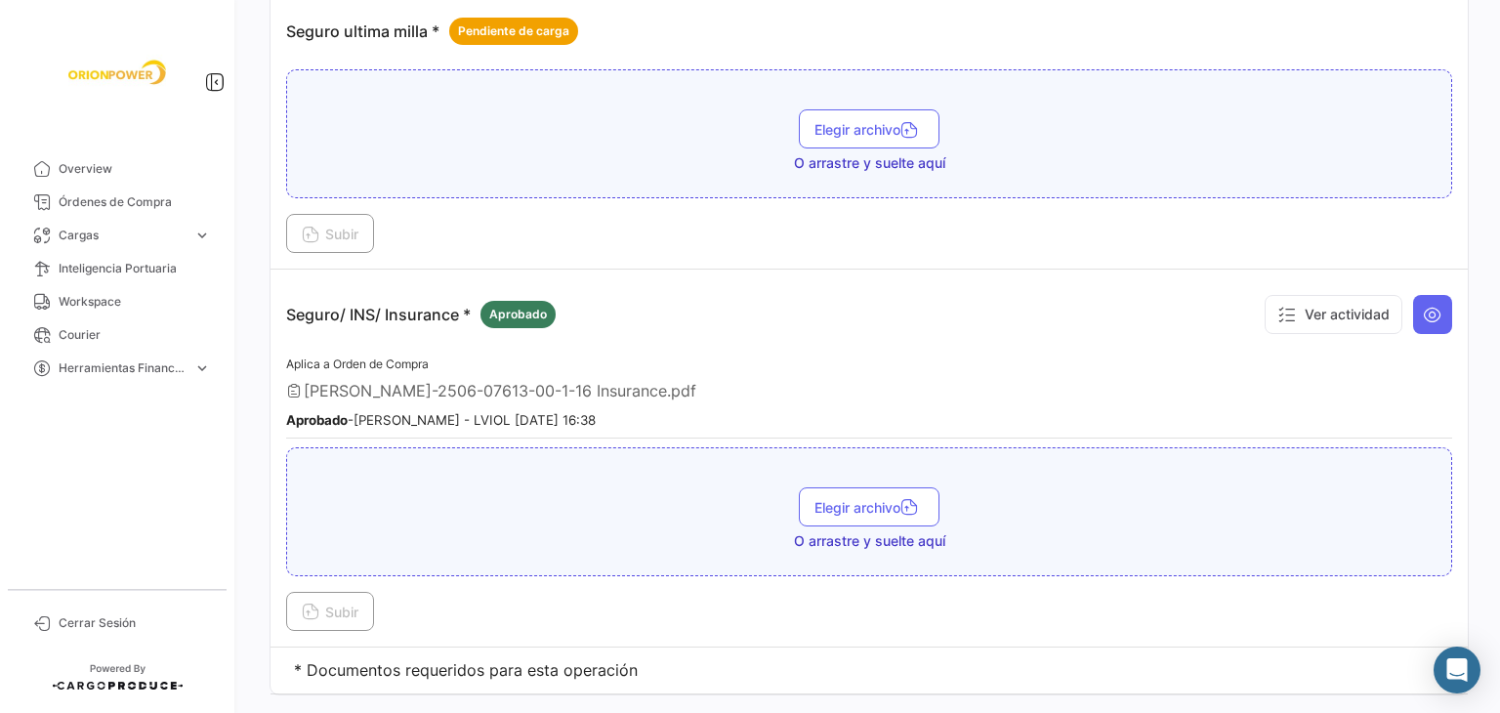
scroll to position [2952, 0]
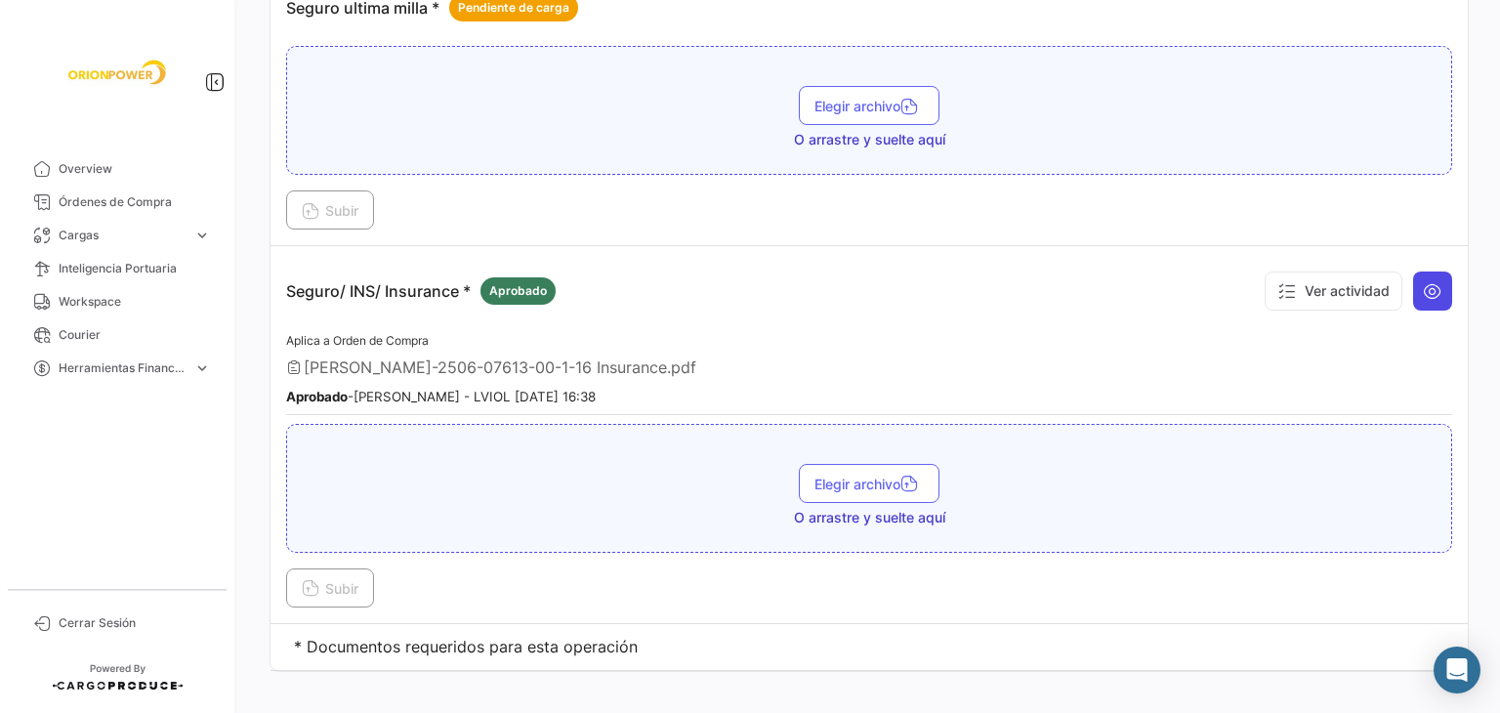
click at [1423, 281] on icon at bounding box center [1433, 291] width 20 height 20
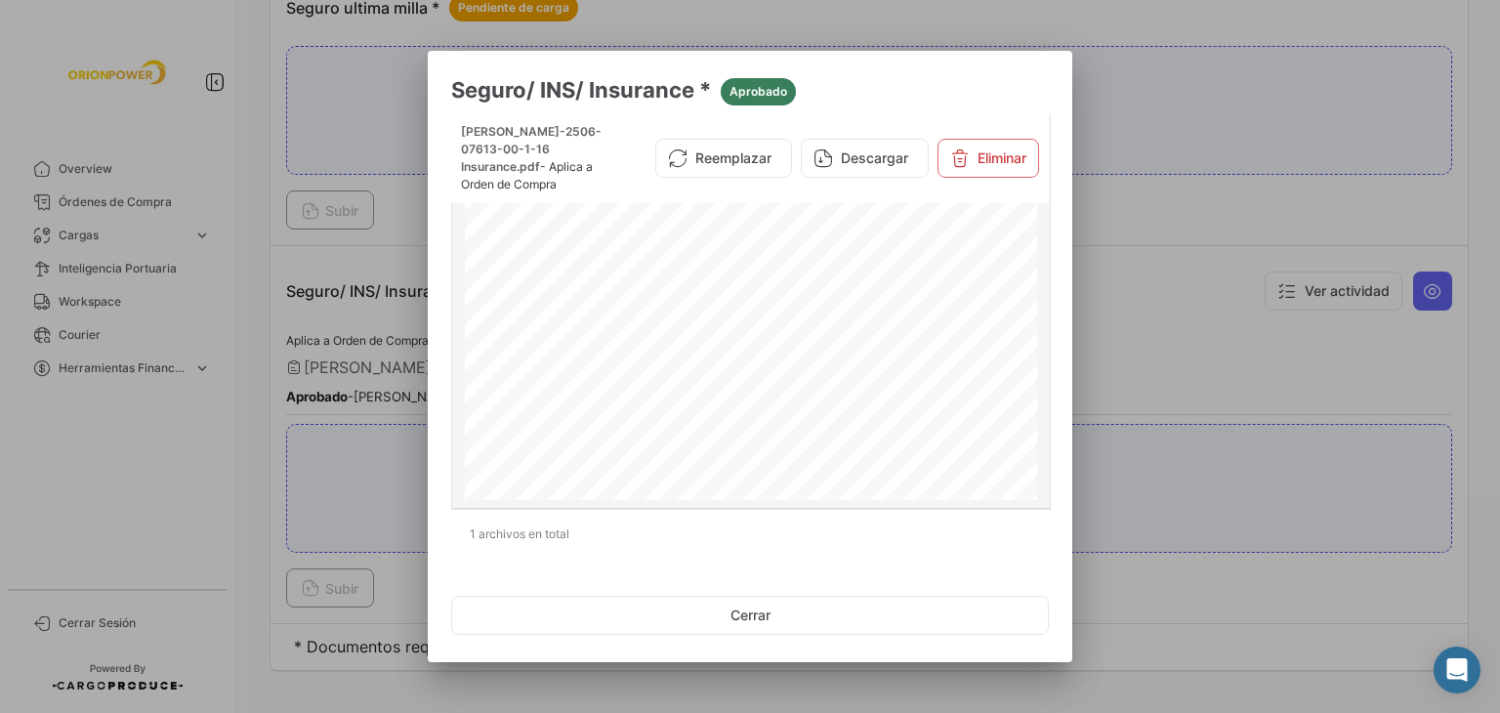
scroll to position [0, 0]
click at [758, 616] on button "Cerrar" at bounding box center [750, 615] width 598 height 39
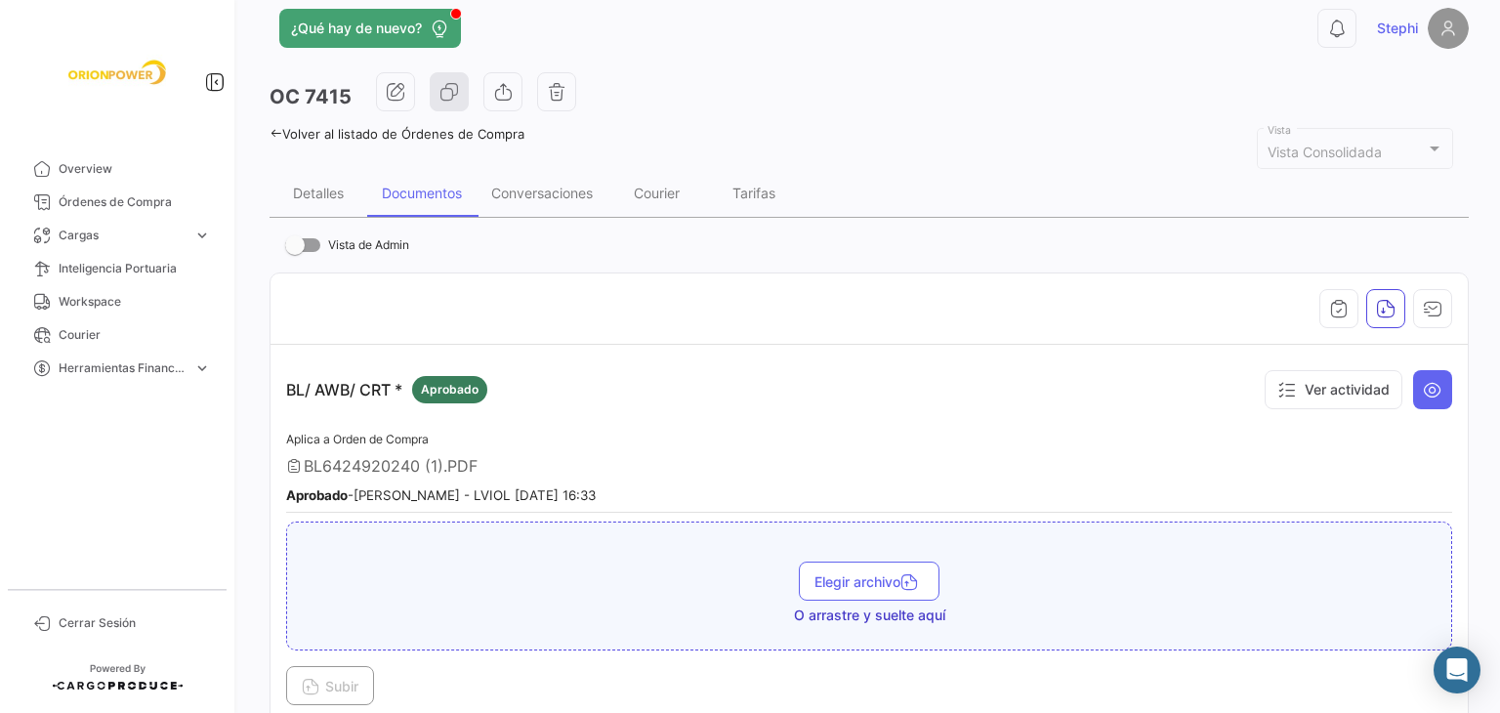
scroll to position [22, 0]
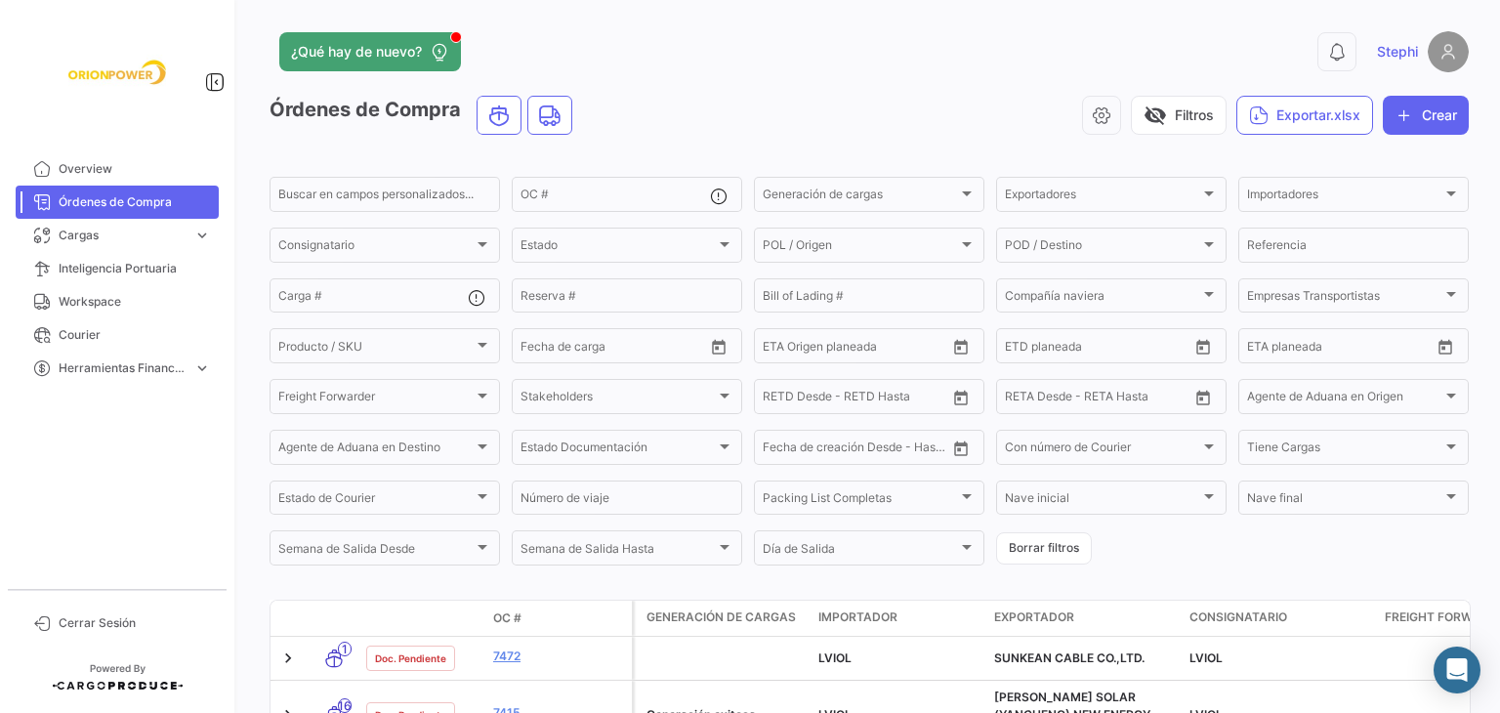
scroll to position [278, 0]
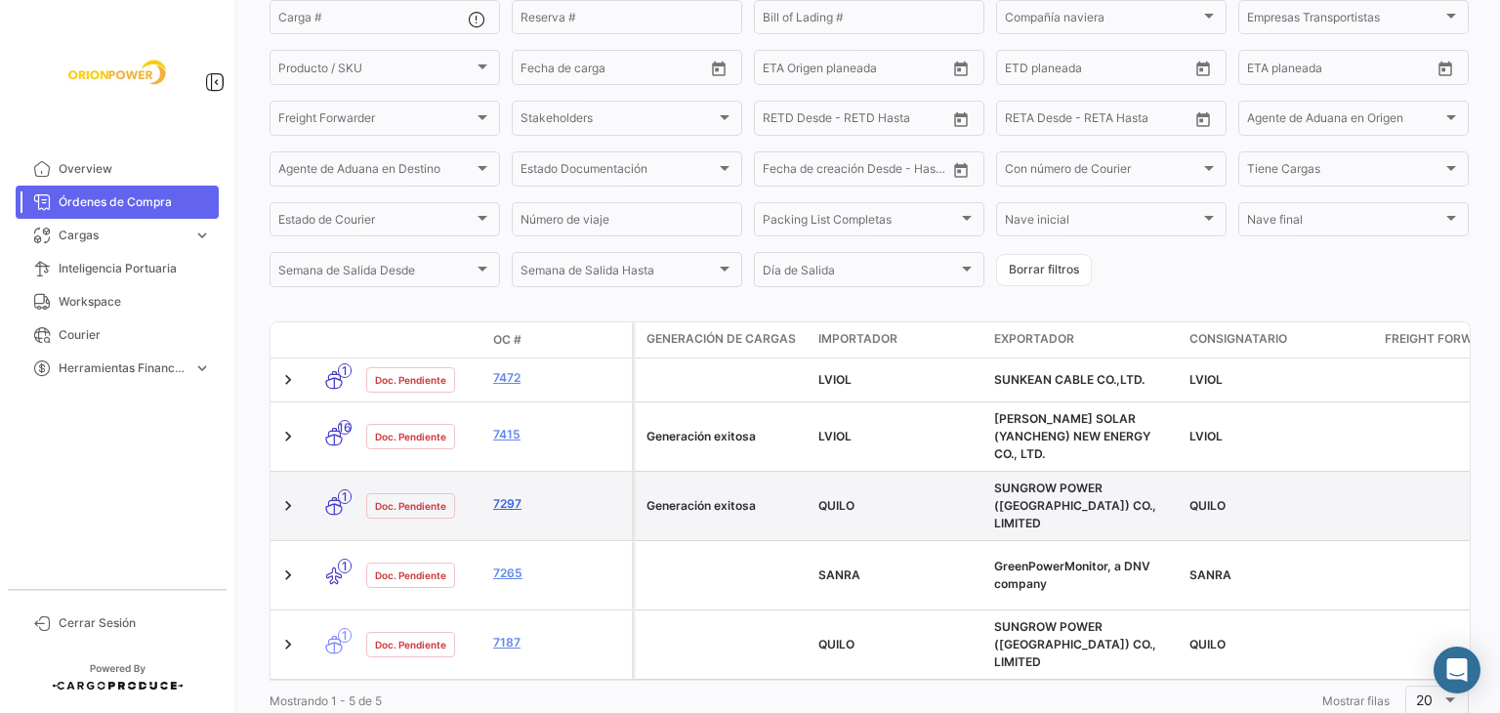
click at [504, 495] on link "7297" at bounding box center [558, 504] width 131 height 18
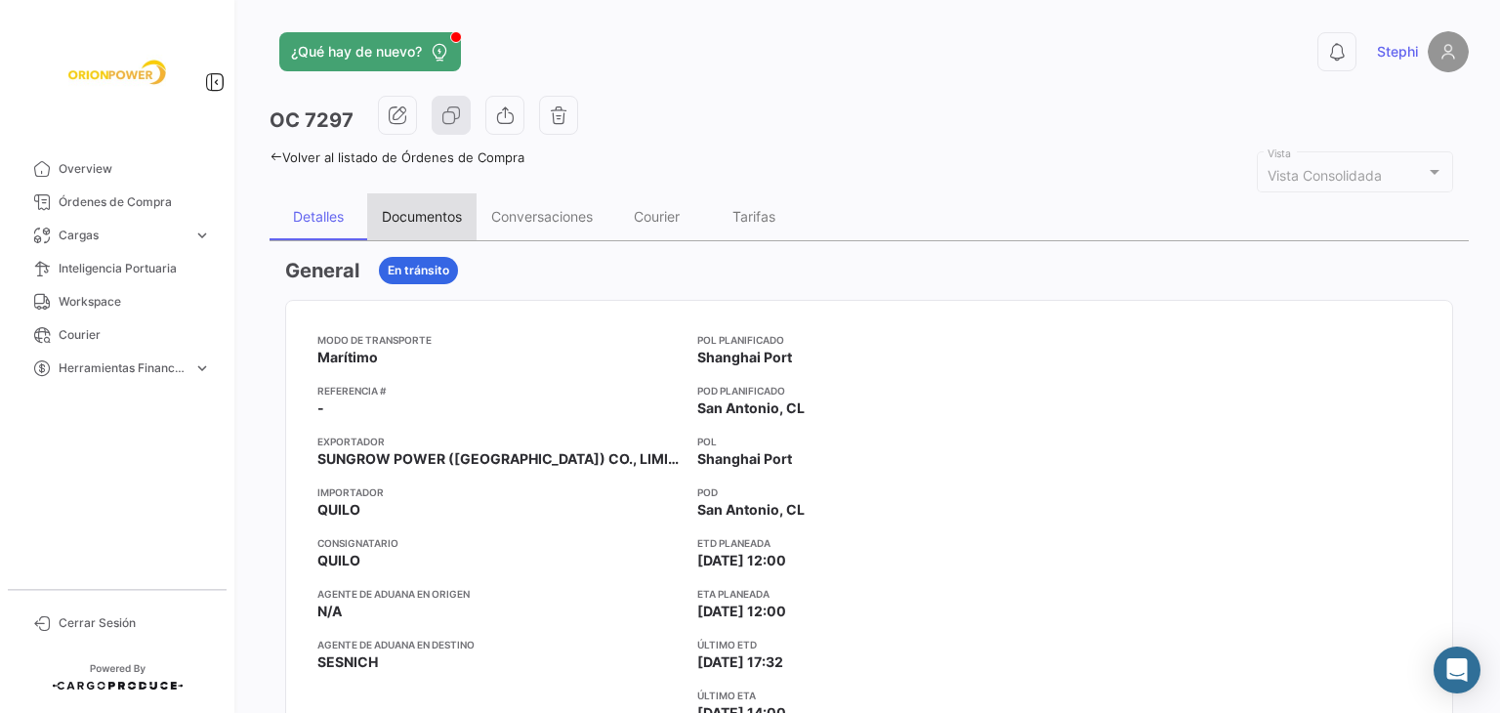
click at [444, 221] on div "Documentos" at bounding box center [422, 216] width 80 height 17
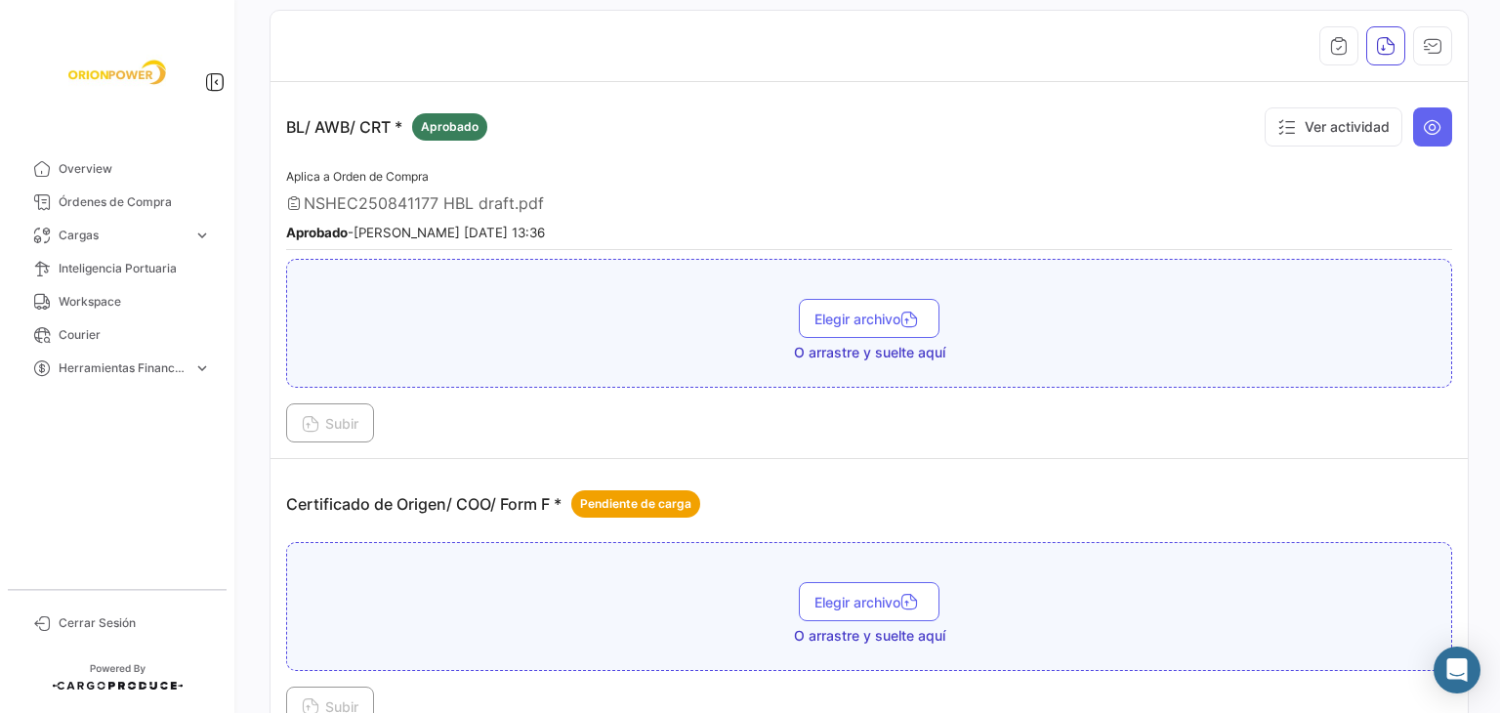
scroll to position [293, 0]
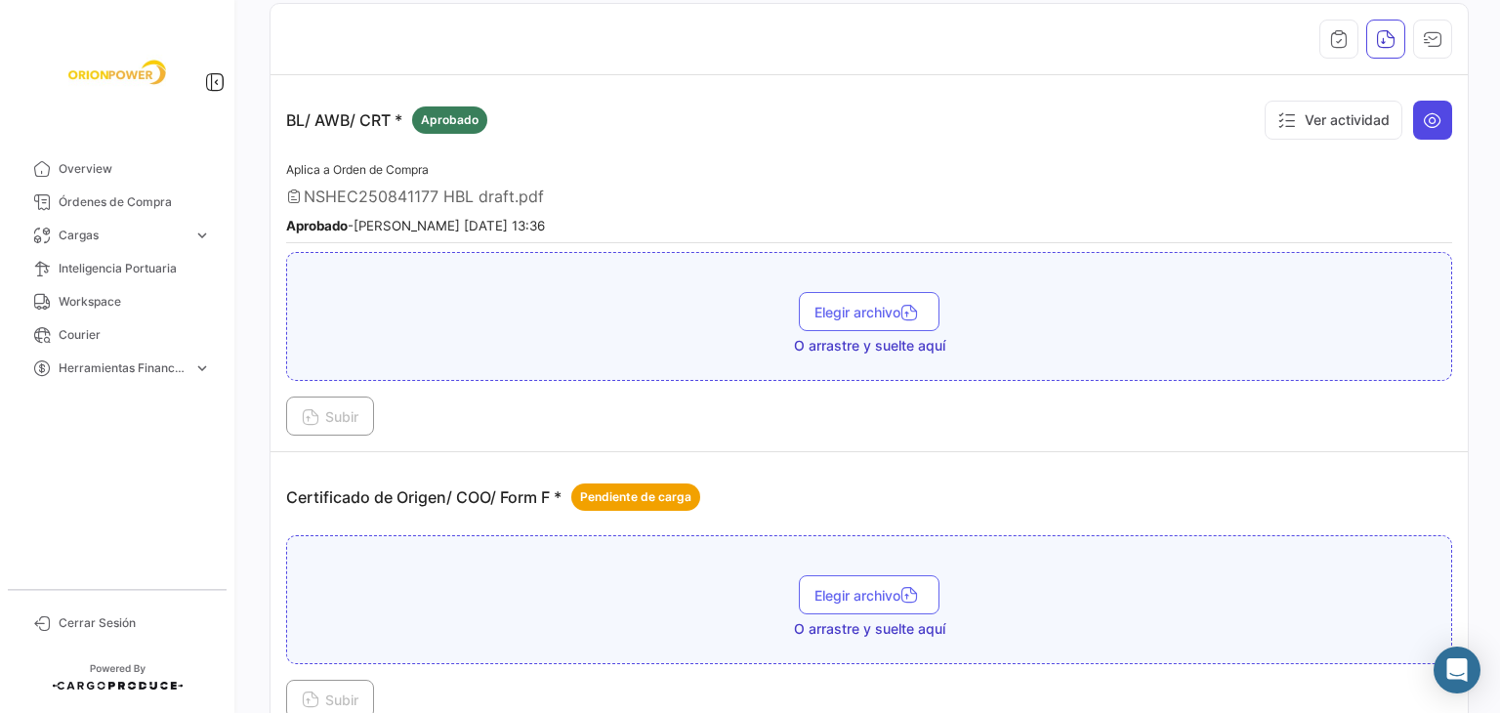
click at [1423, 125] on icon at bounding box center [1433, 120] width 20 height 20
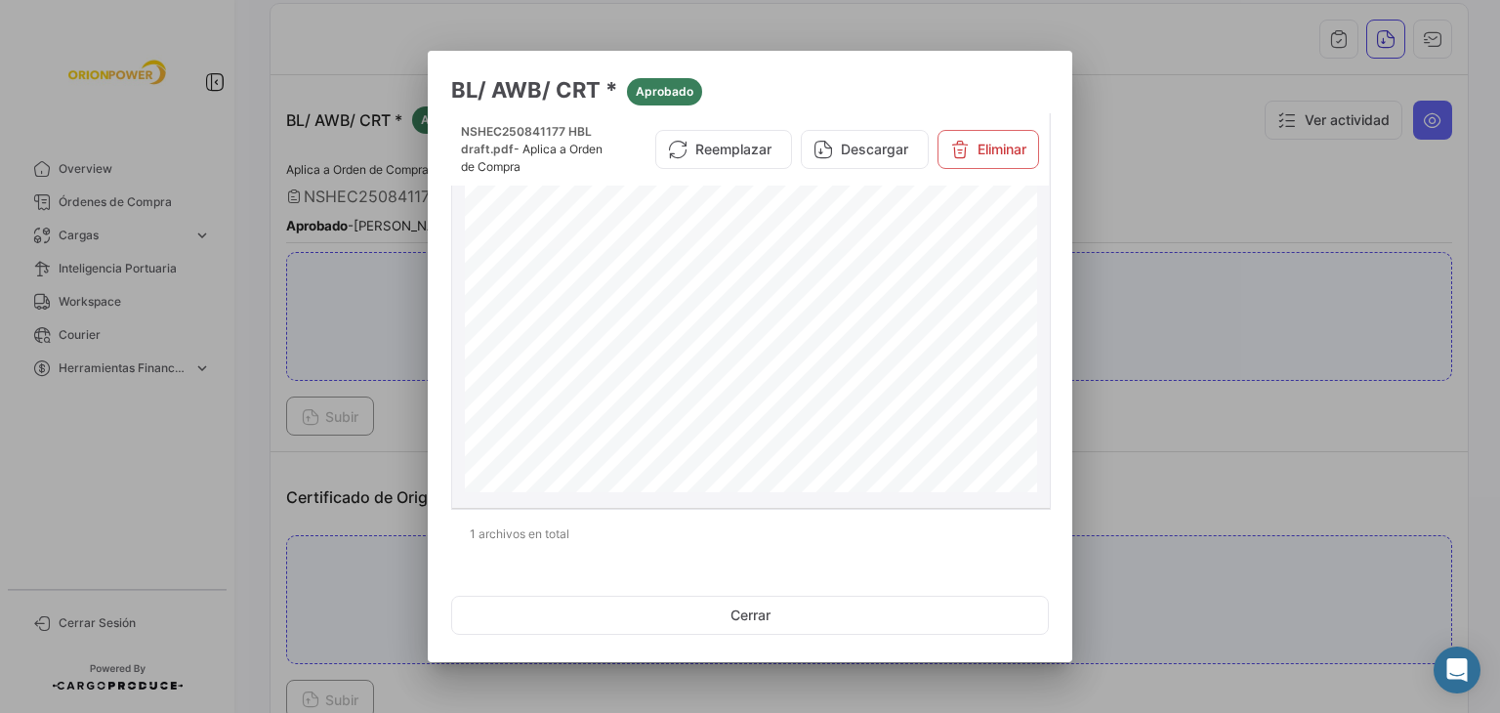
scroll to position [498, 0]
click at [1215, 174] on div at bounding box center [750, 356] width 1500 height 713
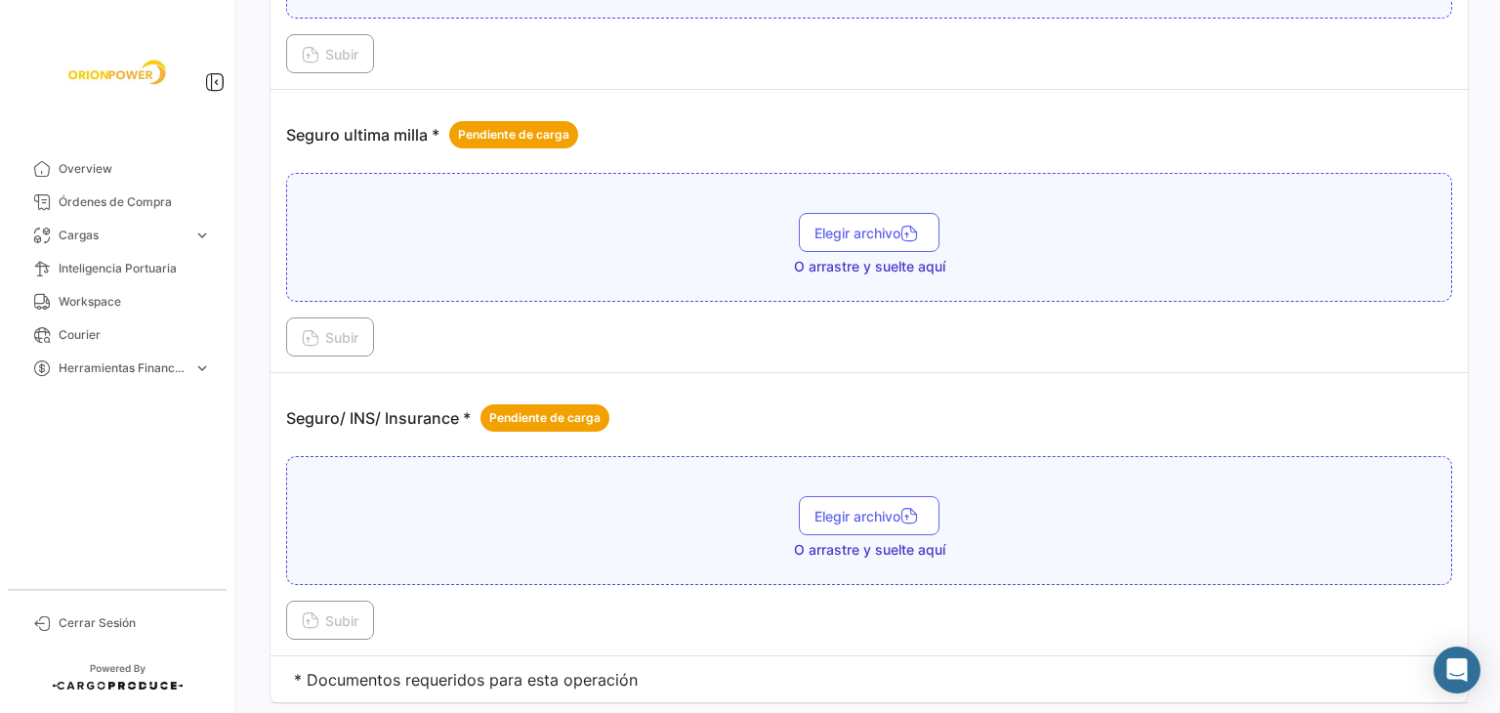
scroll to position [2675, 0]
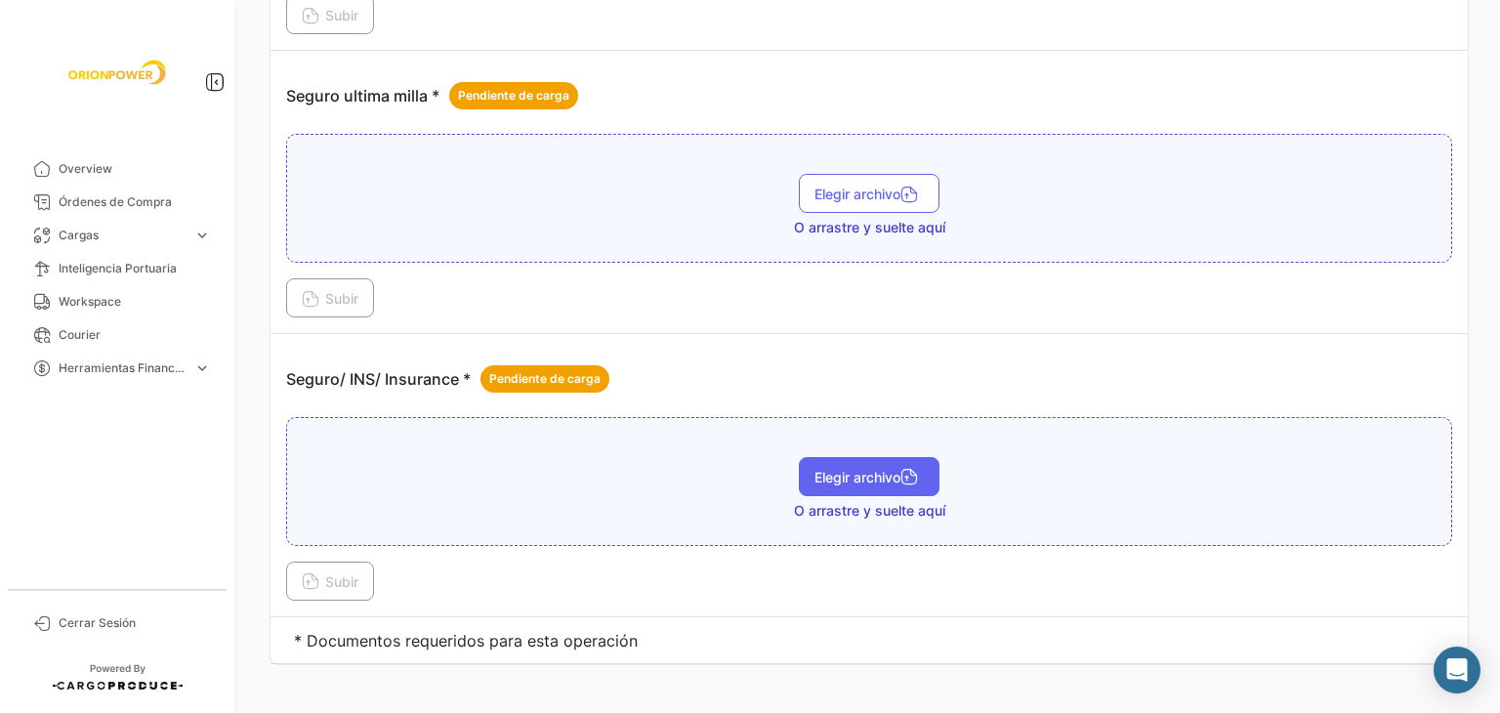
click at [892, 469] on span "Elegir archivo" at bounding box center [868, 477] width 109 height 17
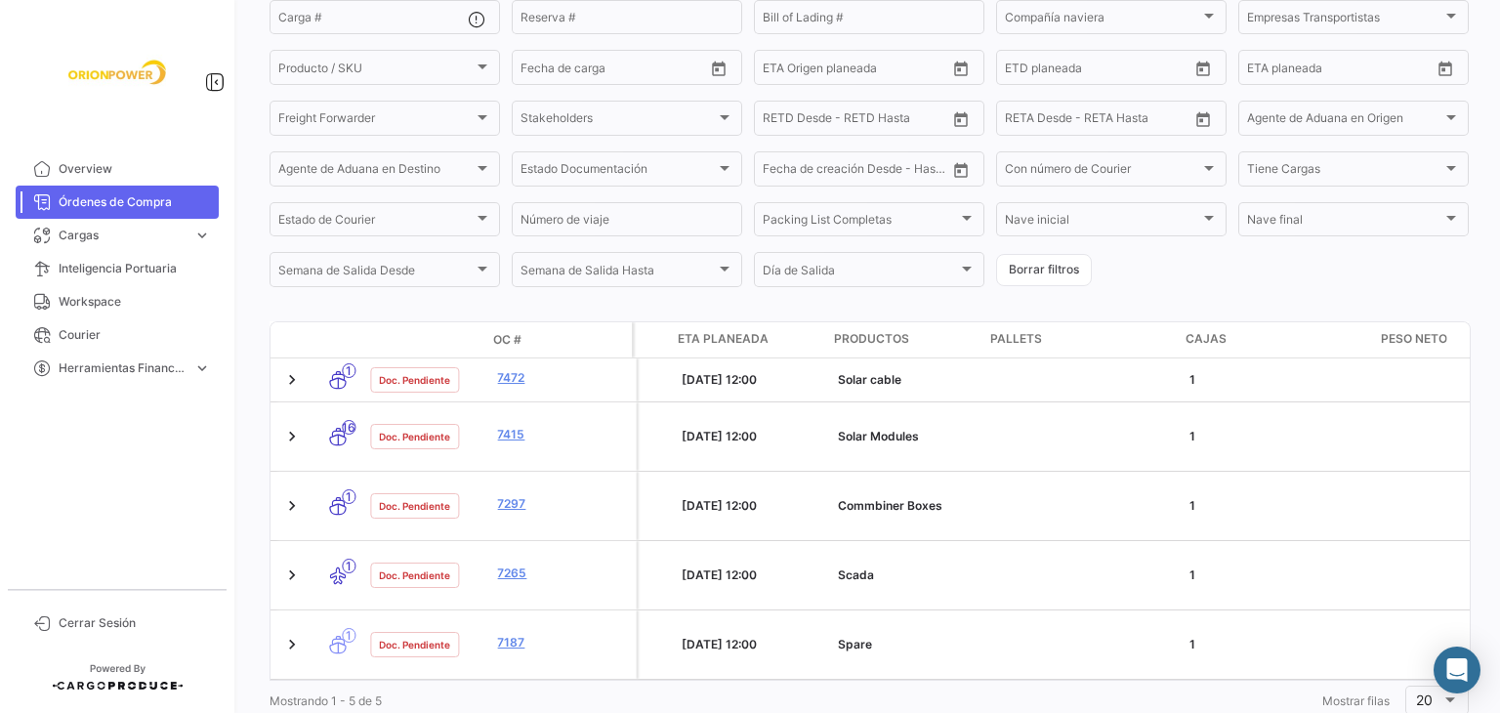
scroll to position [0, 3783]
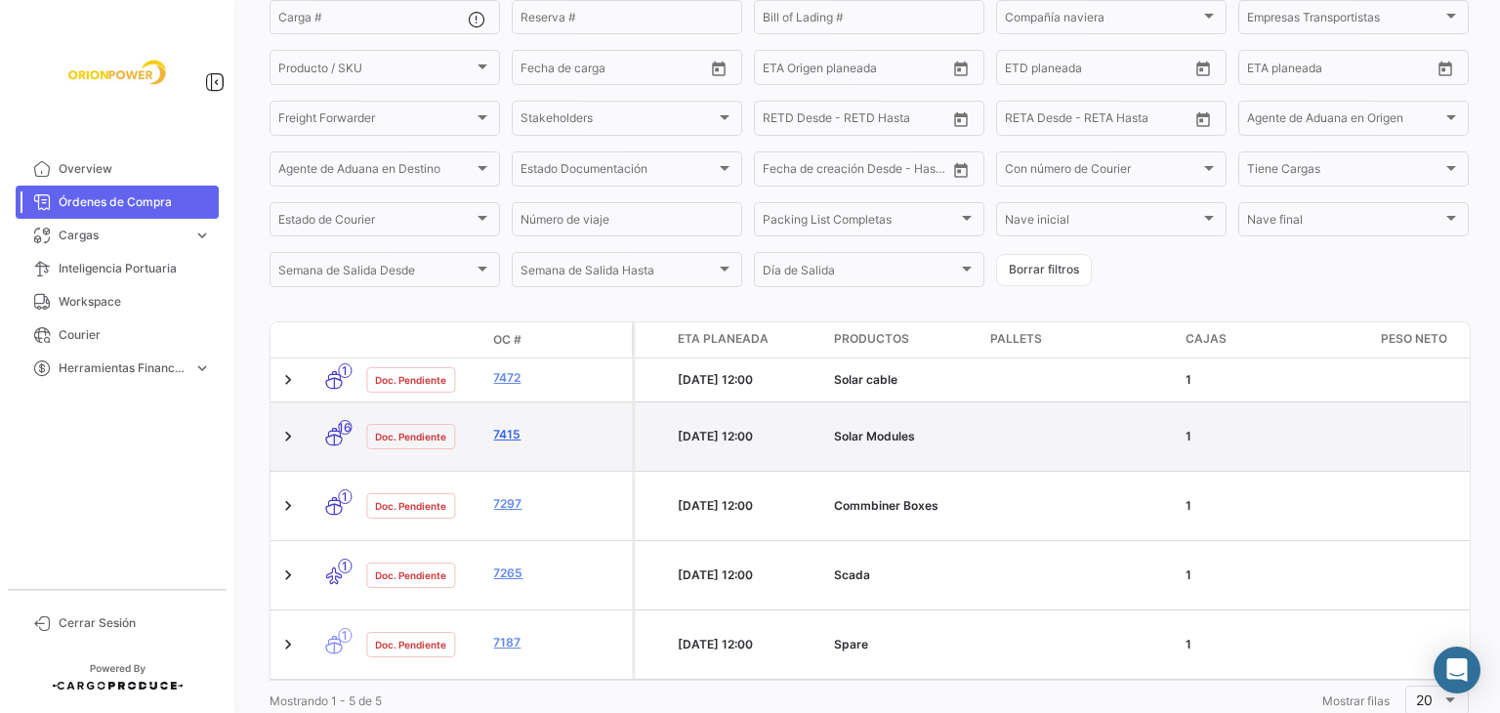
click at [504, 427] on link "7415" at bounding box center [558, 435] width 131 height 18
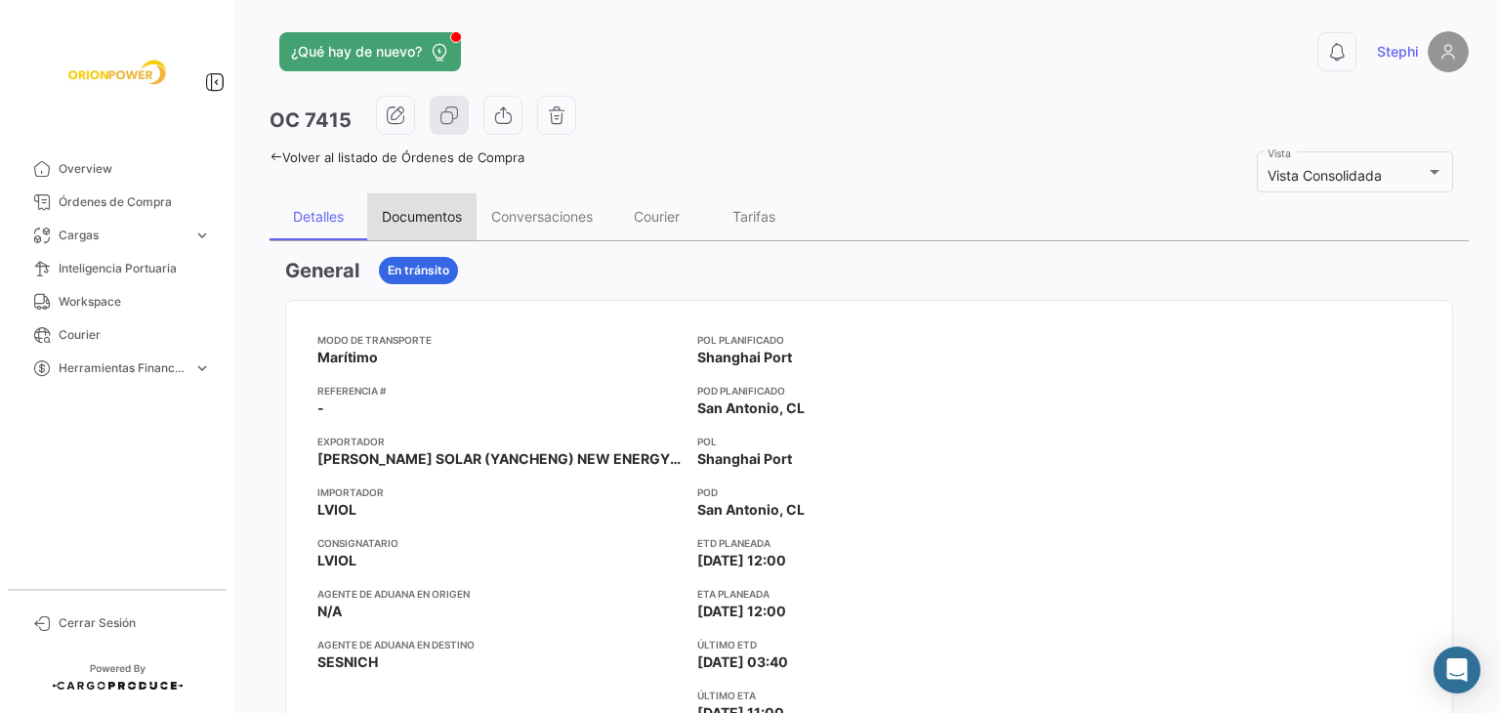
click at [434, 226] on div "Documentos" at bounding box center [421, 216] width 109 height 47
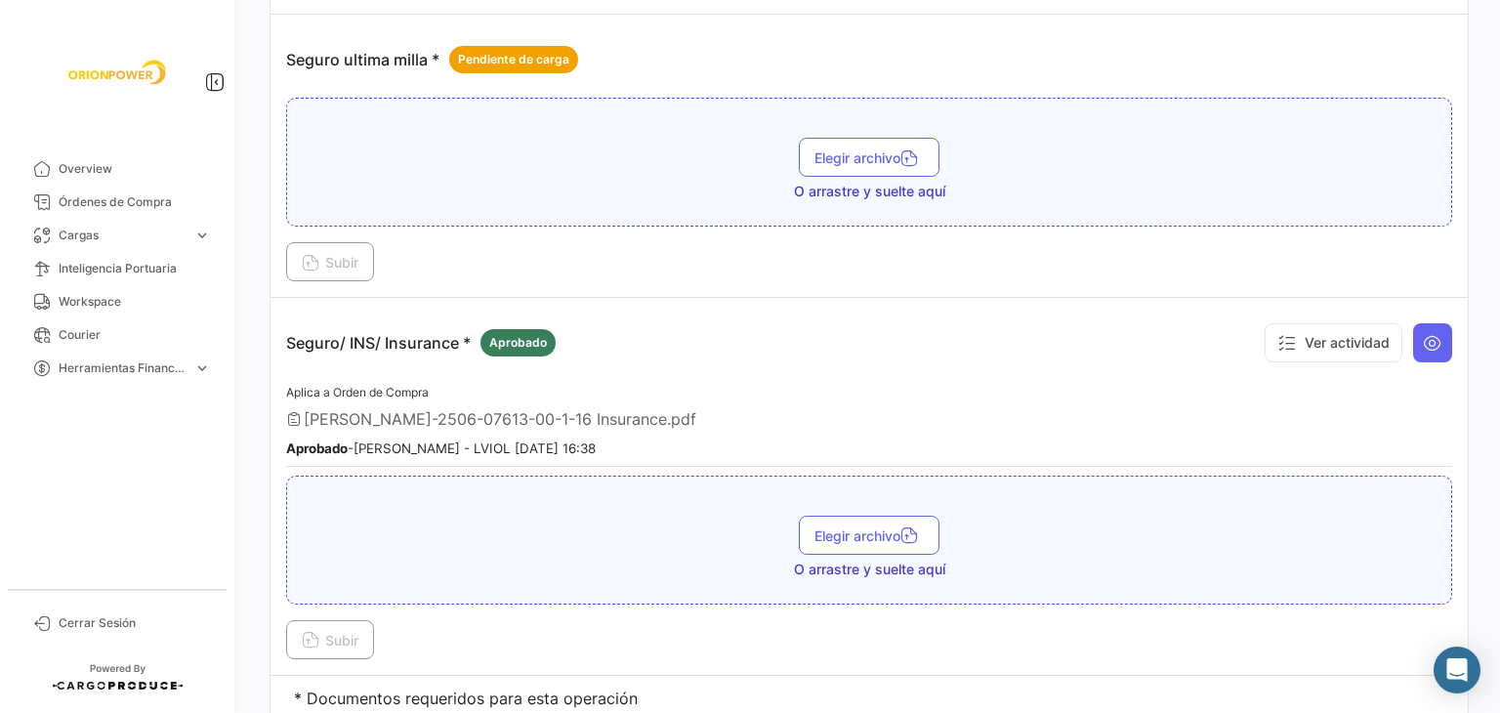
scroll to position [2854, 0]
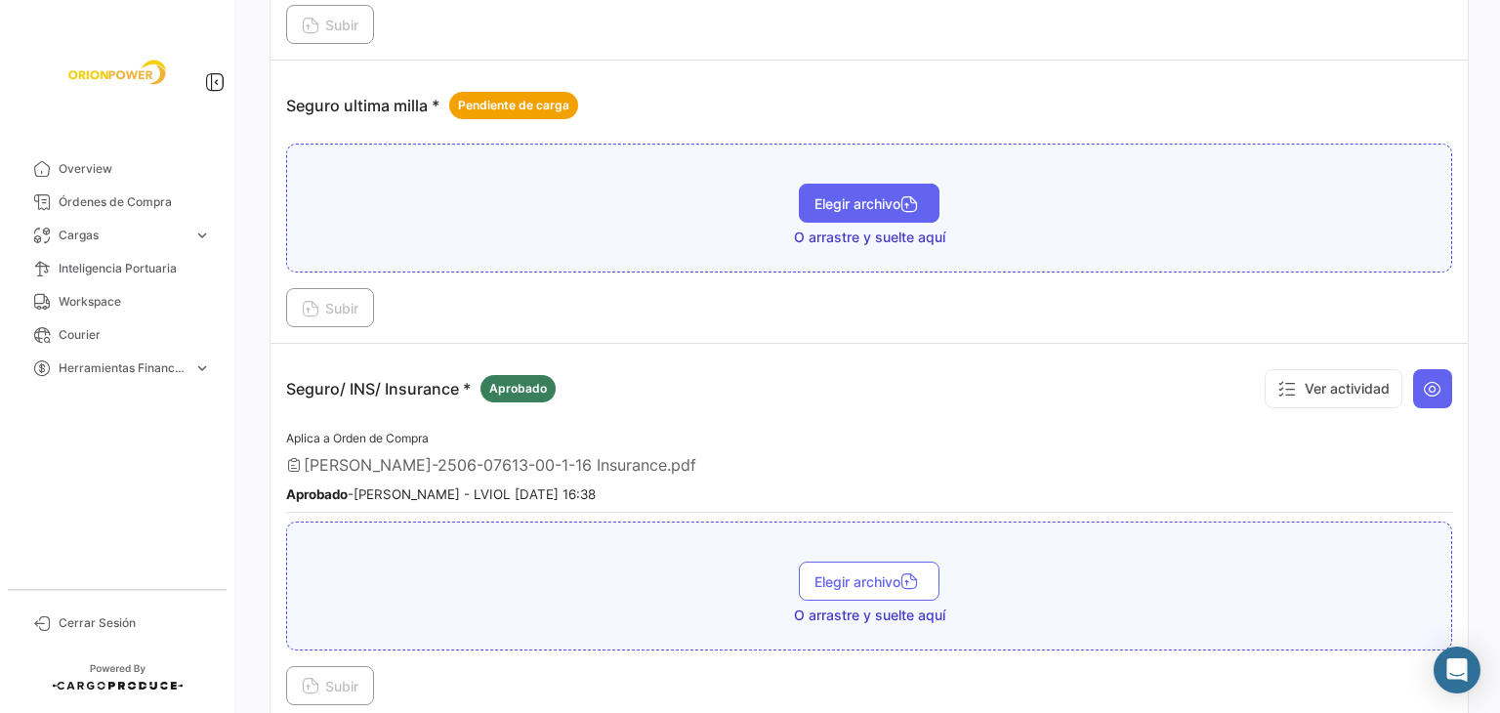
click at [826, 195] on span "Elegir archivo" at bounding box center [868, 203] width 109 height 17
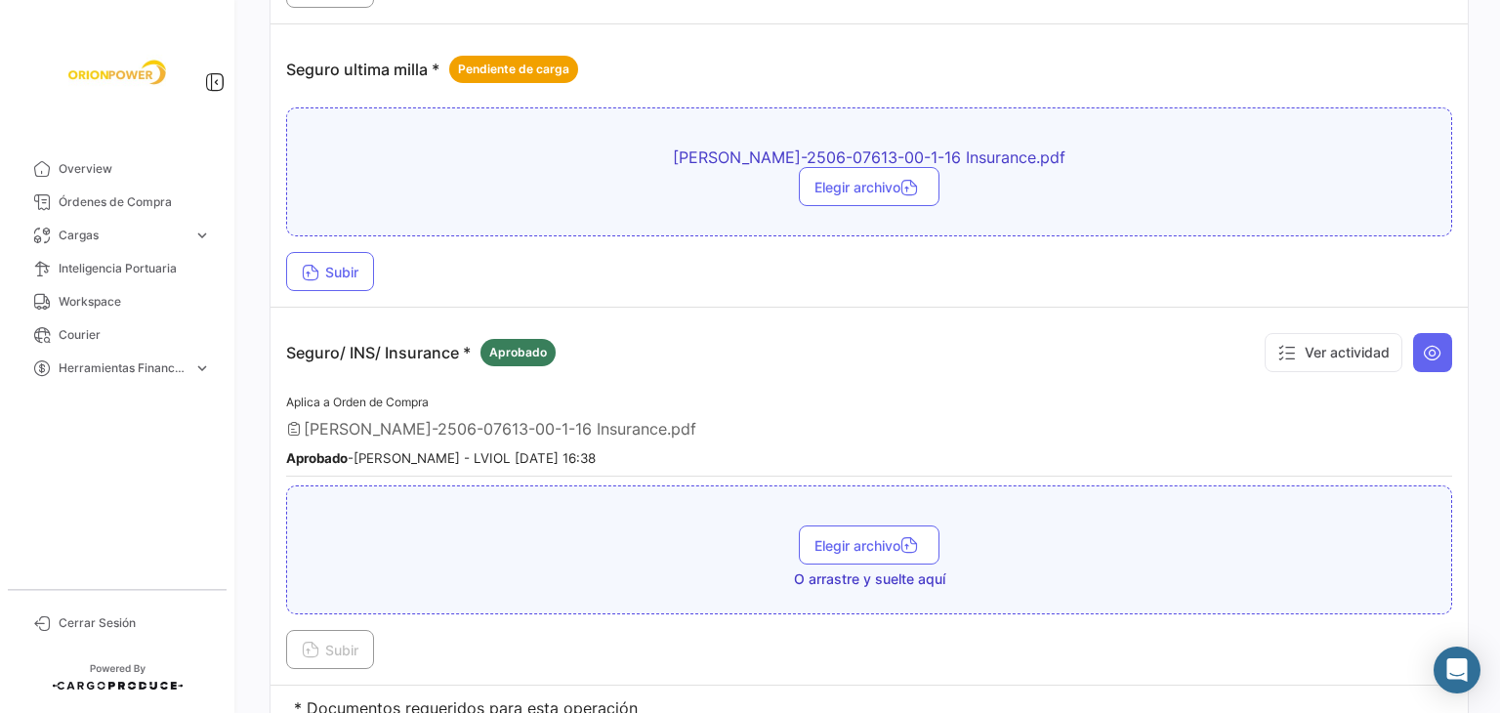
scroll to position [2952, 0]
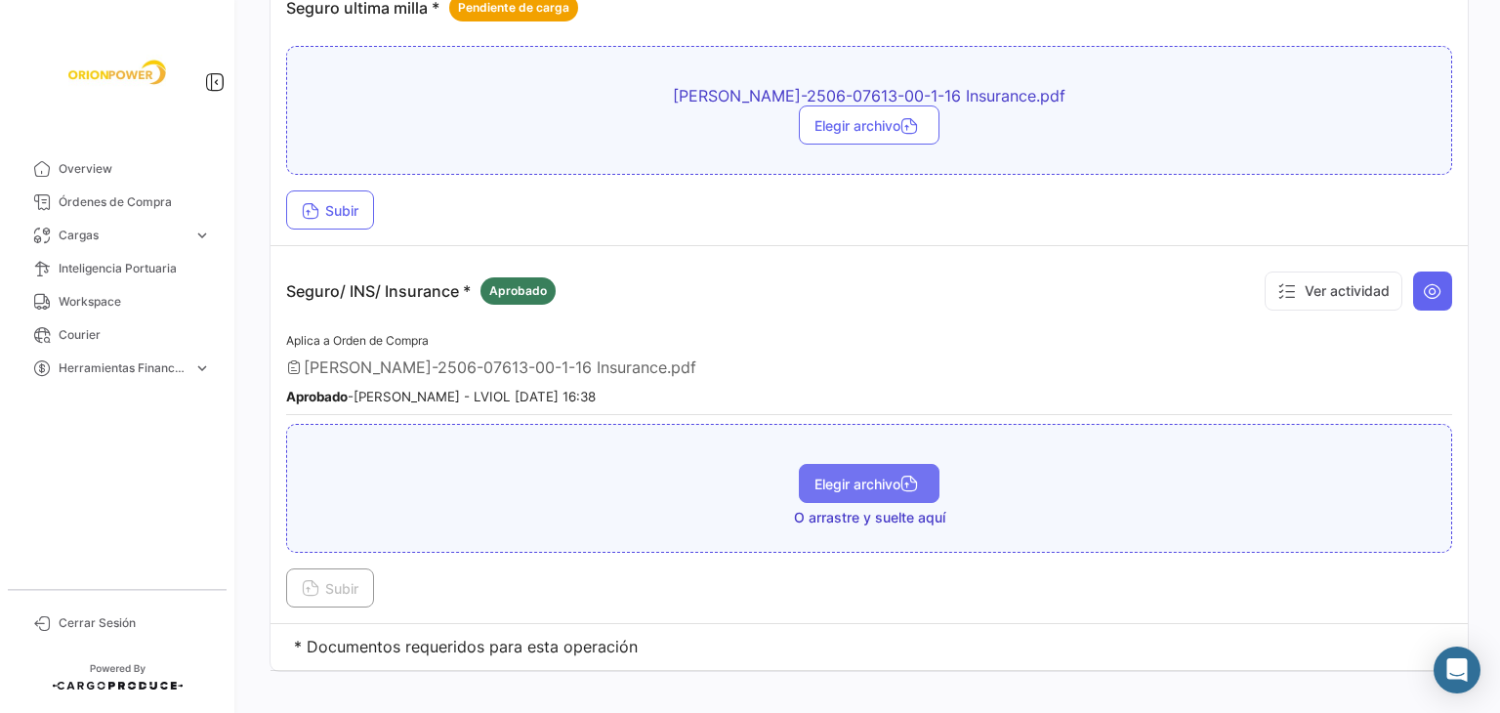
click at [885, 471] on button "Elegir archivo" at bounding box center [869, 483] width 141 height 39
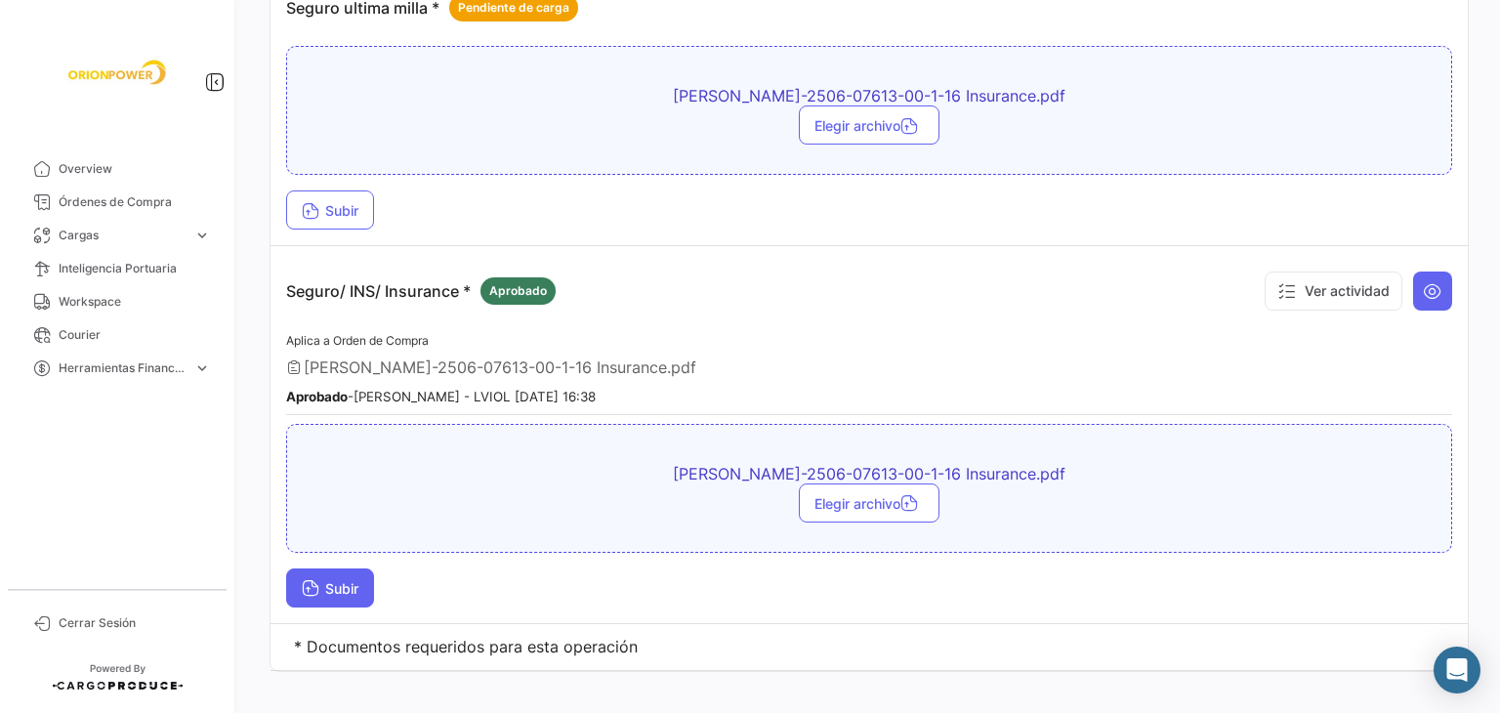
click at [321, 580] on span "Subir" at bounding box center [330, 588] width 57 height 17
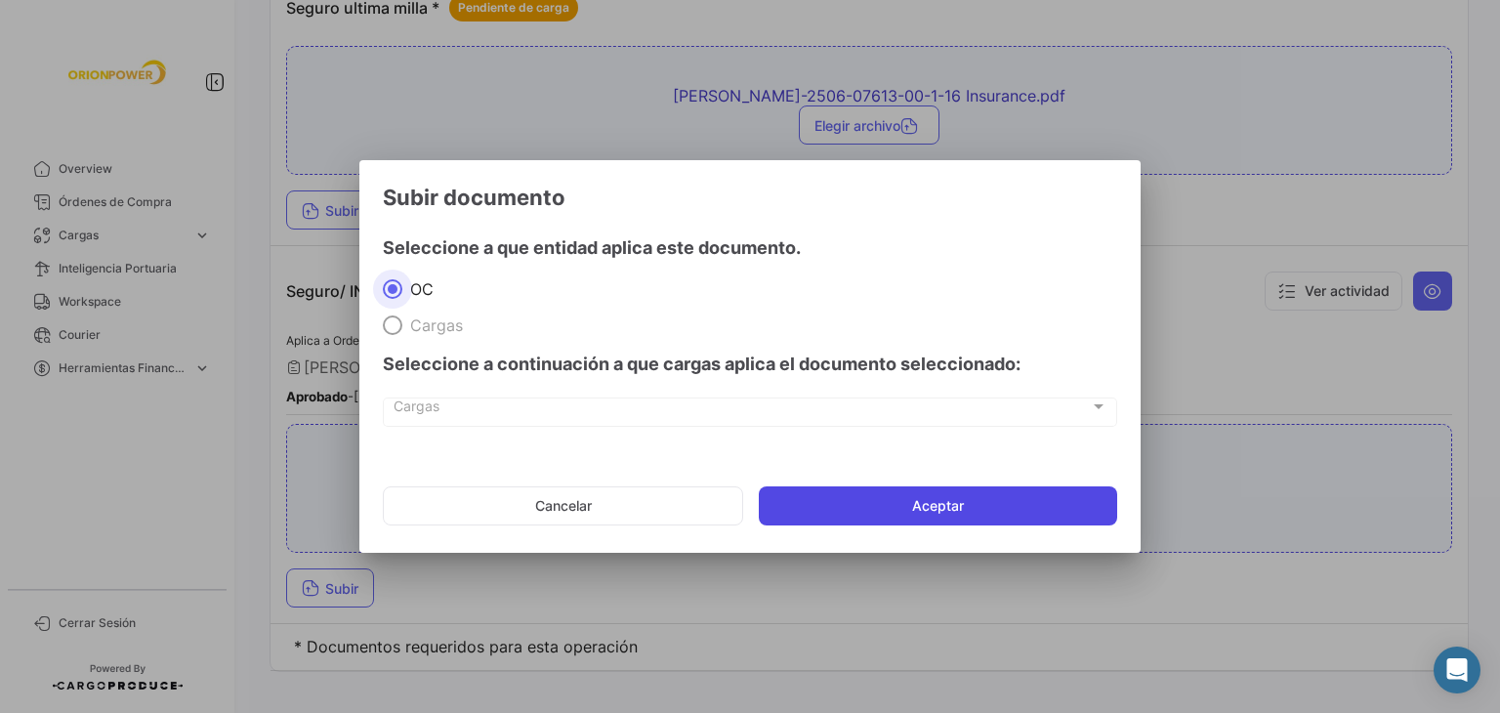
click at [900, 499] on button "Aceptar" at bounding box center [938, 505] width 358 height 39
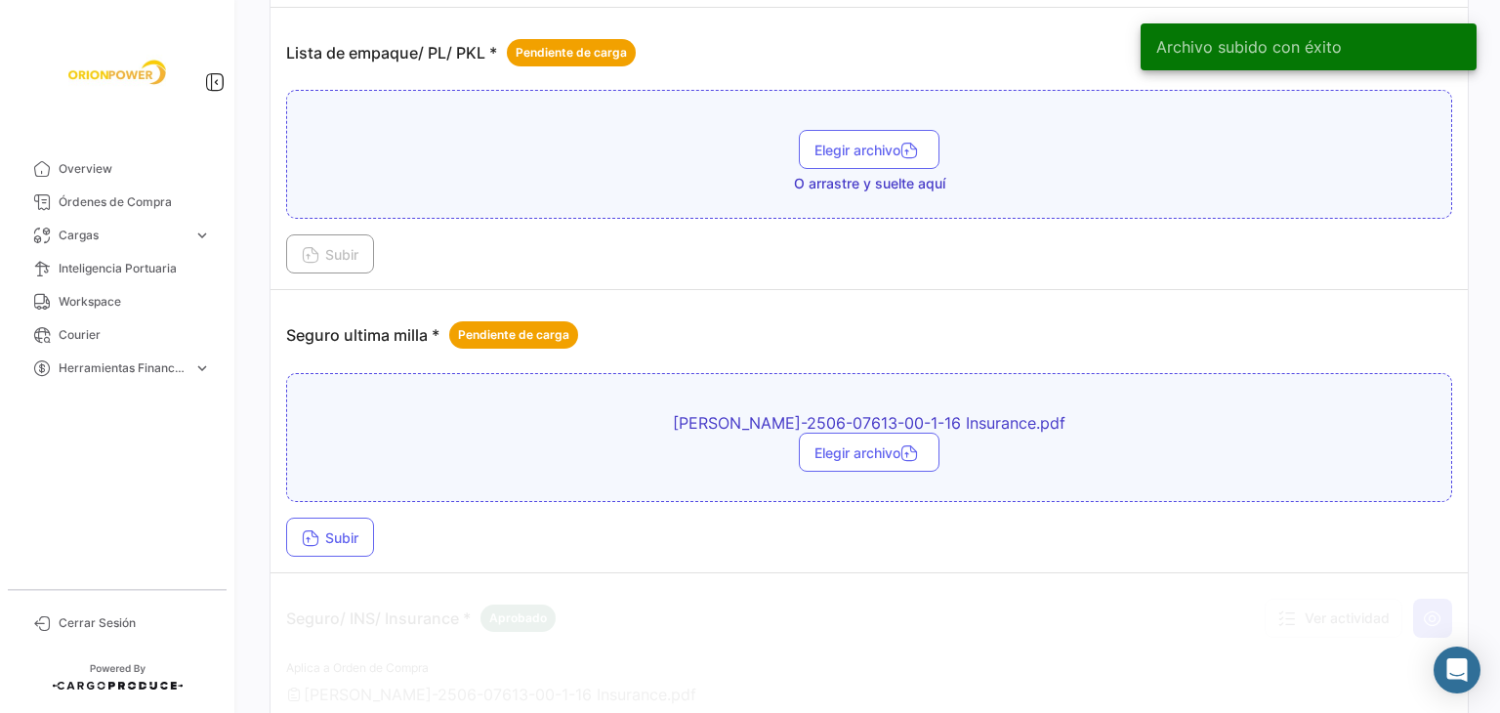
scroll to position [2854, 0]
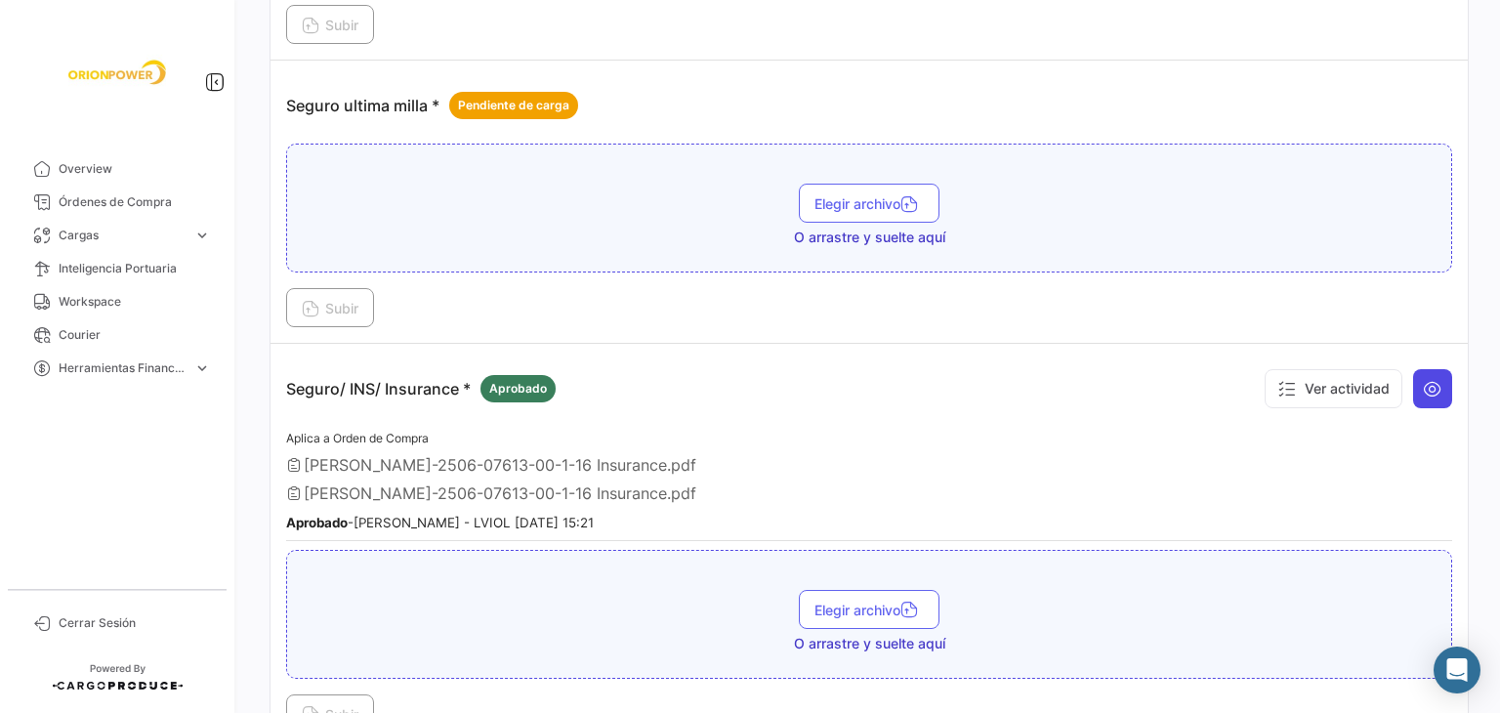
click at [1423, 379] on icon at bounding box center [1433, 389] width 20 height 20
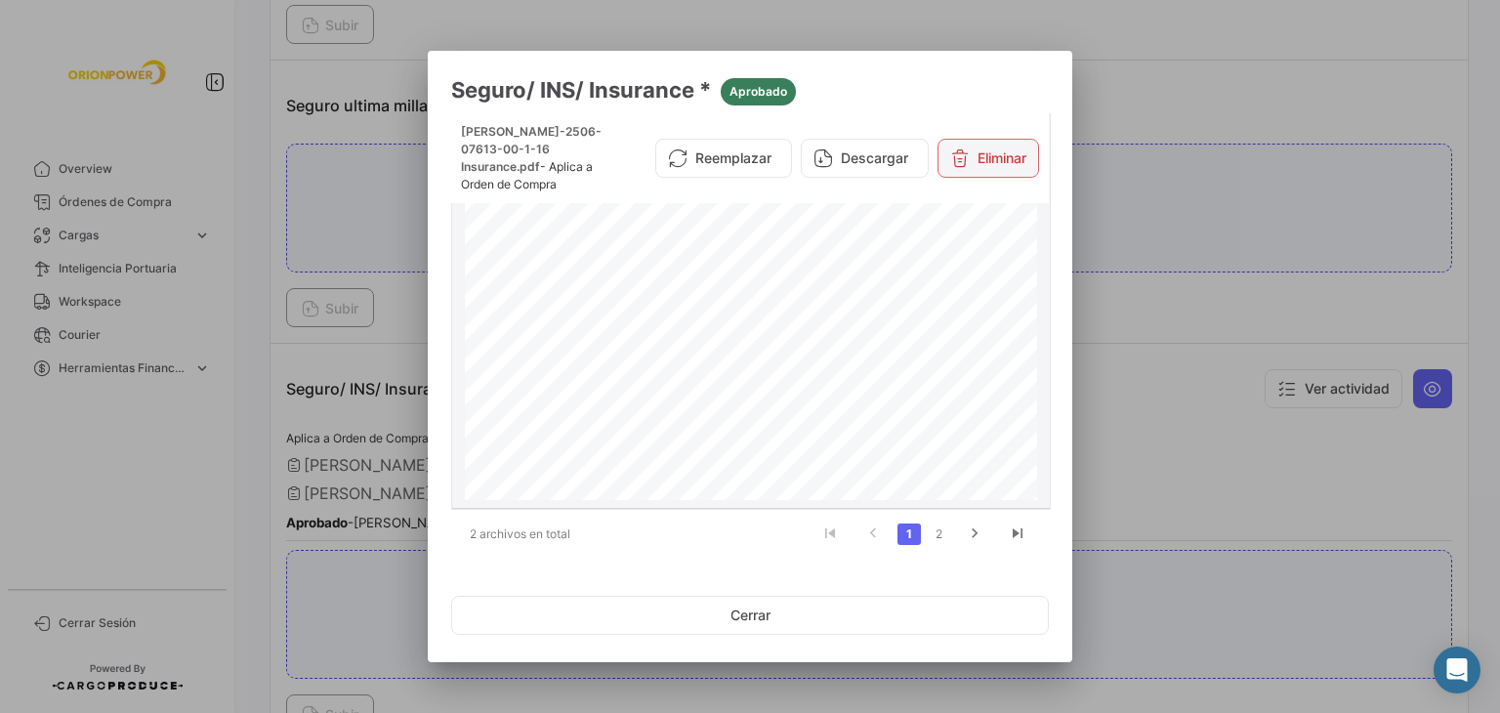
click at [988, 149] on button "Eliminar" at bounding box center [988, 158] width 102 height 39
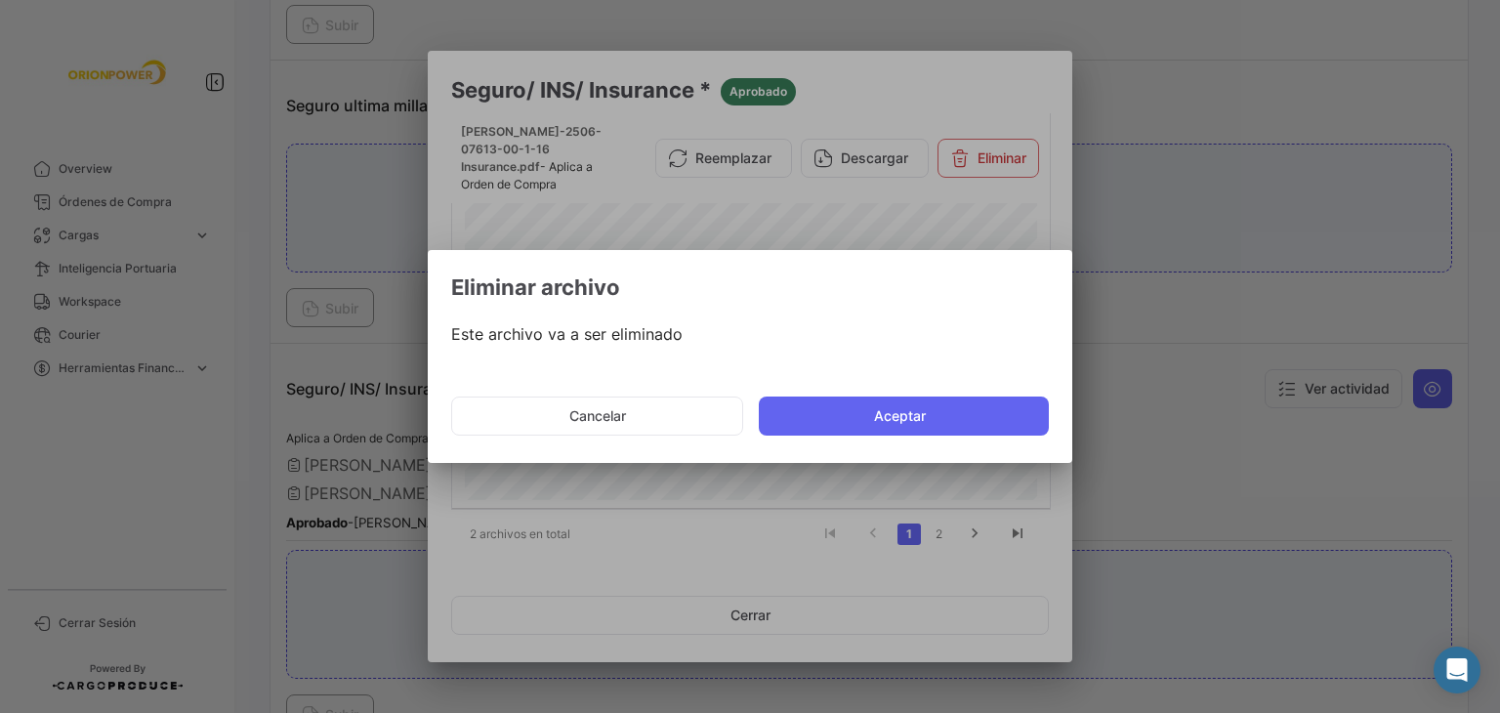
click at [895, 166] on div at bounding box center [750, 356] width 1500 height 713
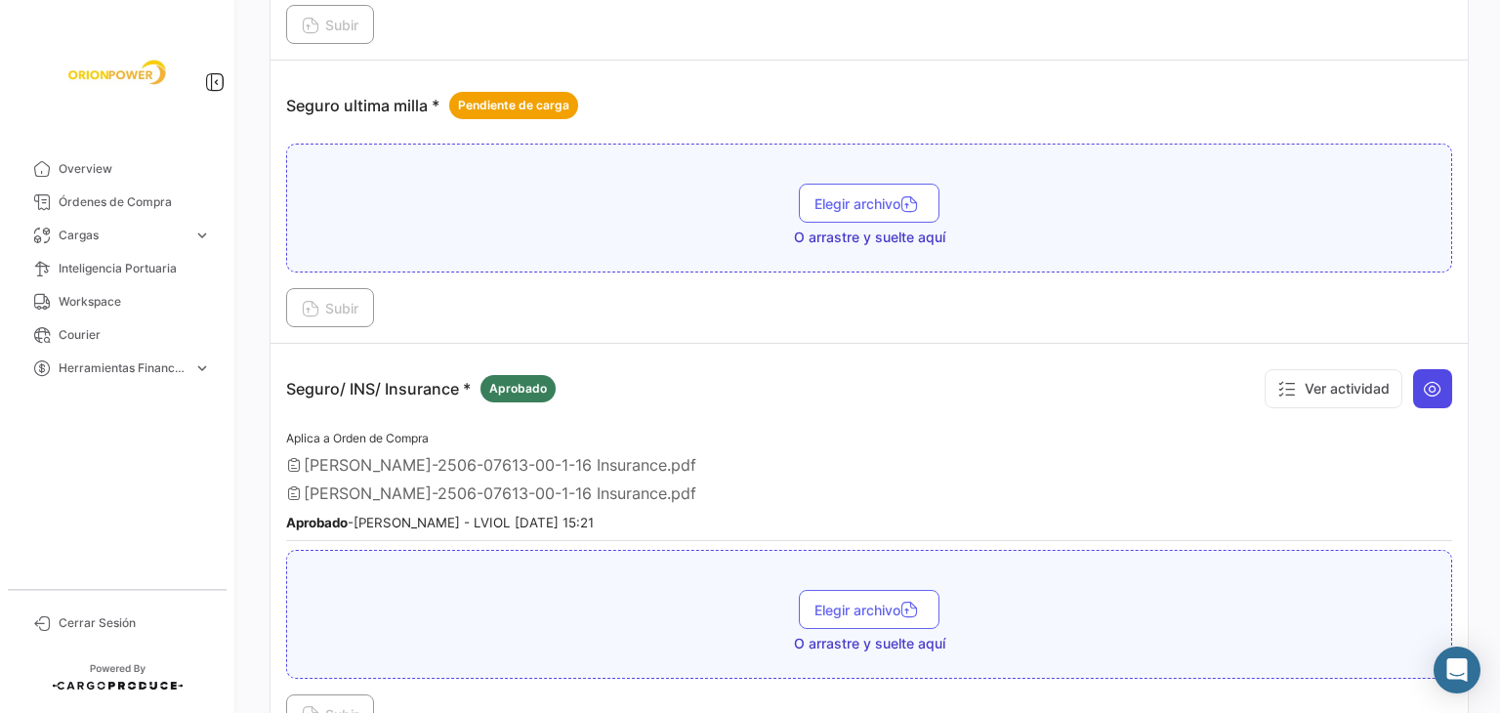
click at [1426, 386] on button at bounding box center [1432, 388] width 39 height 39
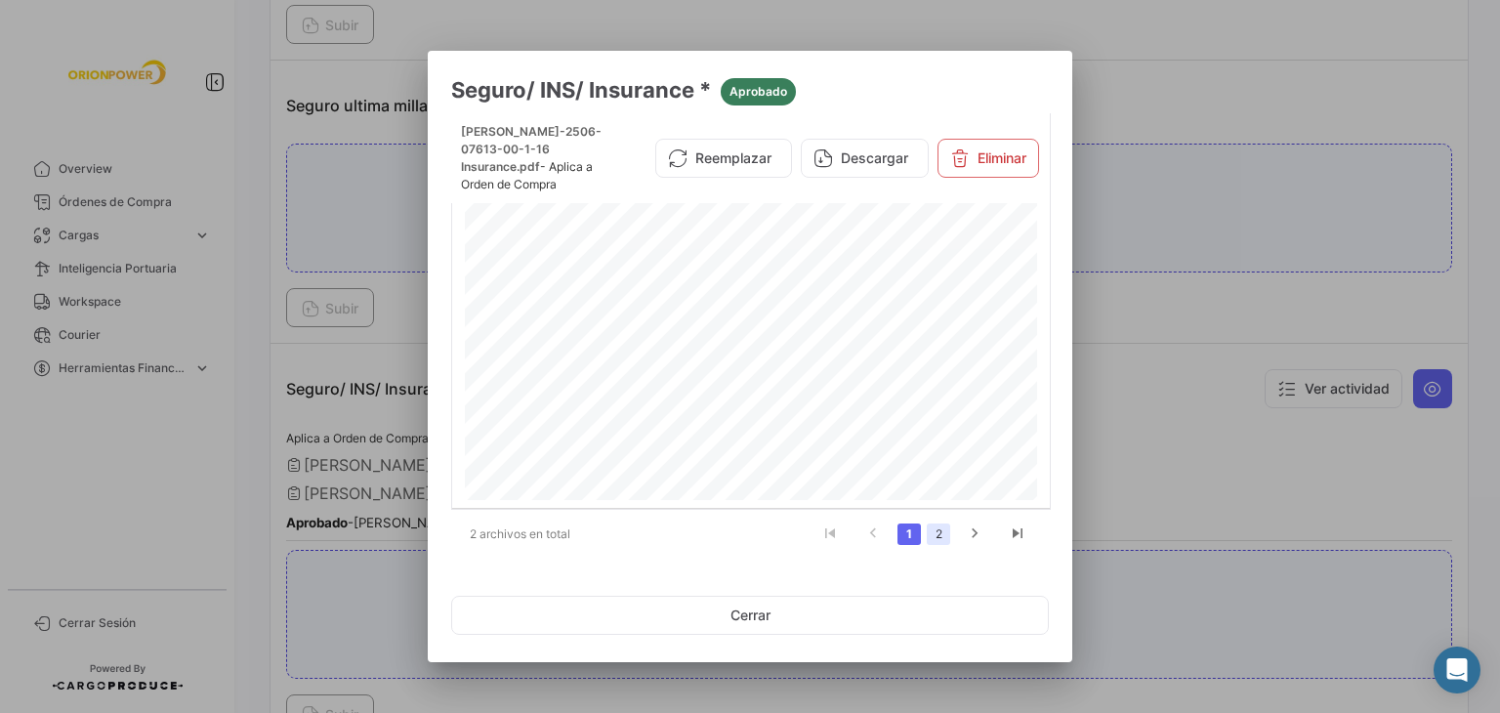
click at [940, 528] on link "2" at bounding box center [938, 533] width 23 height 21
click at [974, 146] on button "Eliminar" at bounding box center [988, 158] width 102 height 39
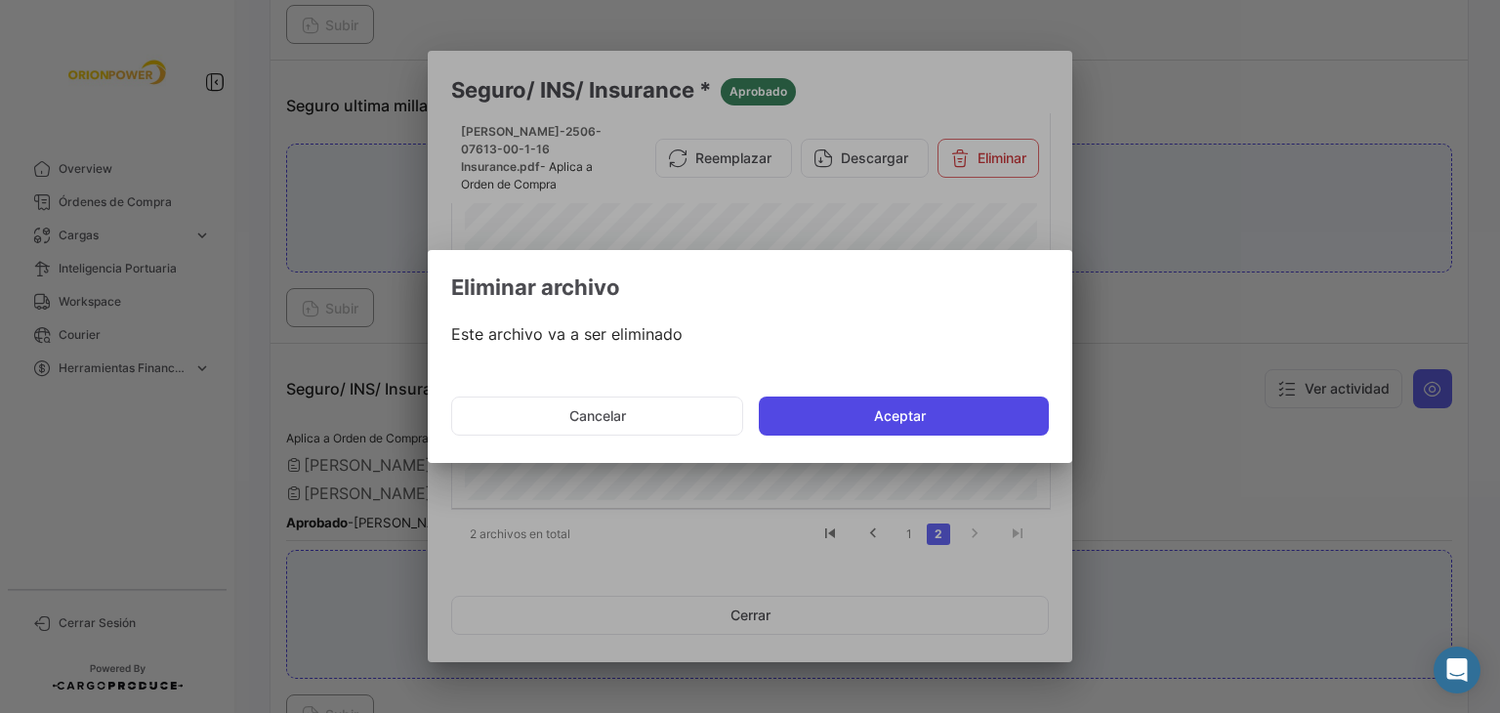
click at [914, 409] on button "Aceptar" at bounding box center [904, 415] width 290 height 39
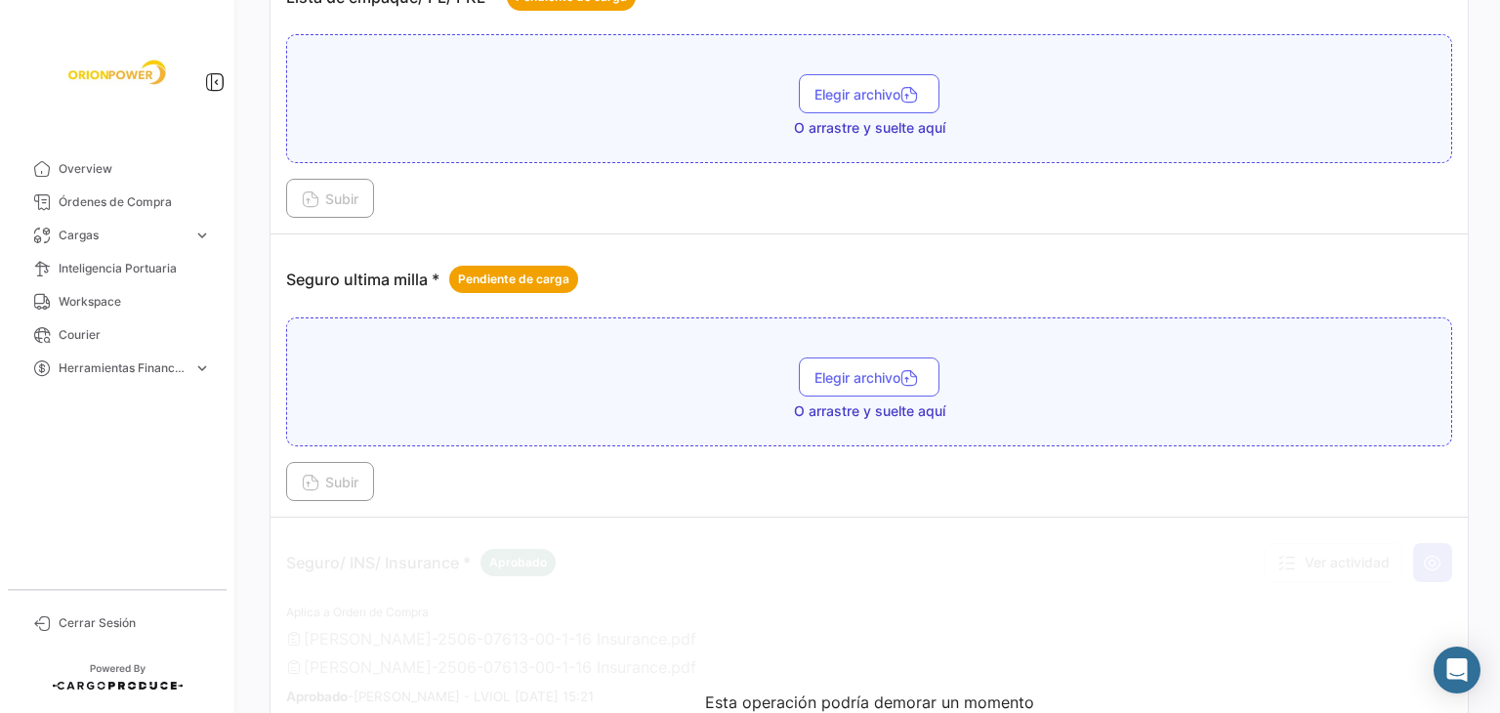
scroll to position [2659, 0]
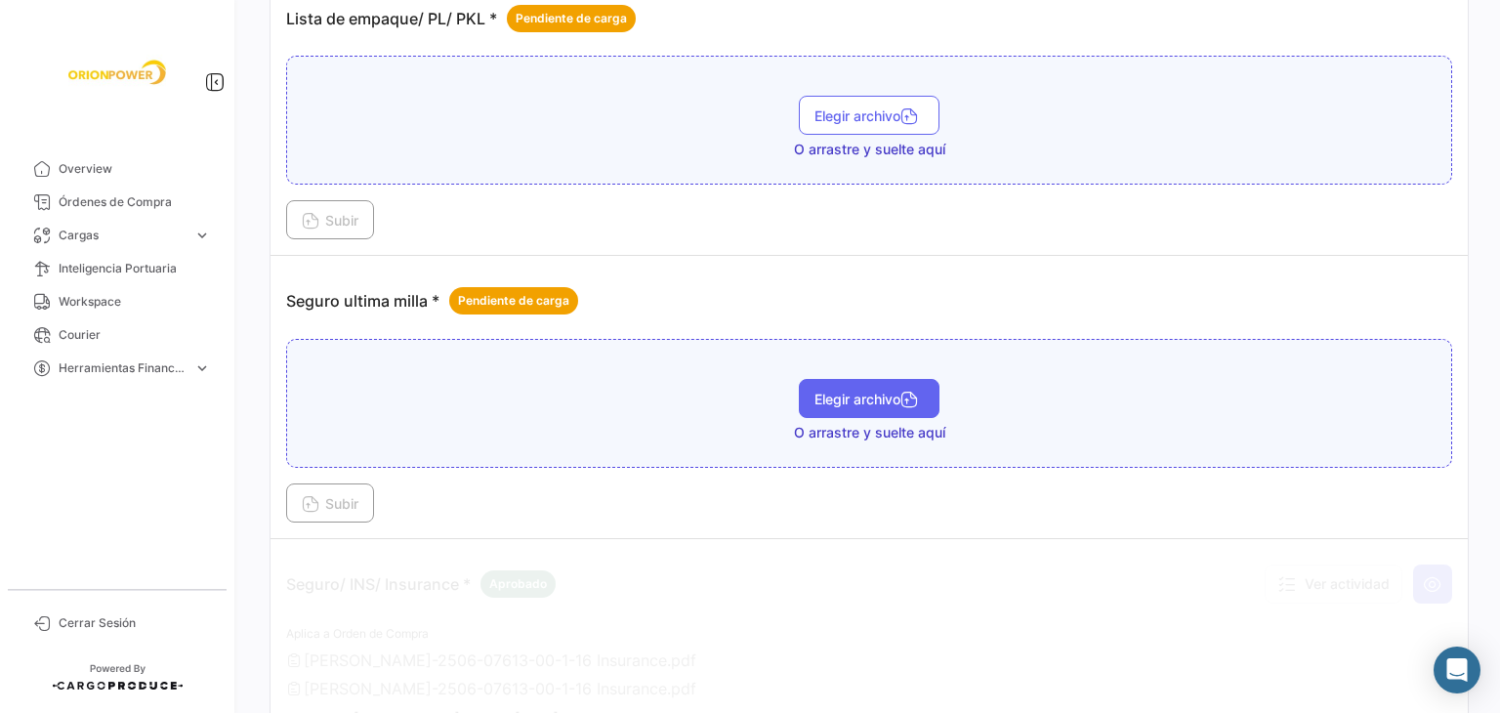
click at [886, 391] on span "Elegir archivo" at bounding box center [868, 399] width 109 height 17
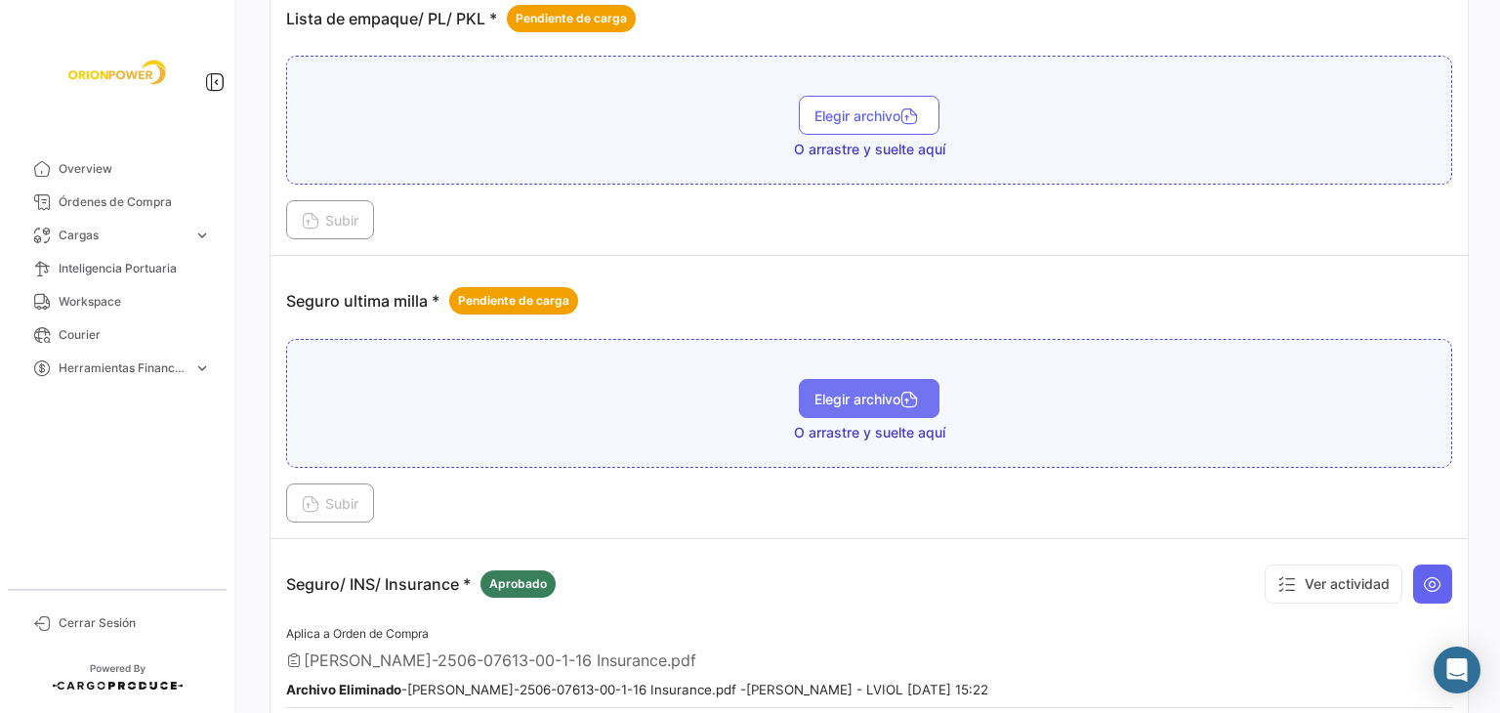
click at [862, 392] on button "Elegir archivo" at bounding box center [869, 398] width 141 height 39
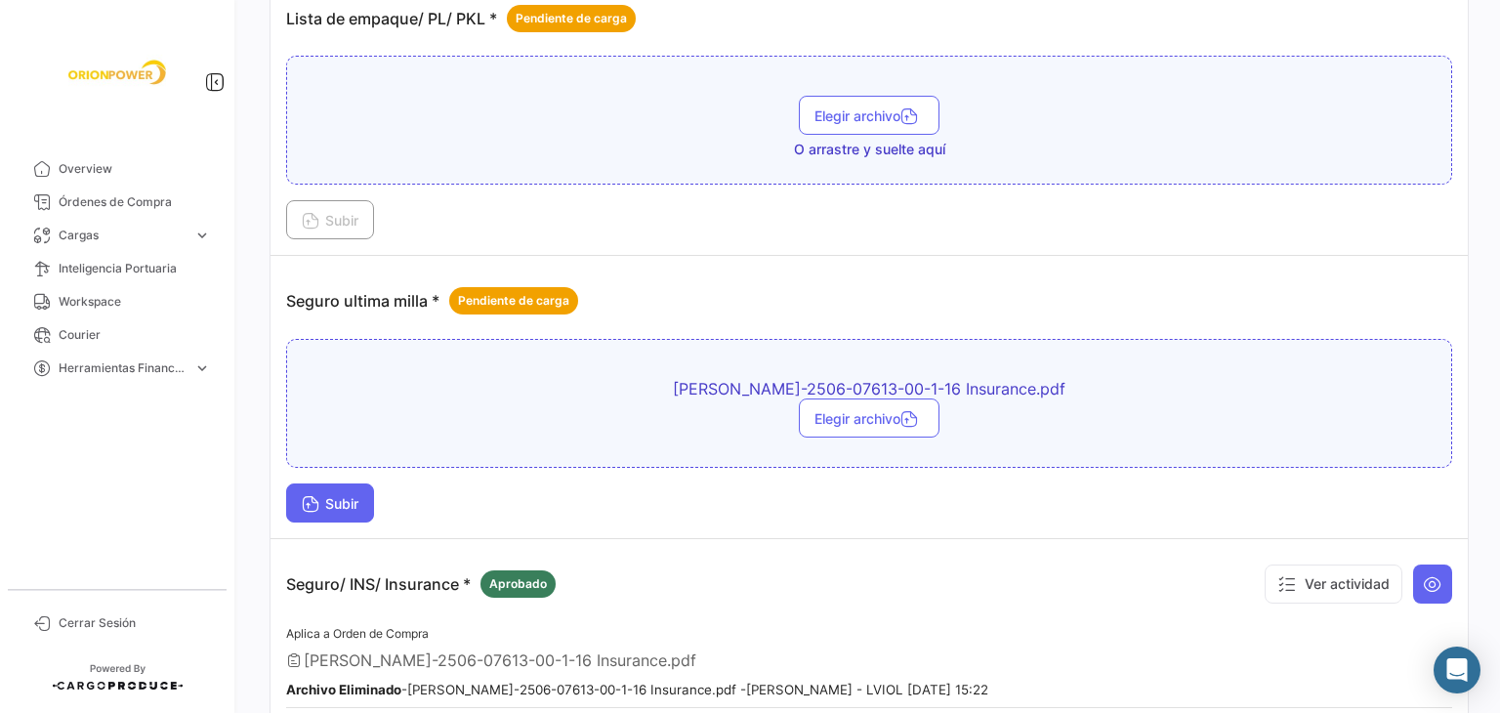
click at [316, 497] on icon at bounding box center [311, 506] width 18 height 18
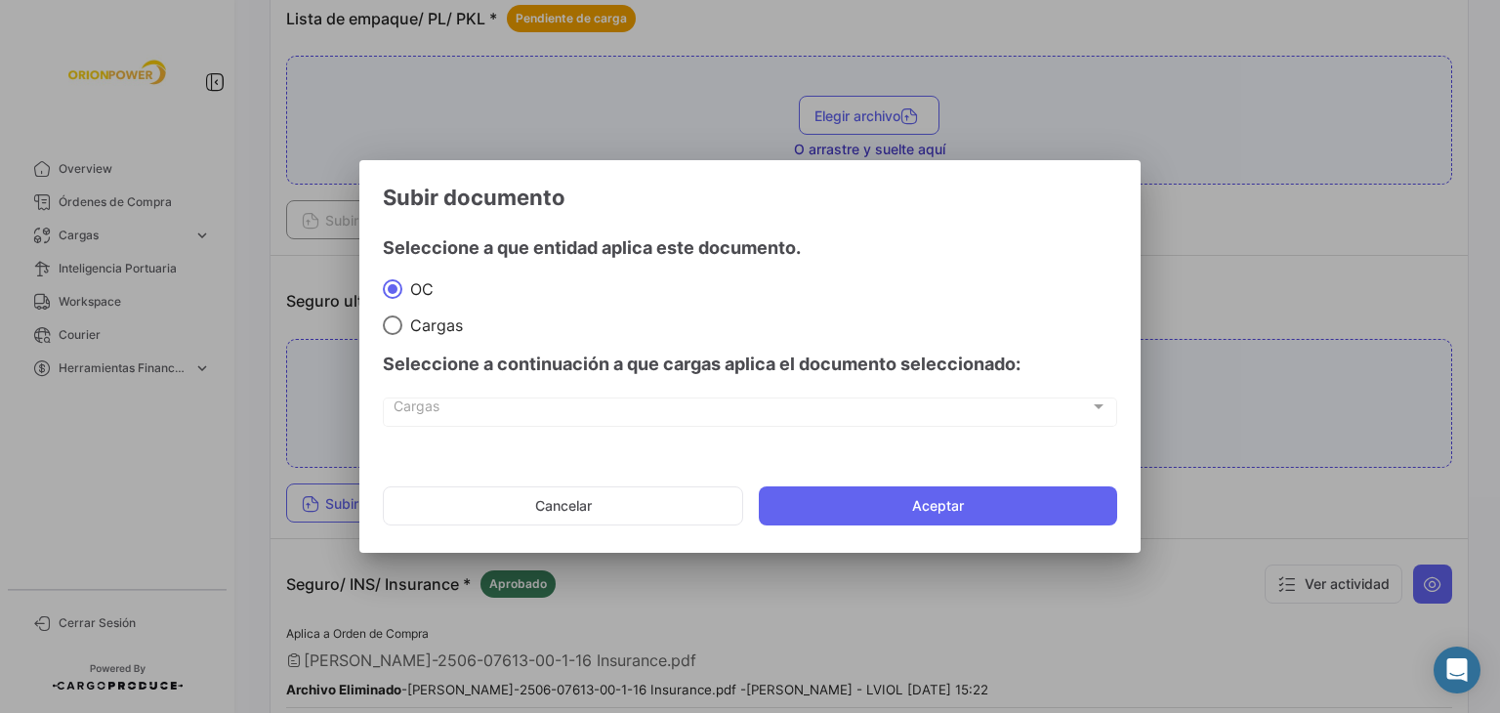
drag, startPoint x: 999, startPoint y: 491, endPoint x: 734, endPoint y: 487, distance: 264.6
click at [999, 490] on button "Aceptar" at bounding box center [938, 505] width 358 height 39
